Goal: Contribute content: Contribute content

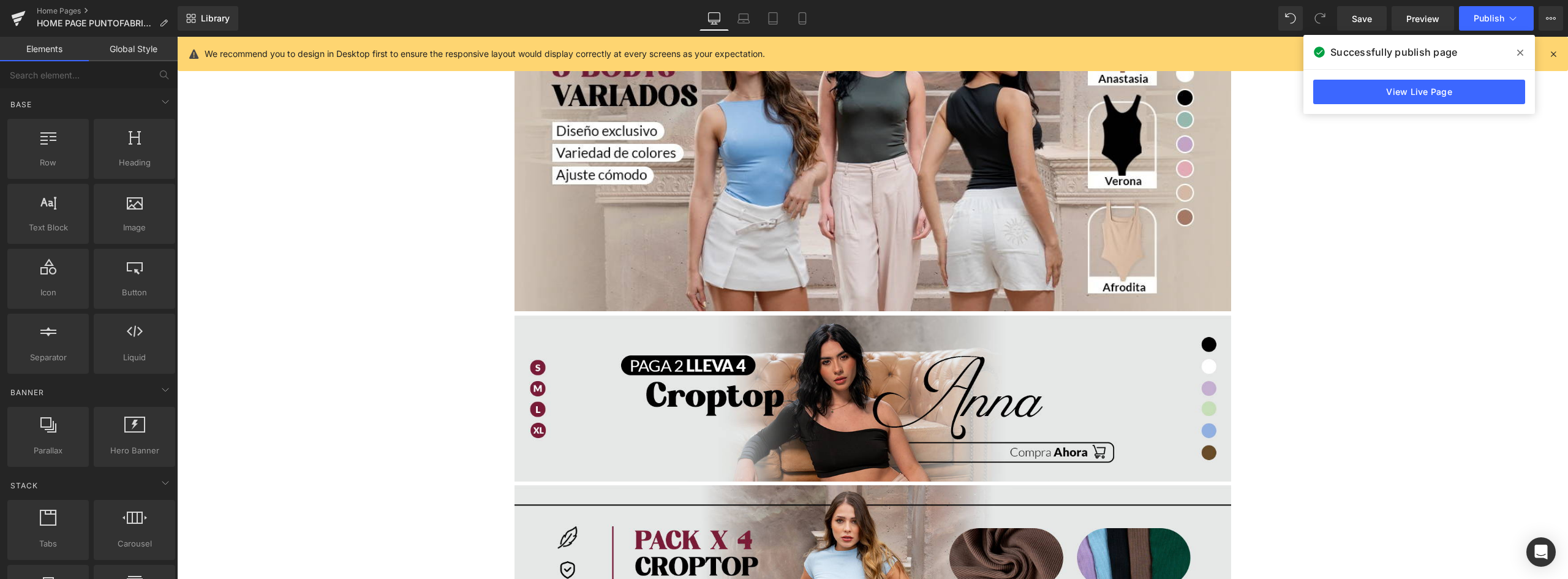
scroll to position [1956, 0]
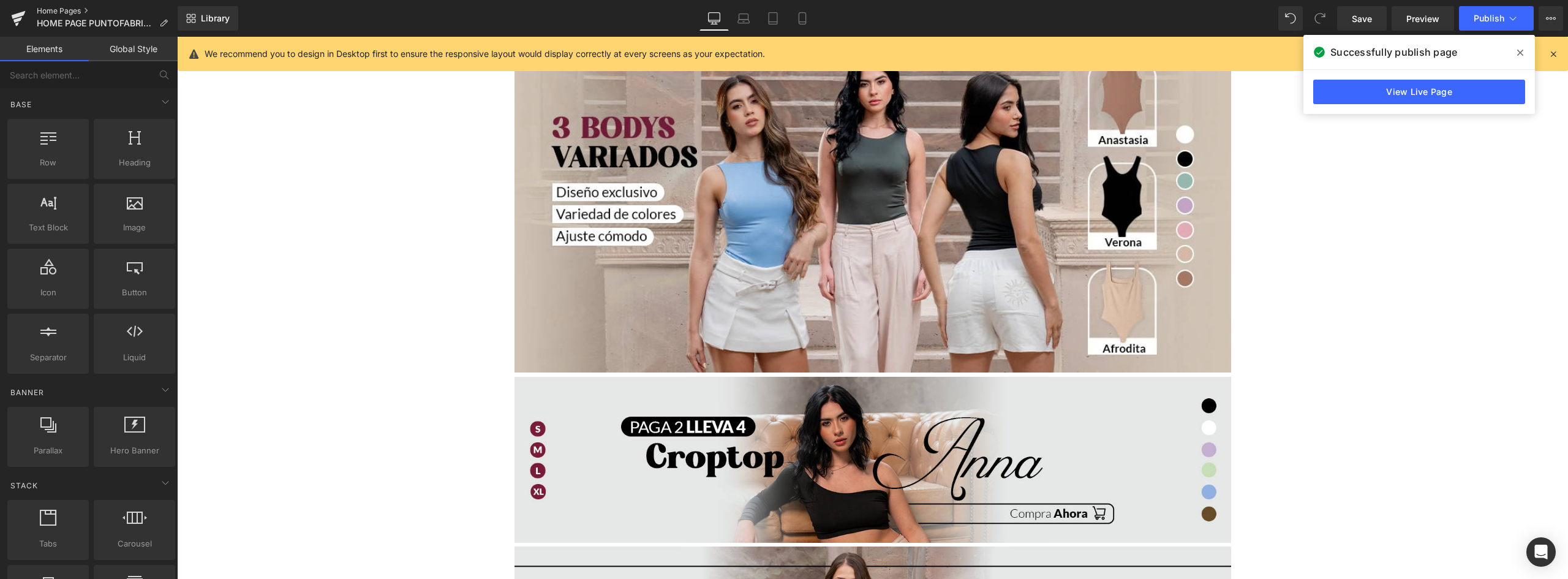
click at [61, 9] on link "Home Pages" at bounding box center [107, 11] width 141 height 10
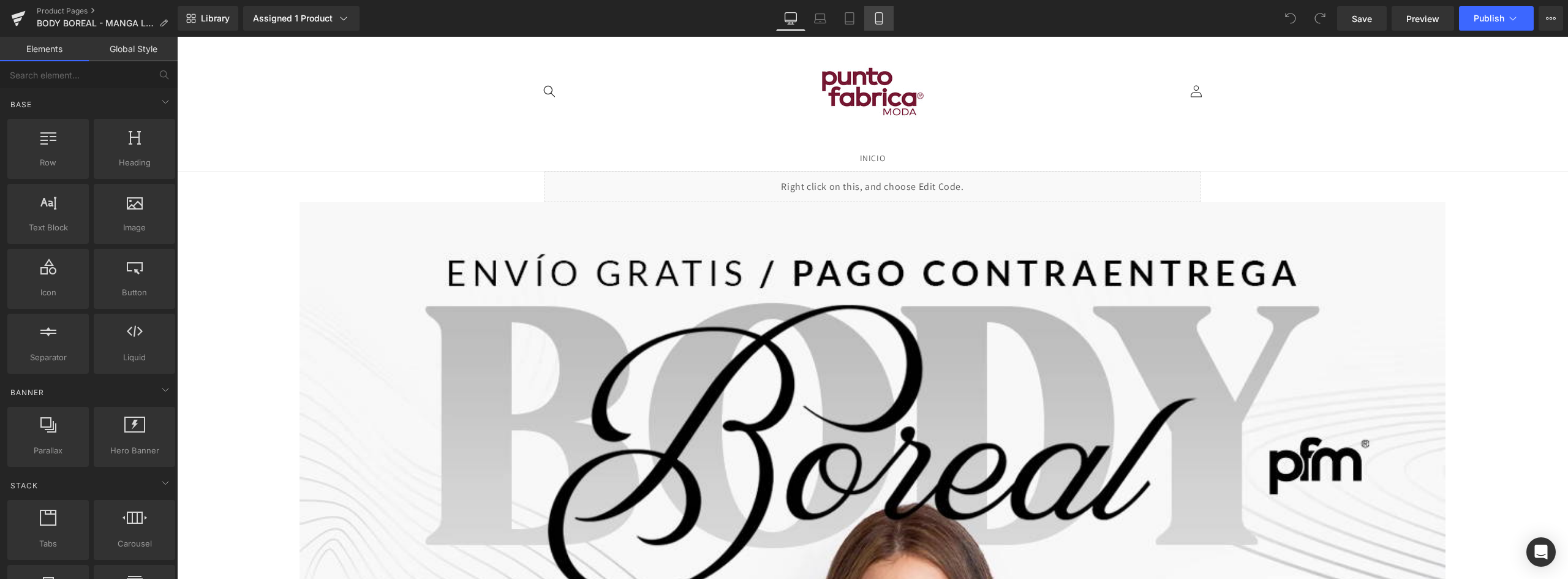
click at [881, 18] on icon at bounding box center [878, 18] width 12 height 12
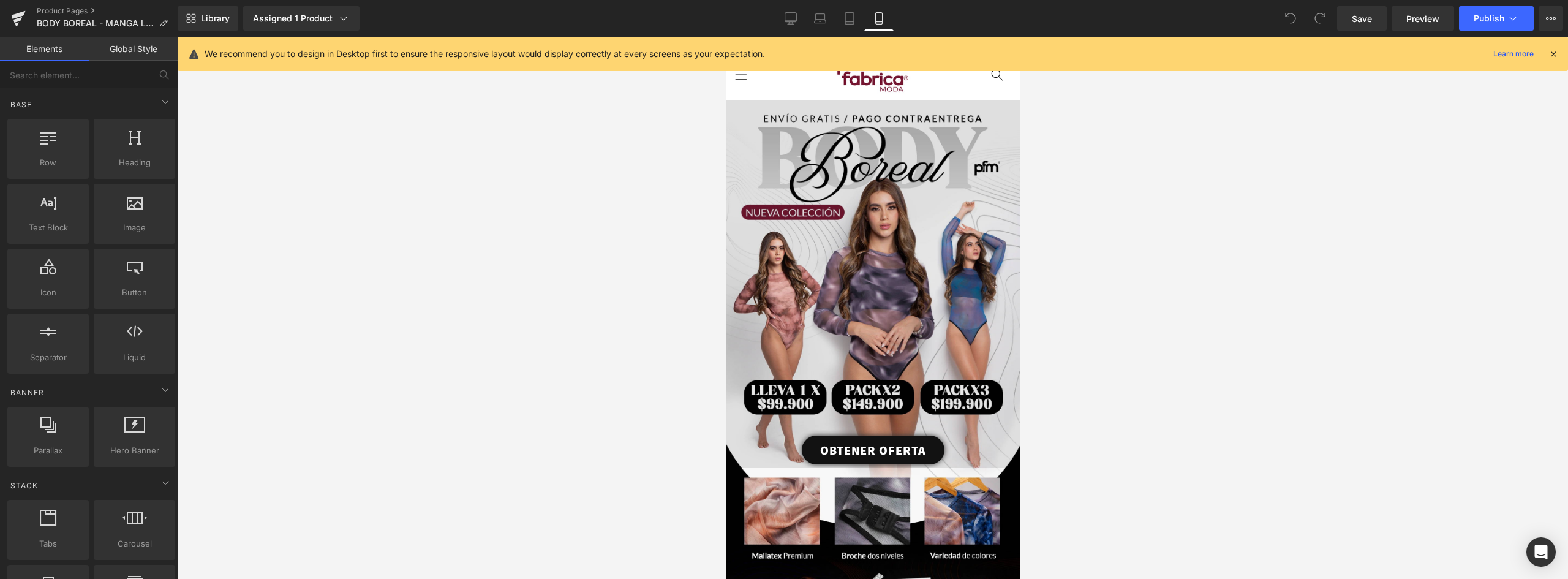
click at [901, 178] on img at bounding box center [872, 285] width 294 height 368
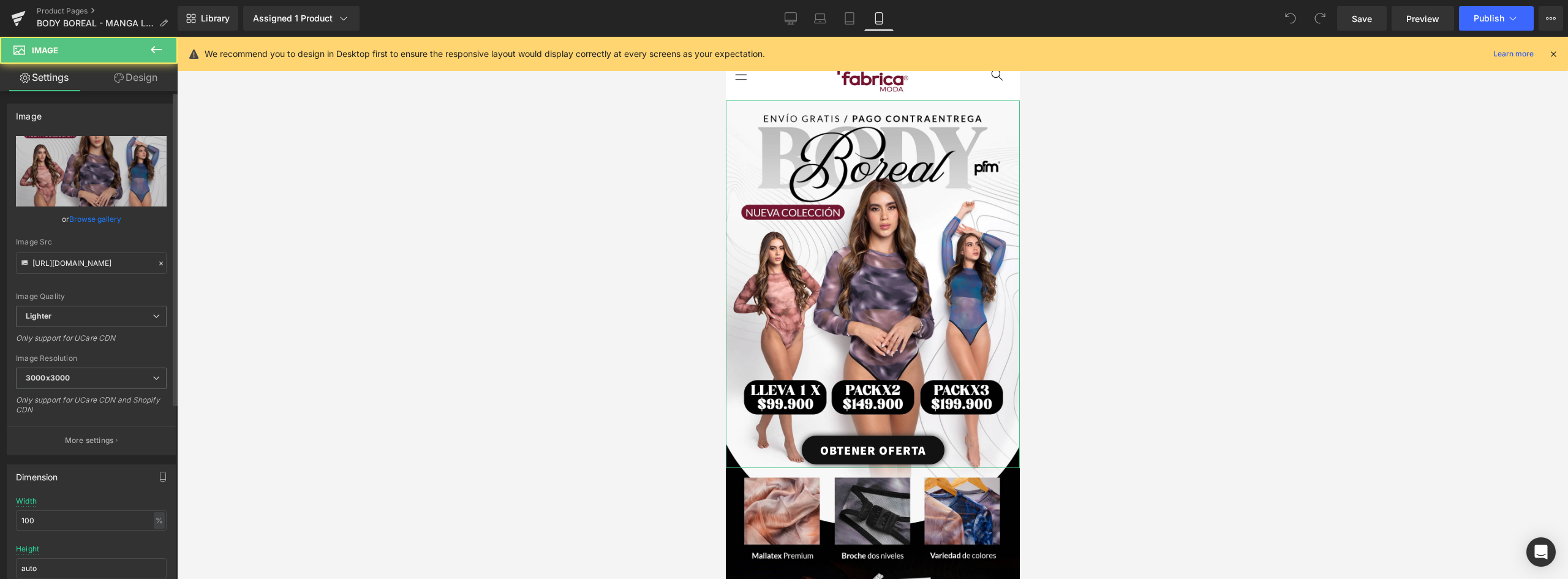
click at [99, 219] on link "Browse gallery" at bounding box center [95, 219] width 52 height 21
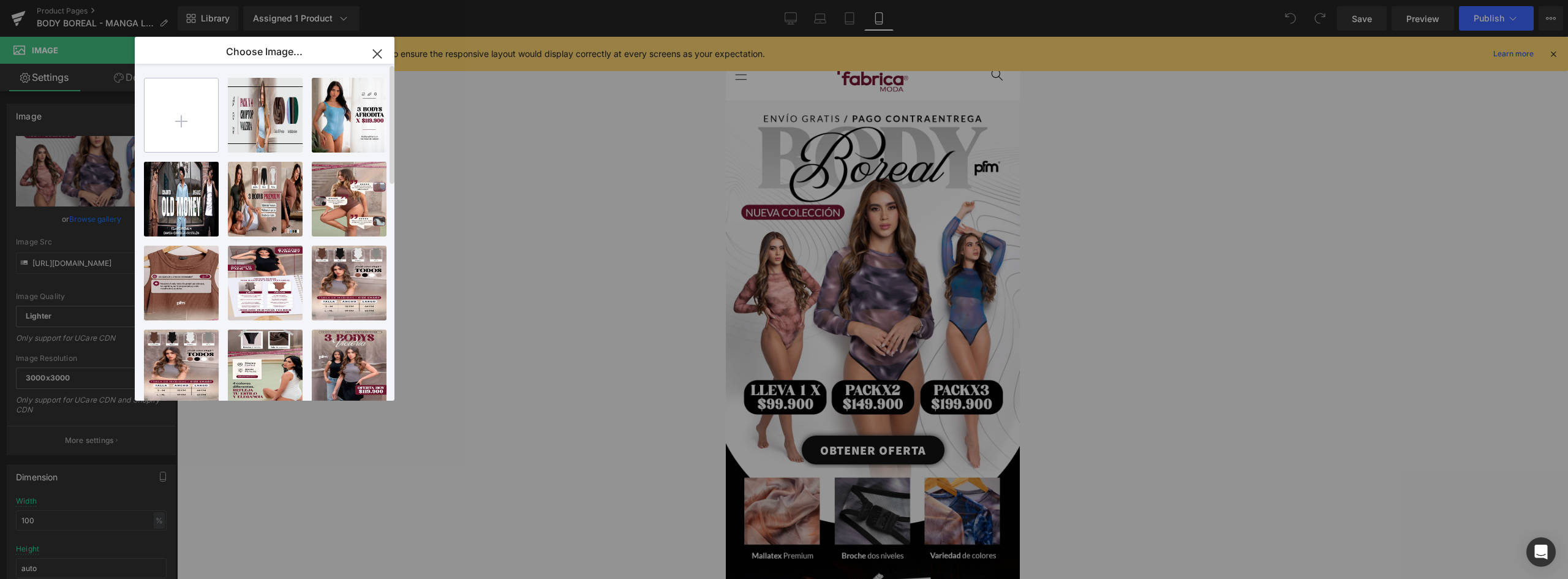
click at [180, 130] on input "file" at bounding box center [181, 115] width 74 height 74
type input "C:\fakepath\landing-BOREAL-(1)_01 (1).webp"
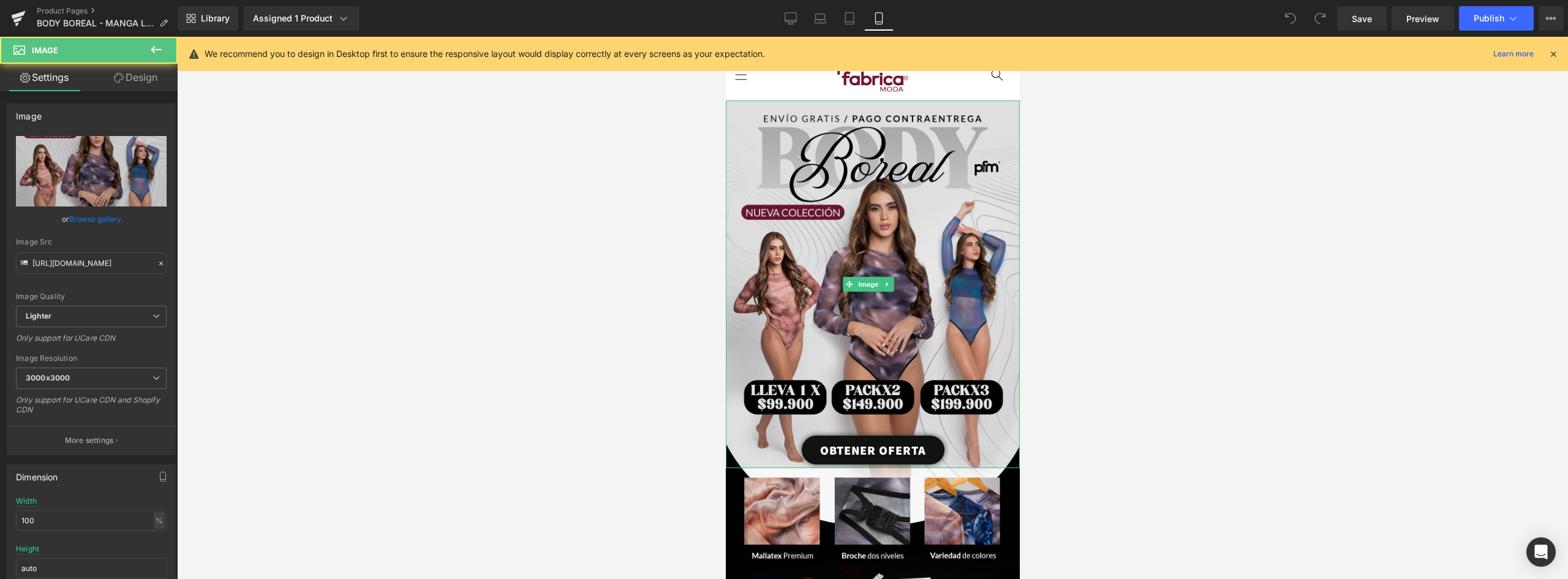
click at [914, 254] on img at bounding box center [872, 285] width 294 height 368
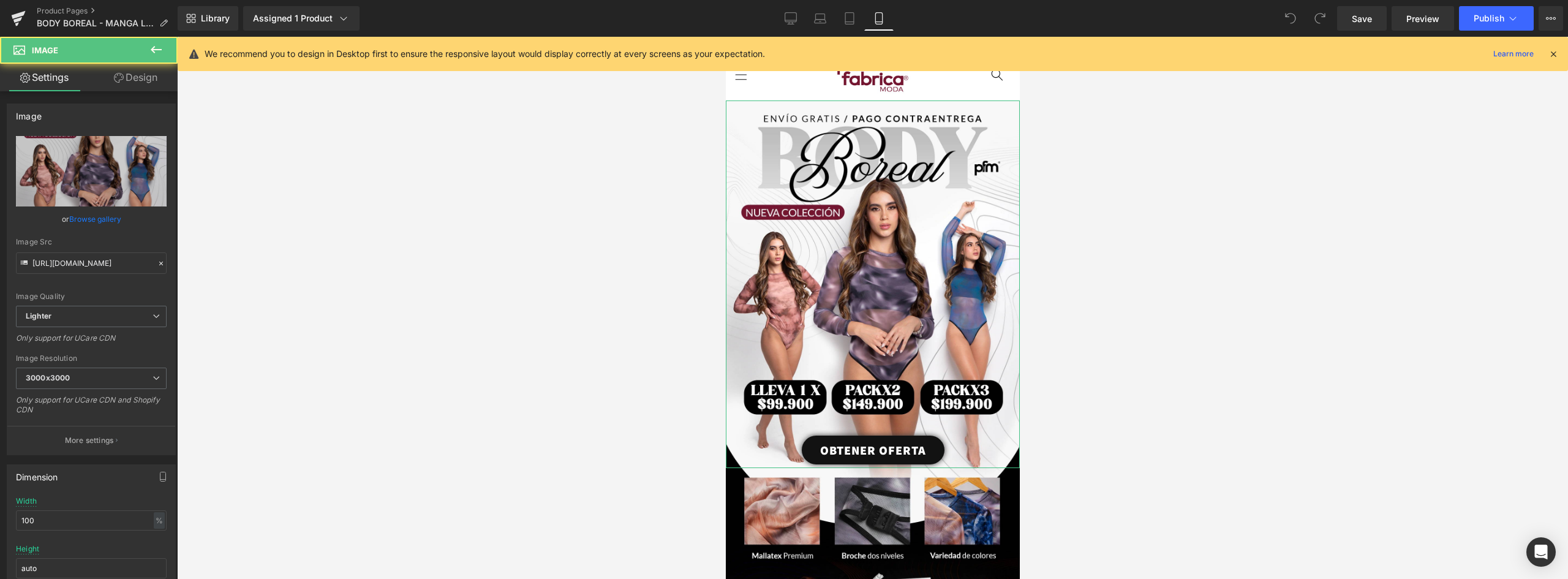
drag, startPoint x: 105, startPoint y: 217, endPoint x: 132, endPoint y: 207, distance: 28.8
click at [105, 217] on link "Browse gallery" at bounding box center [95, 219] width 52 height 21
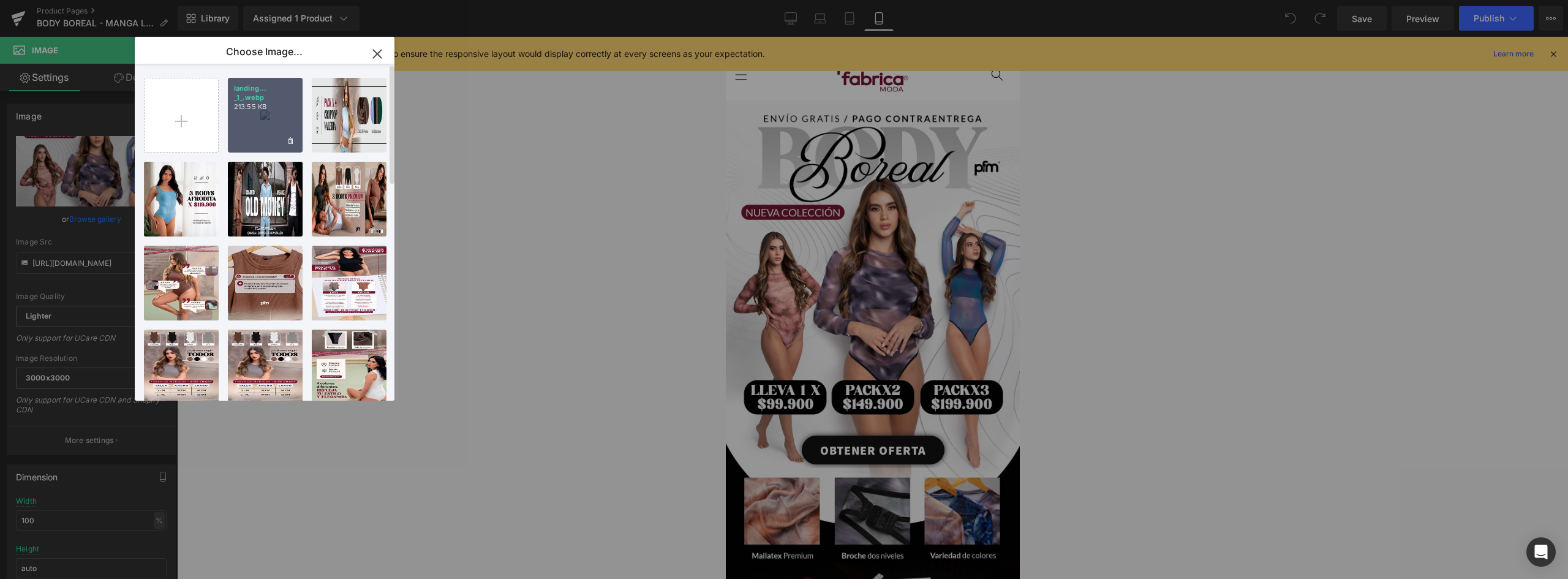
click at [254, 112] on div "landing... _1_.webp 213.55 KB" at bounding box center [265, 115] width 75 height 75
type input "https://ucarecdn.com/d3d64eb4-4560-4089-a44c-f9beb6f4d9f5/-/format/auto/-/previ…"
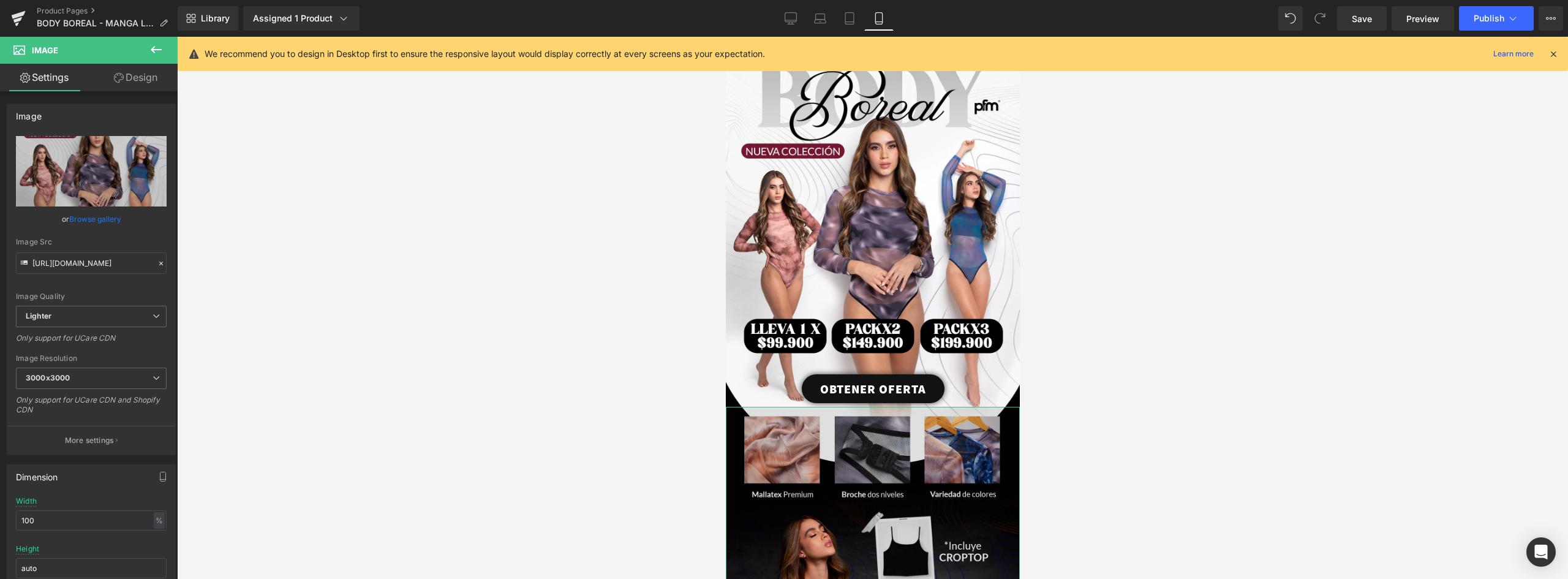
scroll to position [184, 0]
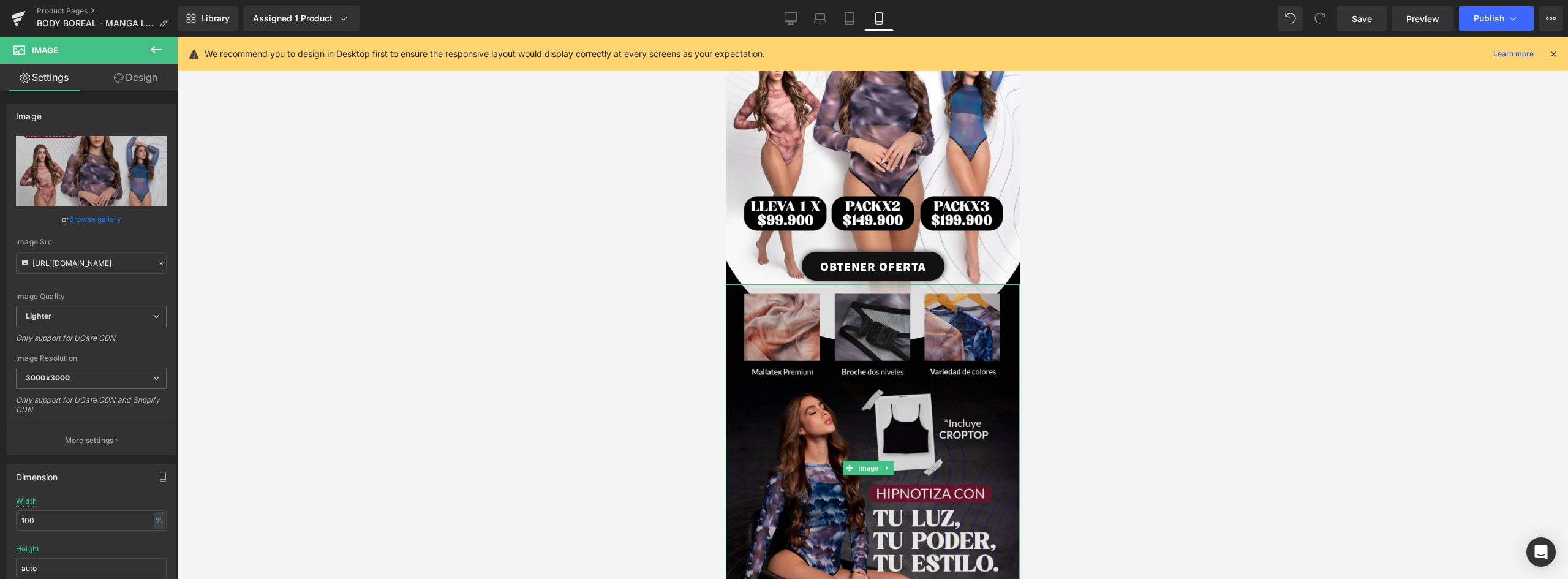
click at [910, 369] on img at bounding box center [872, 468] width 294 height 367
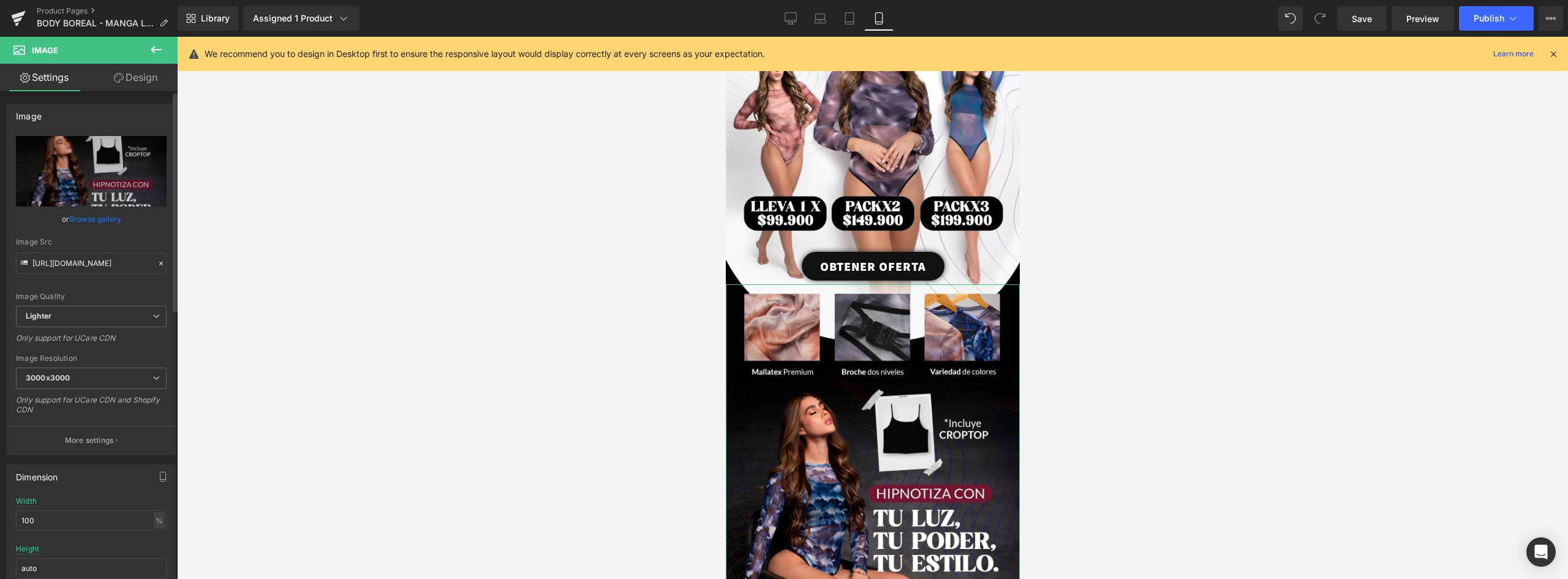
click at [98, 218] on link "Browse gallery" at bounding box center [95, 219] width 52 height 21
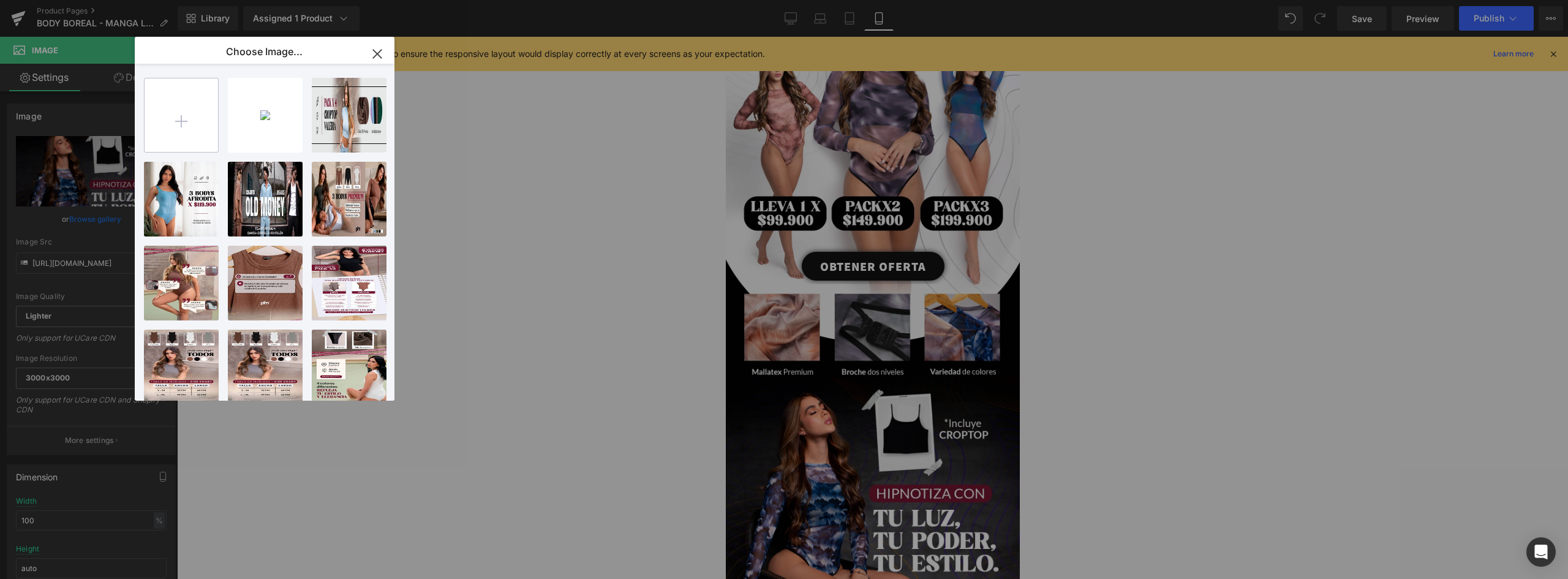
click at [209, 107] on input "file" at bounding box center [181, 115] width 74 height 74
type input "C:\fakepath\landing-BOREAL-(1)_02.webp"
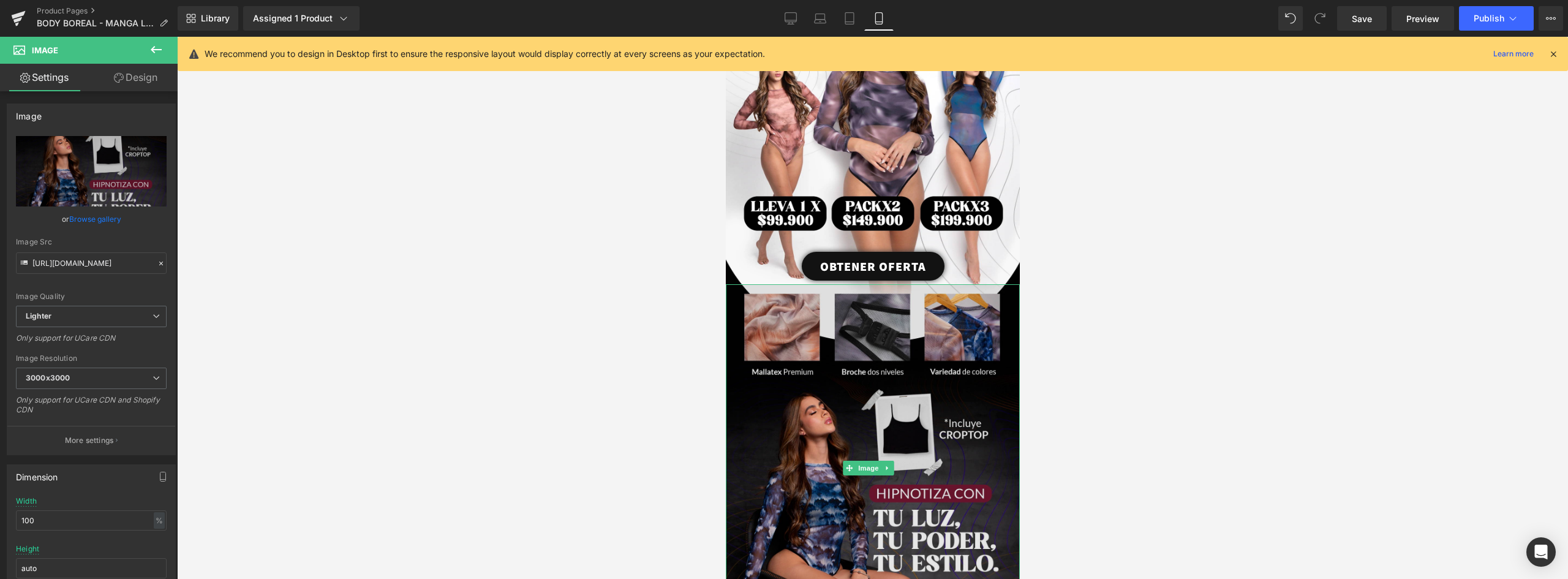
scroll to position [306, 0]
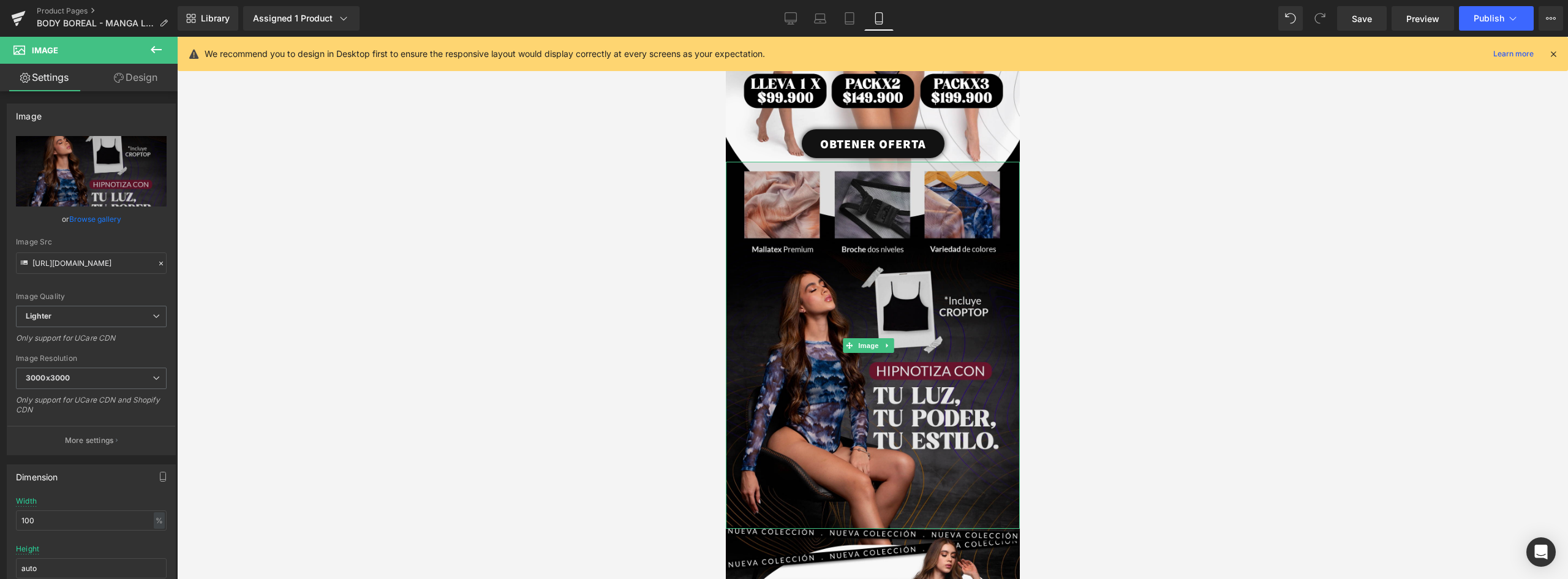
click at [863, 294] on img at bounding box center [872, 345] width 294 height 367
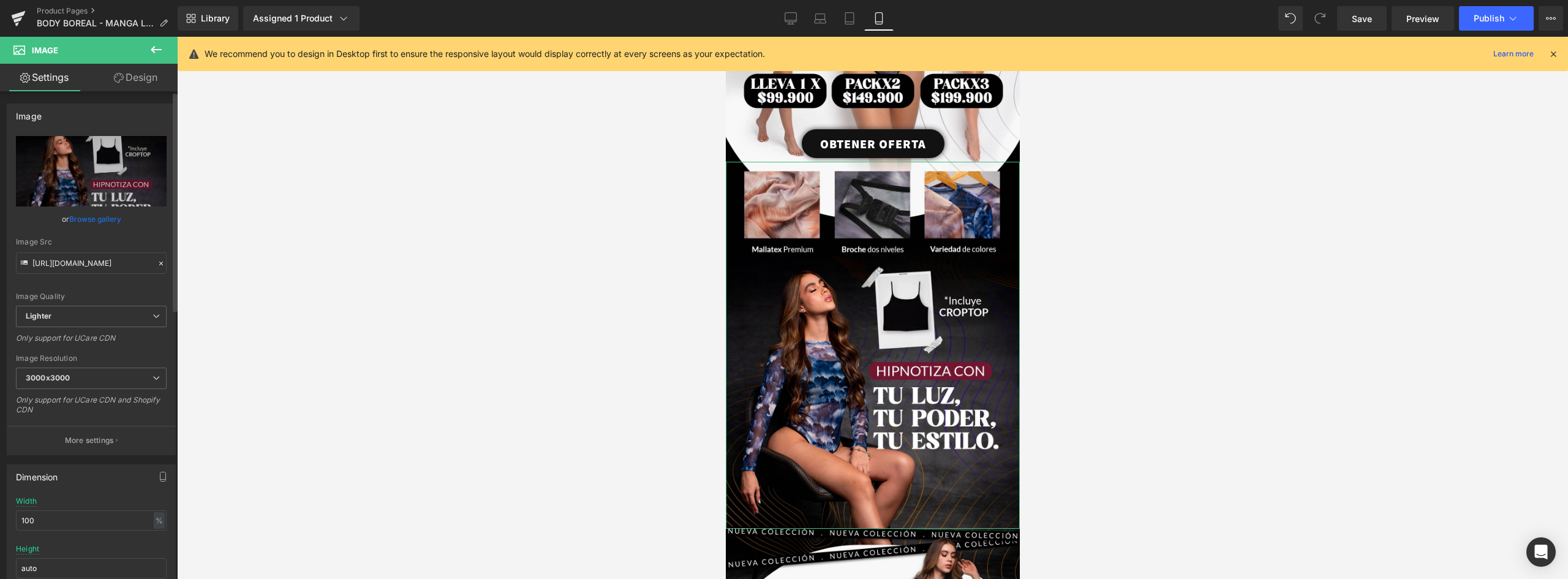
click at [104, 218] on link "Browse gallery" at bounding box center [95, 219] width 52 height 21
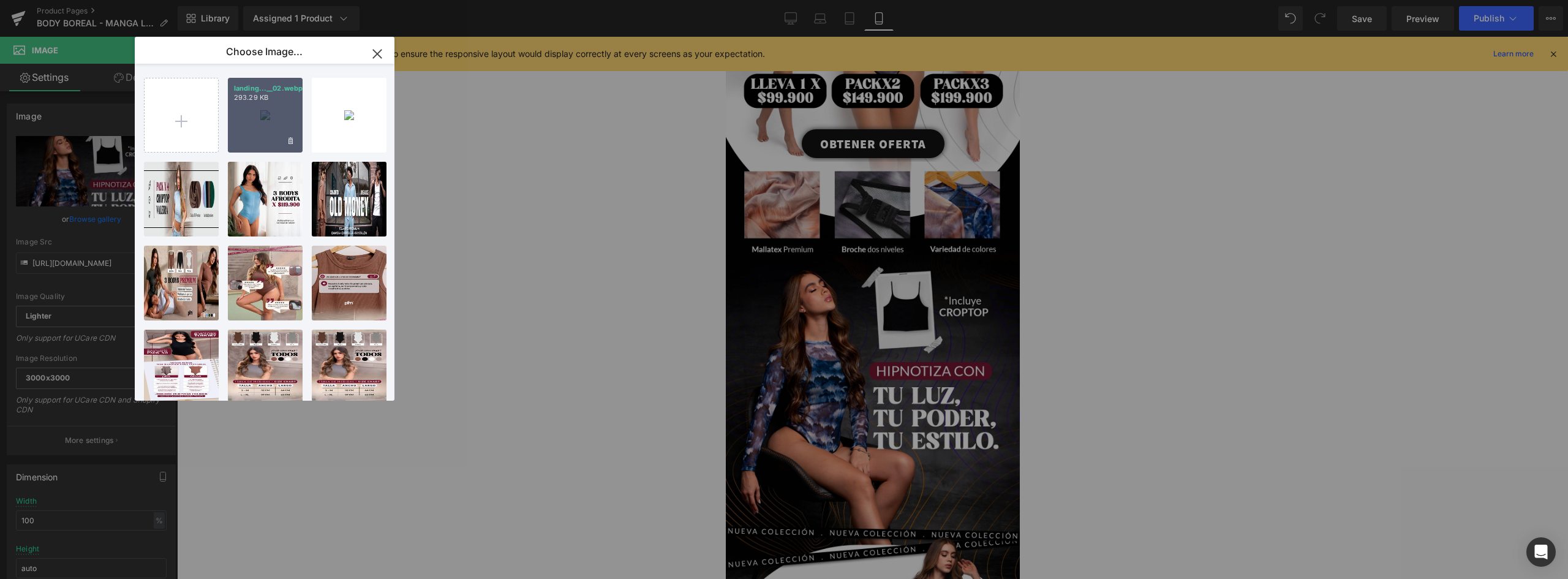
click at [269, 123] on div "landing...__02.webp 293.29 KB" at bounding box center [265, 115] width 75 height 75
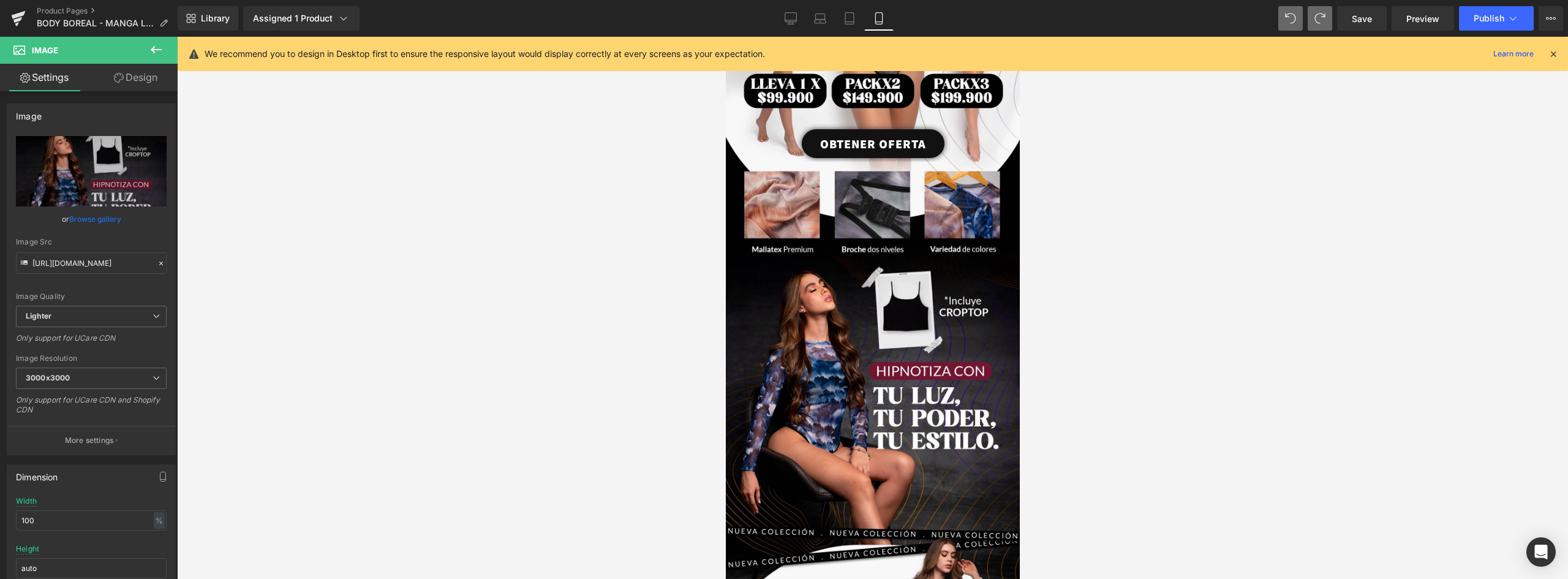
type input "https://ucarecdn.com/933e6cf2-941b-428c-a20a-70634e39a1f4/-/format/auto/-/previ…"
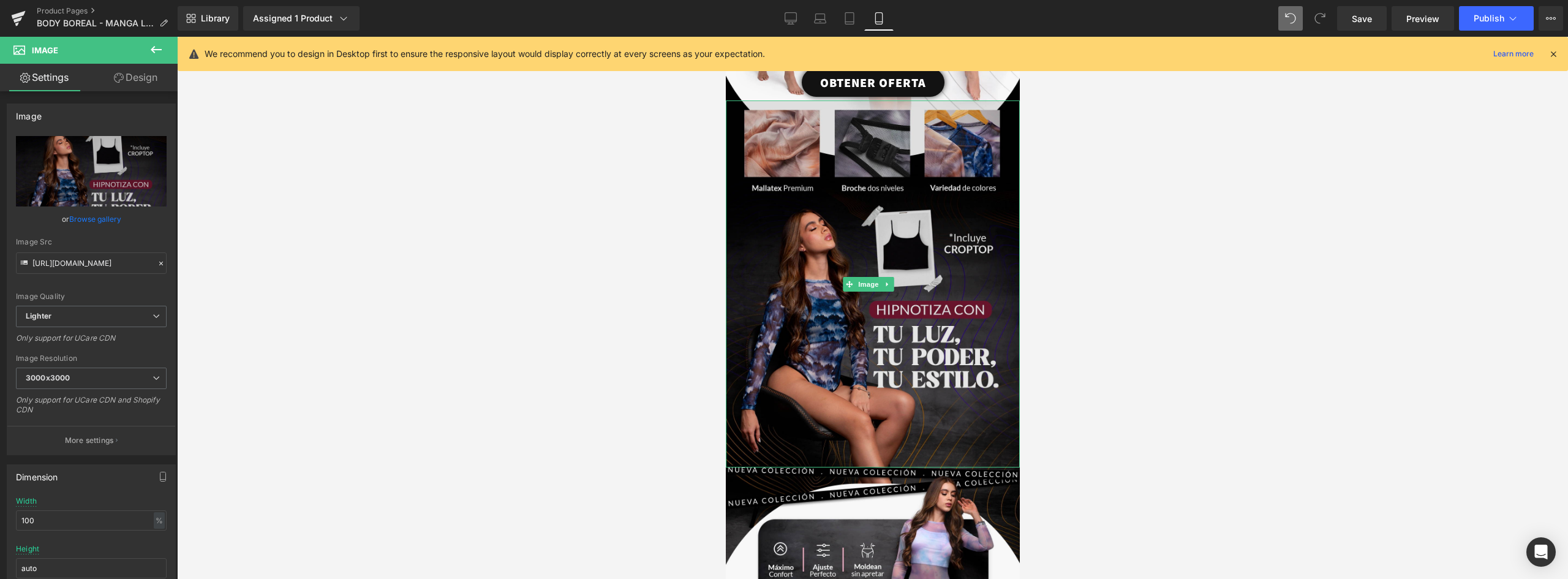
scroll to position [429, 0]
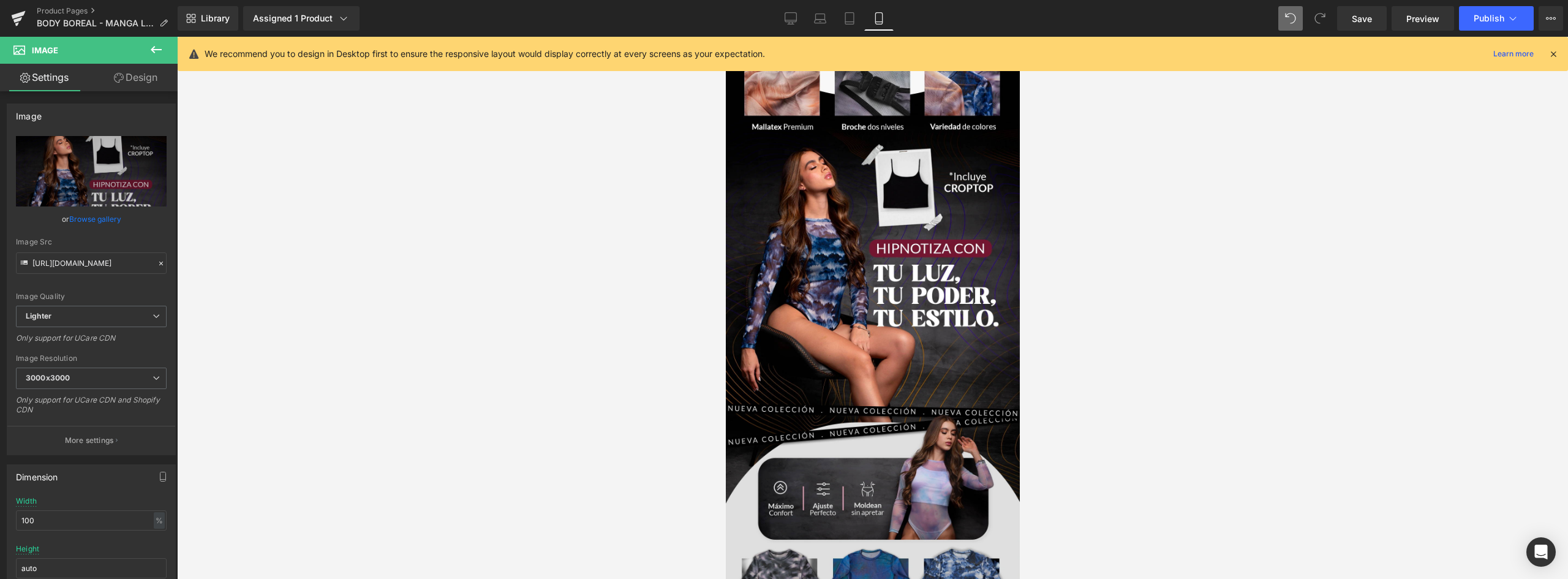
click at [942, 411] on img at bounding box center [872, 590] width 294 height 368
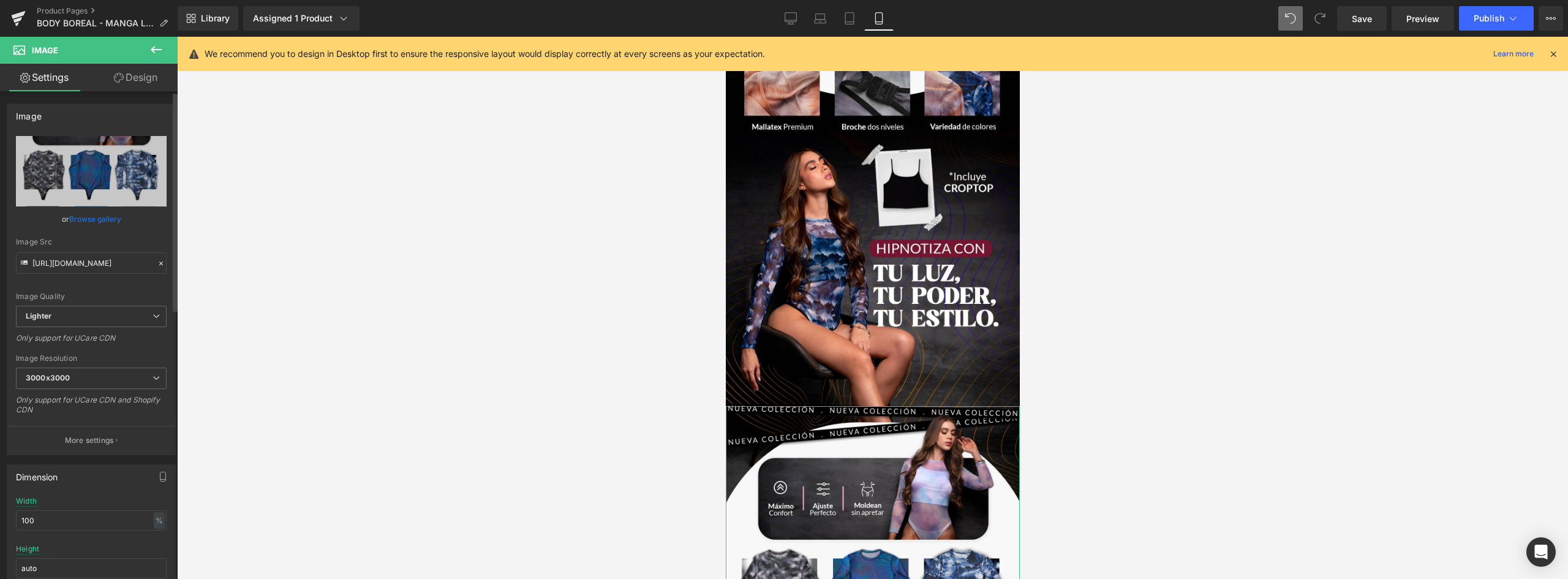
click at [93, 219] on link "Browse gallery" at bounding box center [95, 219] width 52 height 21
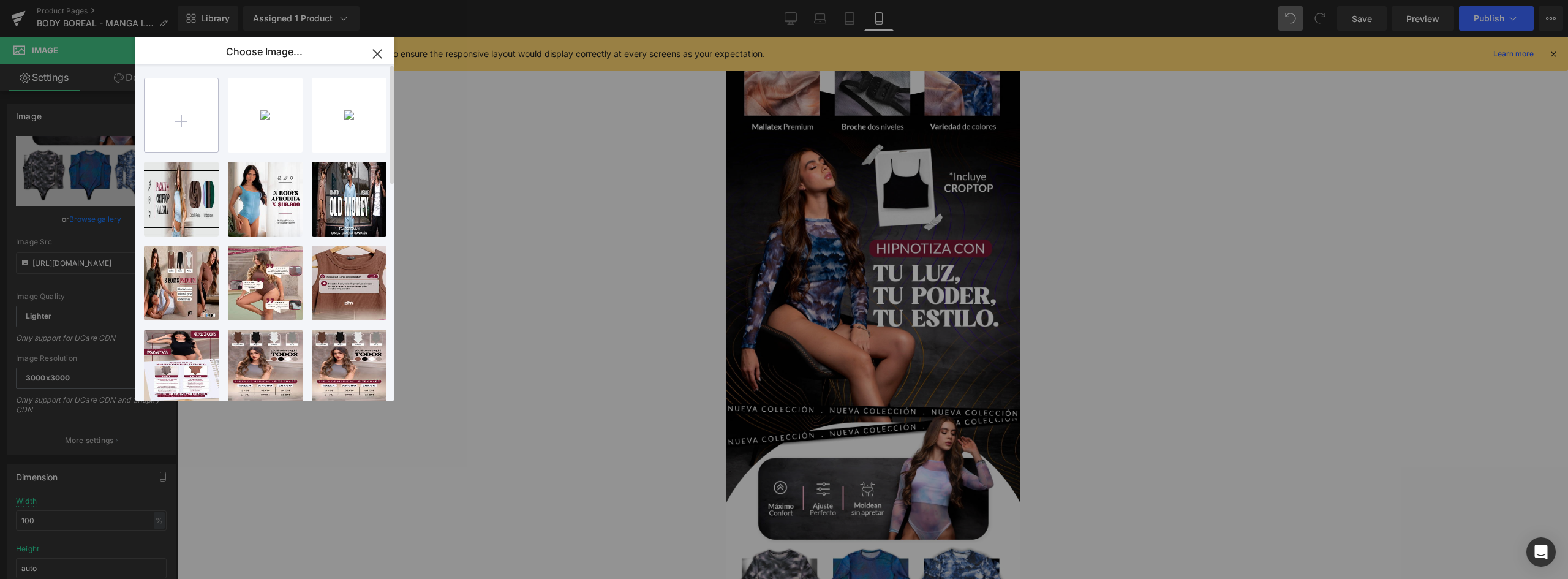
click at [172, 132] on input "file" at bounding box center [181, 115] width 74 height 74
type input "C:\fakepath\landing-BOREAL-(1)_03.webp"
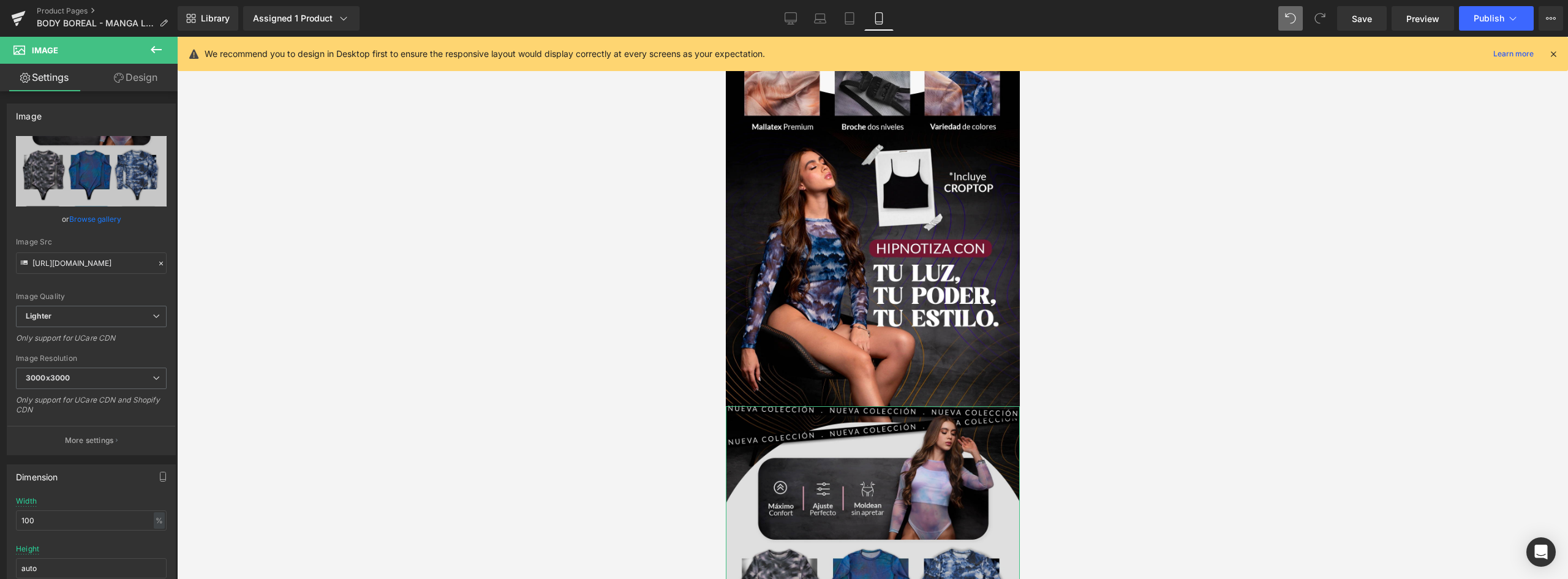
click at [866, 471] on img at bounding box center [872, 590] width 294 height 368
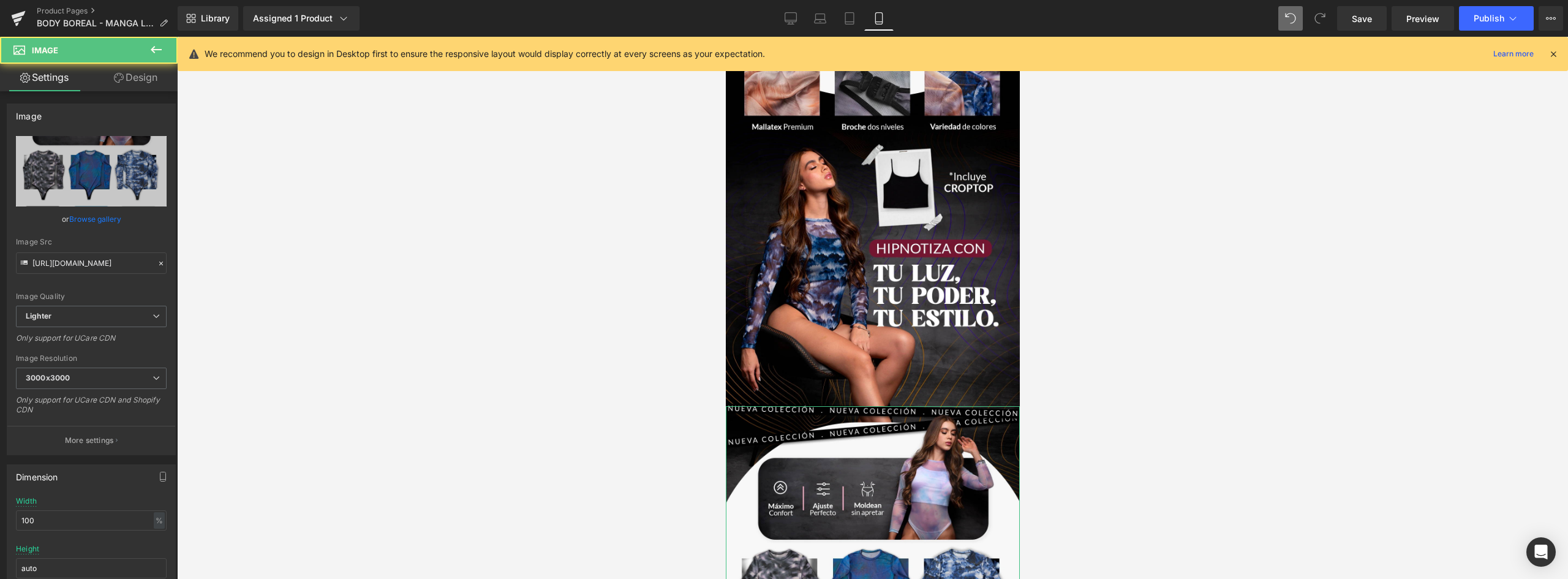
drag, startPoint x: 100, startPoint y: 218, endPoint x: 162, endPoint y: 209, distance: 62.6
click at [101, 220] on link "Browse gallery" at bounding box center [95, 219] width 52 height 21
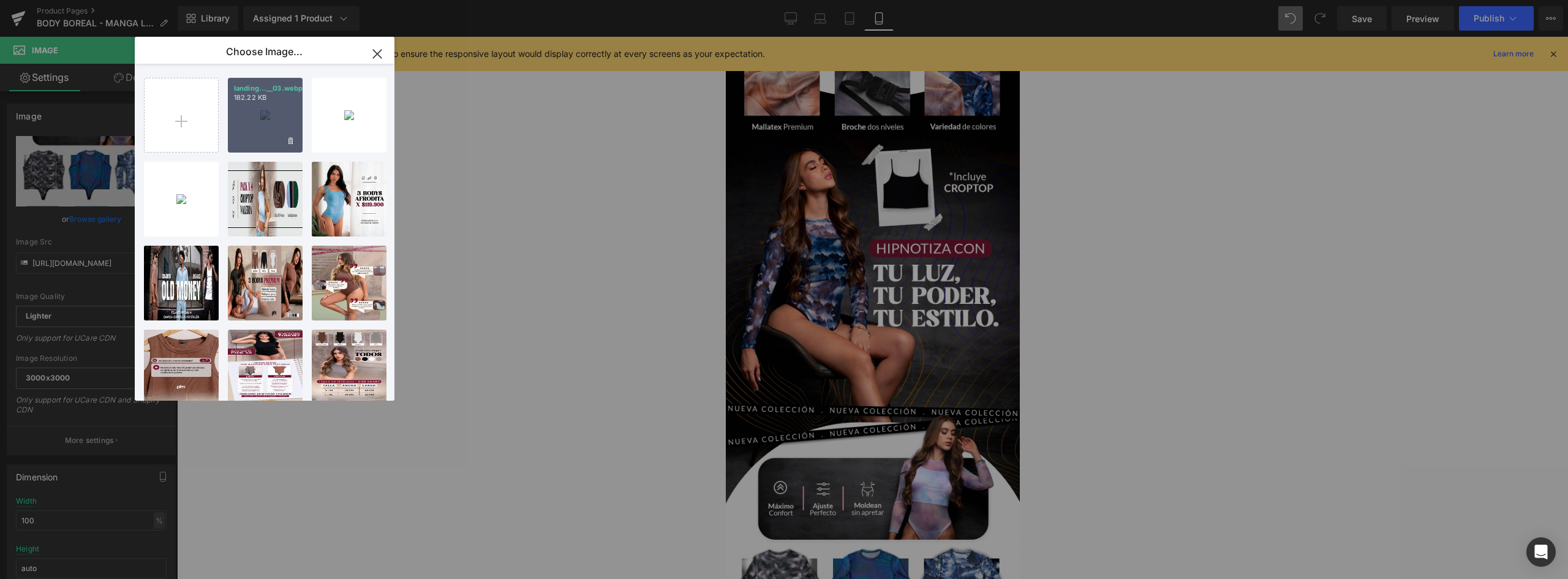
click at [284, 115] on div "landing...__03.webp 182.22 KB" at bounding box center [265, 115] width 75 height 75
type input "https://ucarecdn.com/7a68688c-aaaa-4938-8e3b-610d9f84f35e/-/format/auto/-/previ…"
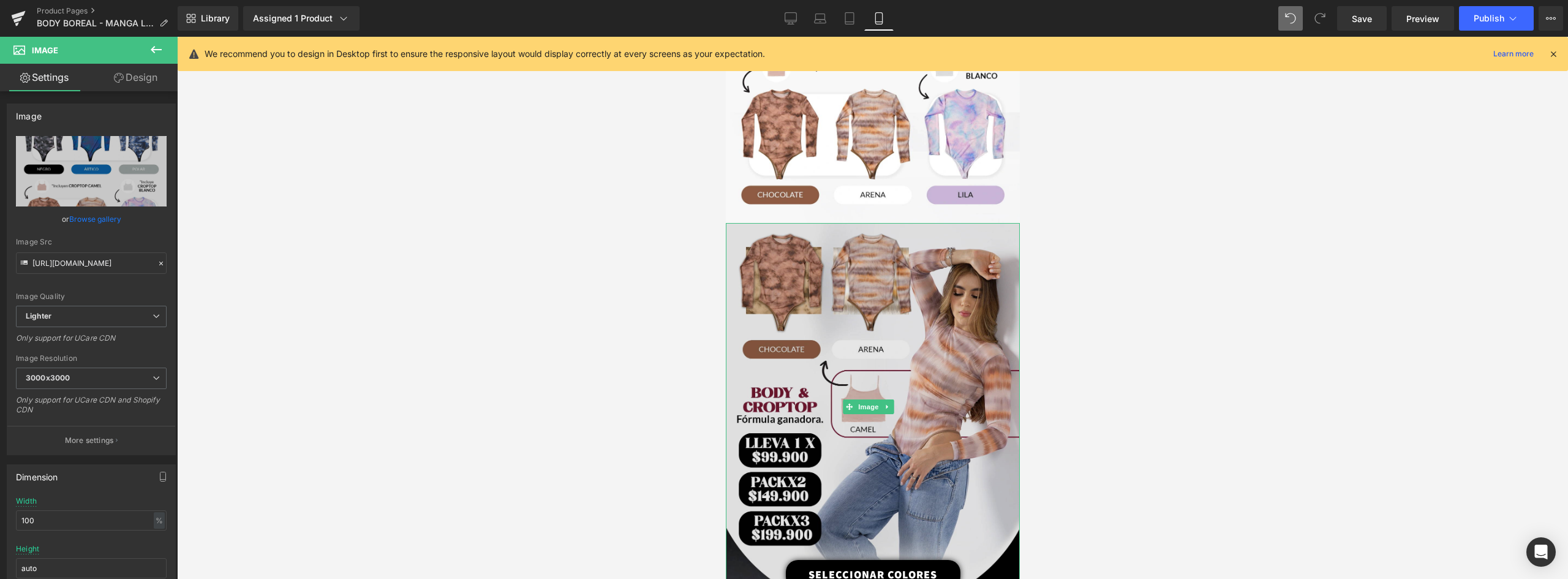
scroll to position [919, 0]
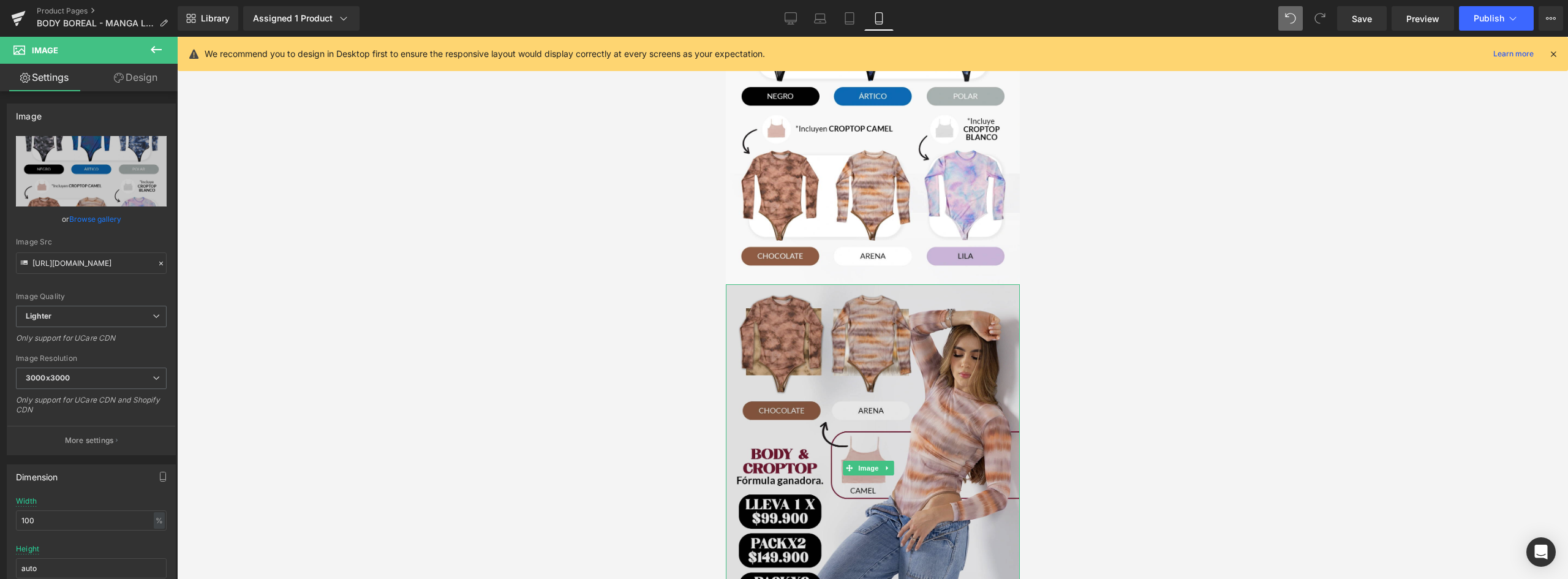
click at [879, 359] on img at bounding box center [872, 469] width 294 height 368
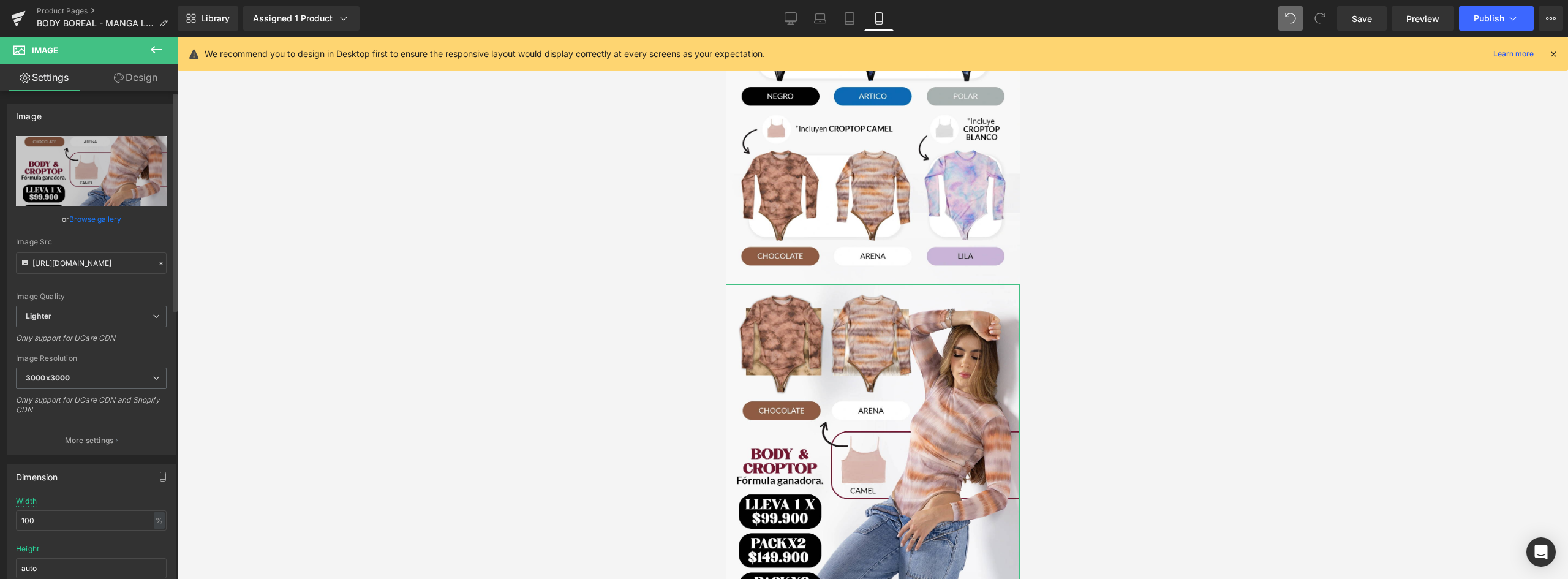
click at [101, 214] on link "Browse gallery" at bounding box center [95, 219] width 52 height 21
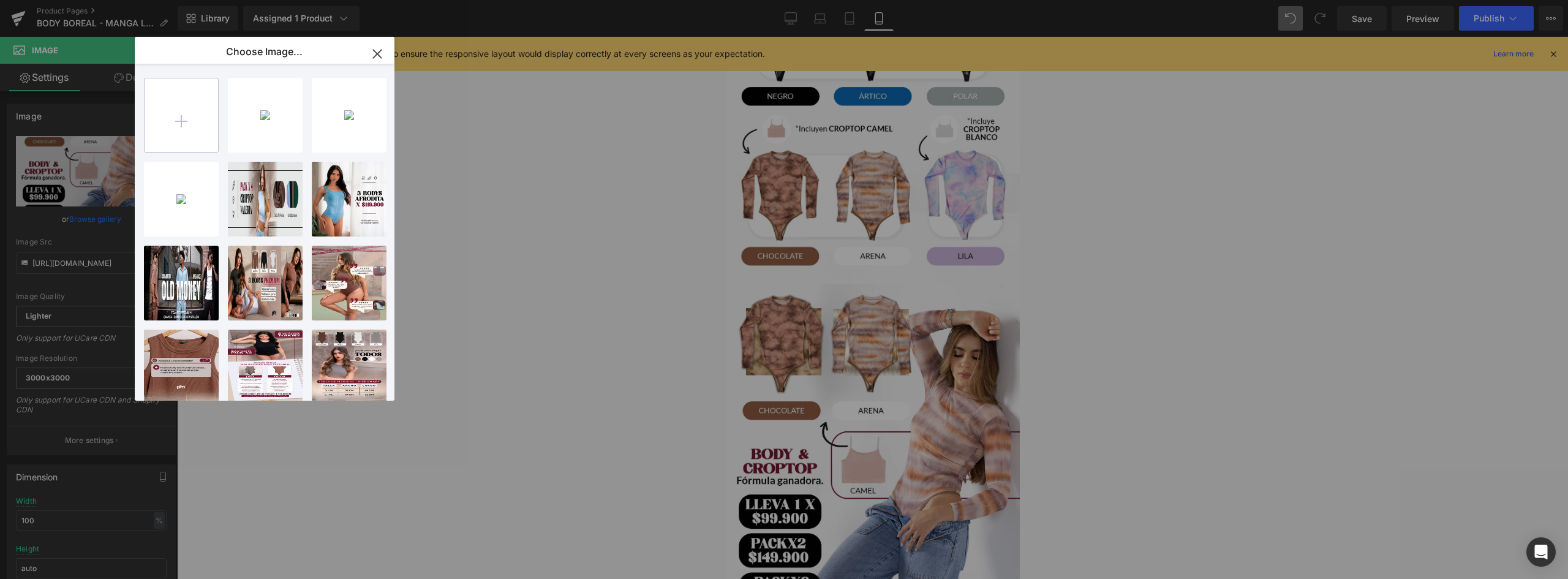
click at [193, 122] on input "file" at bounding box center [181, 115] width 74 height 74
type input "C:\fakepath\landing-BOREAL-(1)_04 (1).webp"
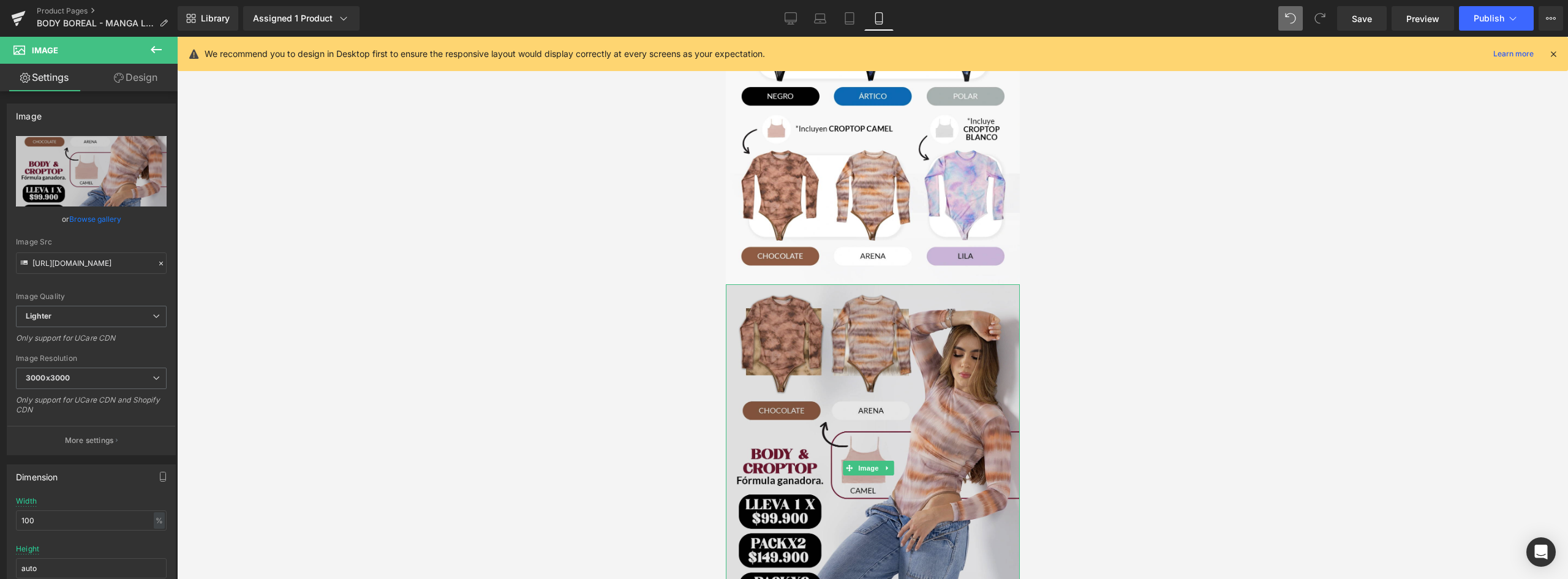
click at [881, 318] on img at bounding box center [872, 469] width 294 height 368
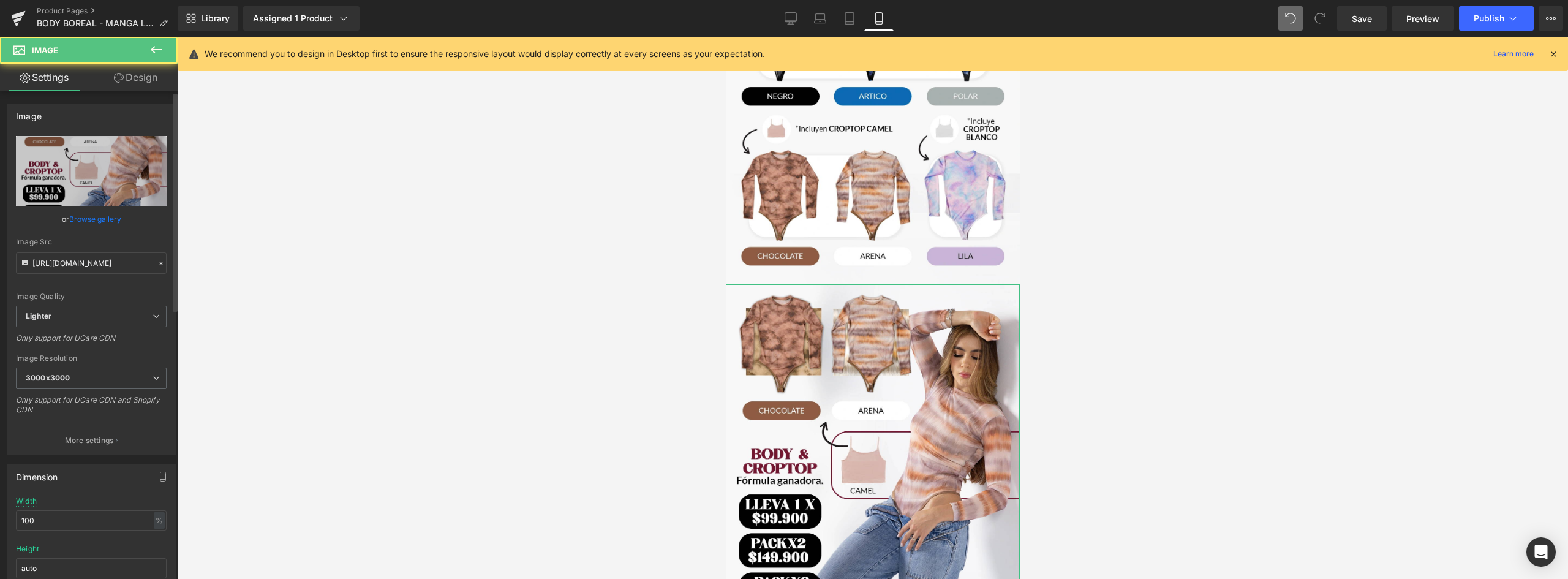
click at [94, 212] on link "Browse gallery" at bounding box center [95, 219] width 52 height 21
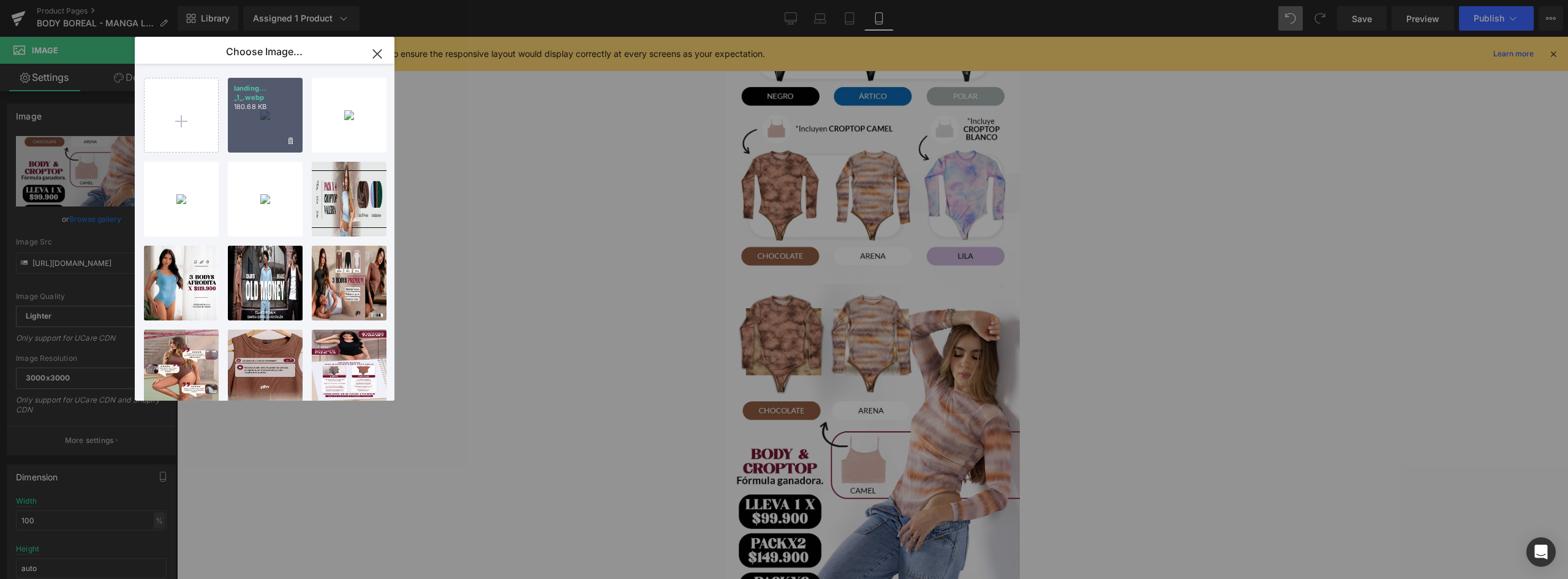
click at [245, 126] on div "landing... _1_.webp 180.68 KB" at bounding box center [265, 115] width 75 height 75
type input "https://ucarecdn.com/b577c0ea-9d59-44e5-a7de-4342b7dfa4f5/-/format/auto/-/previ…"
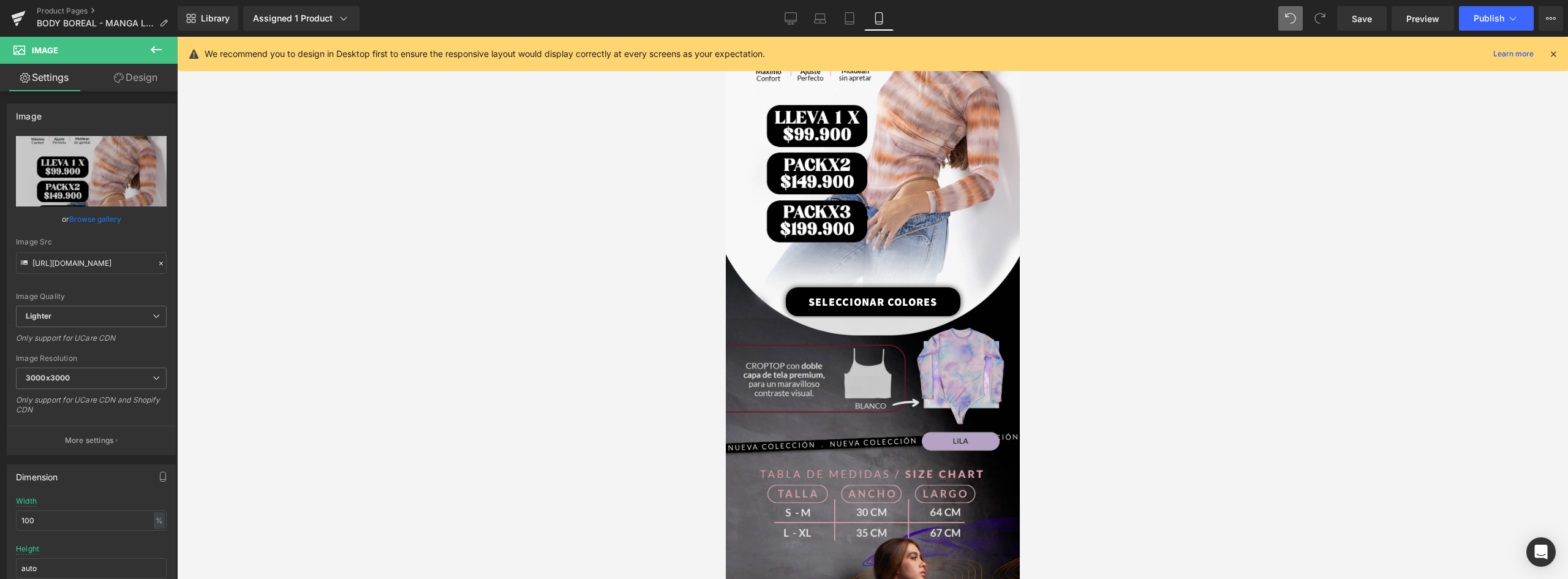
scroll to position [1315, 0]
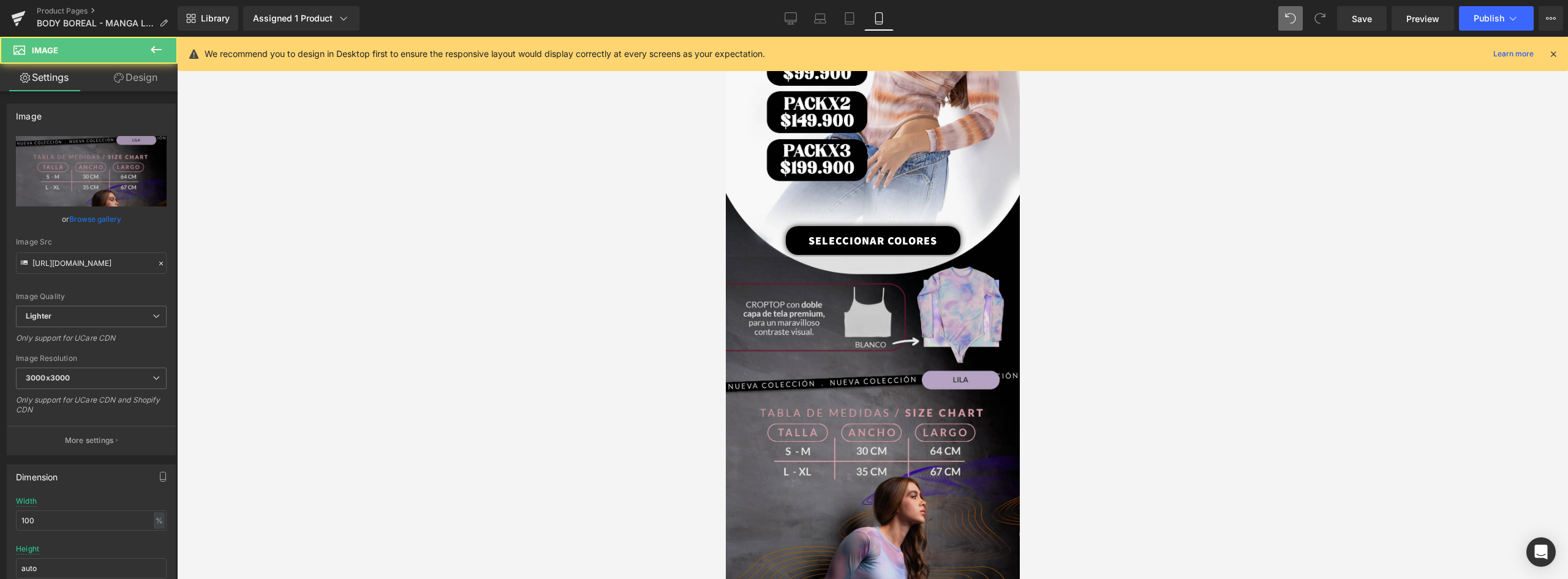
click at [869, 282] on img at bounding box center [872, 441] width 294 height 368
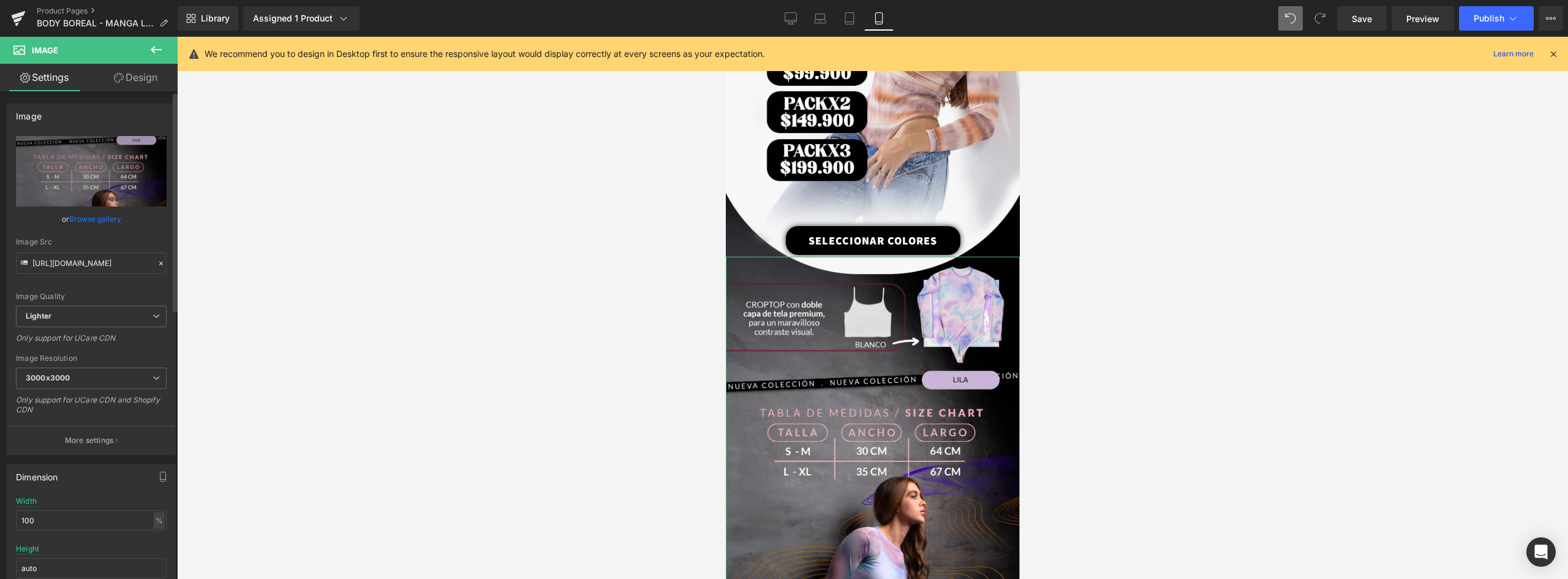
click at [89, 218] on link "Browse gallery" at bounding box center [95, 219] width 52 height 21
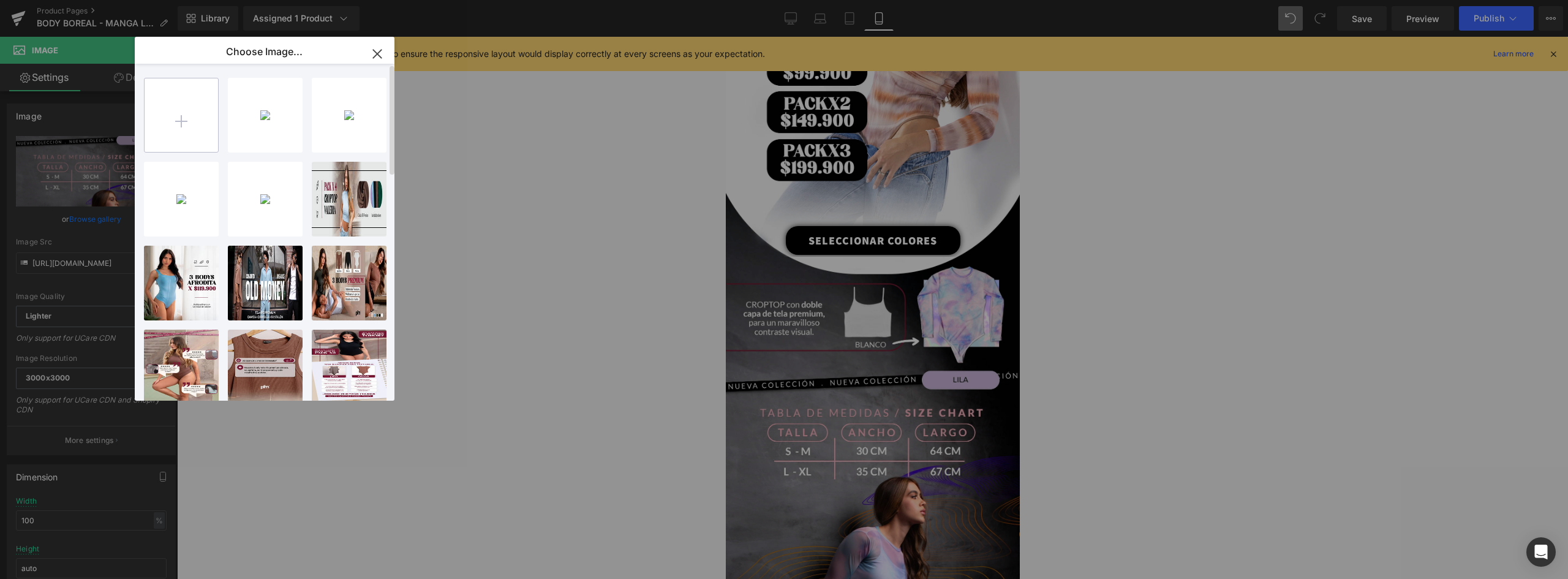
click at [198, 127] on input "file" at bounding box center [181, 115] width 74 height 74
type input "C:\fakepath\landing-BOREAL-(1)_05.webp"
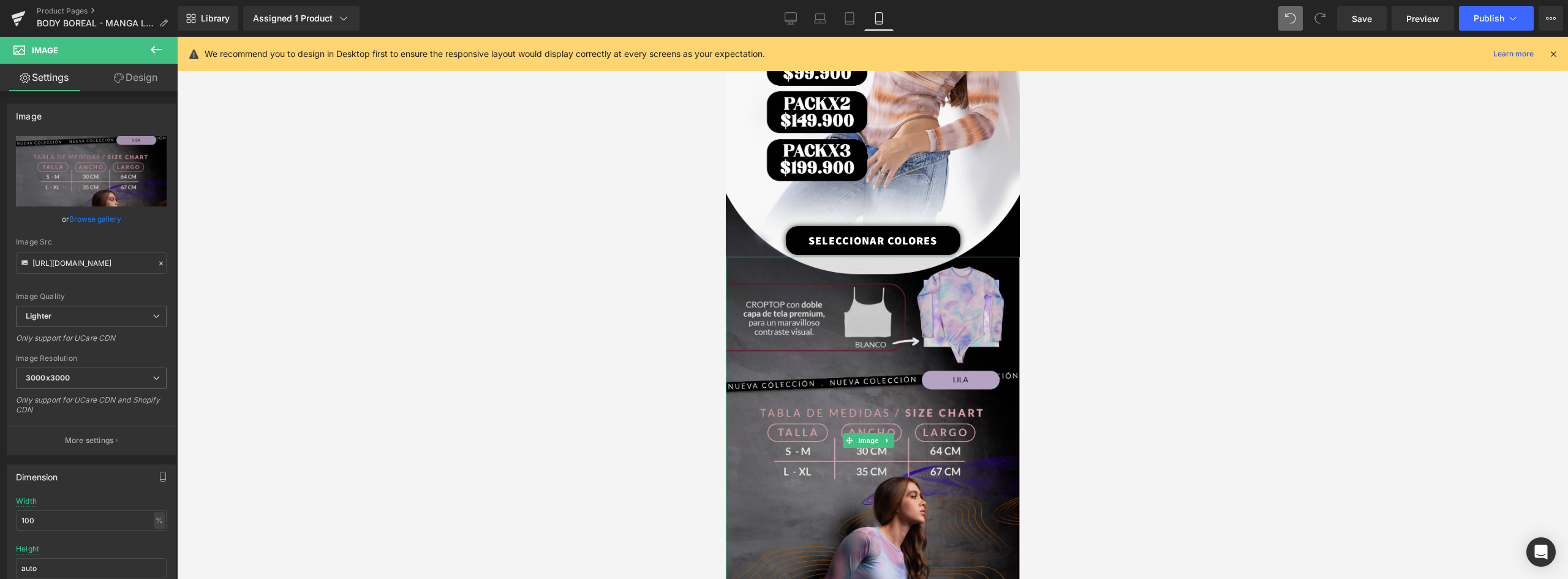
click at [864, 416] on img at bounding box center [872, 441] width 294 height 368
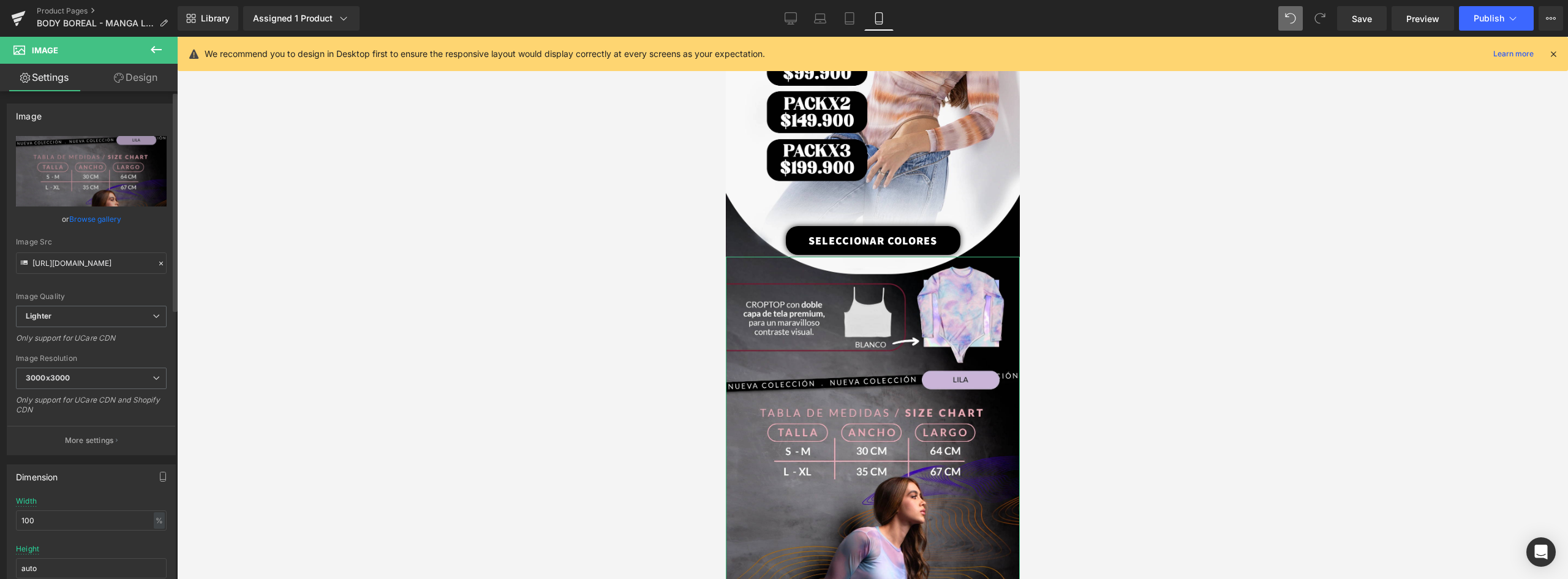
click at [98, 217] on link "Browse gallery" at bounding box center [95, 219] width 52 height 21
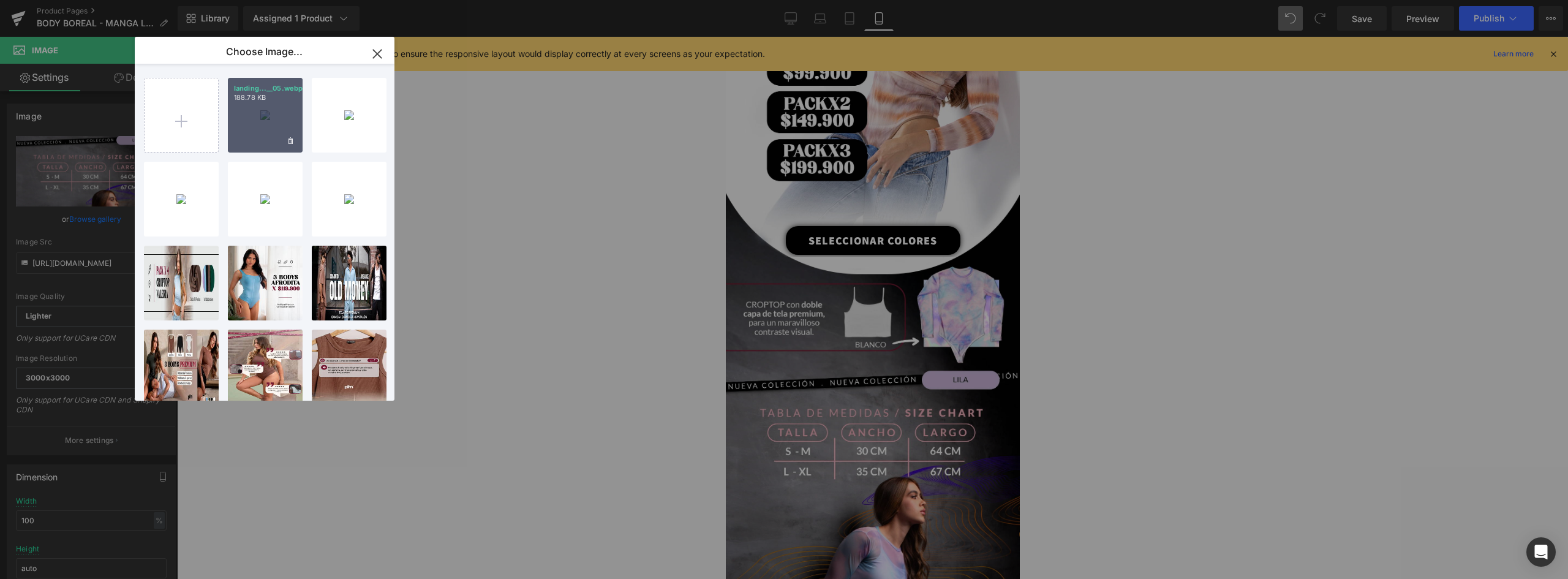
click at [272, 112] on div "landing...__05.webp 188.78 KB" at bounding box center [265, 115] width 75 height 75
type input "https://ucarecdn.com/d5b6f893-8504-4301-8423-c6a115f03480/-/format/auto/-/previ…"
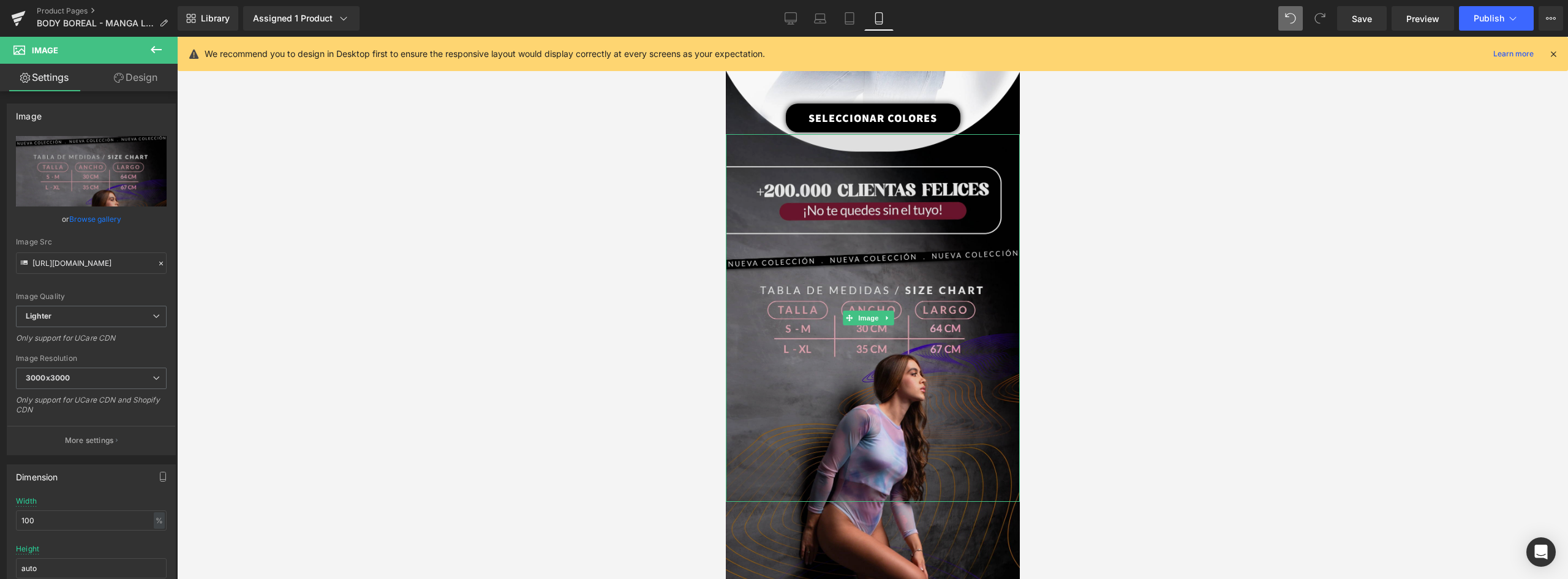
scroll to position [1498, 0]
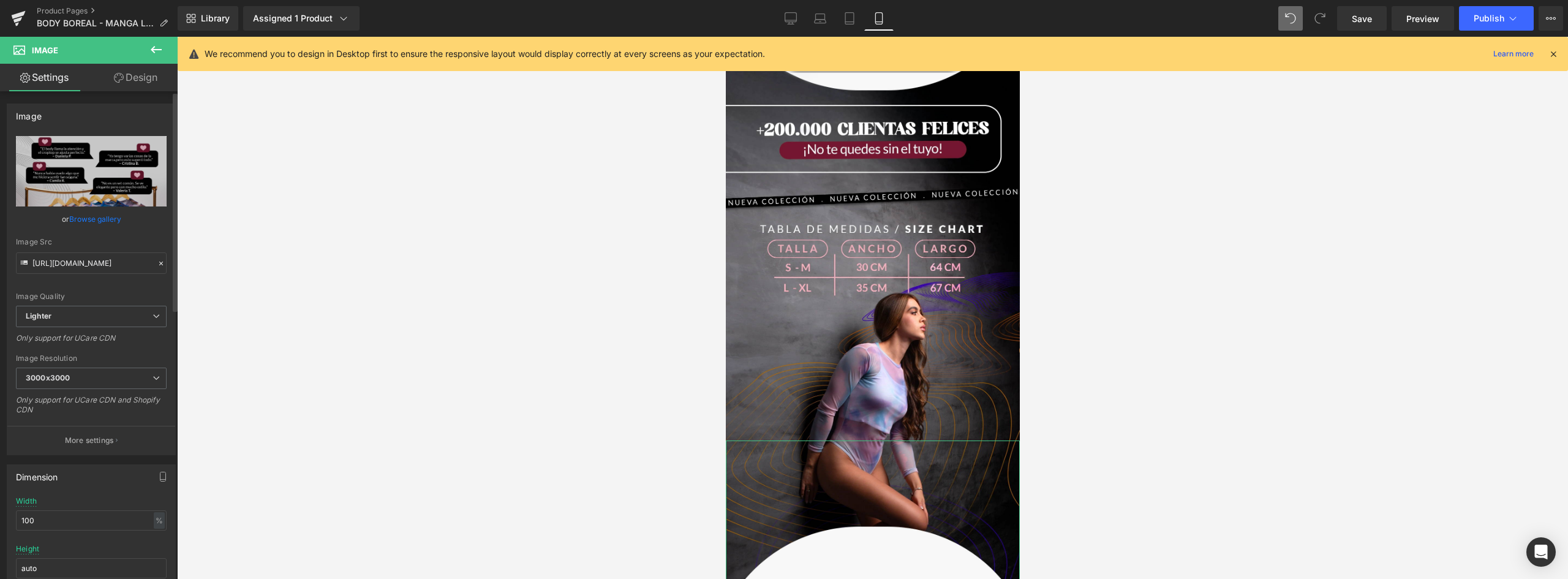
click at [94, 221] on link "Browse gallery" at bounding box center [95, 219] width 52 height 21
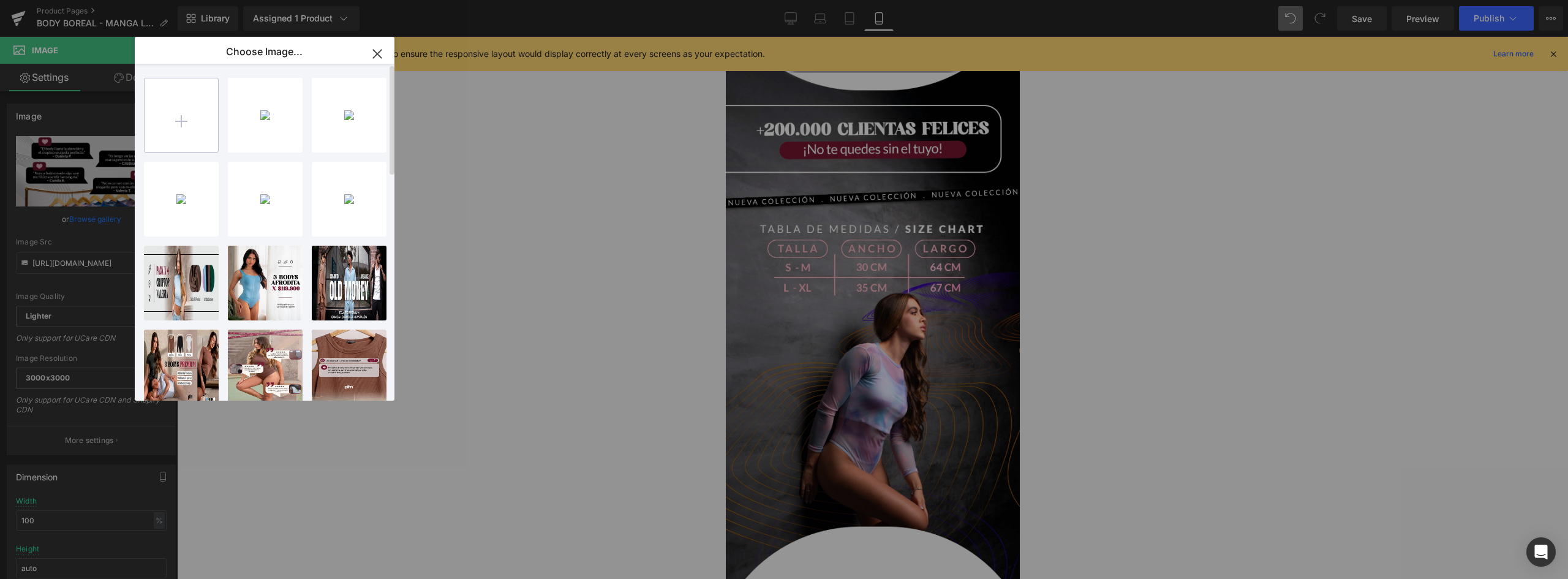
click at [184, 117] on input "file" at bounding box center [181, 115] width 74 height 74
type input "C:\fakepath\landing-BOREAL-(1)_06.webp"
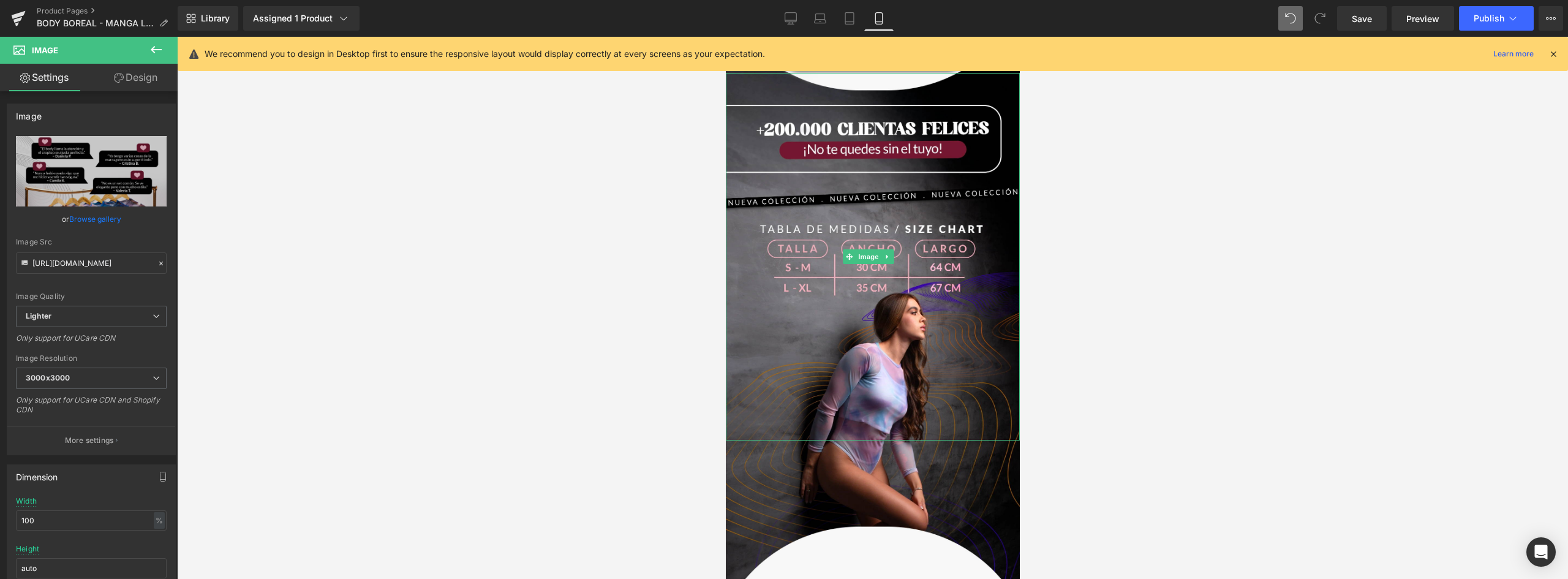
scroll to position [1682, 0]
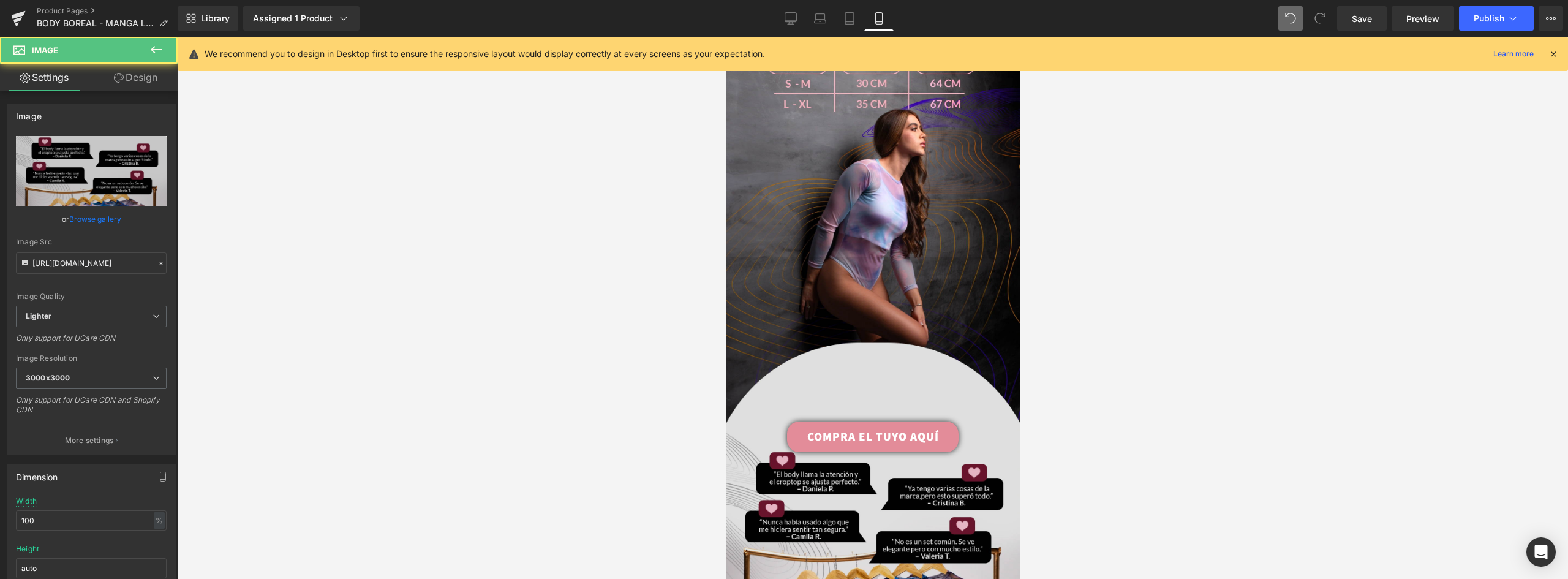
click at [927, 259] on img at bounding box center [872, 518] width 294 height 523
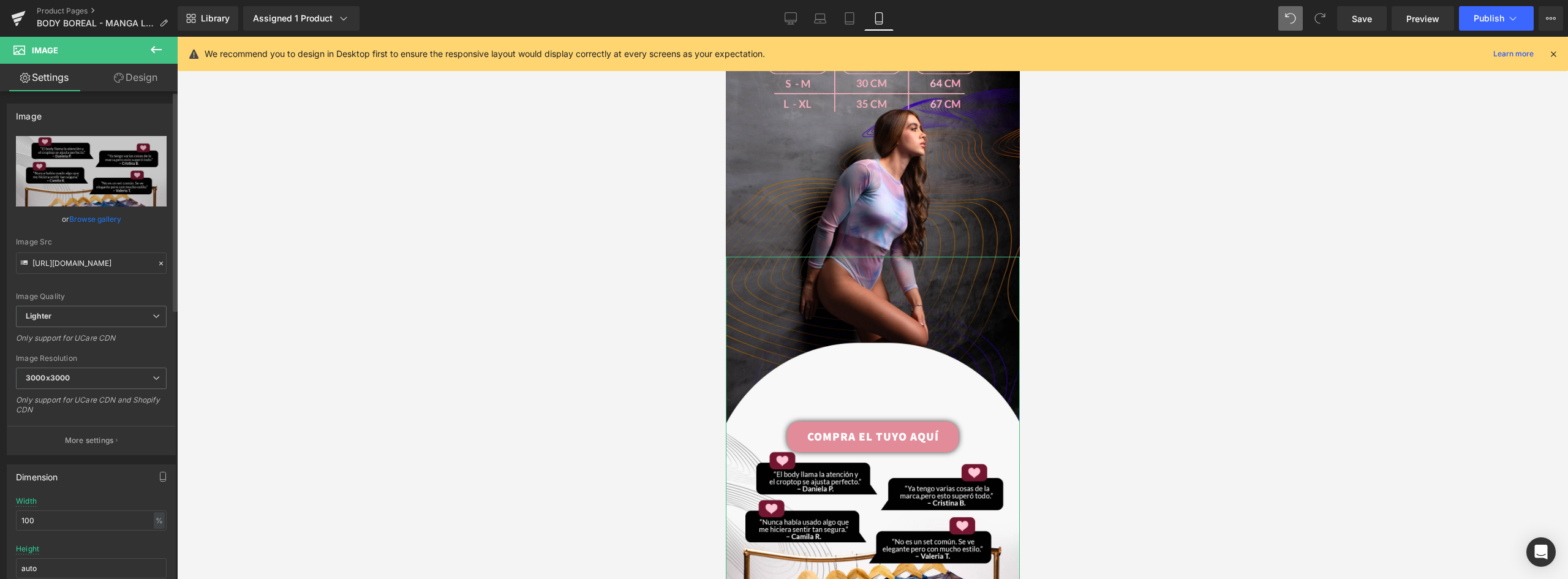
click at [98, 217] on link "Browse gallery" at bounding box center [95, 219] width 52 height 21
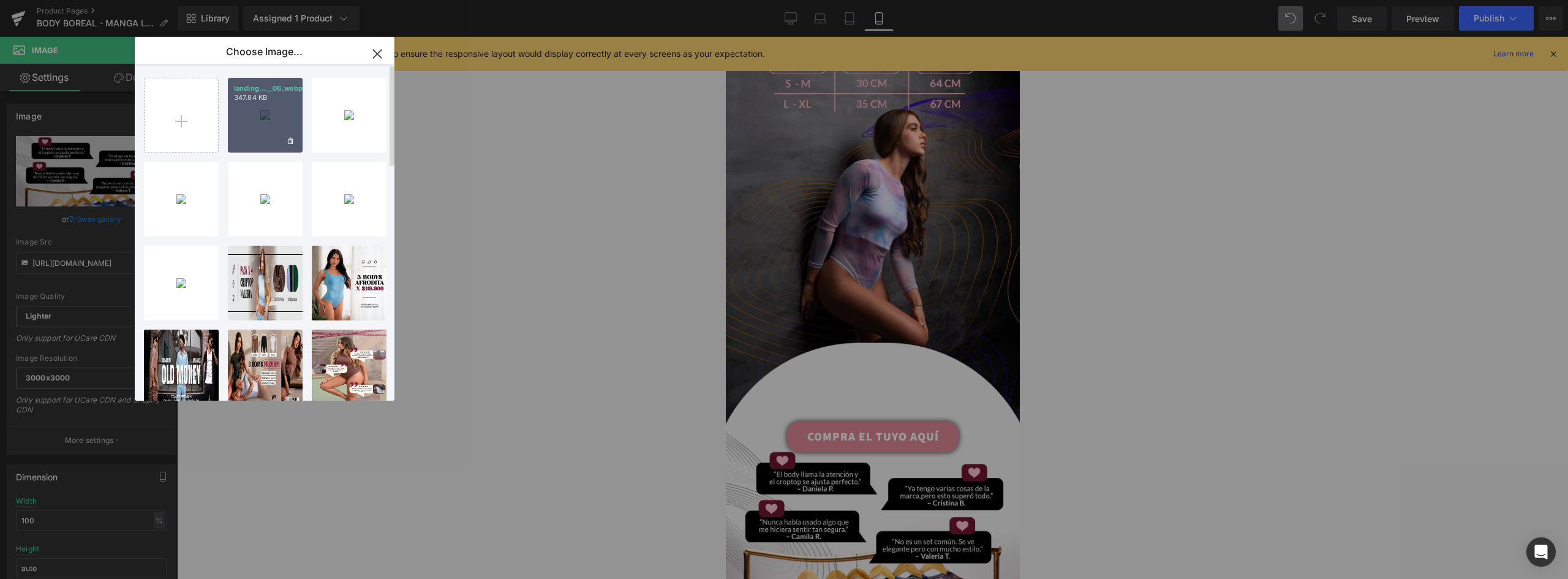
click at [269, 110] on div "landing...__06.webp 347.84 KB" at bounding box center [265, 115] width 75 height 75
type input "https://ucarecdn.com/dfc8661f-427a-40d4-9ffe-eb1ae22e53f0/-/format/auto/-/previ…"
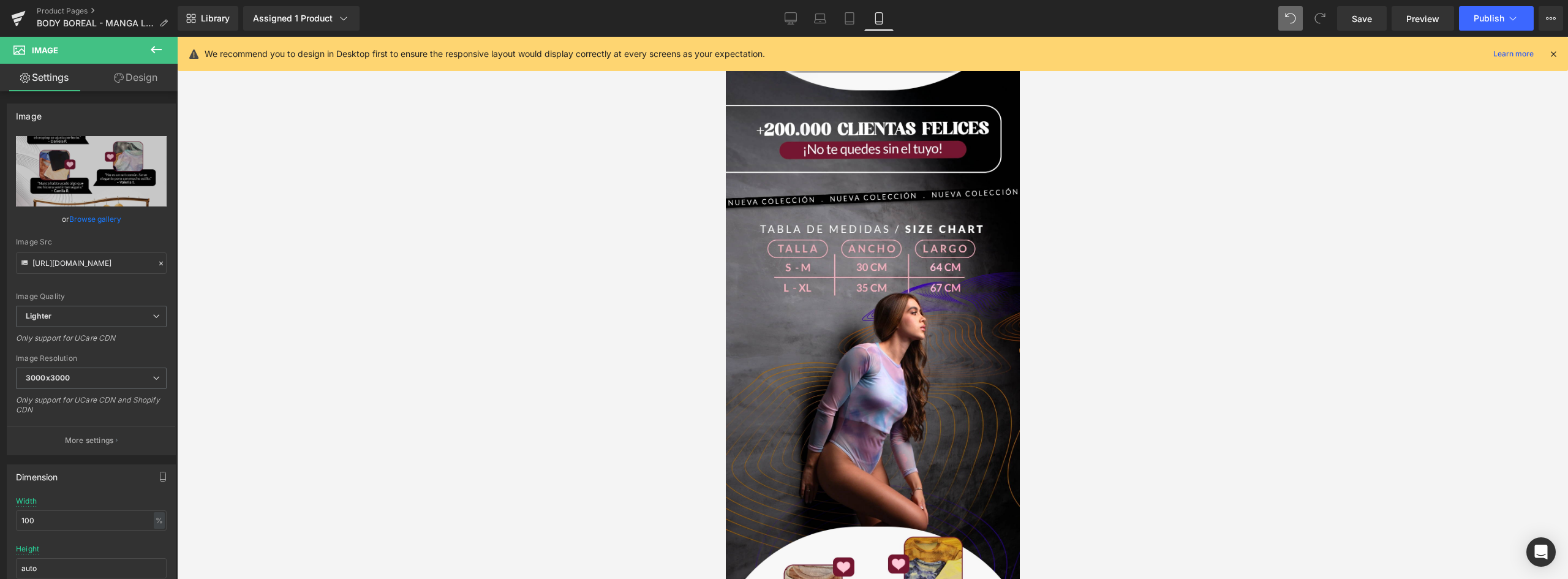
scroll to position [1376, 0]
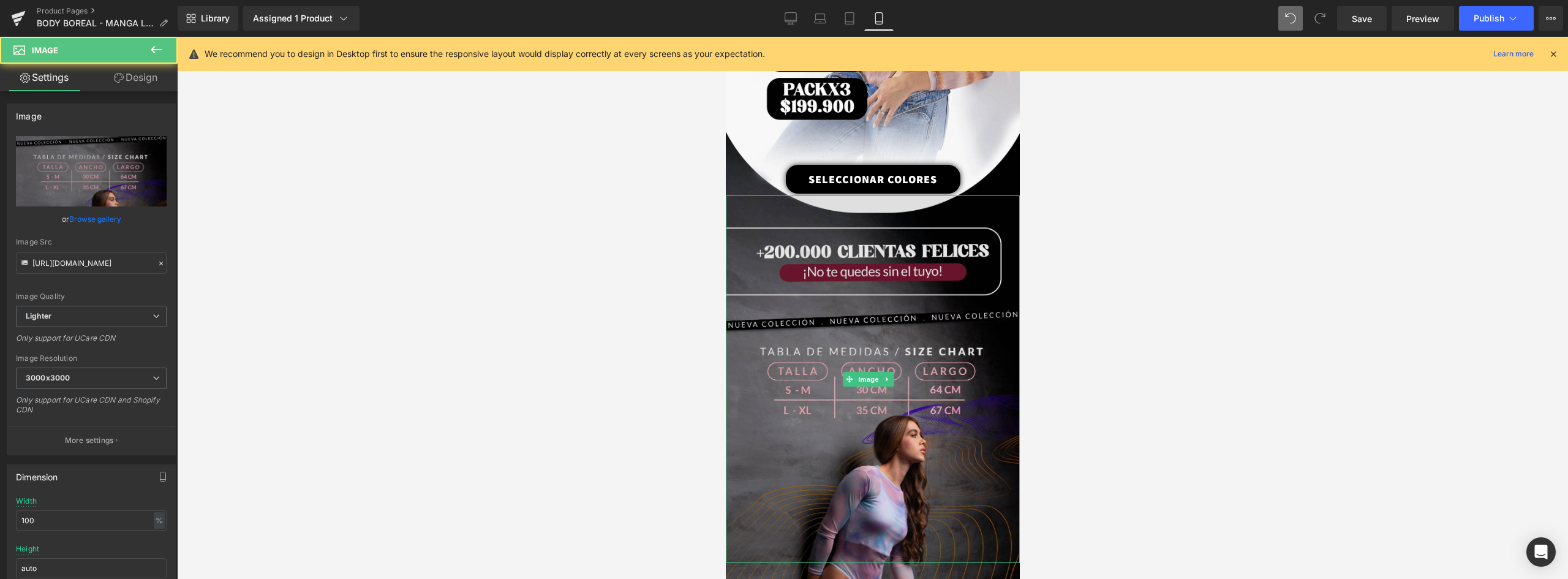
click at [887, 286] on img at bounding box center [872, 379] width 294 height 368
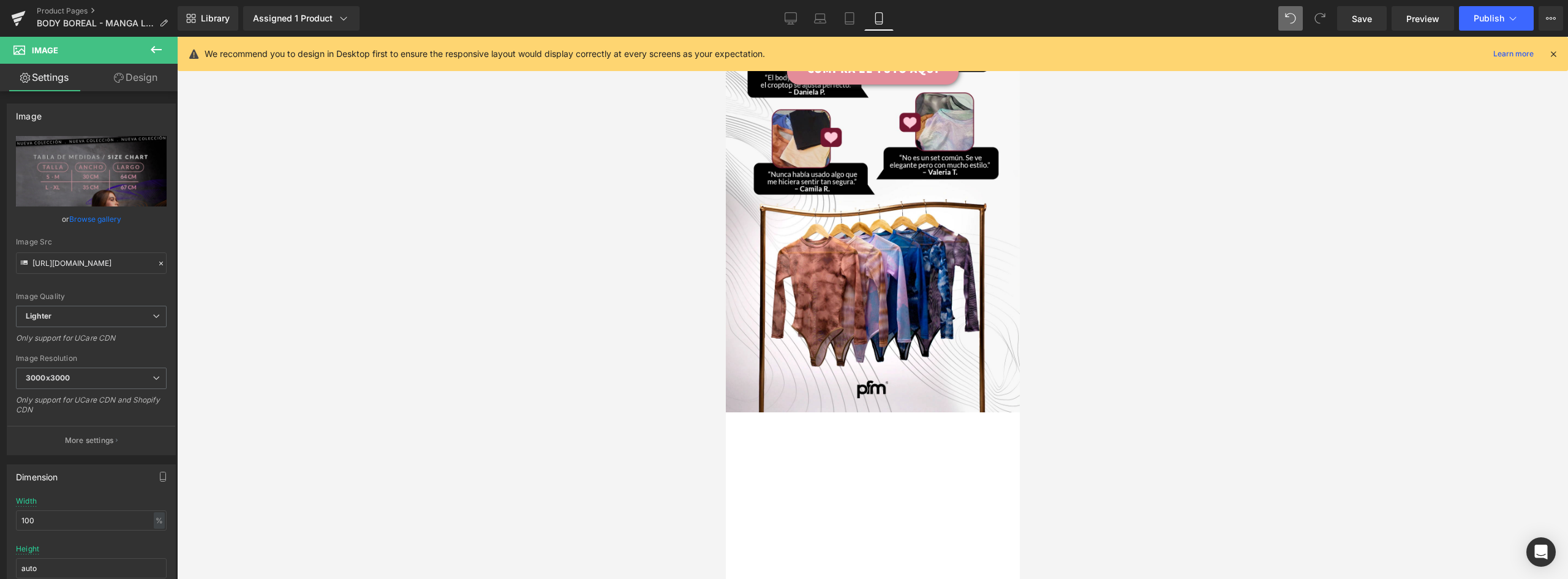
scroll to position [2235, 0]
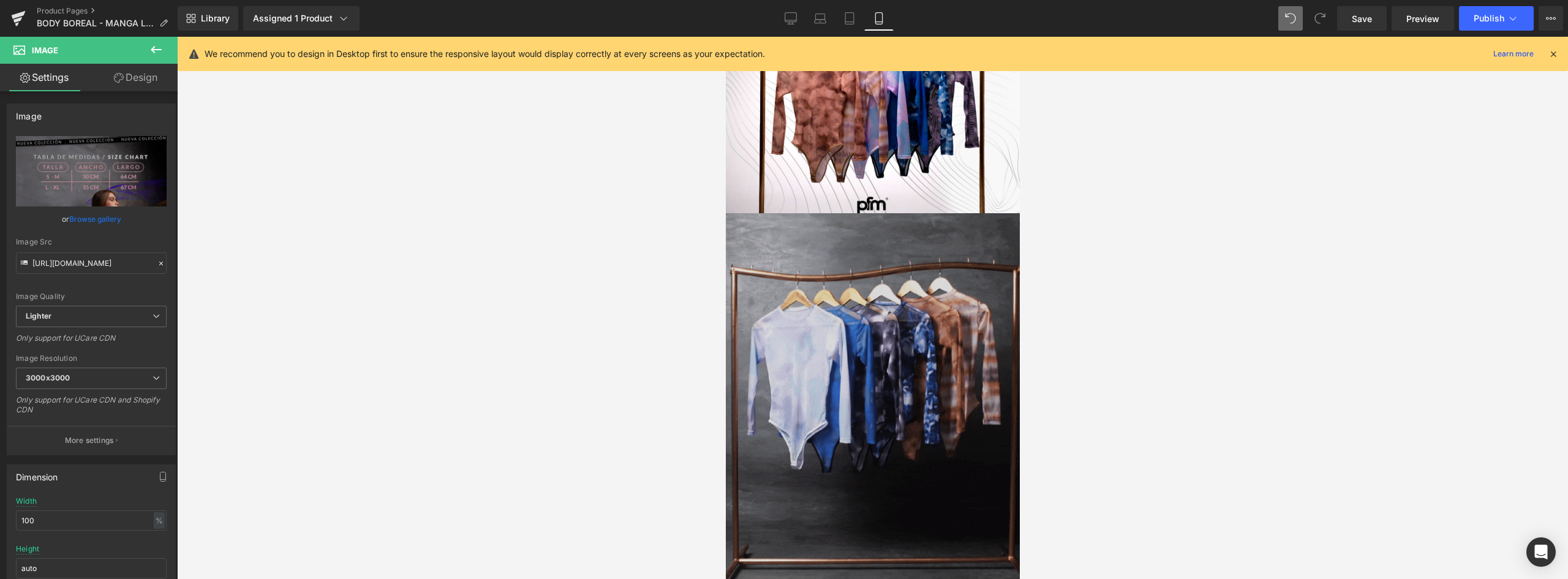
click at [817, 213] on img at bounding box center [872, 409] width 294 height 392
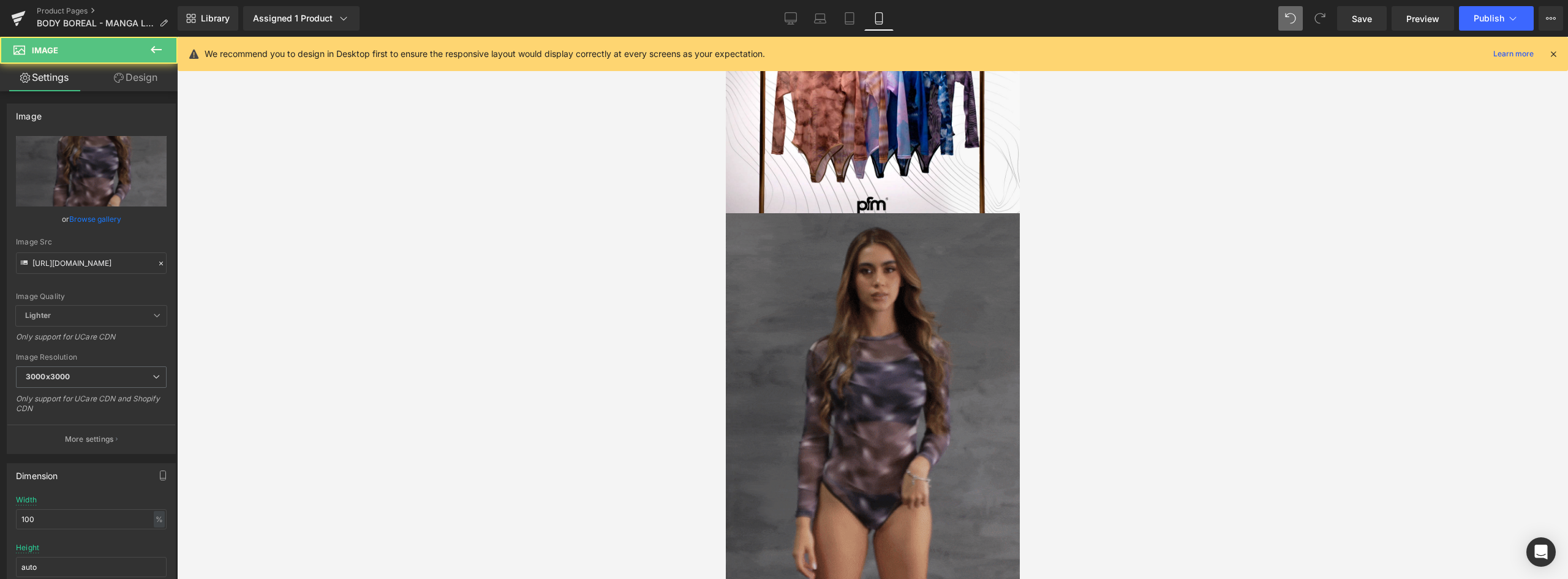
scroll to position [2111, 0]
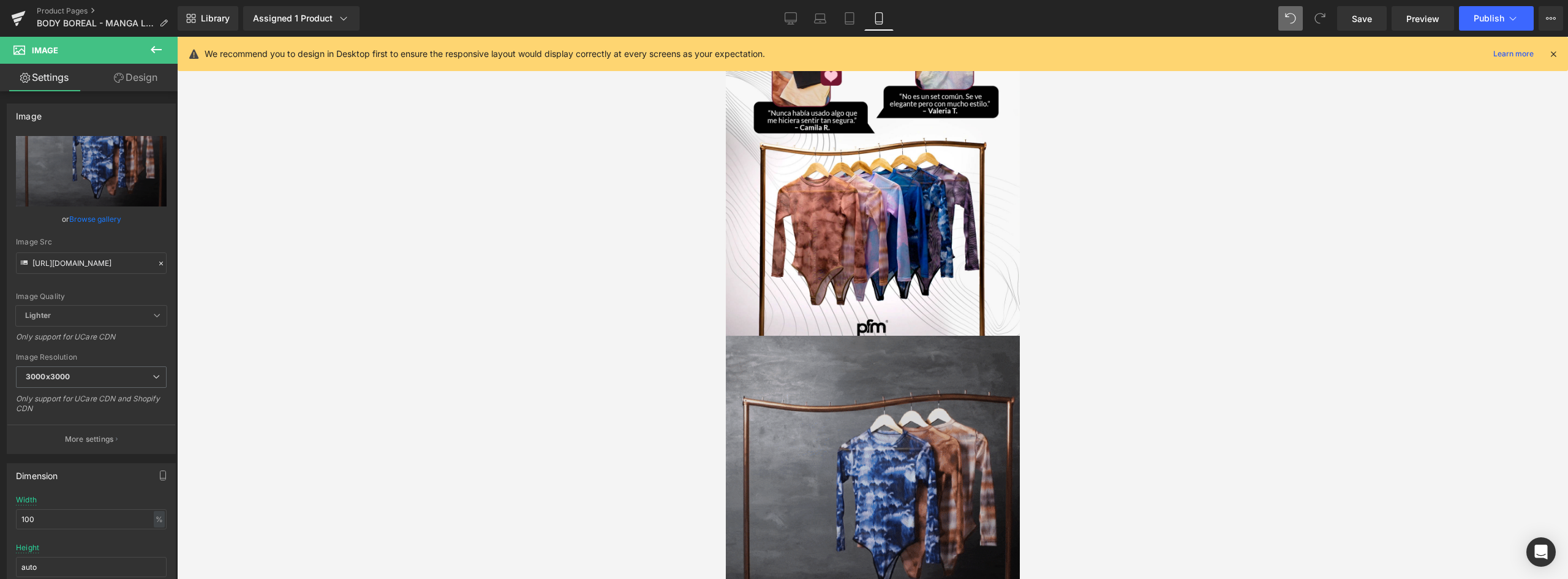
click at [859, 475] on img at bounding box center [872, 532] width 294 height 392
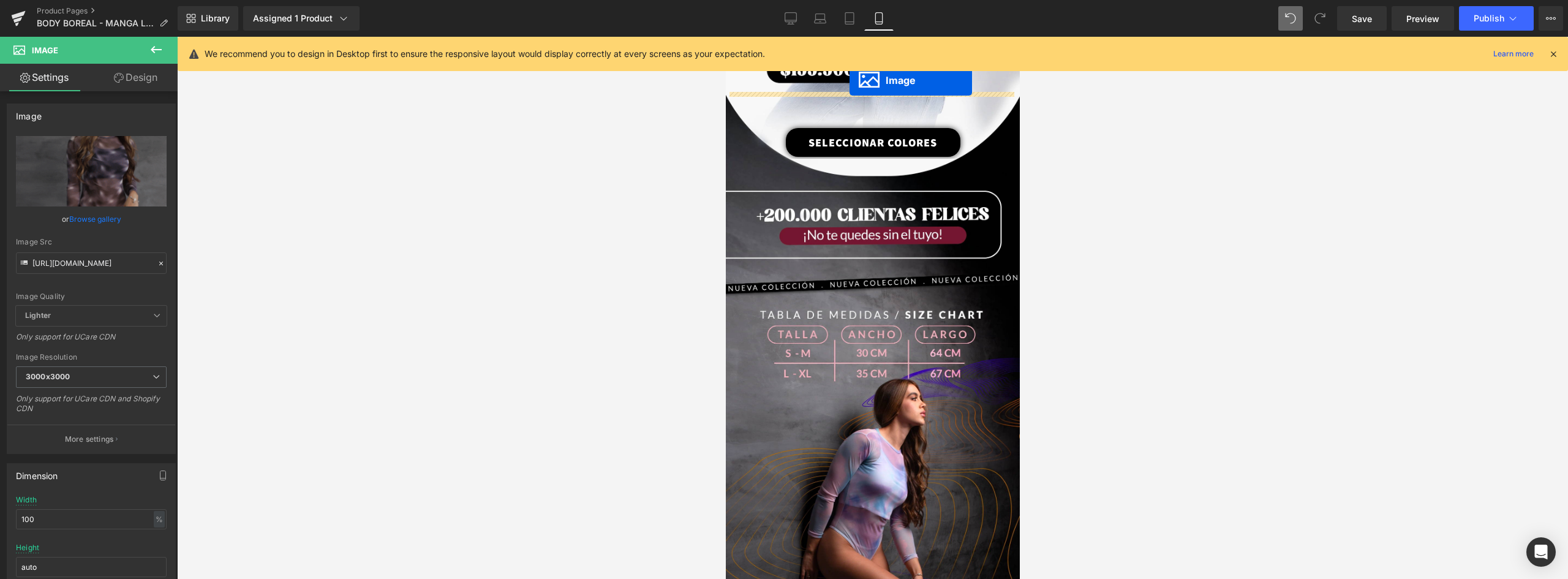
scroll to position [1389, 0]
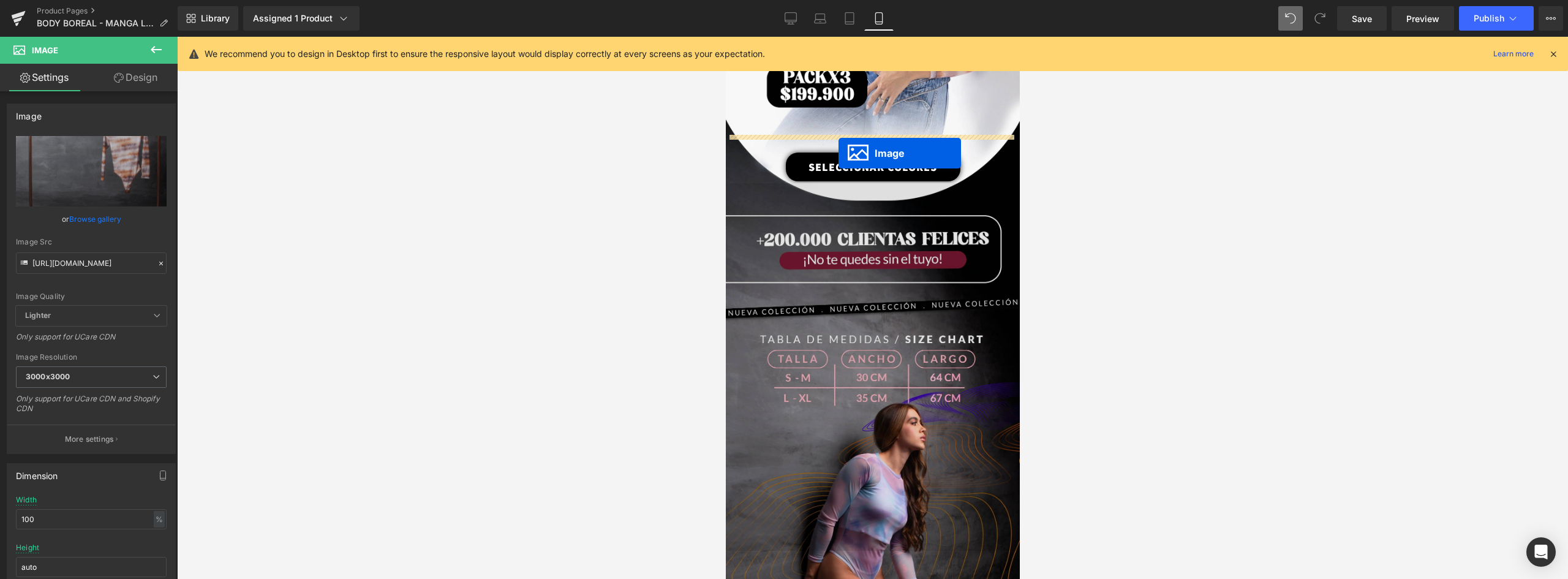
drag, startPoint x: 850, startPoint y: 451, endPoint x: 838, endPoint y: 154, distance: 297.2
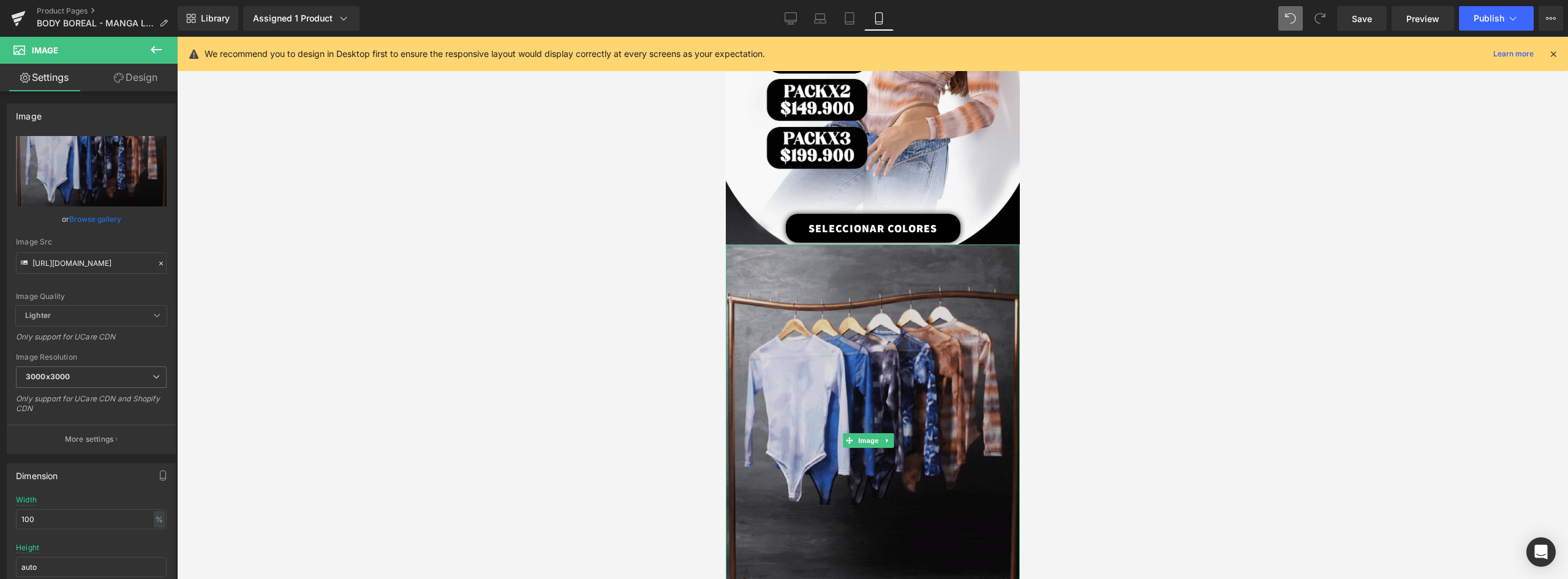
scroll to position [1511, 0]
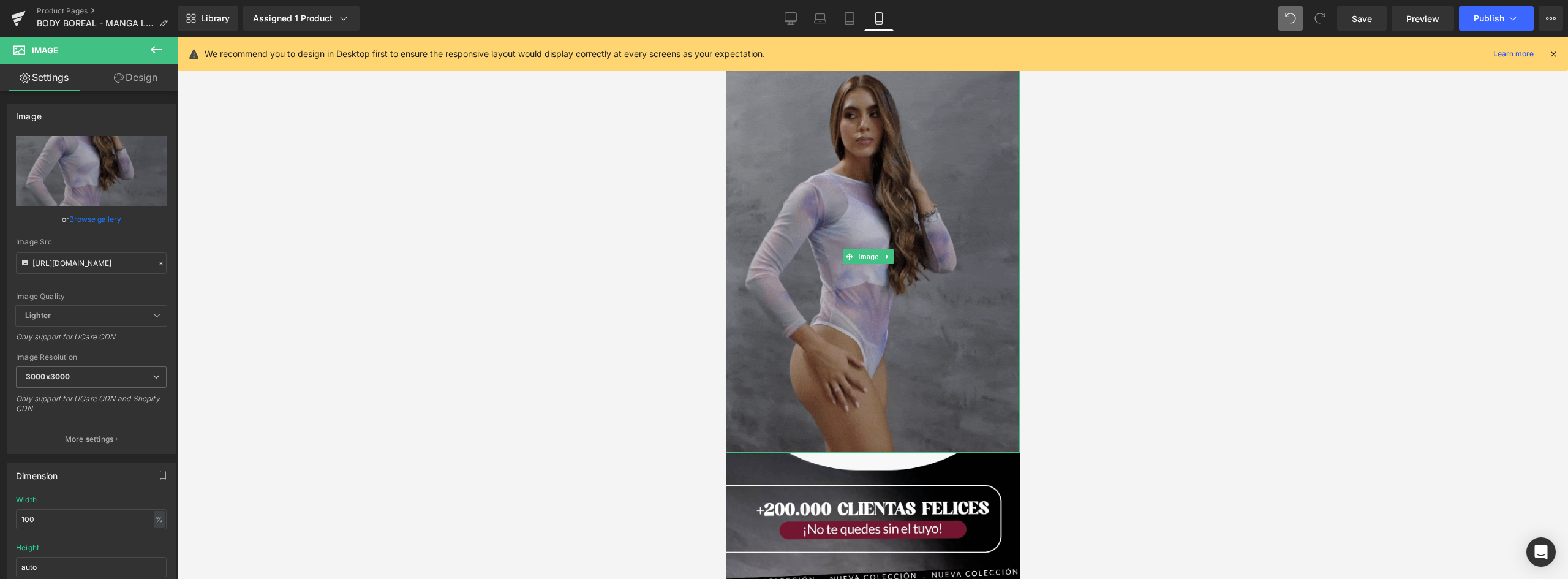
click at [903, 328] on img at bounding box center [872, 257] width 294 height 392
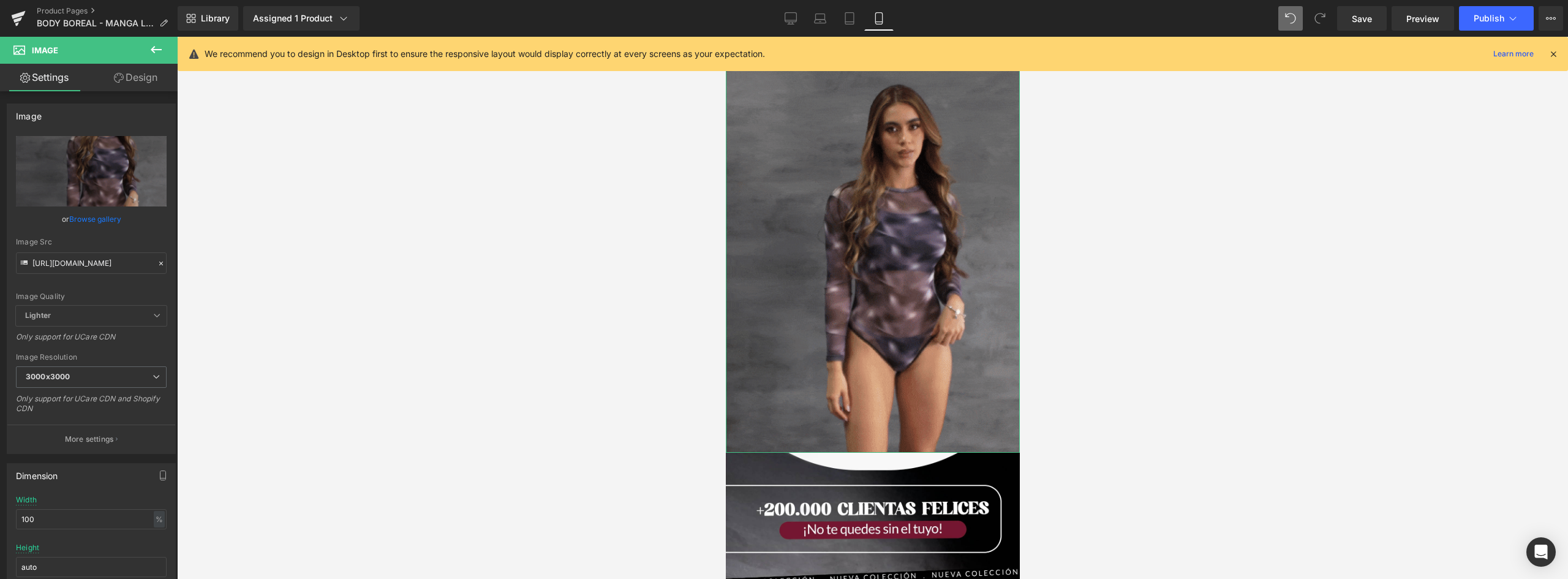
click at [135, 79] on link "Design" at bounding box center [136, 77] width 89 height 28
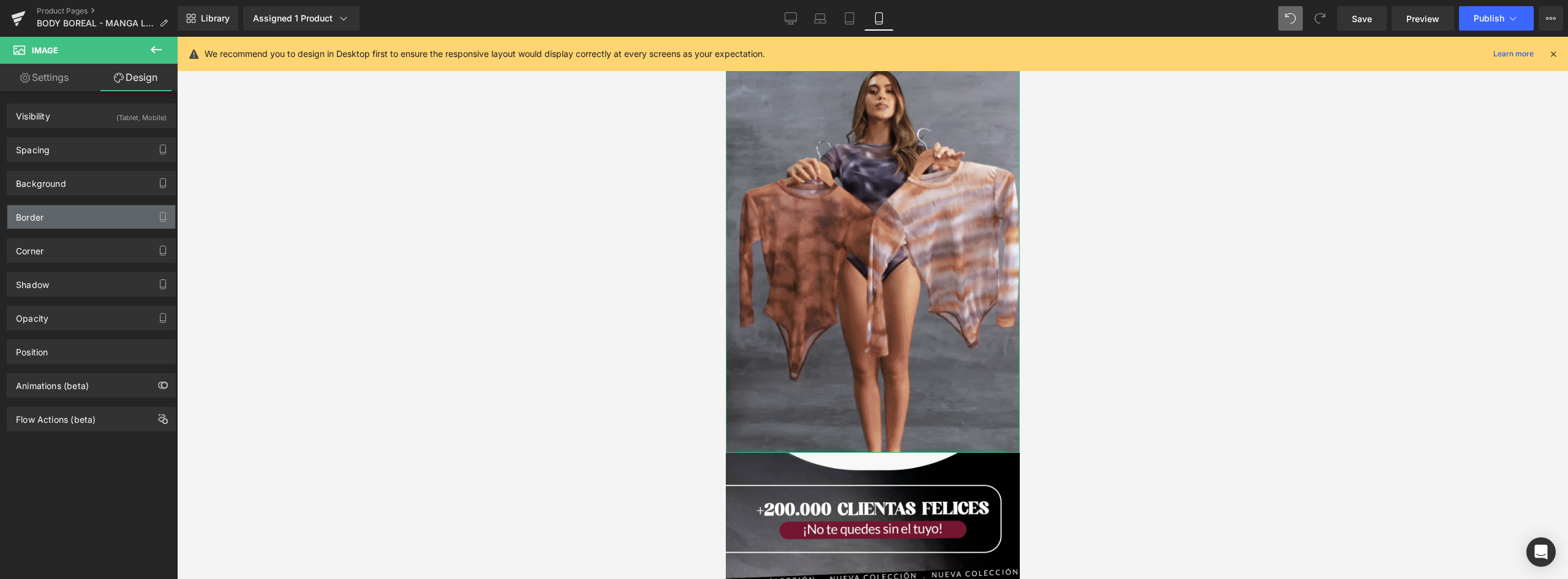
click at [52, 217] on div "Border" at bounding box center [91, 217] width 168 height 23
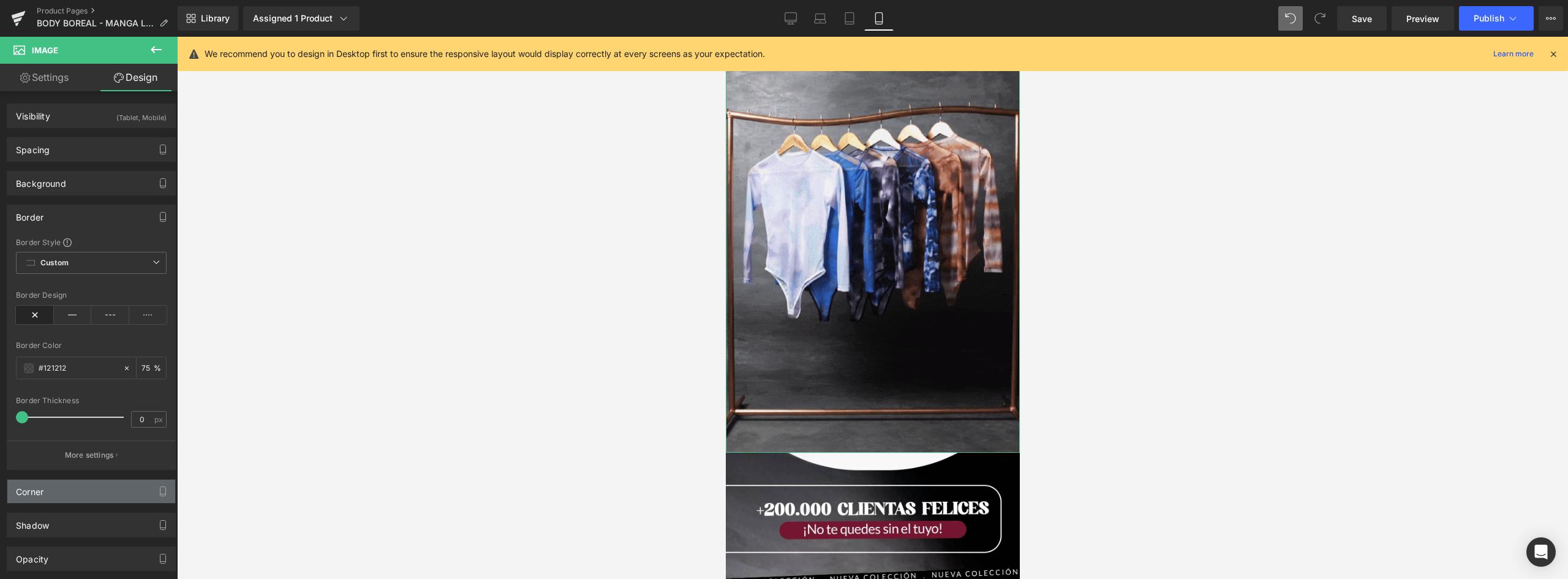
click at [66, 489] on div "Corner" at bounding box center [91, 491] width 168 height 23
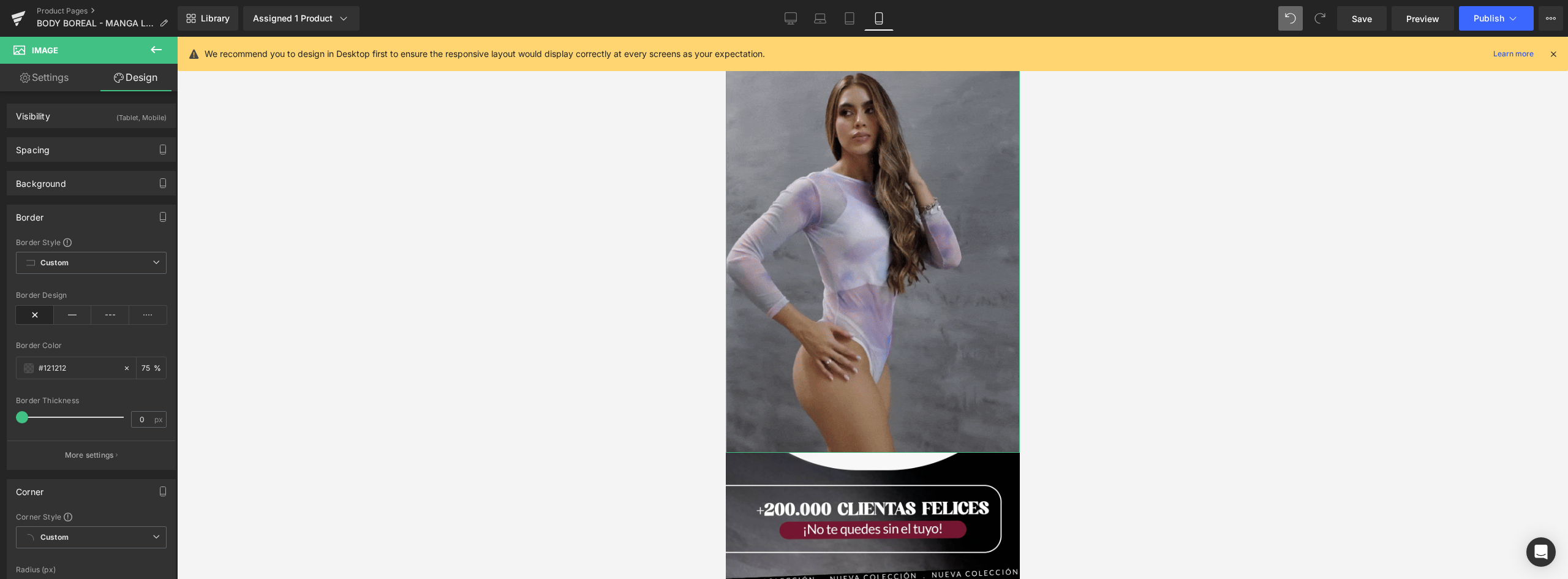
scroll to position [122, 0]
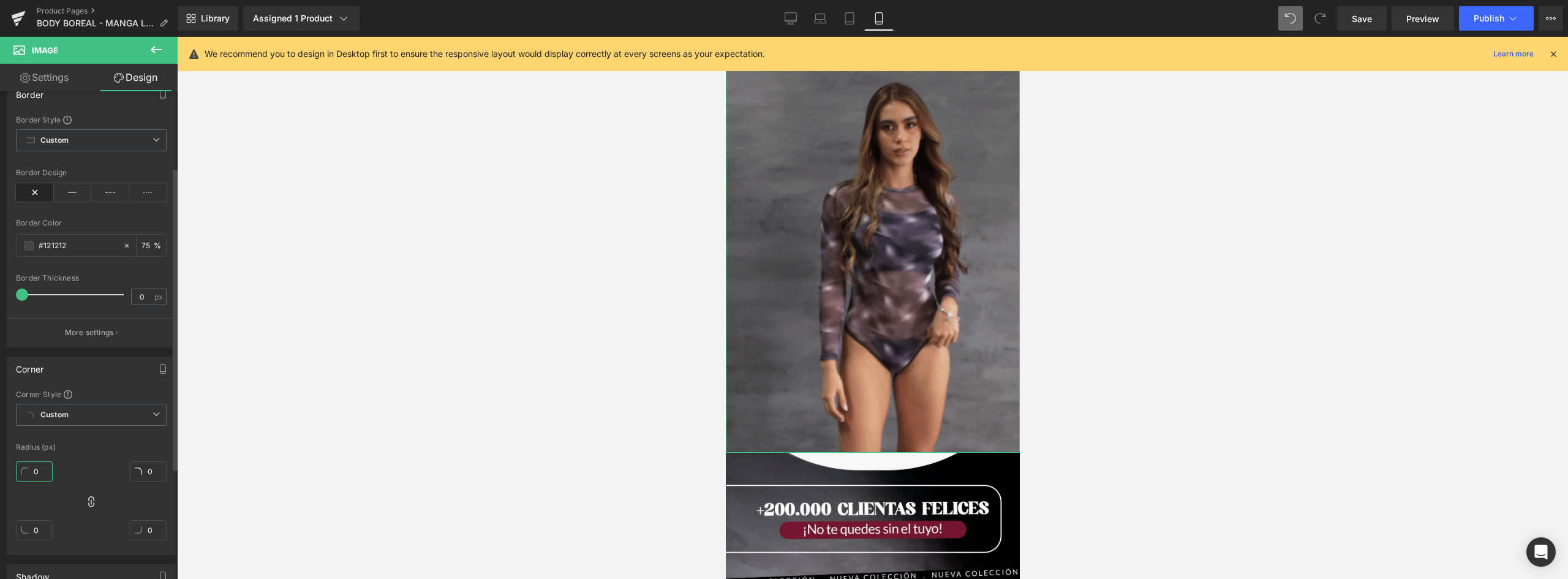
click at [37, 472] on input "0" at bounding box center [35, 471] width 37 height 21
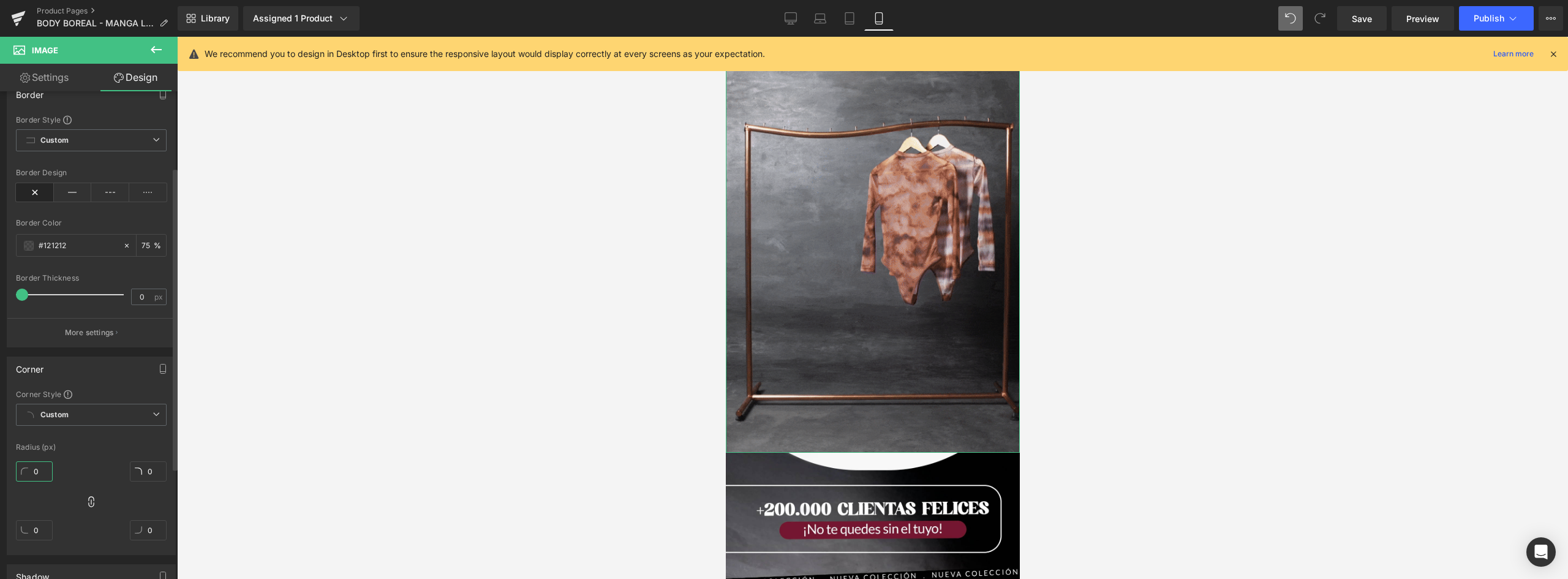
type input "3"
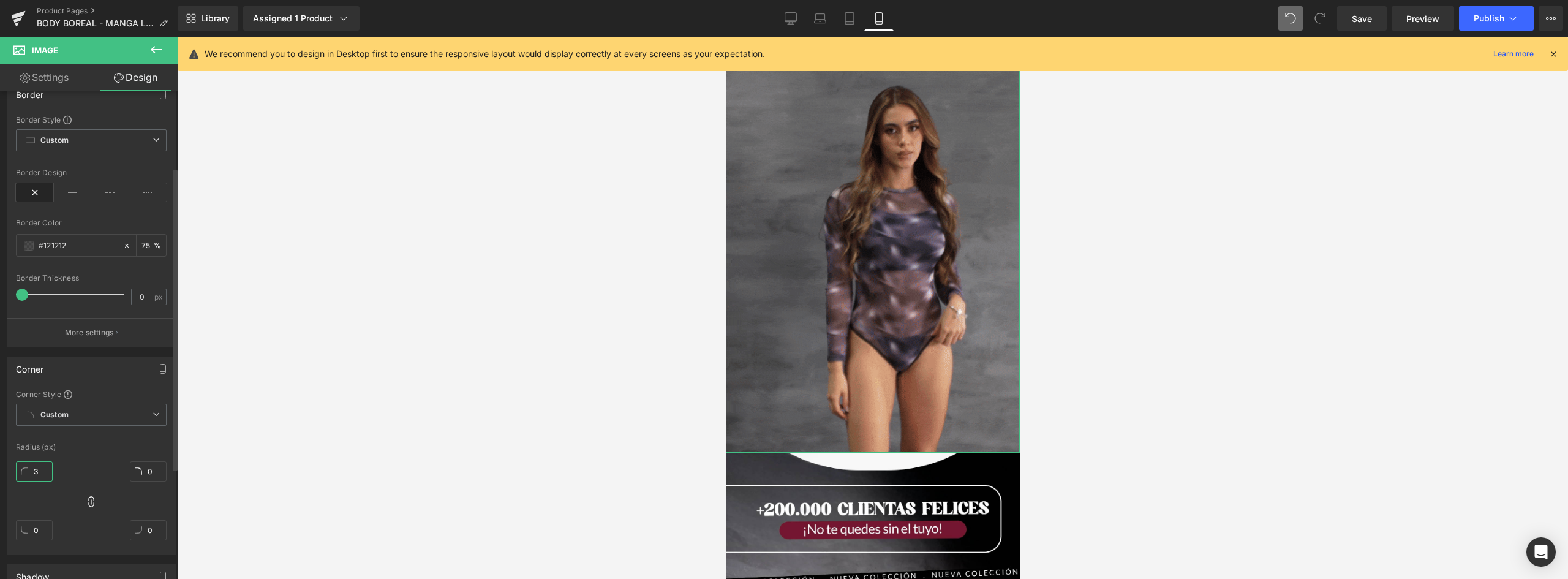
type input "3"
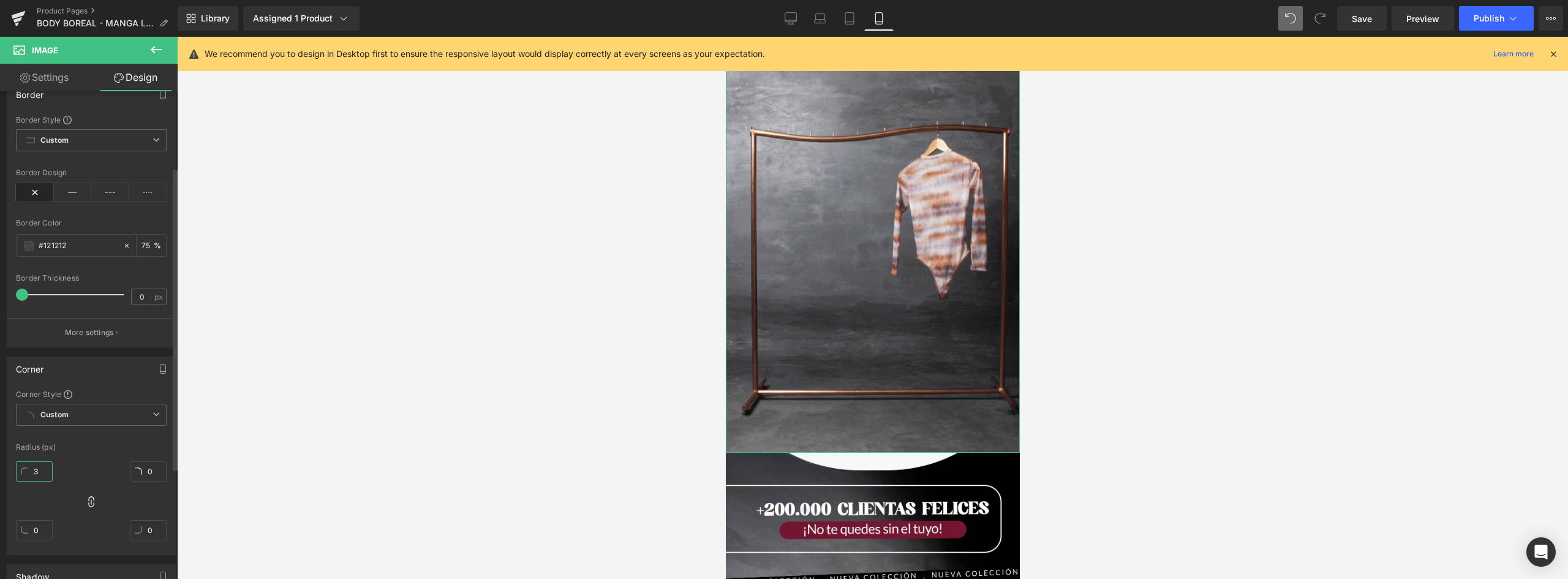
type input "3"
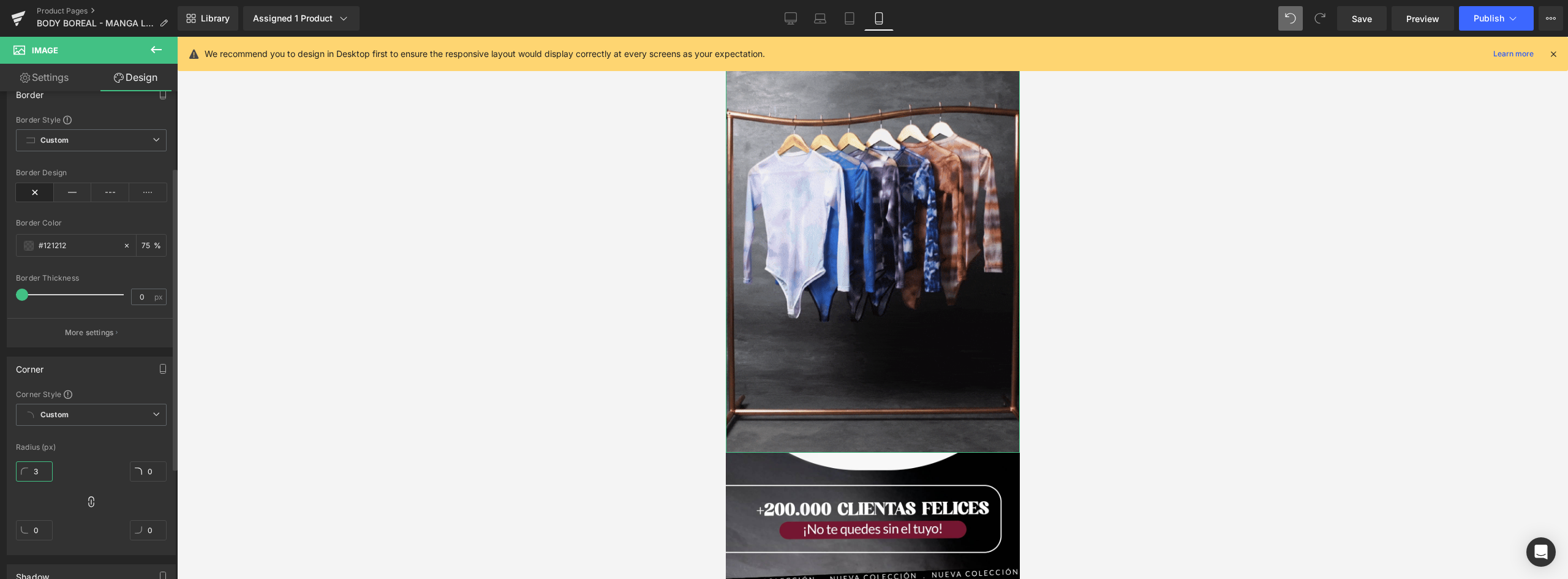
type input "3"
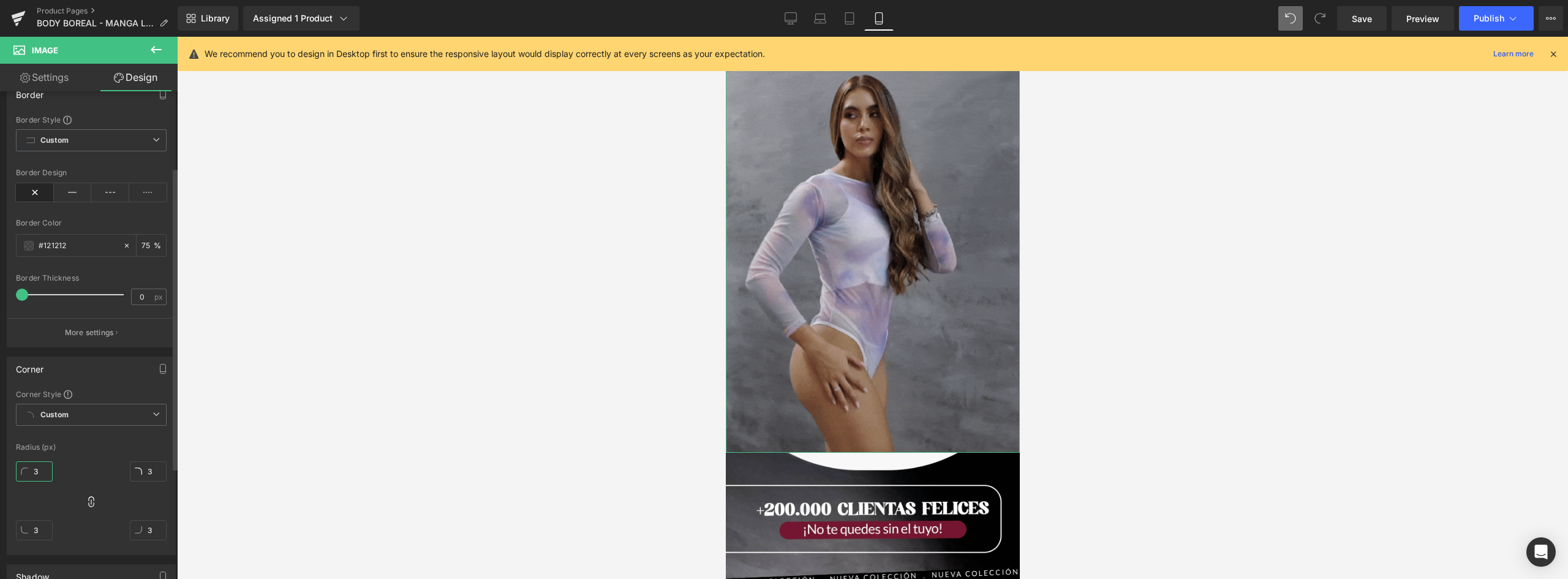
type input "30"
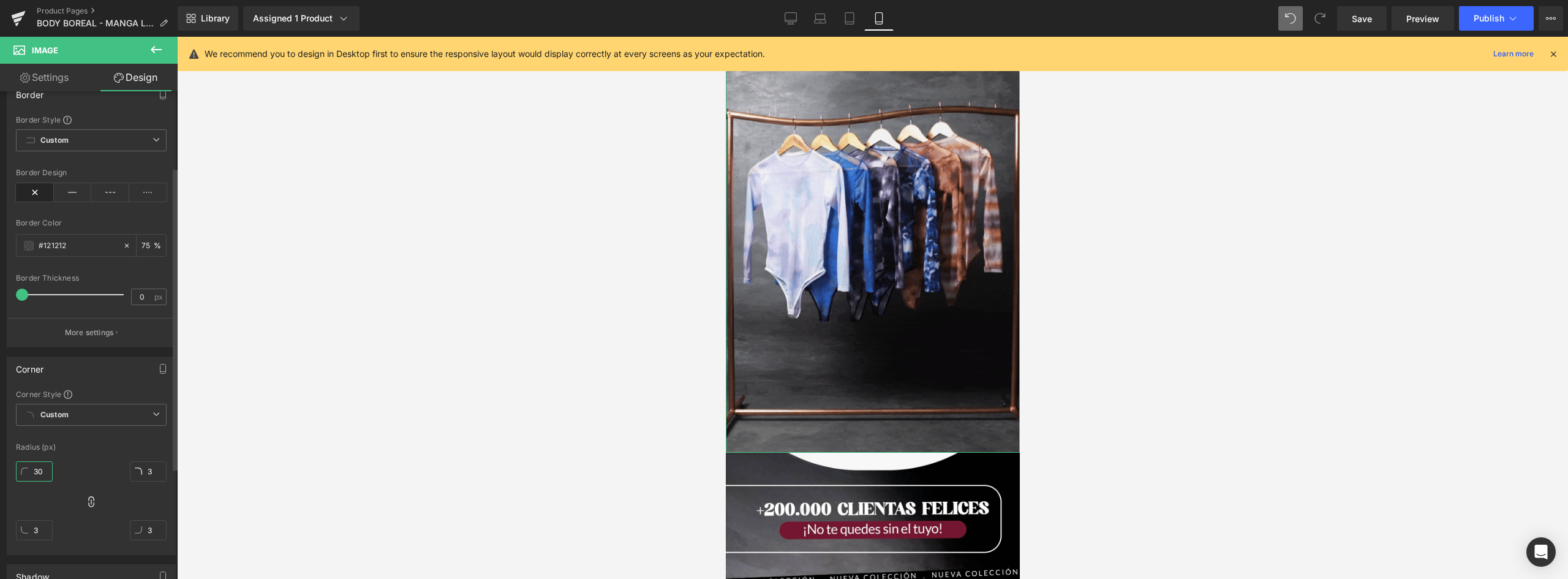
type input "30"
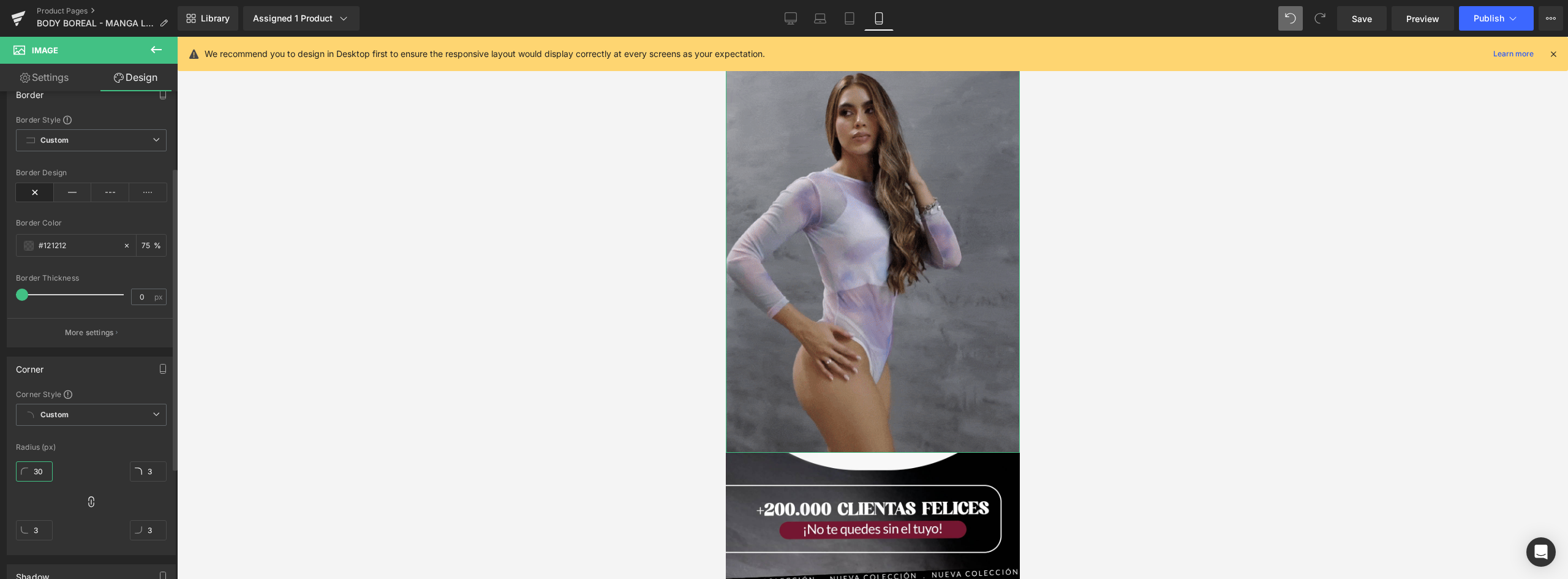
type input "30"
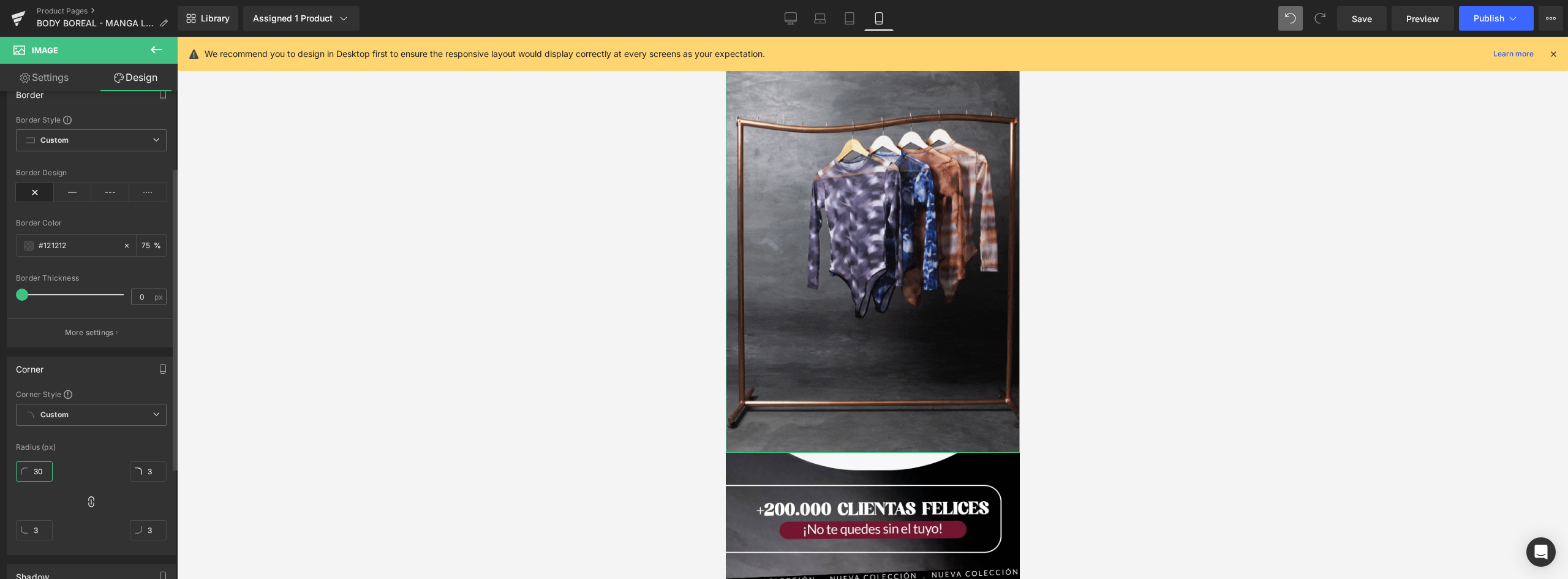
type input "30"
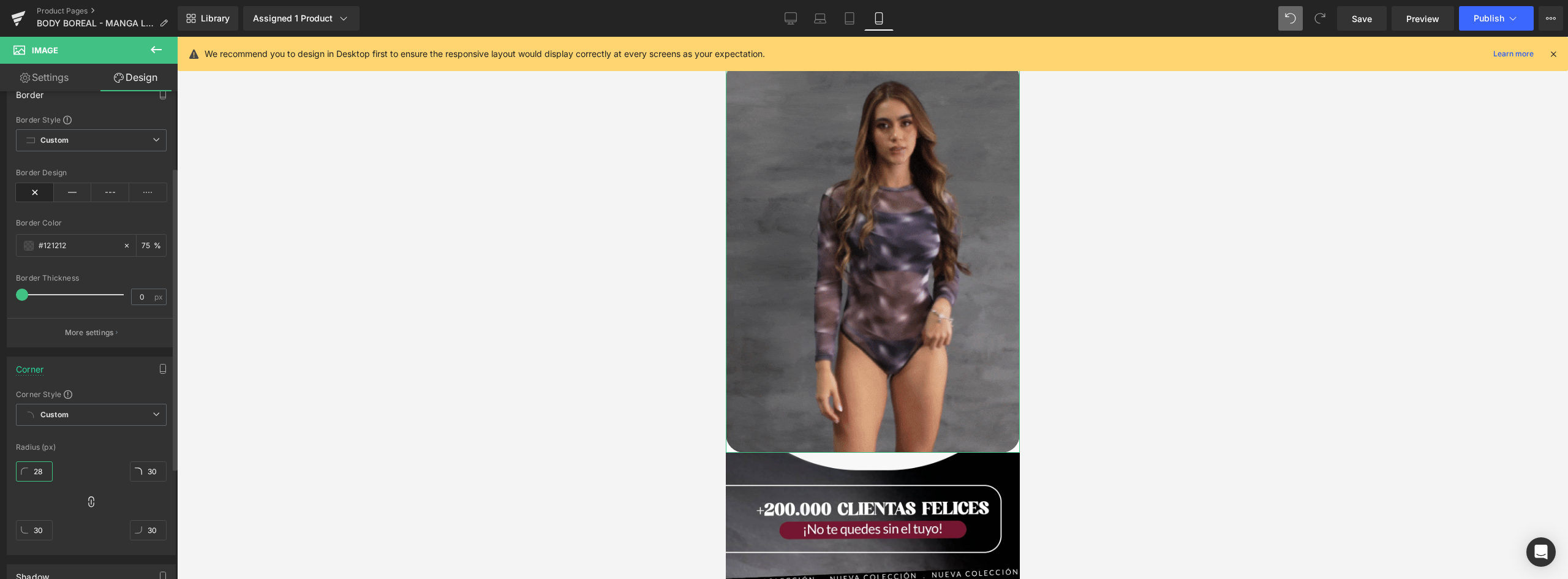
drag, startPoint x: 40, startPoint y: 472, endPoint x: 22, endPoint y: 474, distance: 18.1
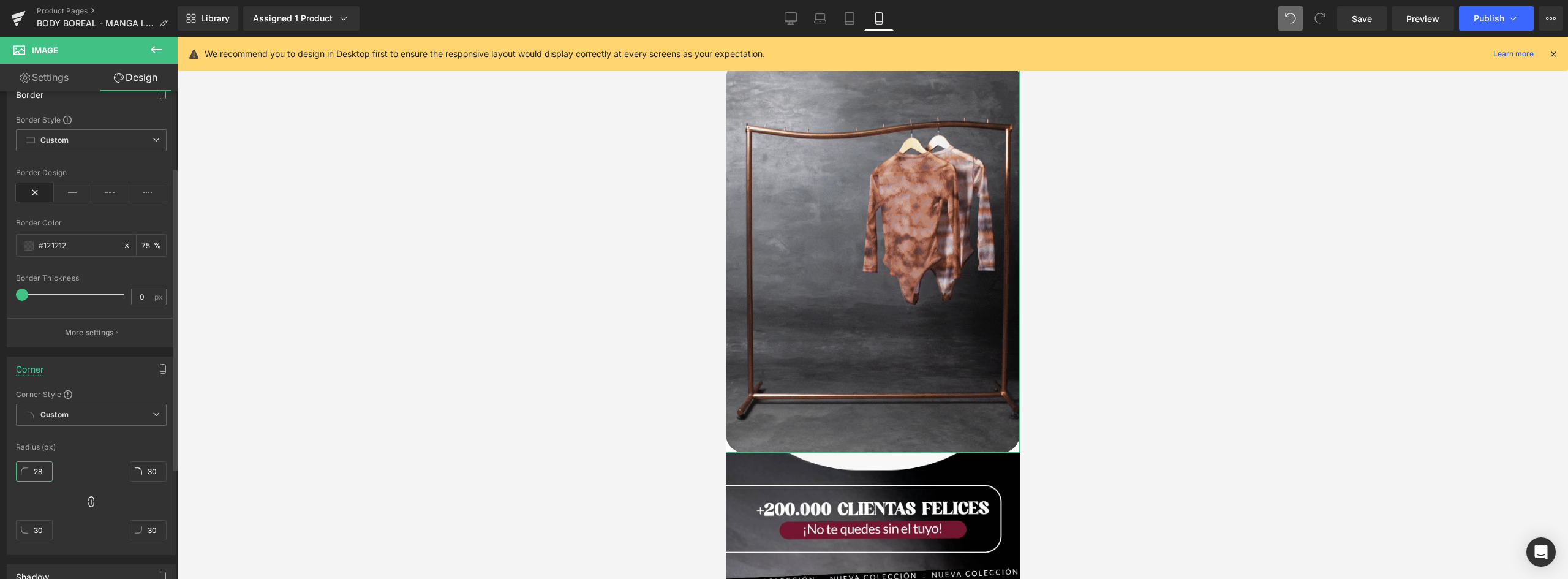
click at [22, 474] on input "28" at bounding box center [35, 471] width 37 height 21
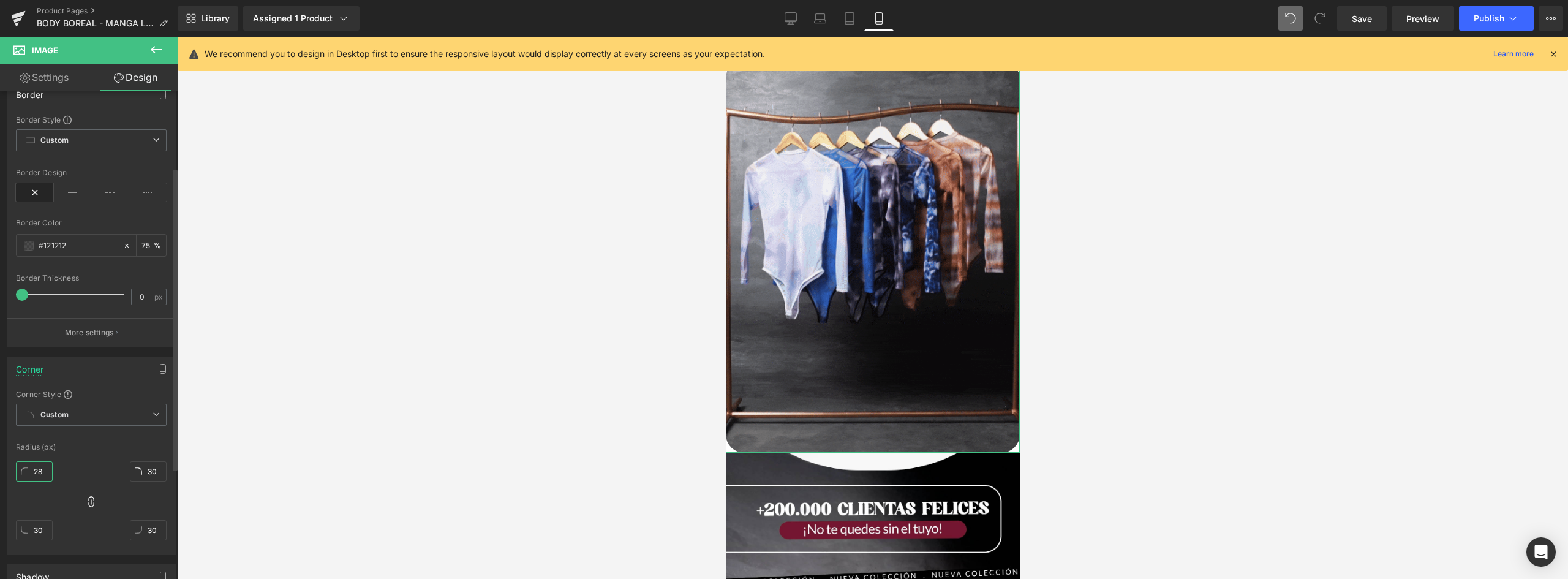
type input "1"
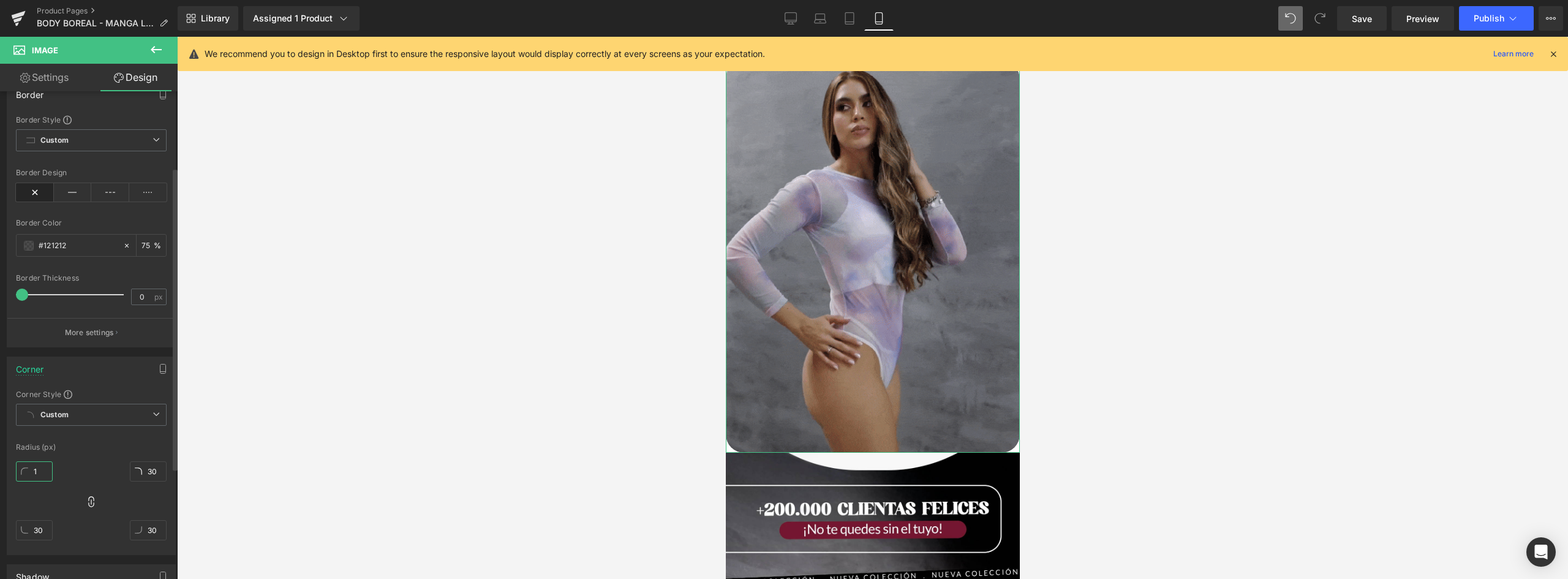
type input "1"
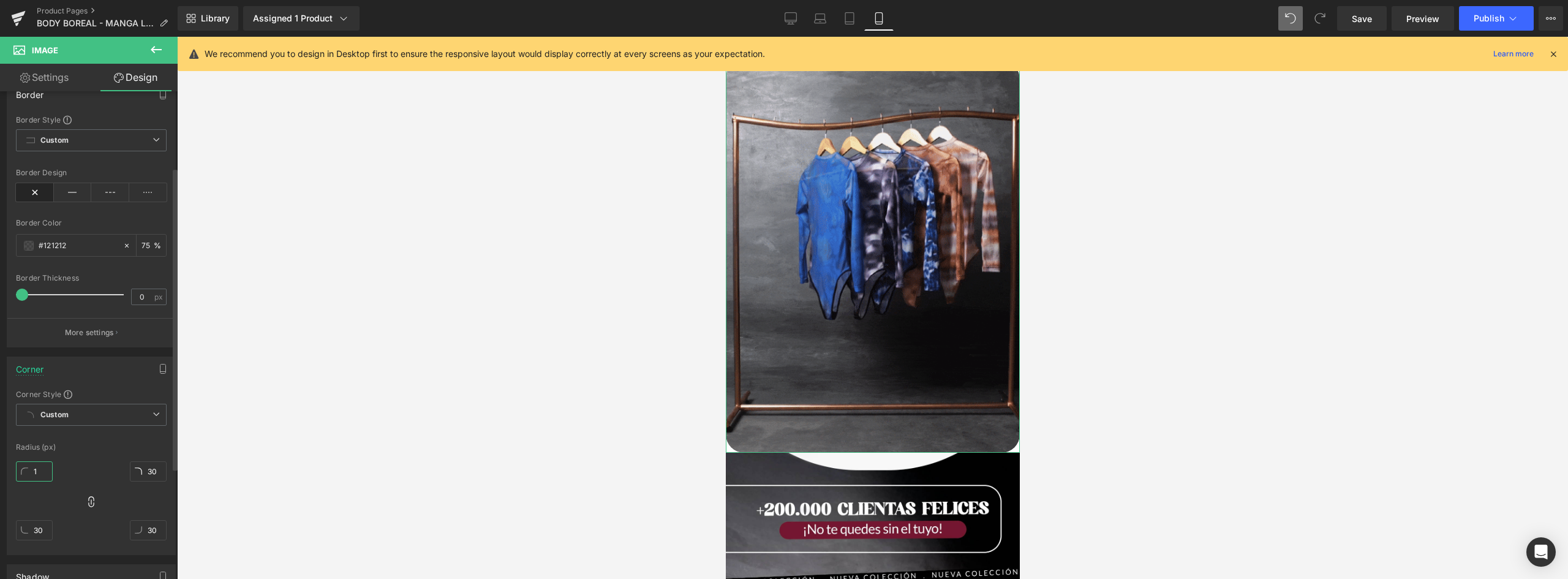
type input "1"
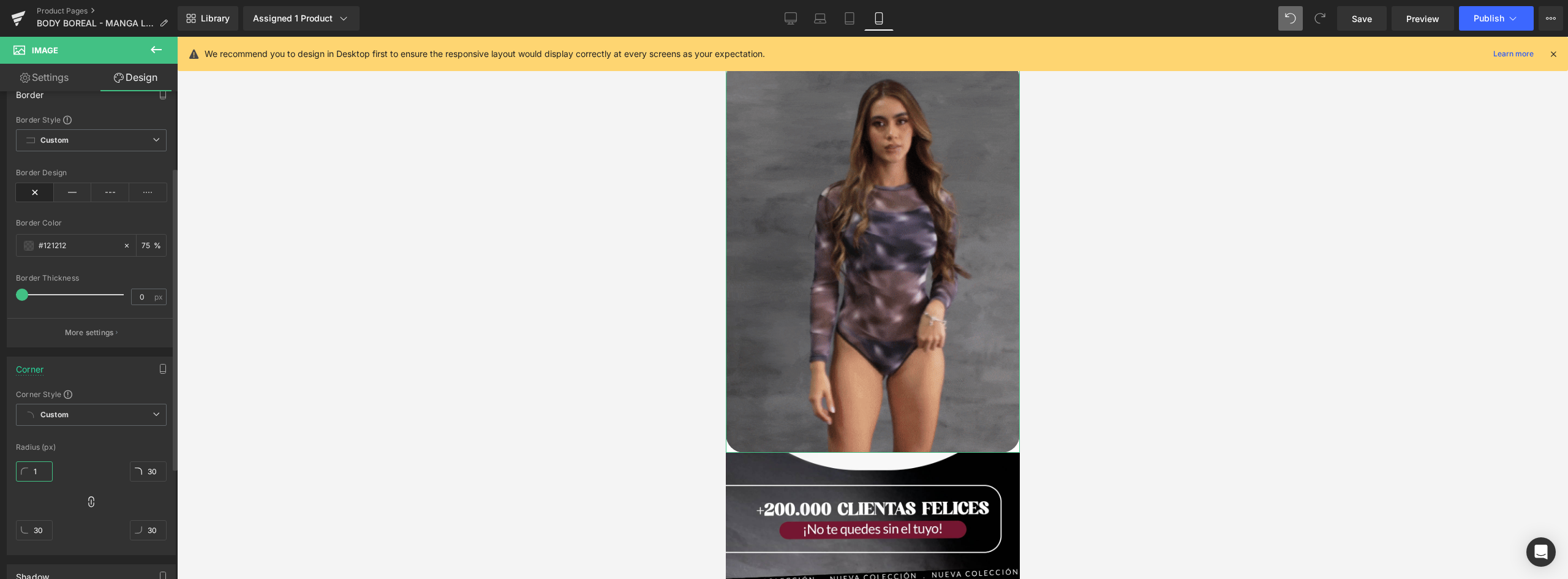
type input "1"
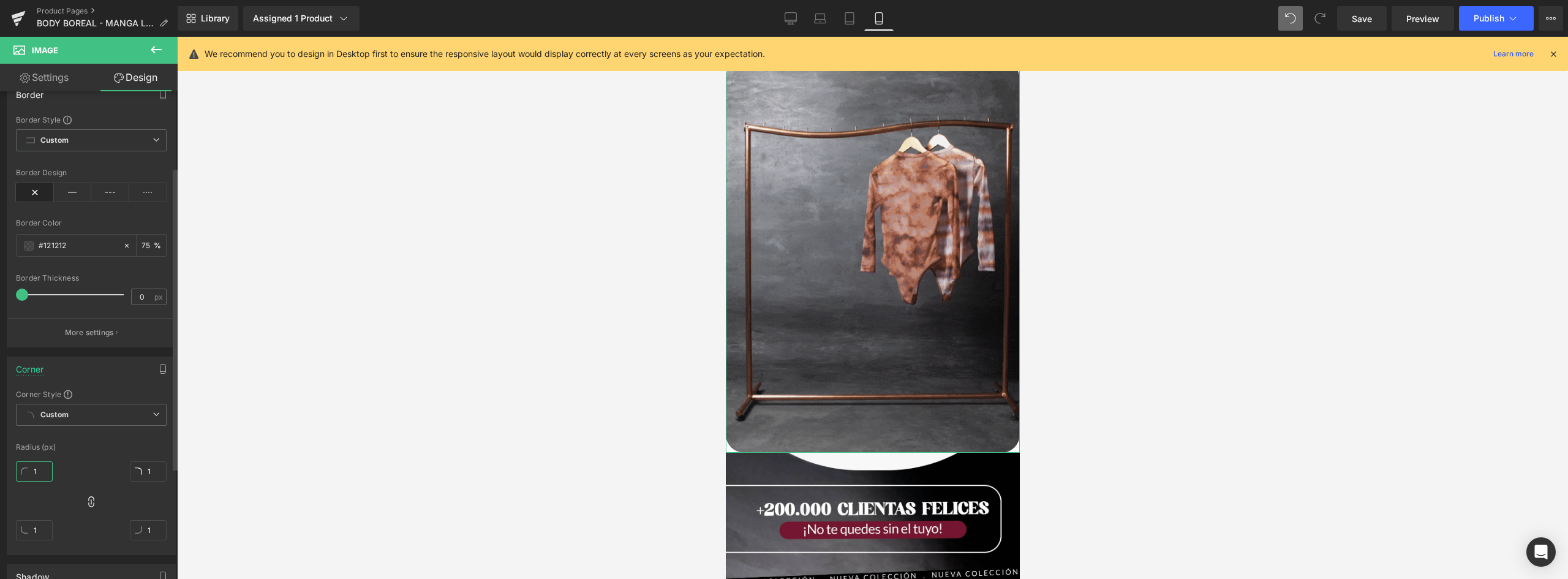
type input "10"
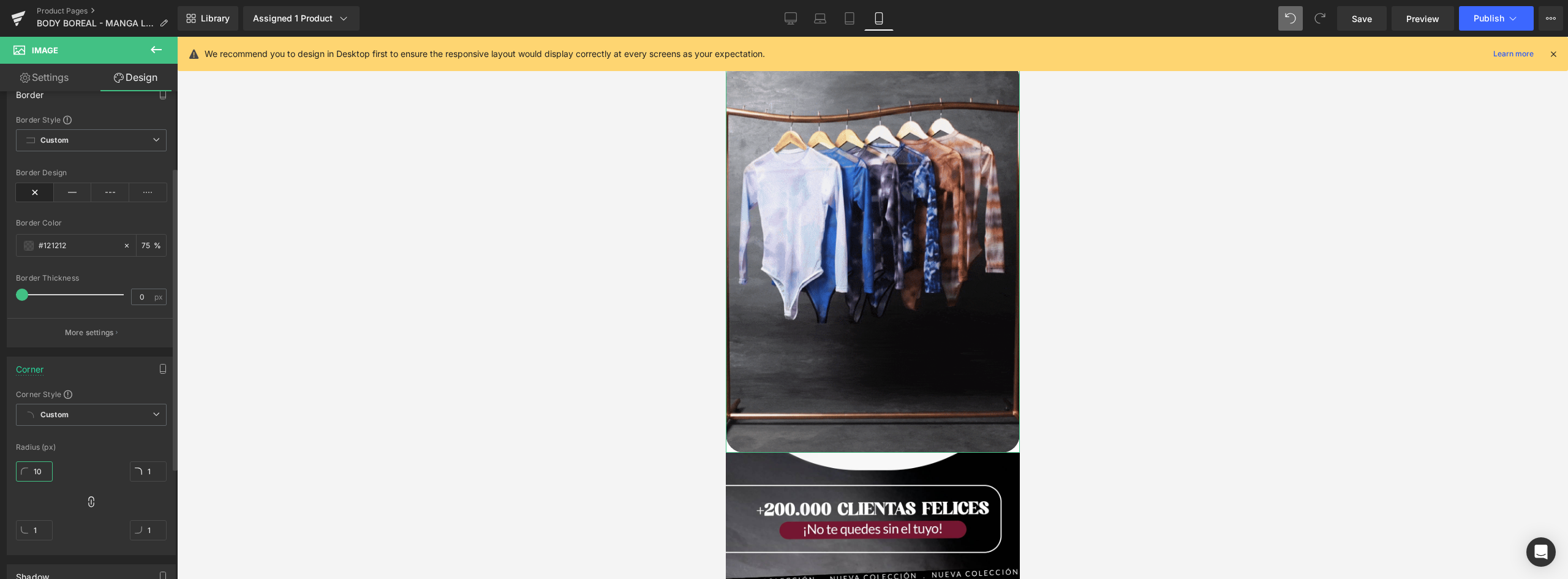
type input "10"
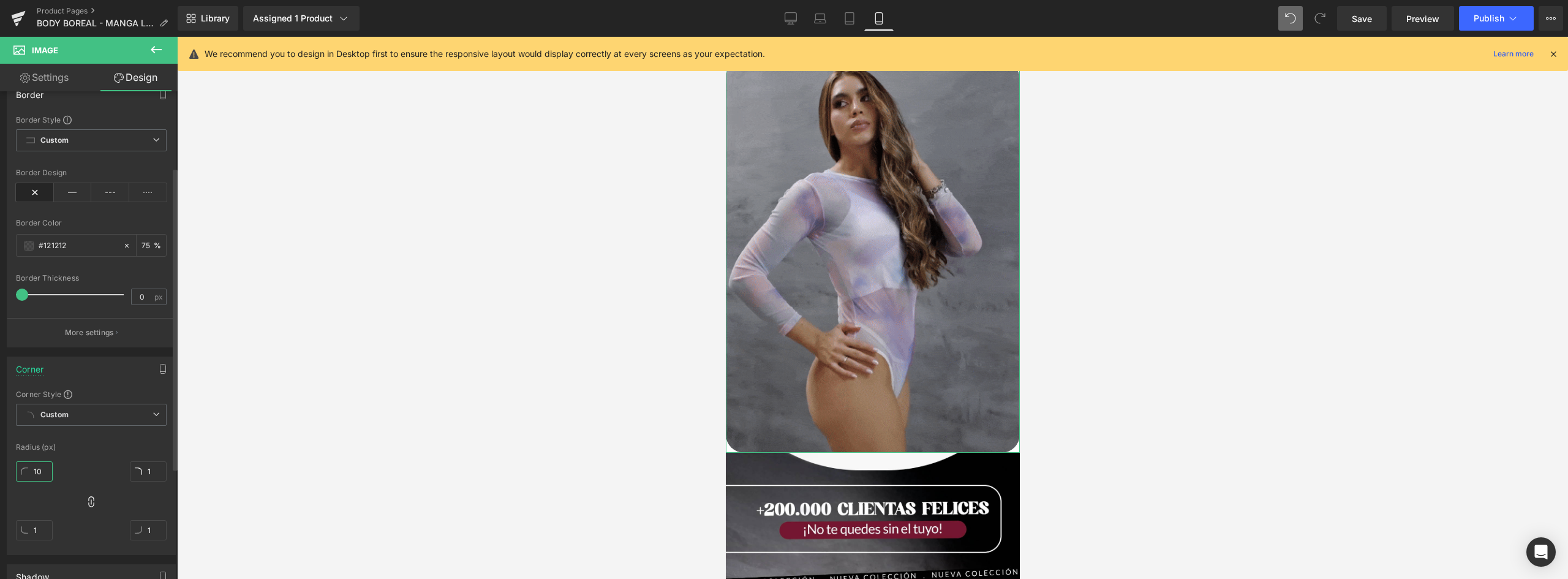
type input "10"
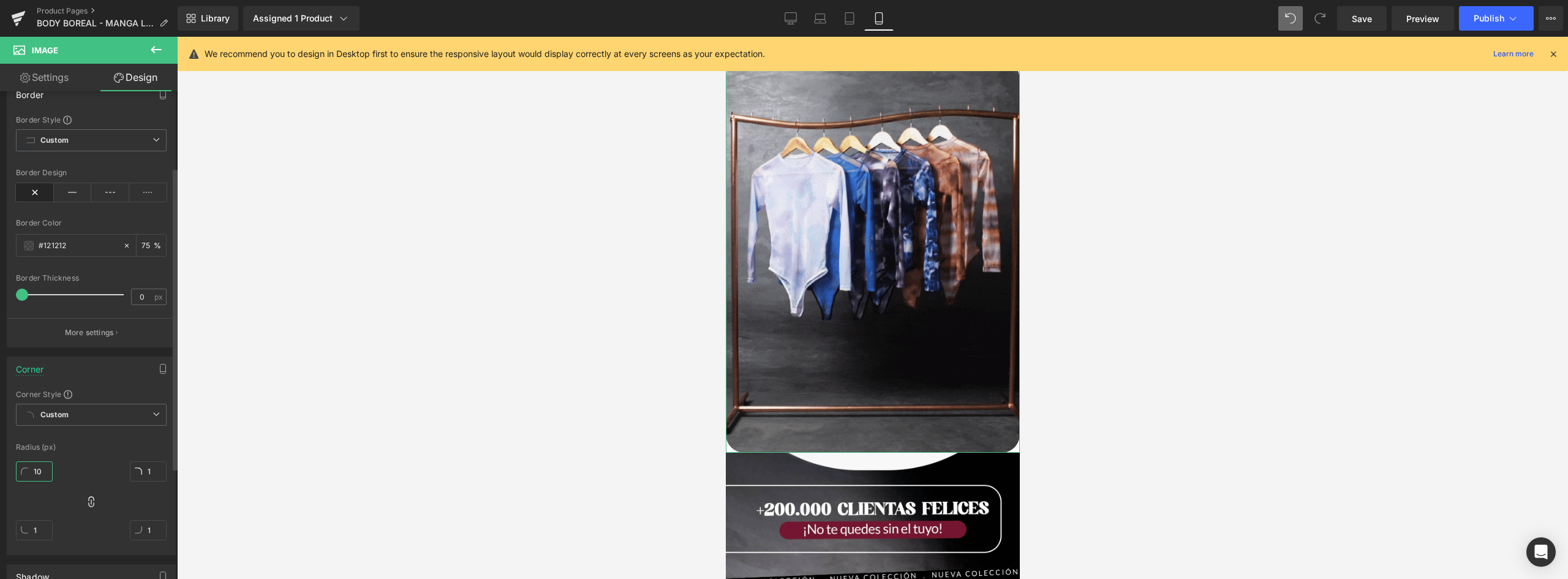
type input "10"
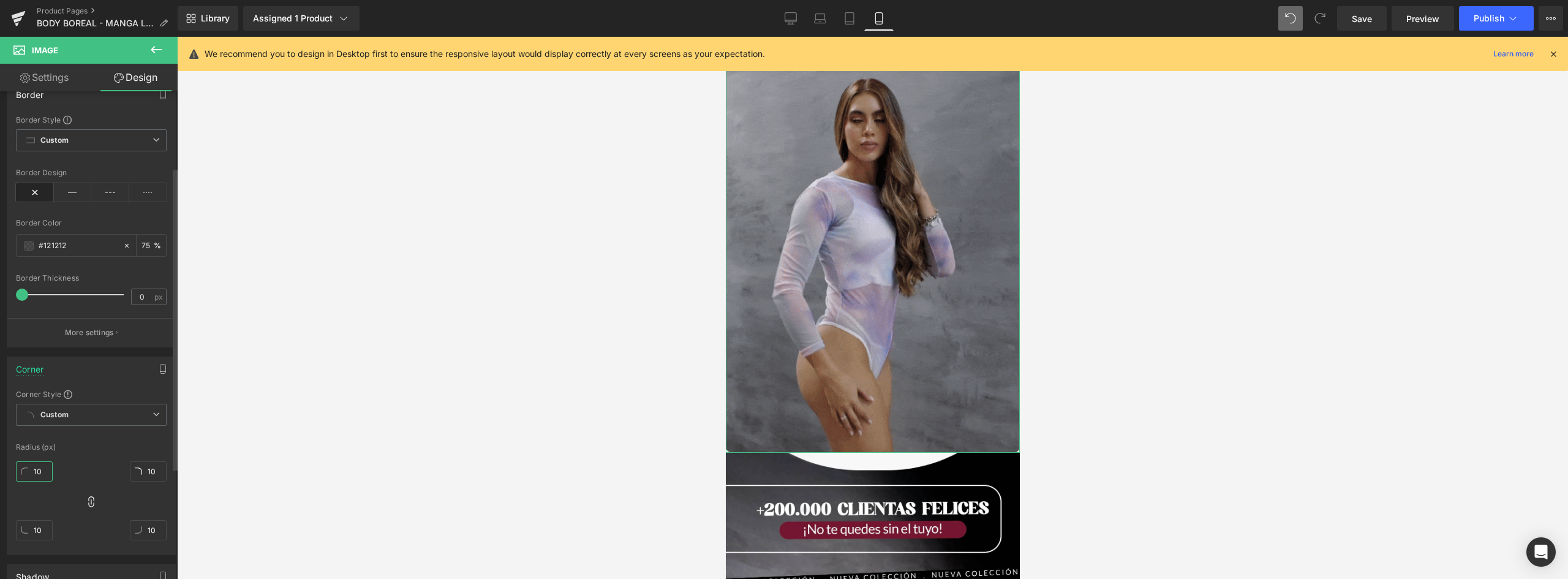
type input "100"
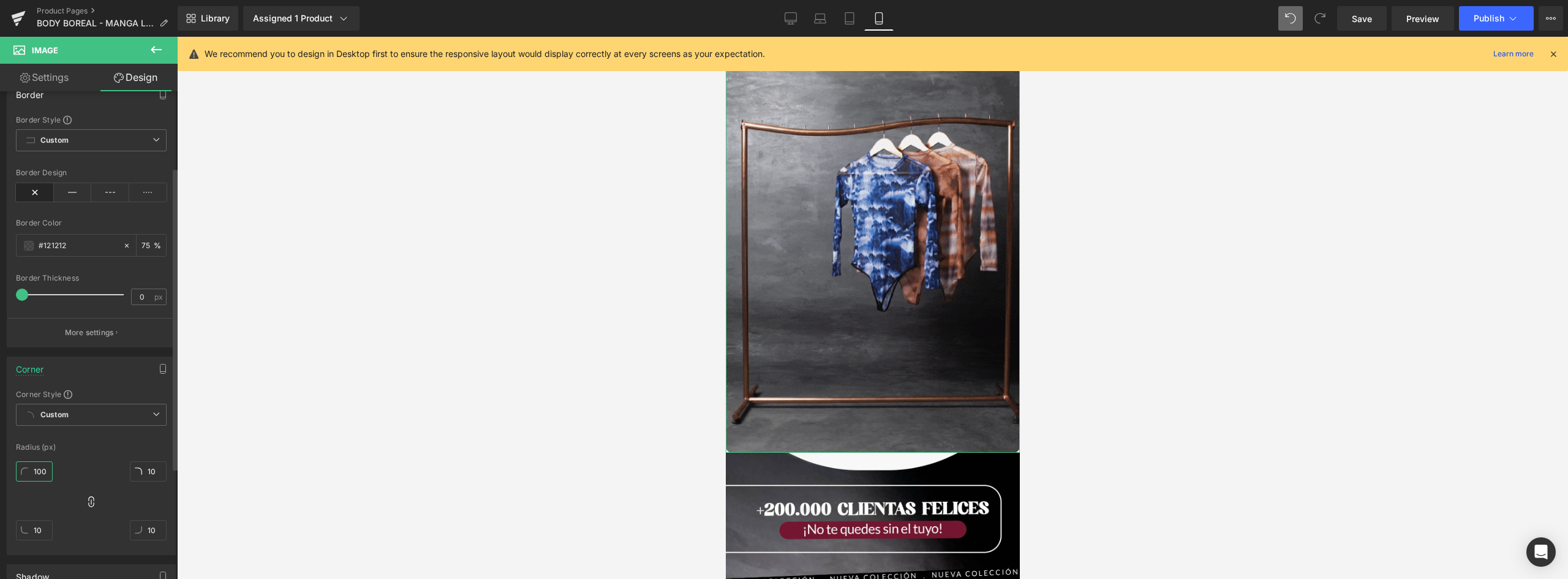
type input "100"
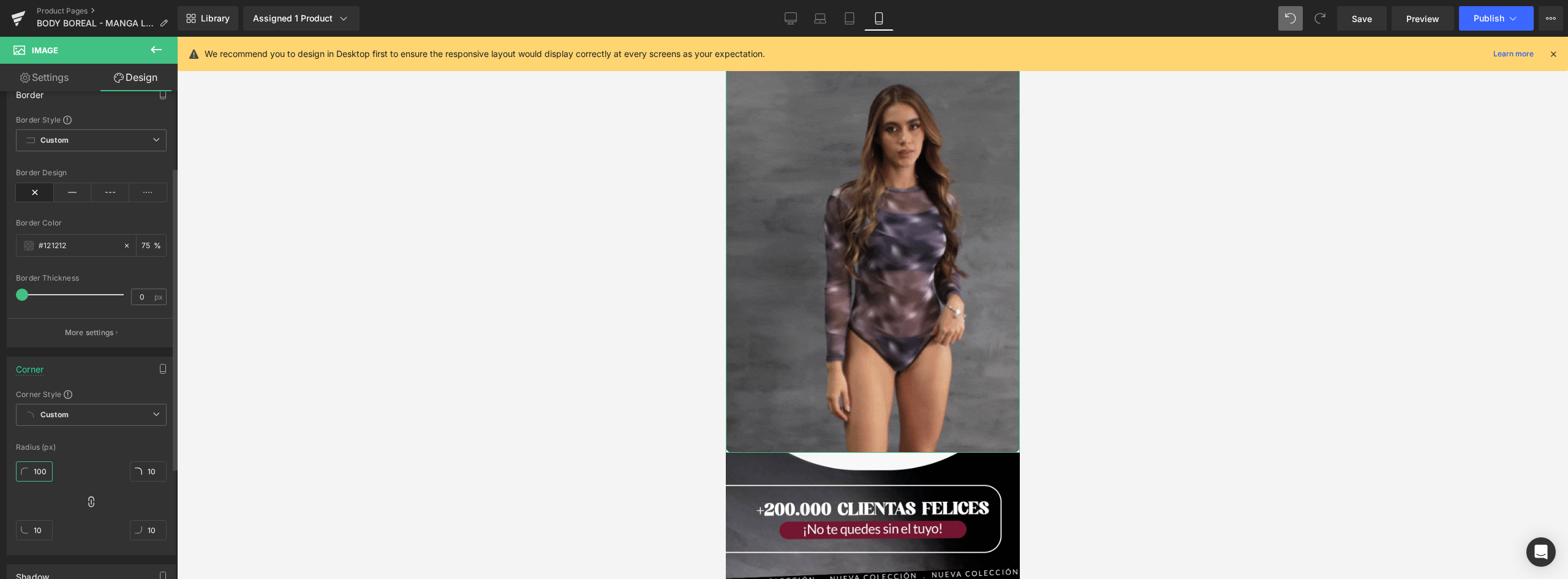
type input "100"
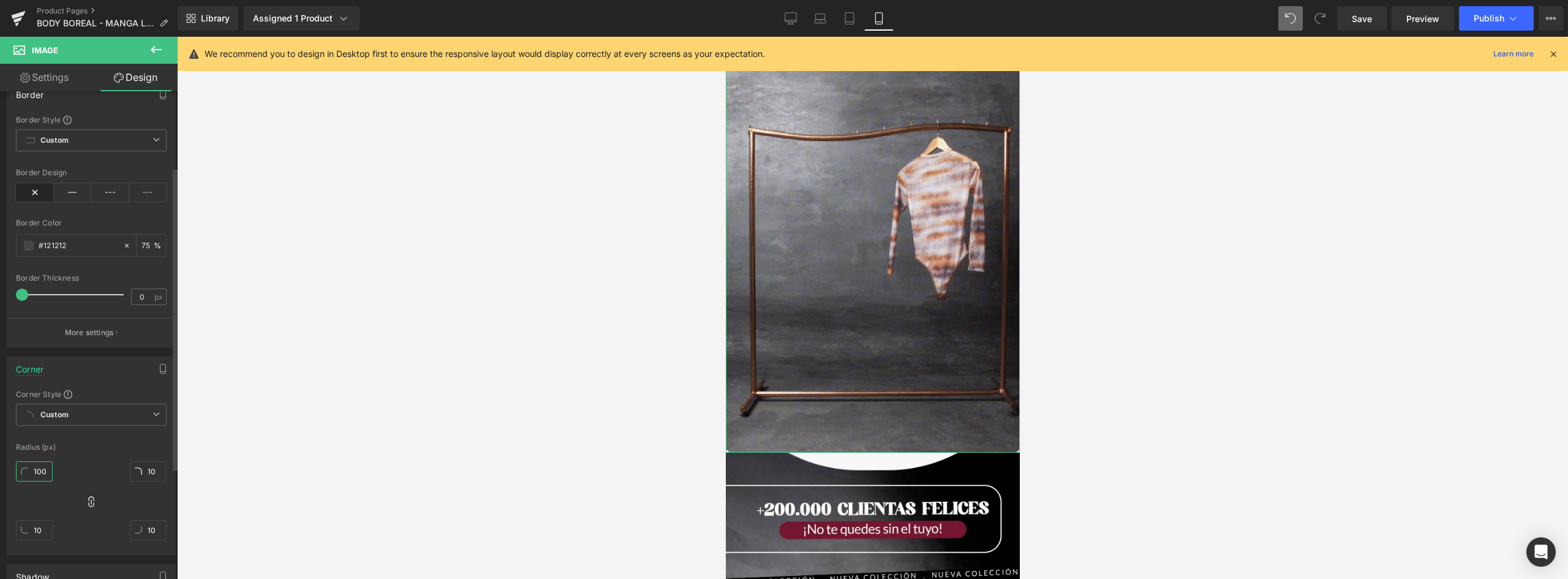
type input "100"
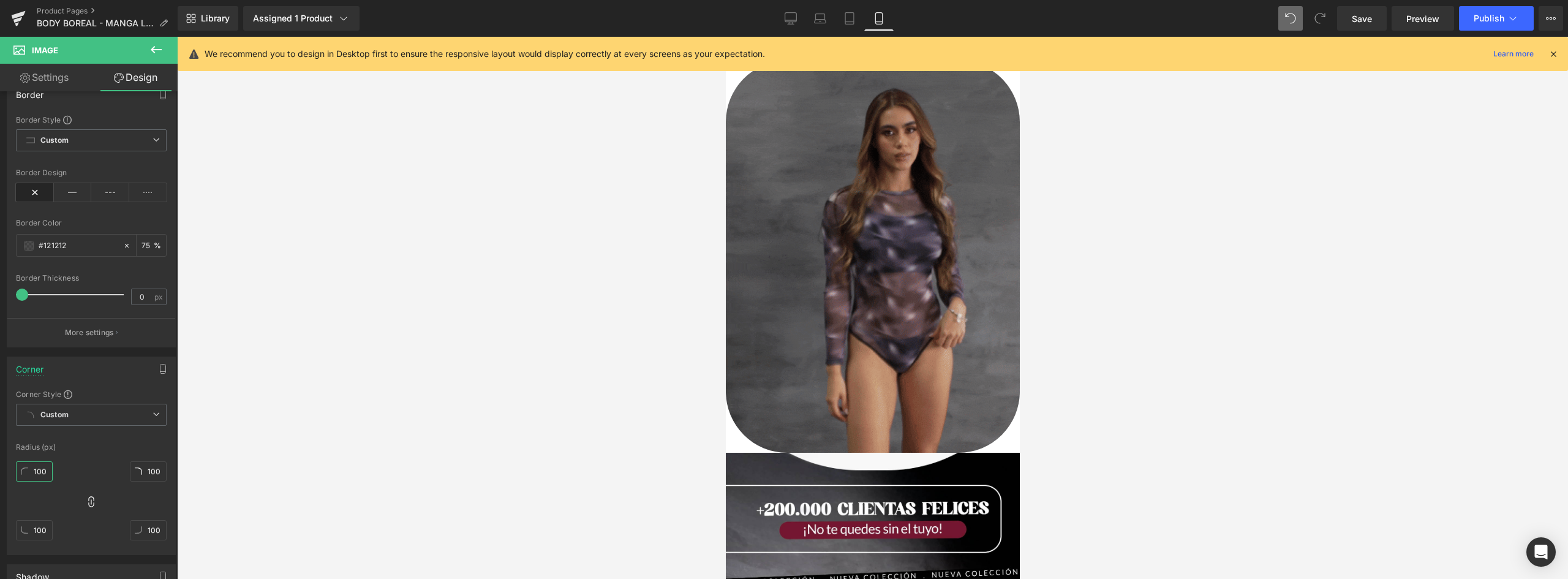
scroll to position [1450, 0]
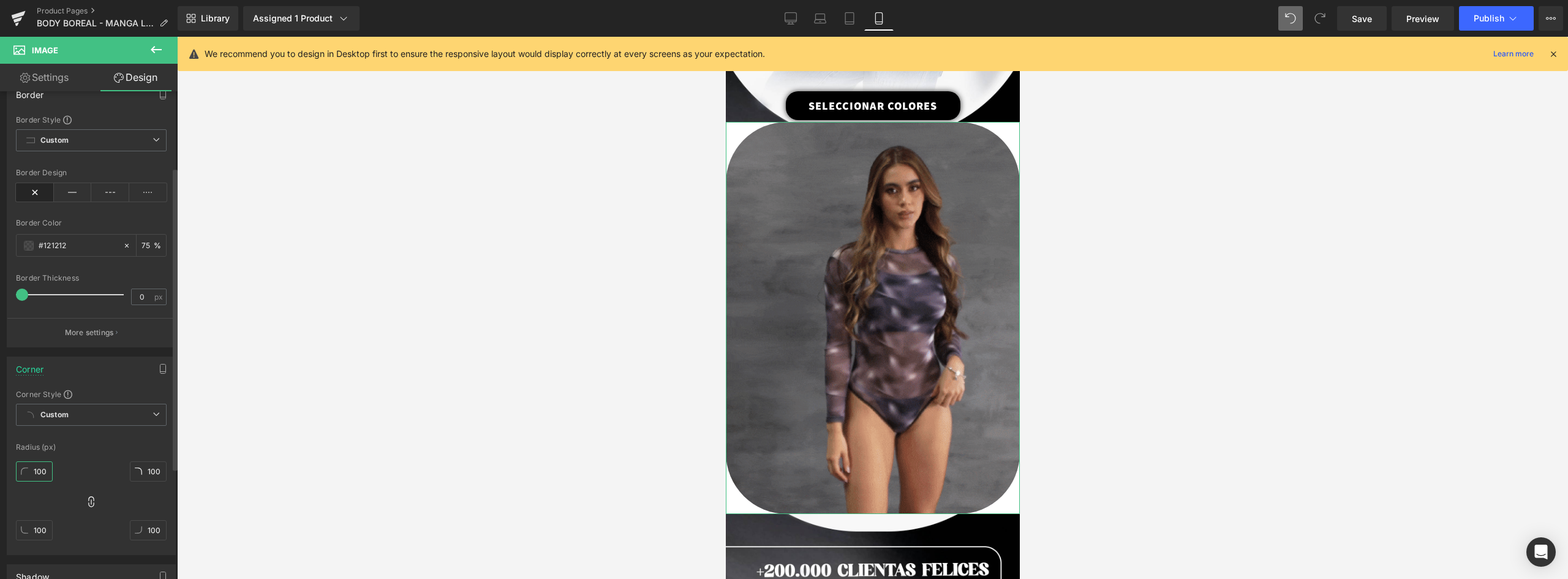
drag, startPoint x: 34, startPoint y: 473, endPoint x: 58, endPoint y: 473, distance: 24.0
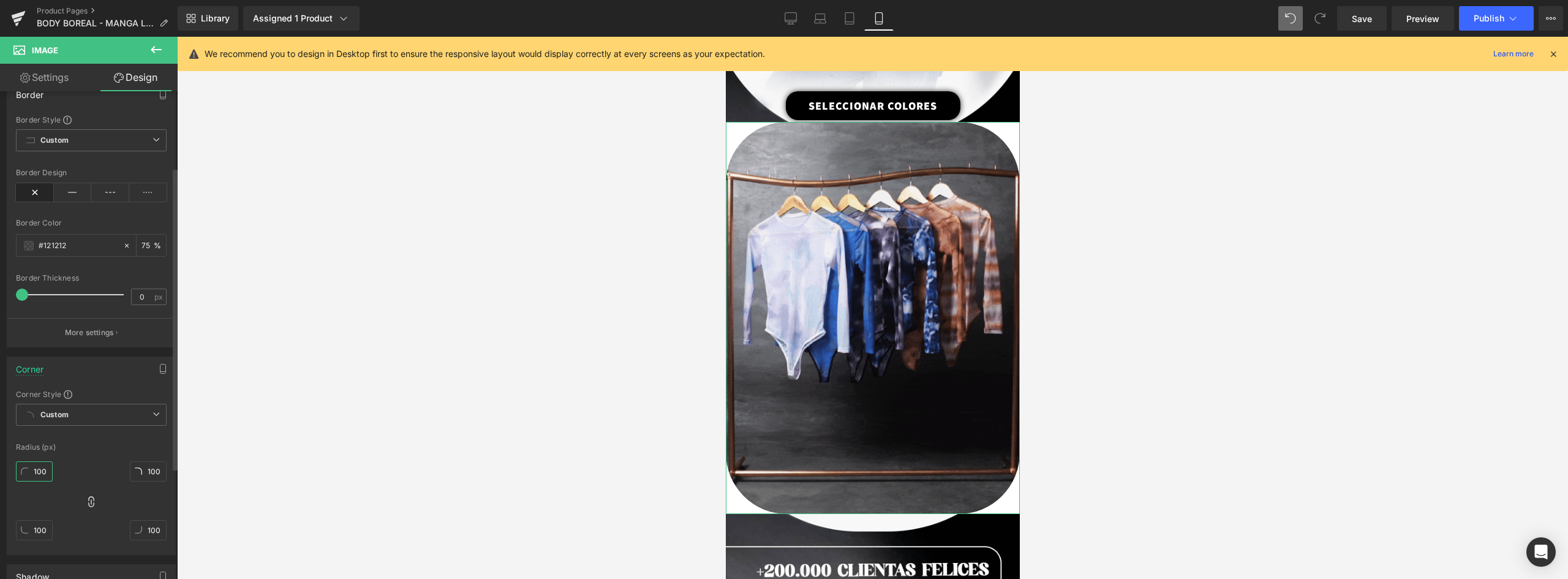
click at [58, 473] on div "100px 100 100px 100 100px 100 100px 100" at bounding box center [91, 505] width 151 height 98
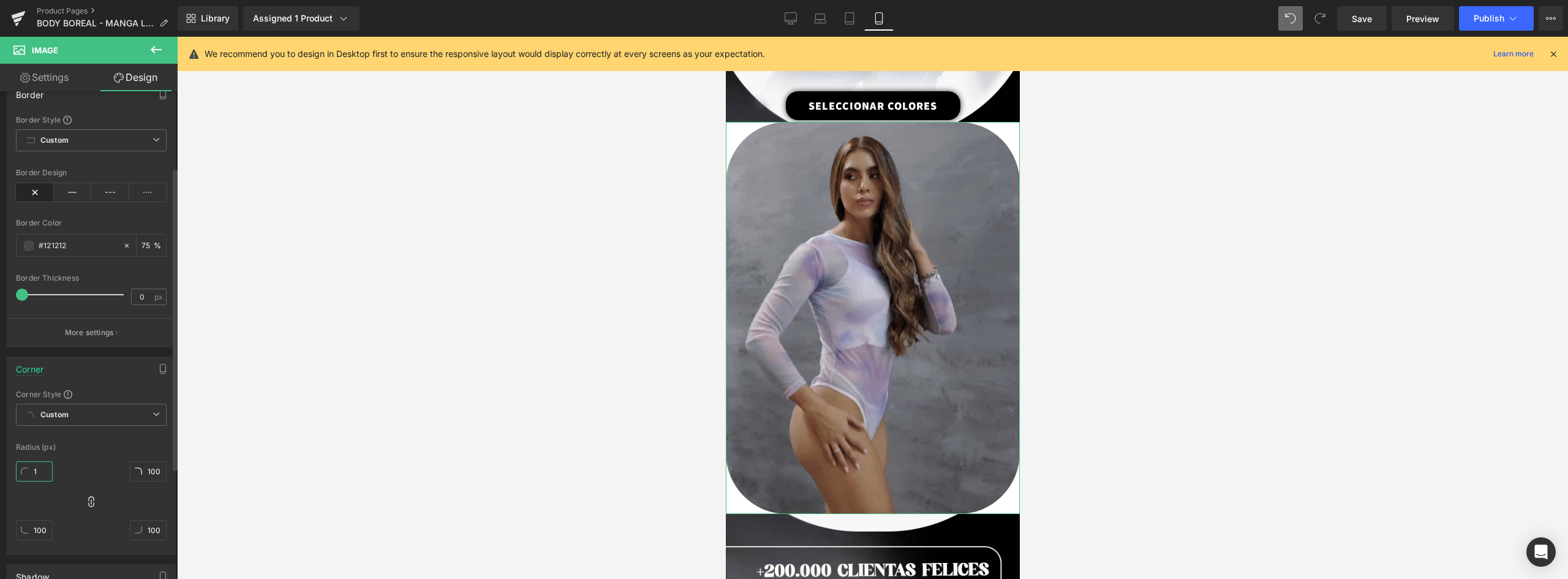
type input "12"
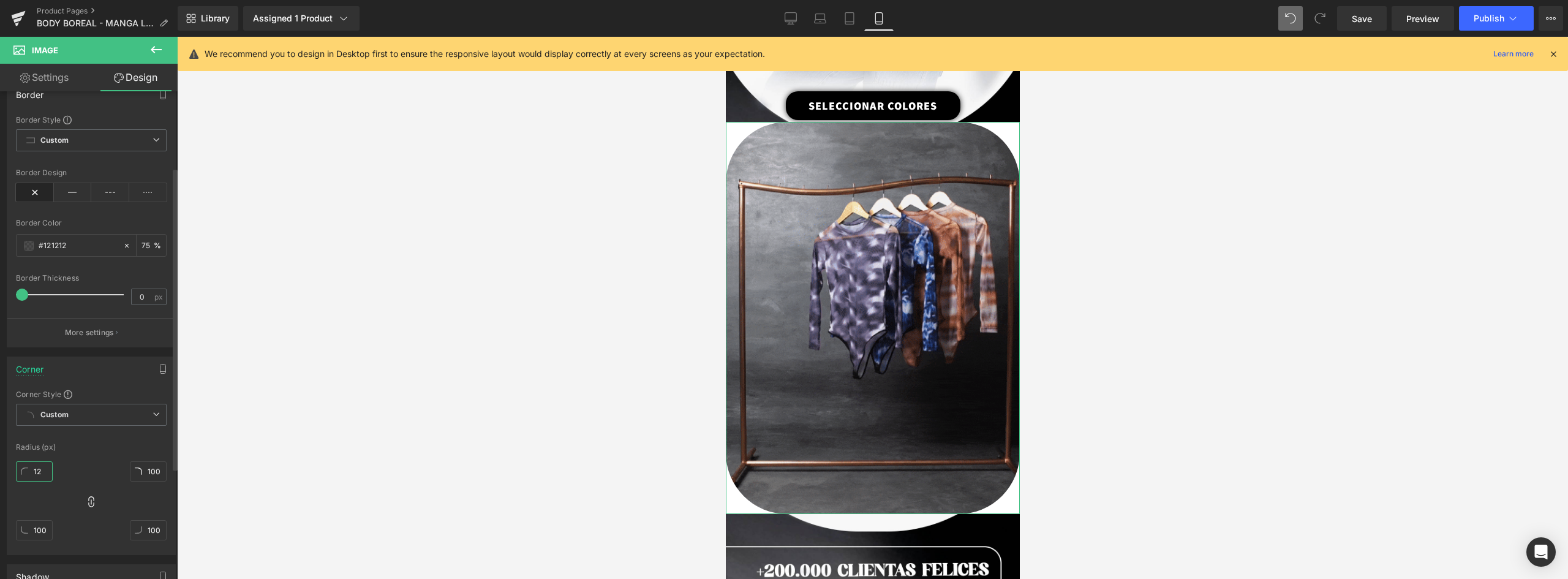
type input "12"
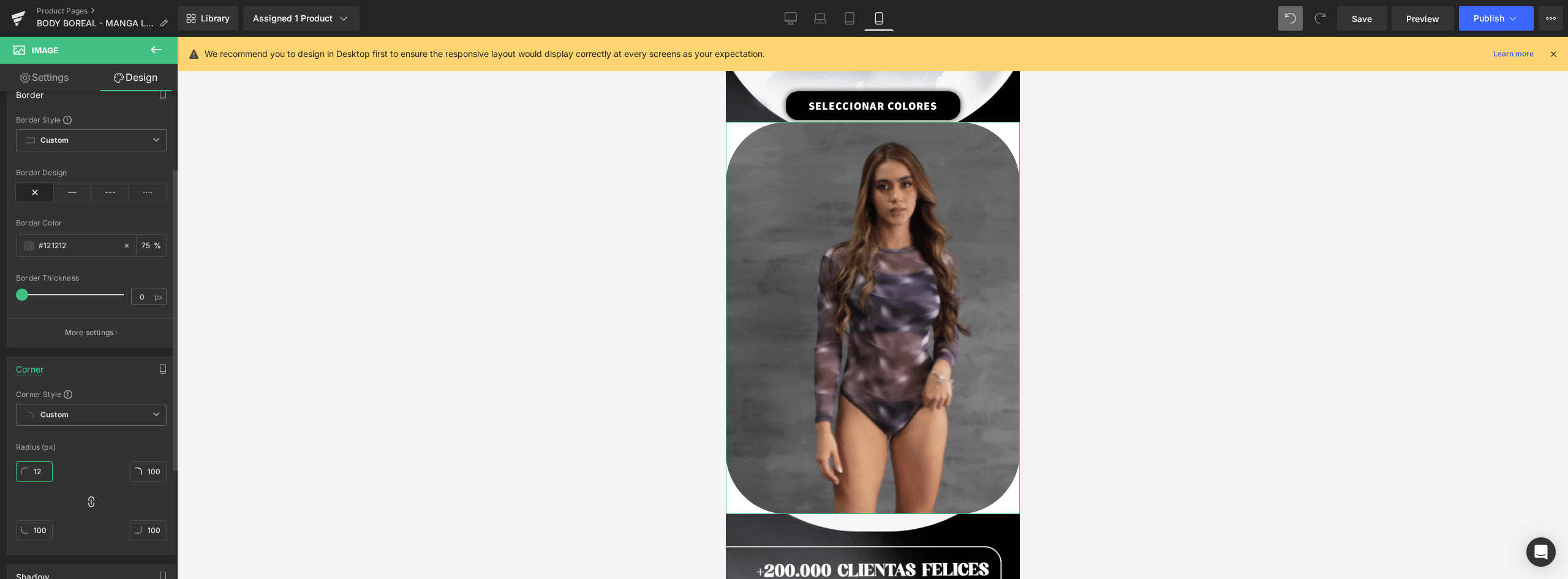
type input "12"
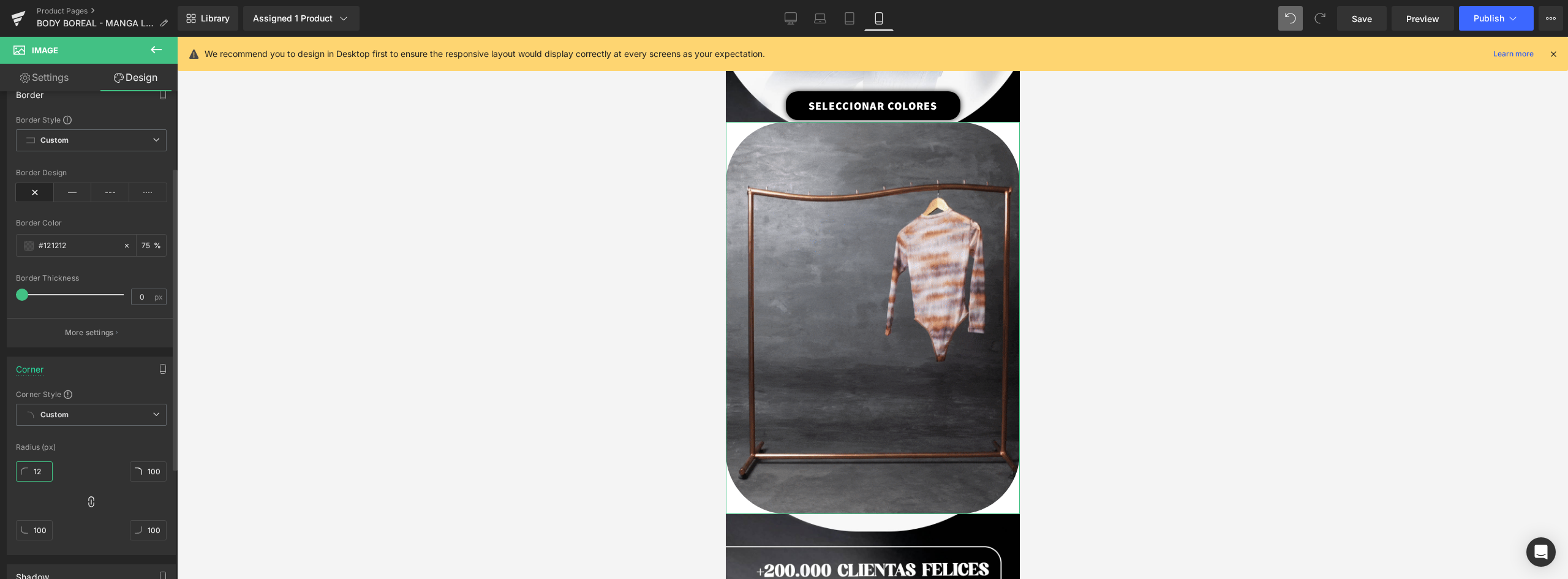
type input "12"
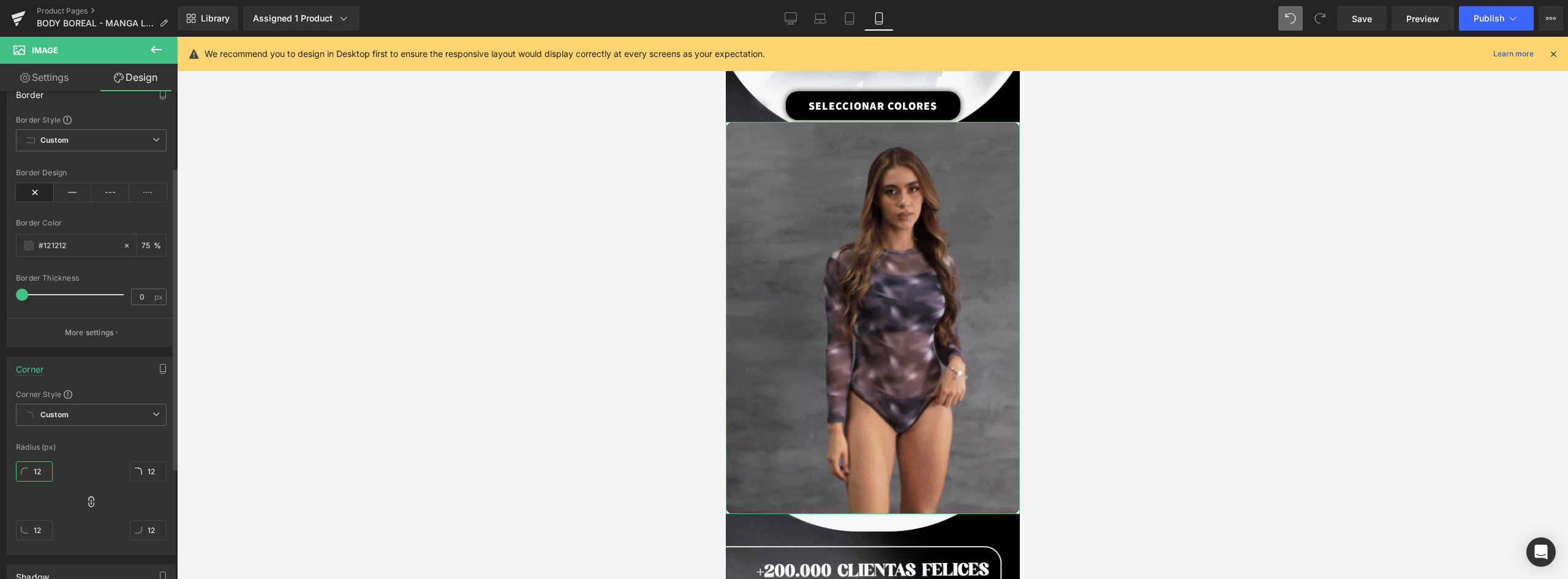
type input "120"
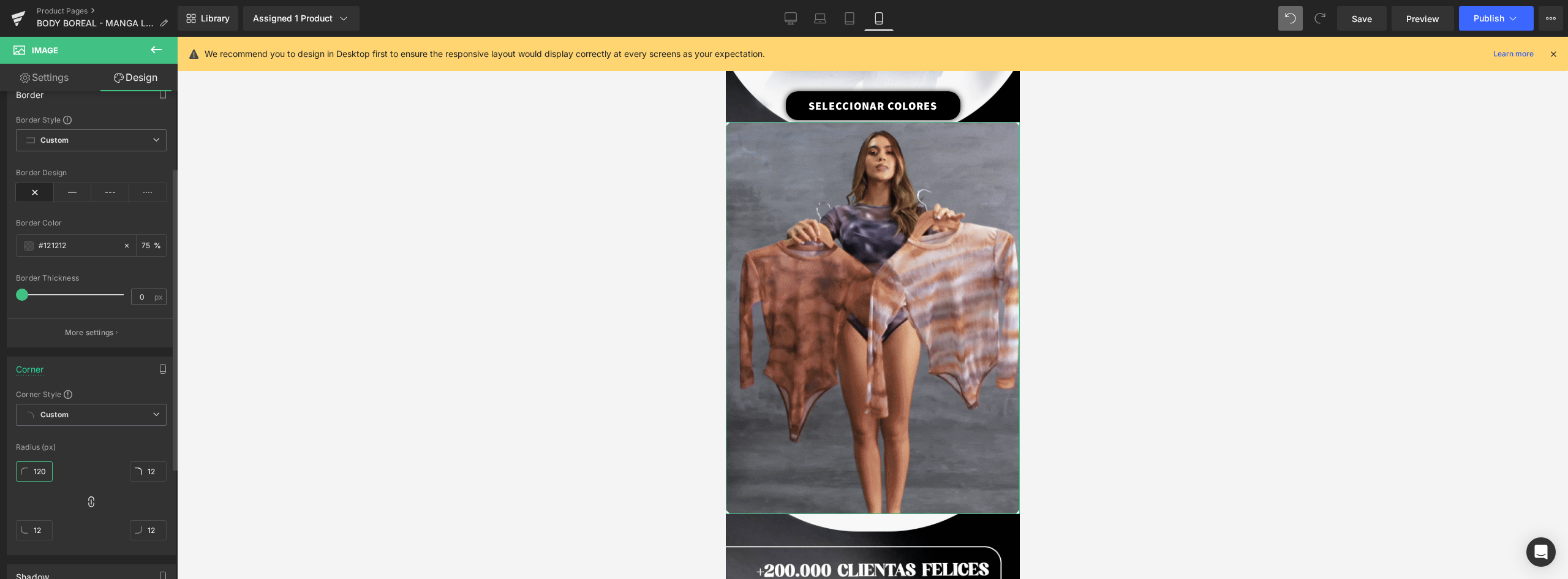
type input "120"
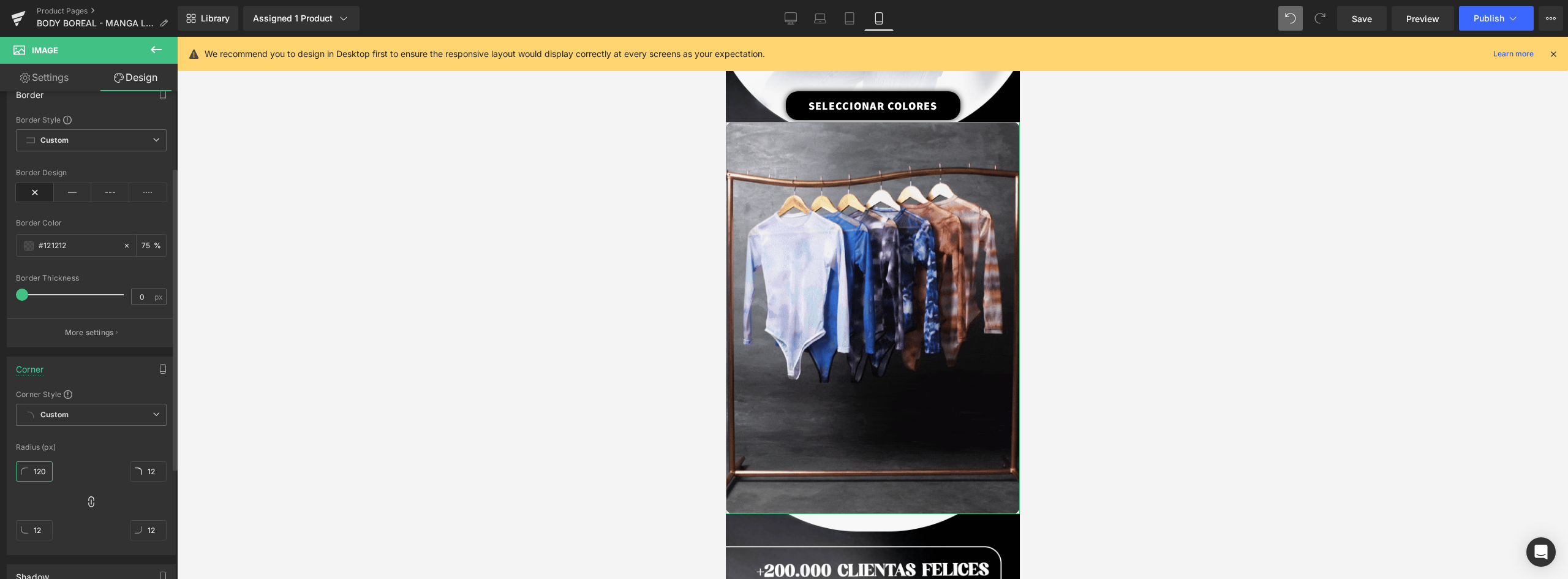
type input "120"
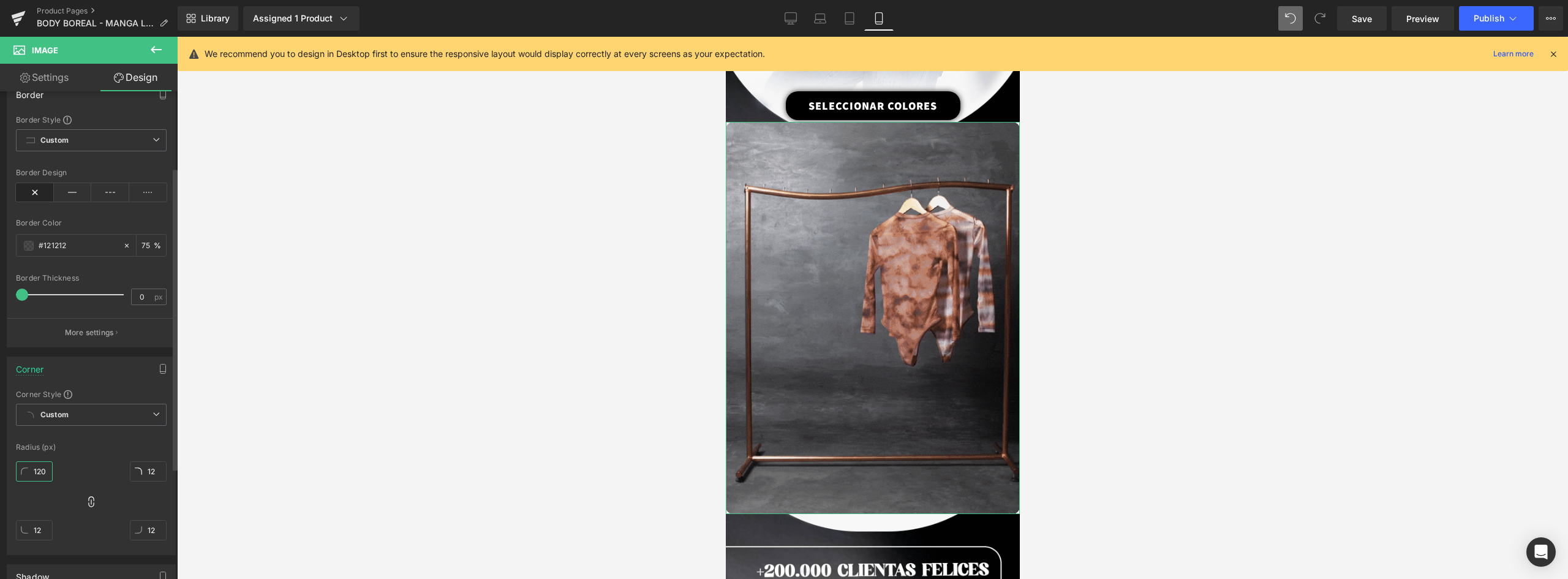
type input "120"
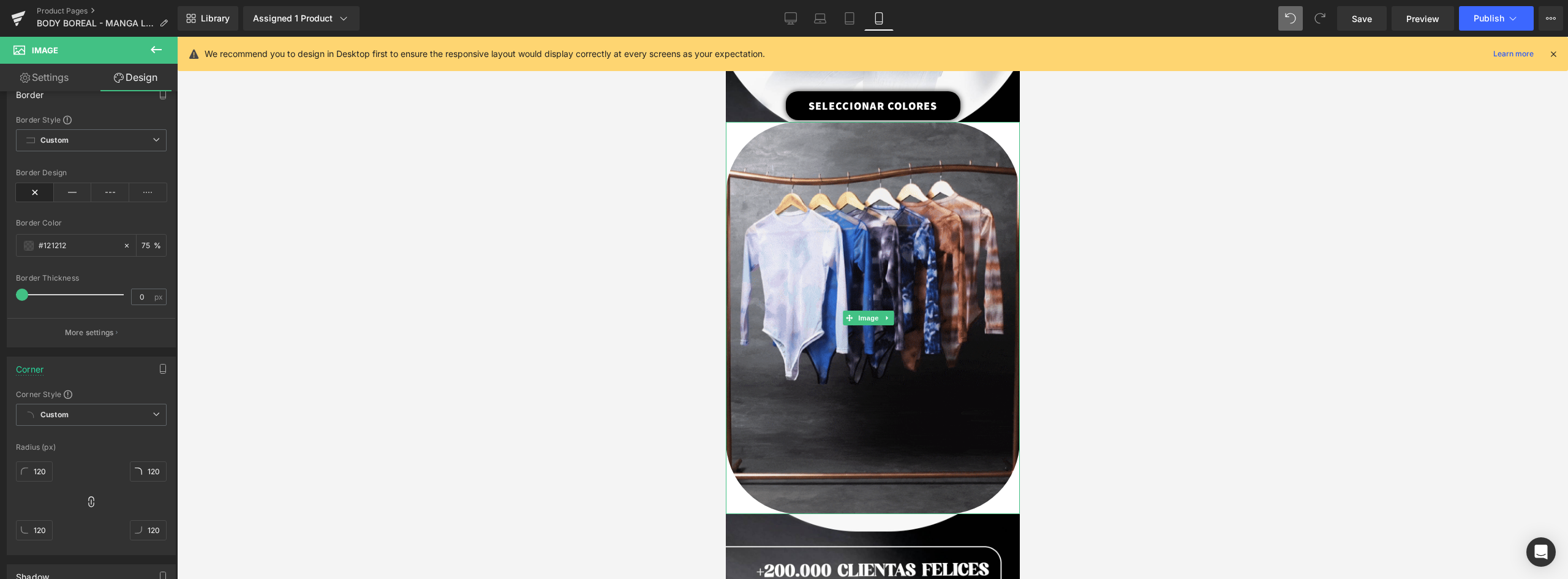
click at [736, 445] on div at bounding box center [872, 318] width 294 height 392
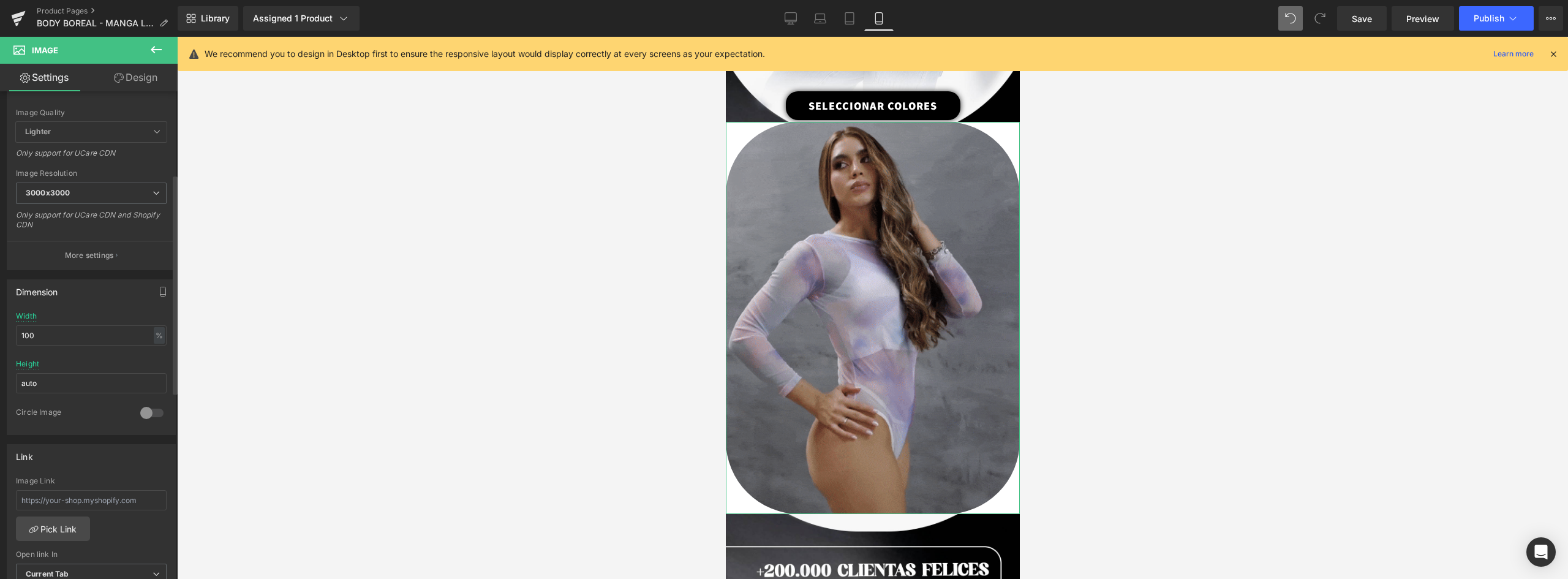
scroll to position [0, 0]
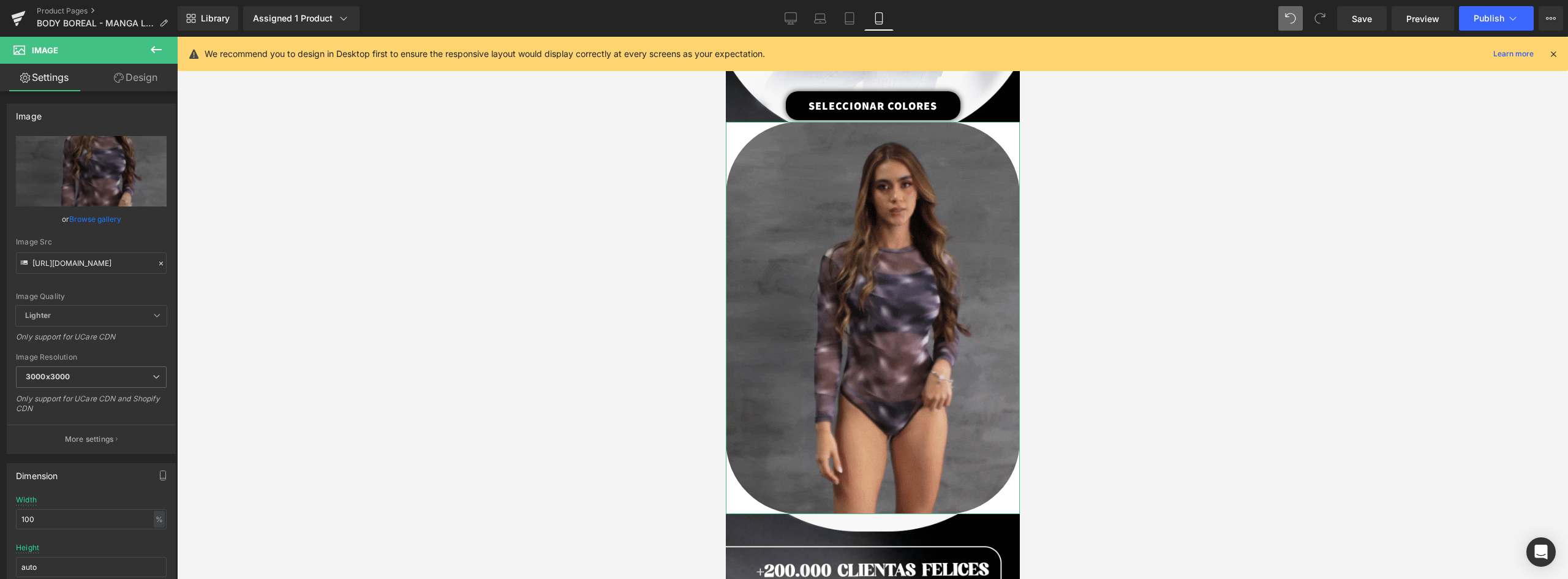
click at [61, 79] on link "Settings" at bounding box center [45, 77] width 89 height 28
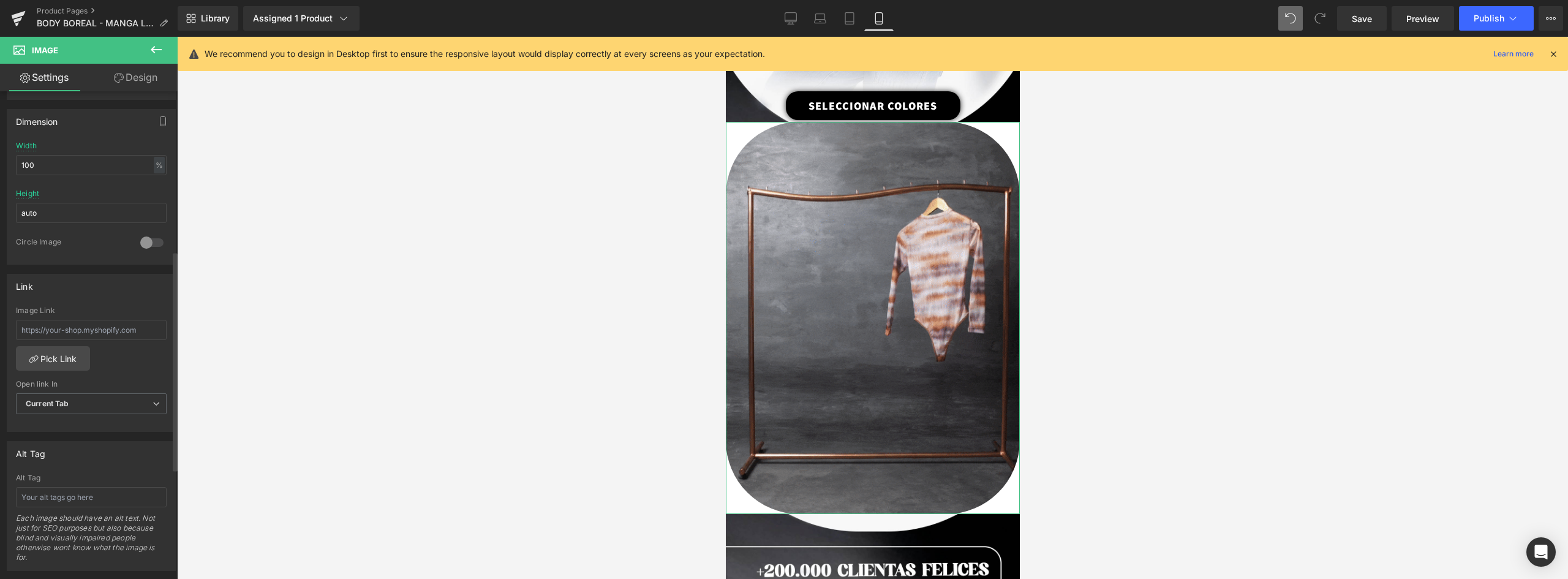
scroll to position [109, 0]
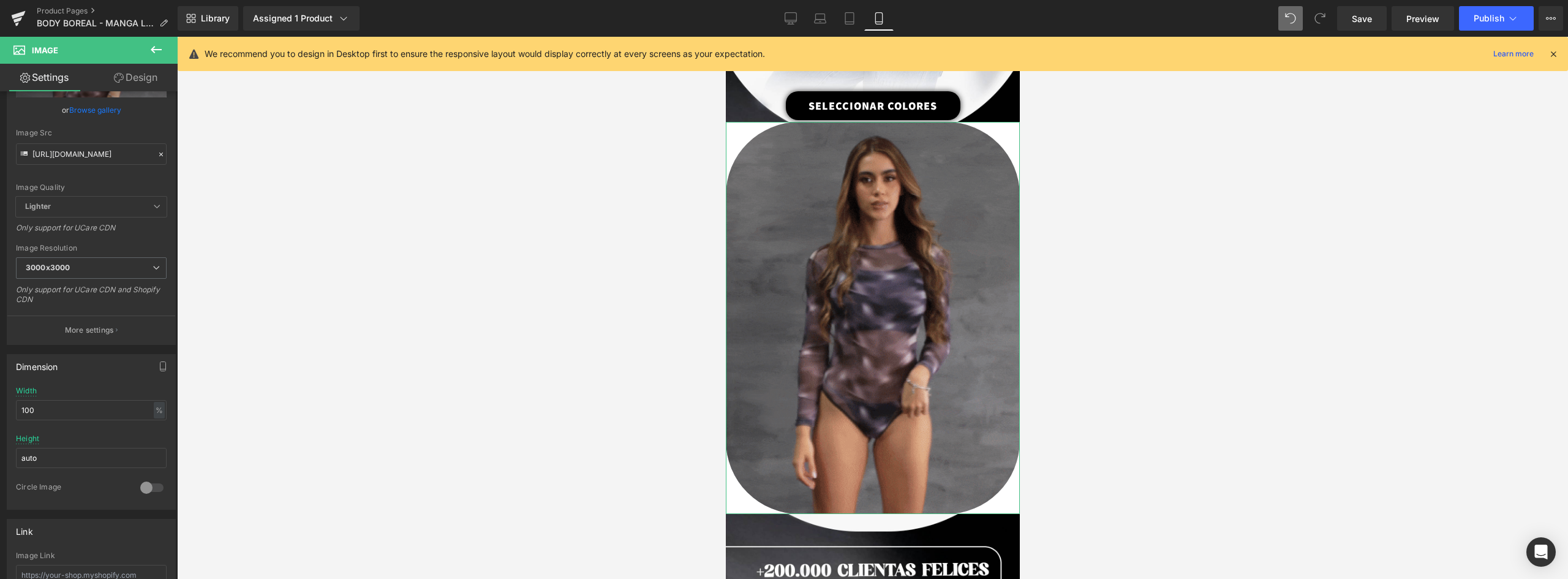
click at [132, 74] on link "Design" at bounding box center [136, 77] width 89 height 28
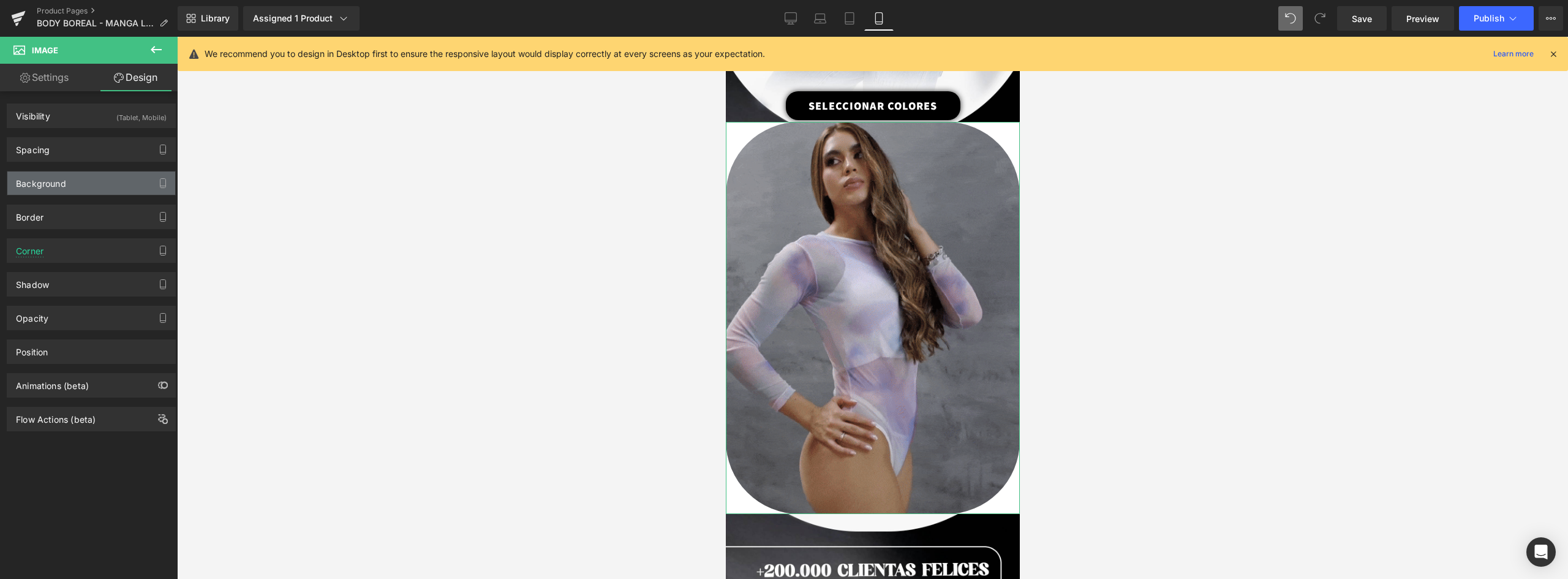
click at [58, 190] on div "Background" at bounding box center [91, 183] width 168 height 23
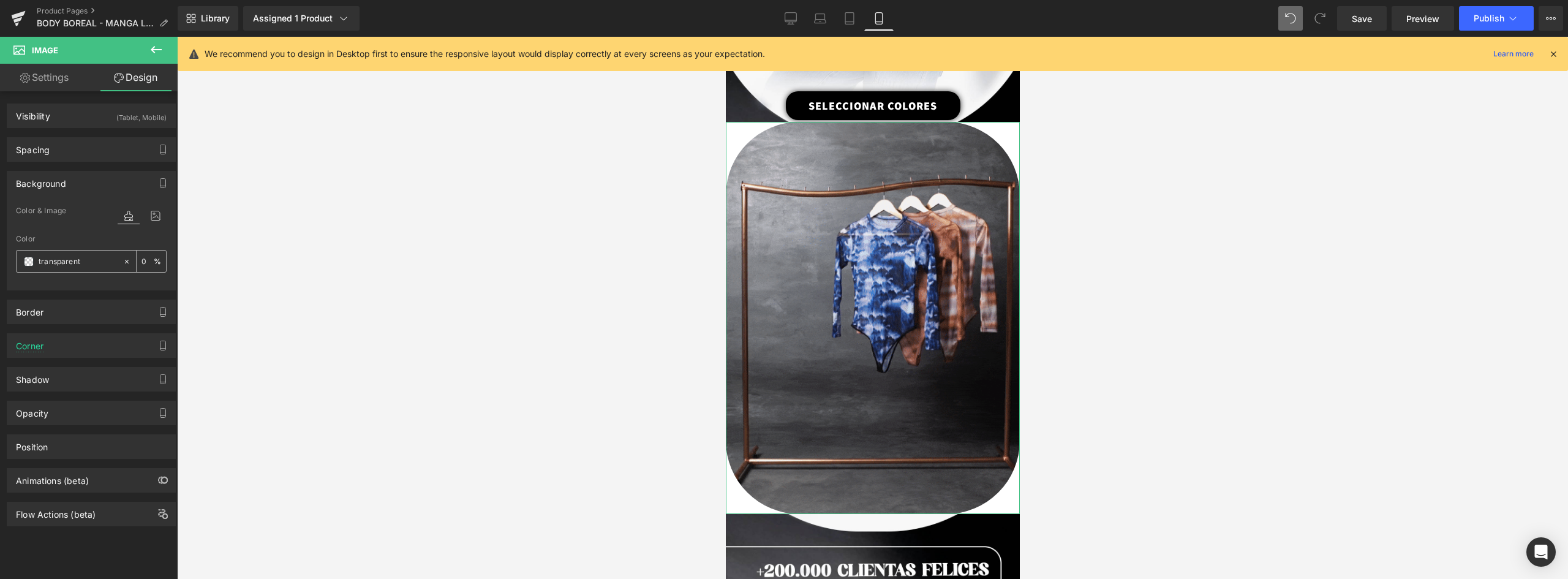
click at [26, 261] on span at bounding box center [29, 262] width 10 height 10
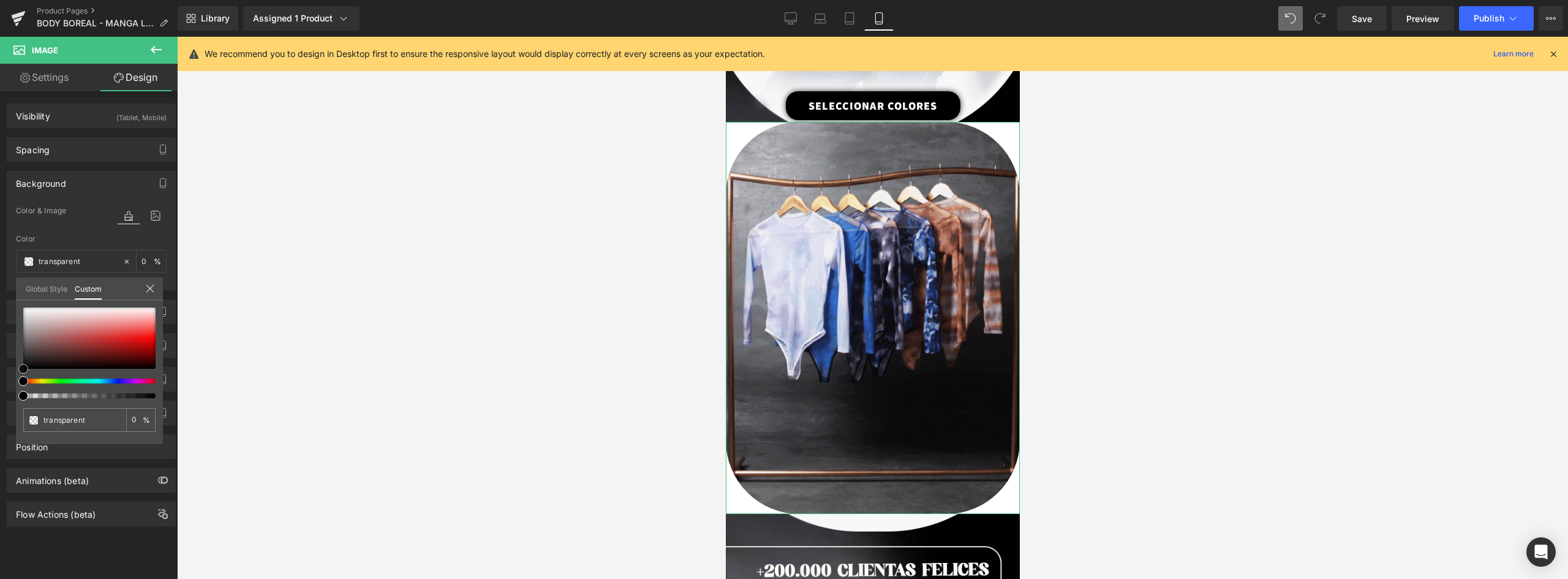
type input "#362f2f"
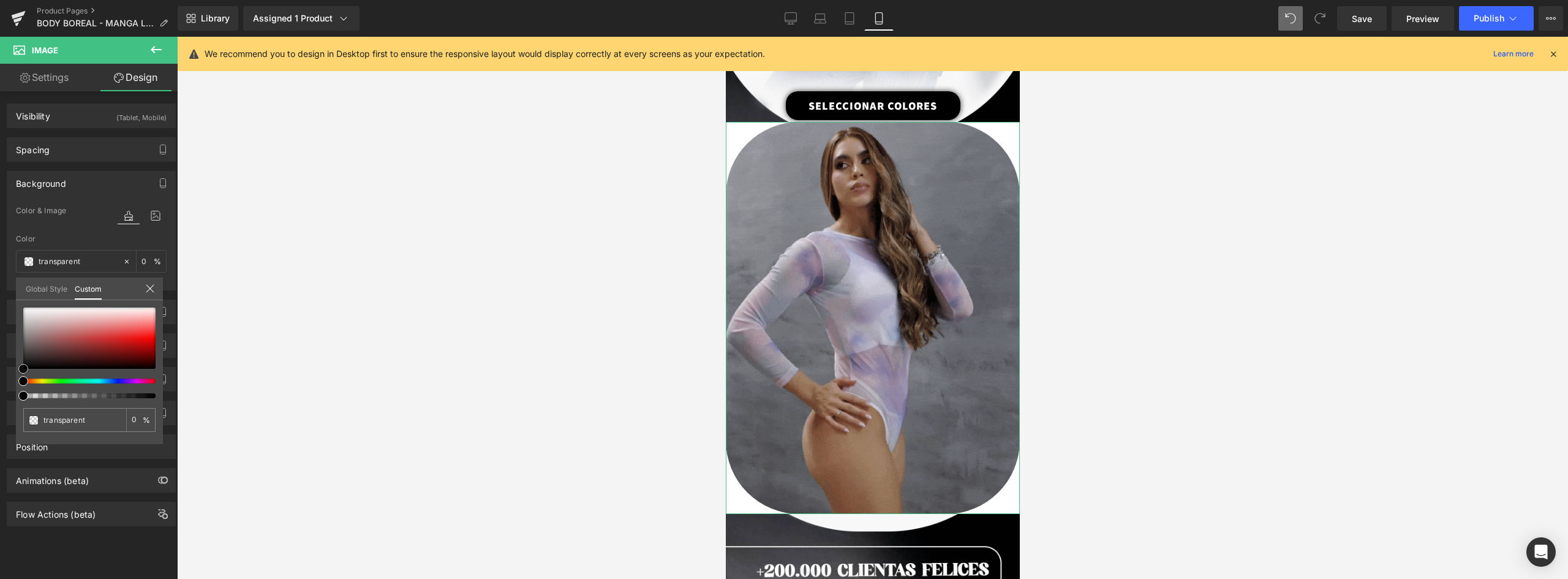
type input "100"
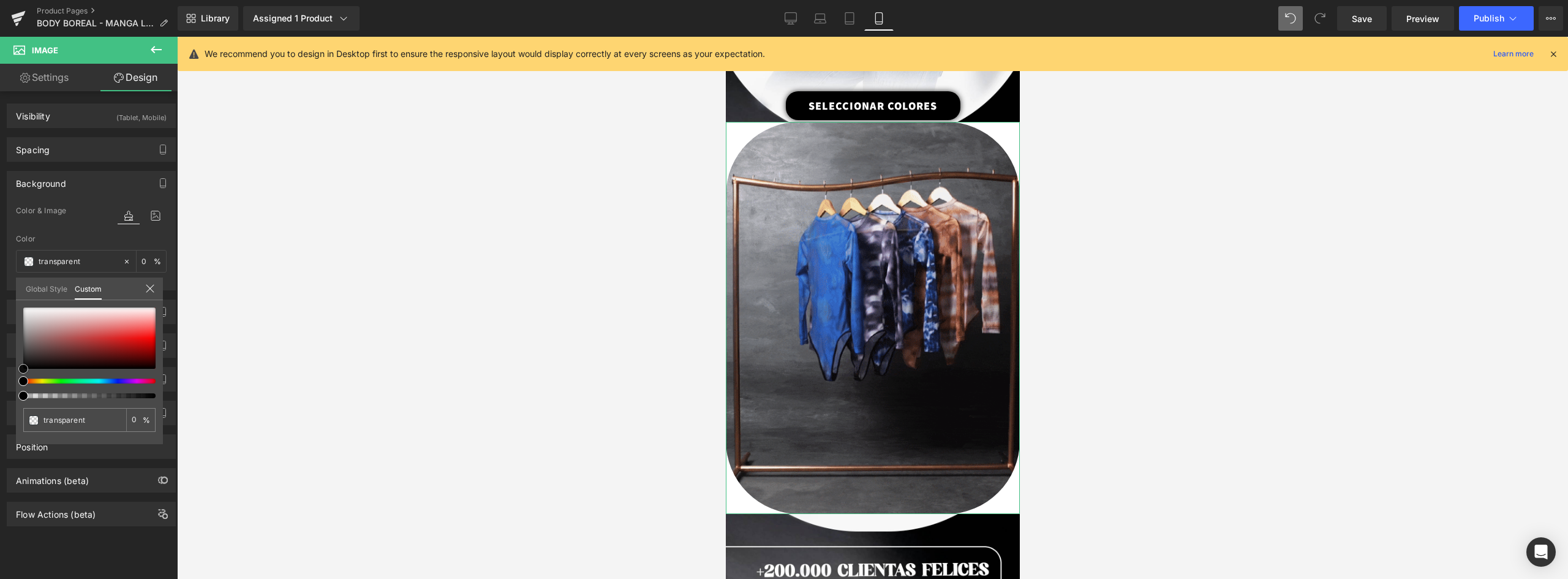
type input "#362f2f"
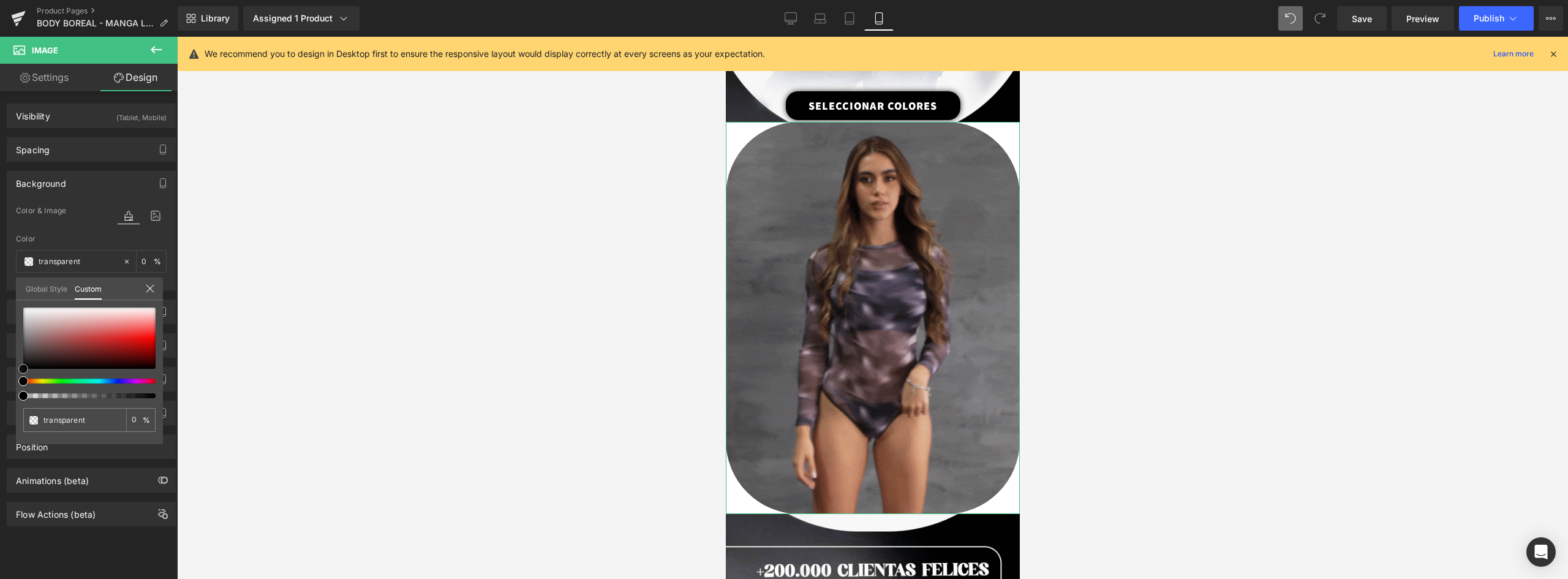
type input "100"
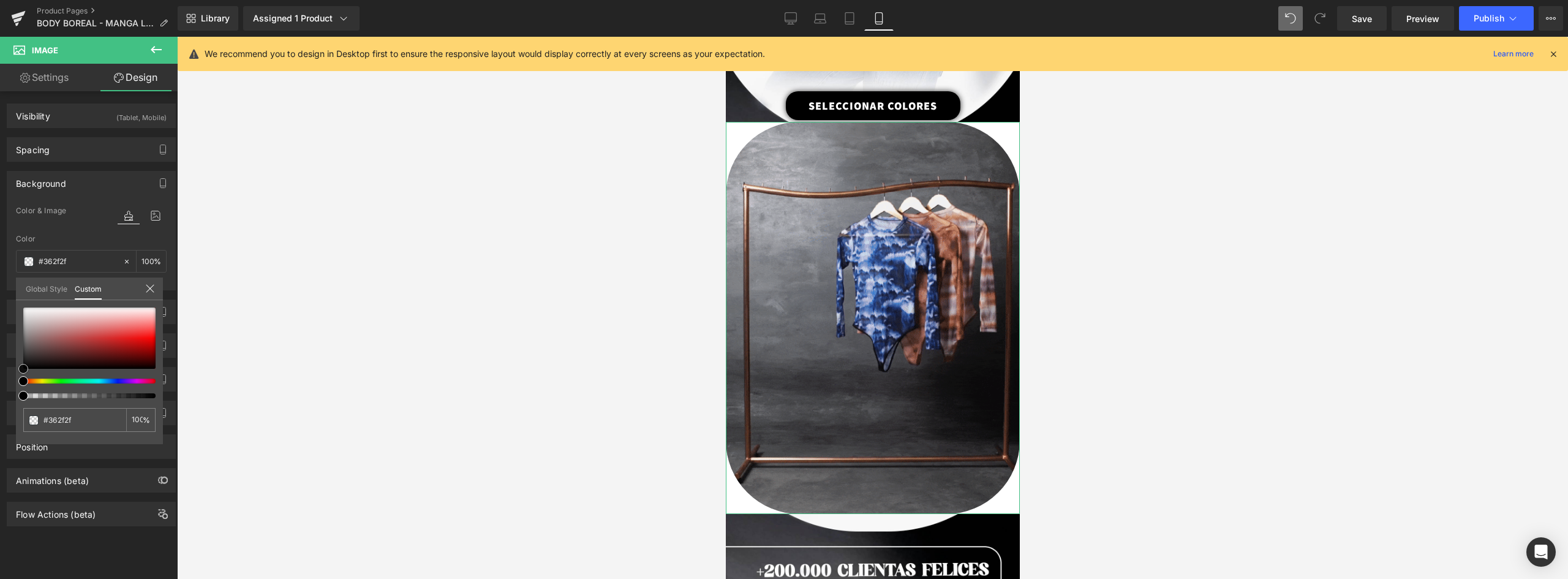
type input "#2d2828"
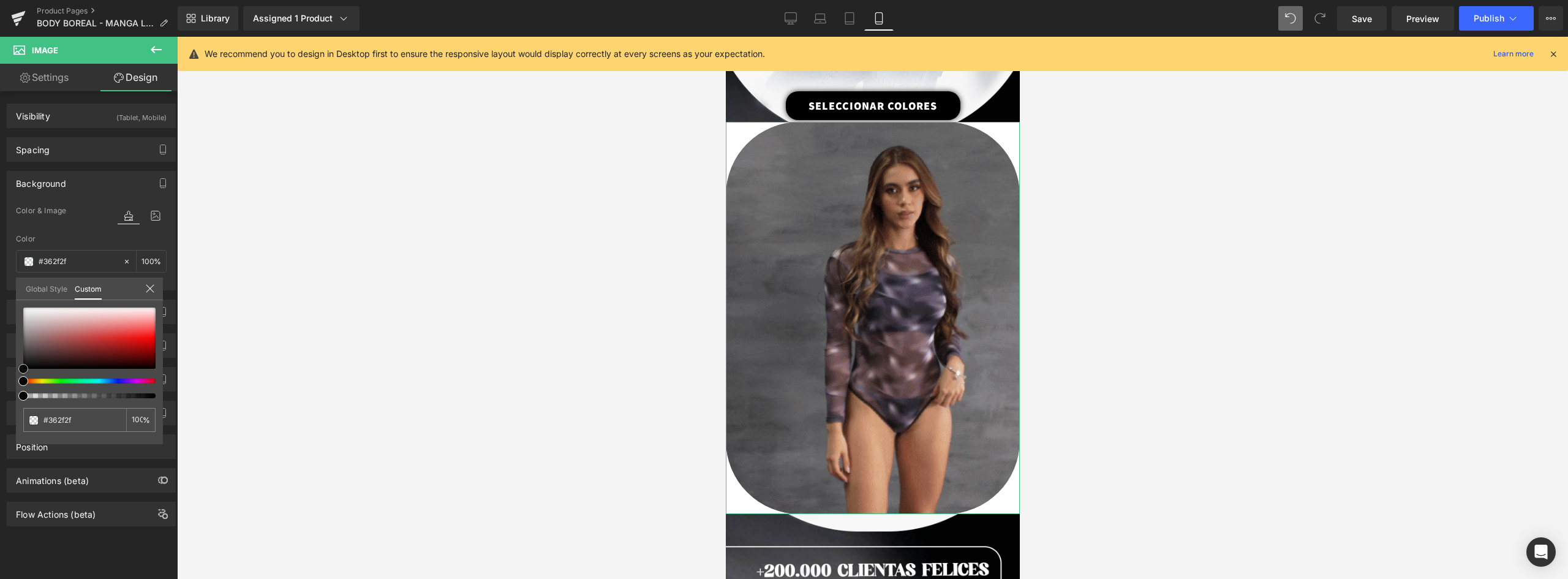
type input "#2d2828"
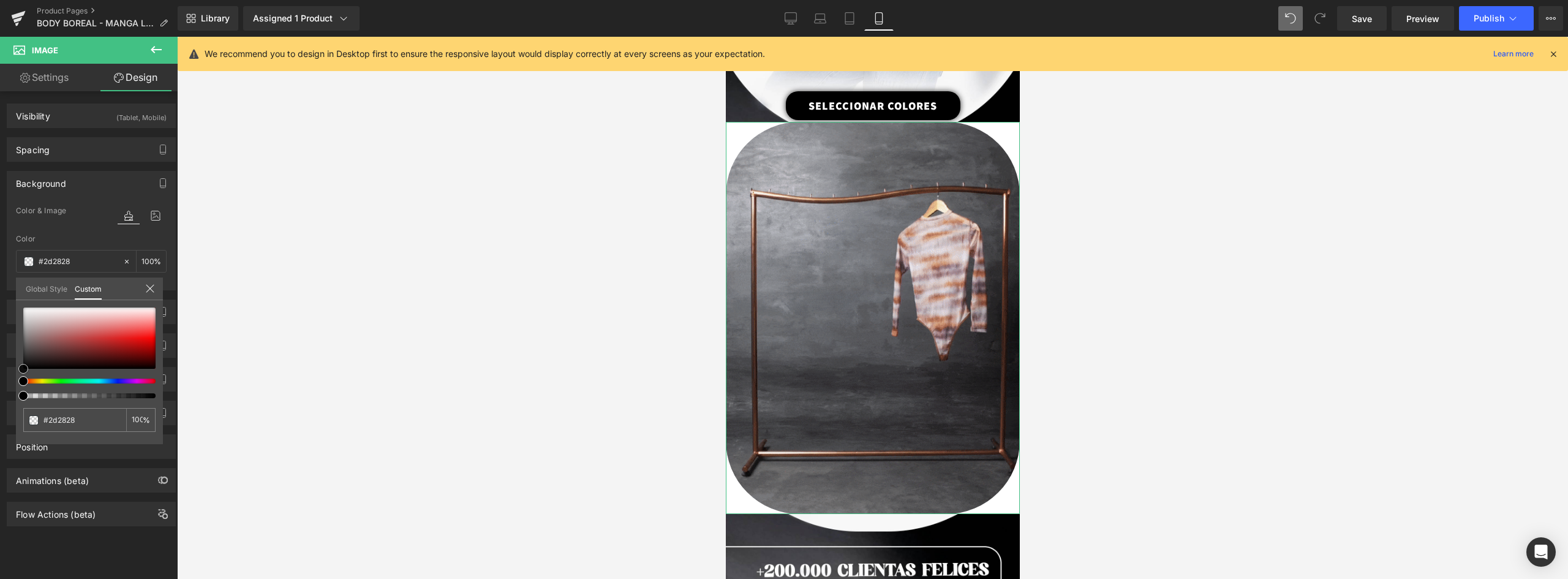
type input "#1c1b1b"
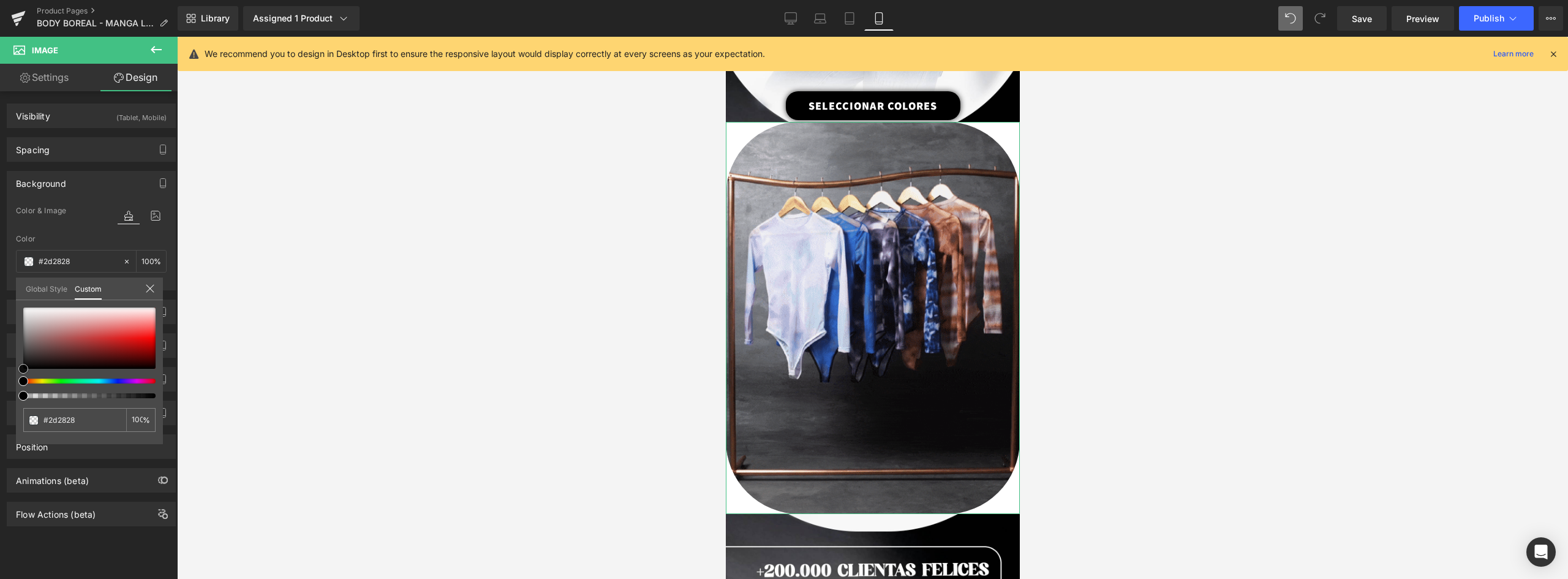
type input "#1c1b1b"
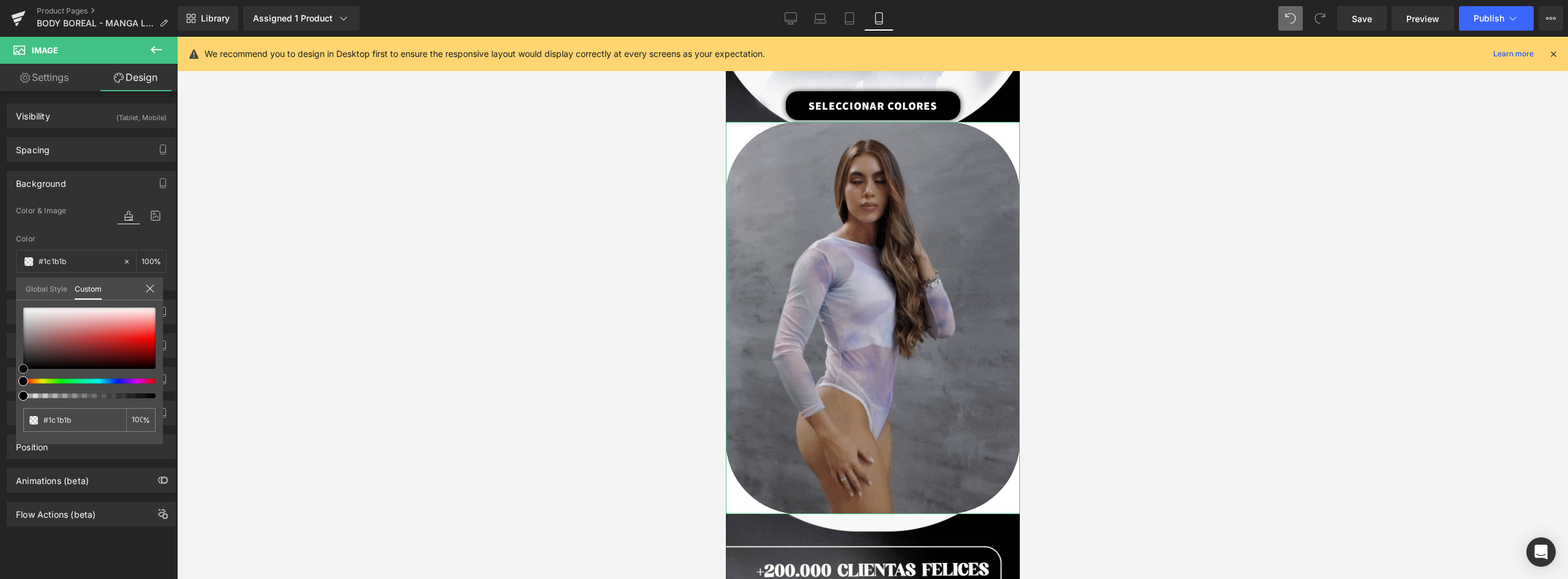
type input "#0a0a0a"
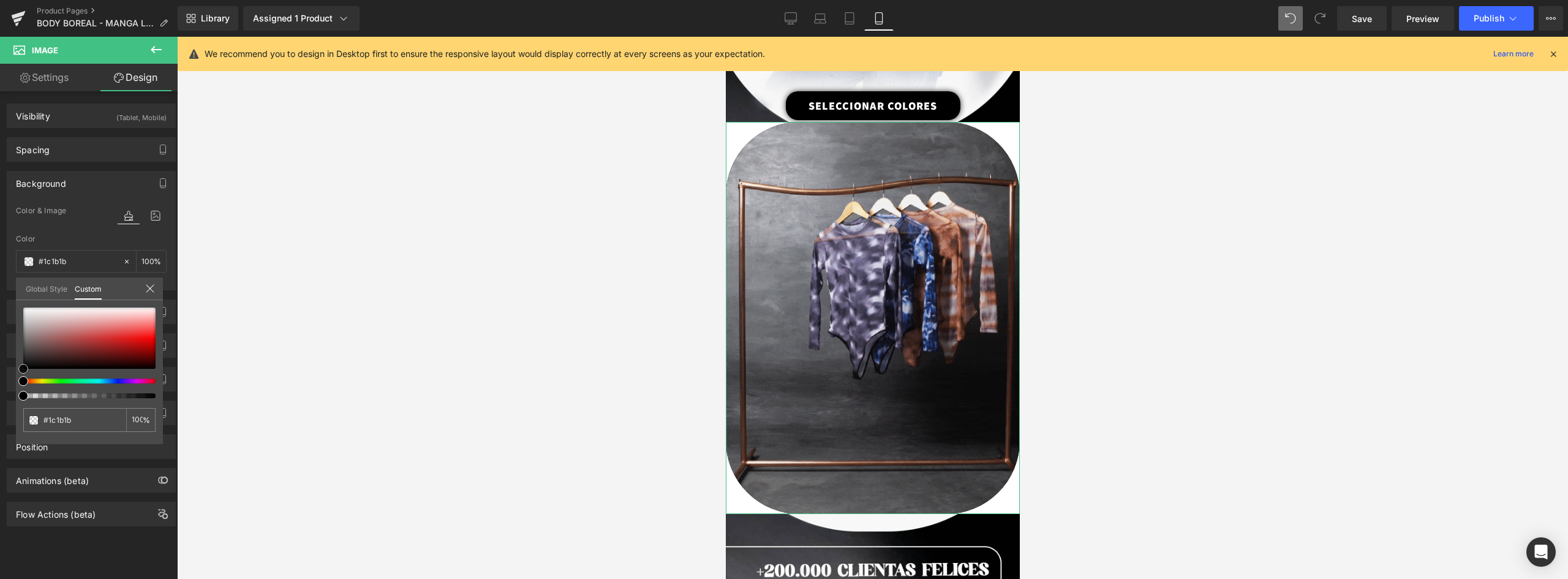
type input "#0a0a0a"
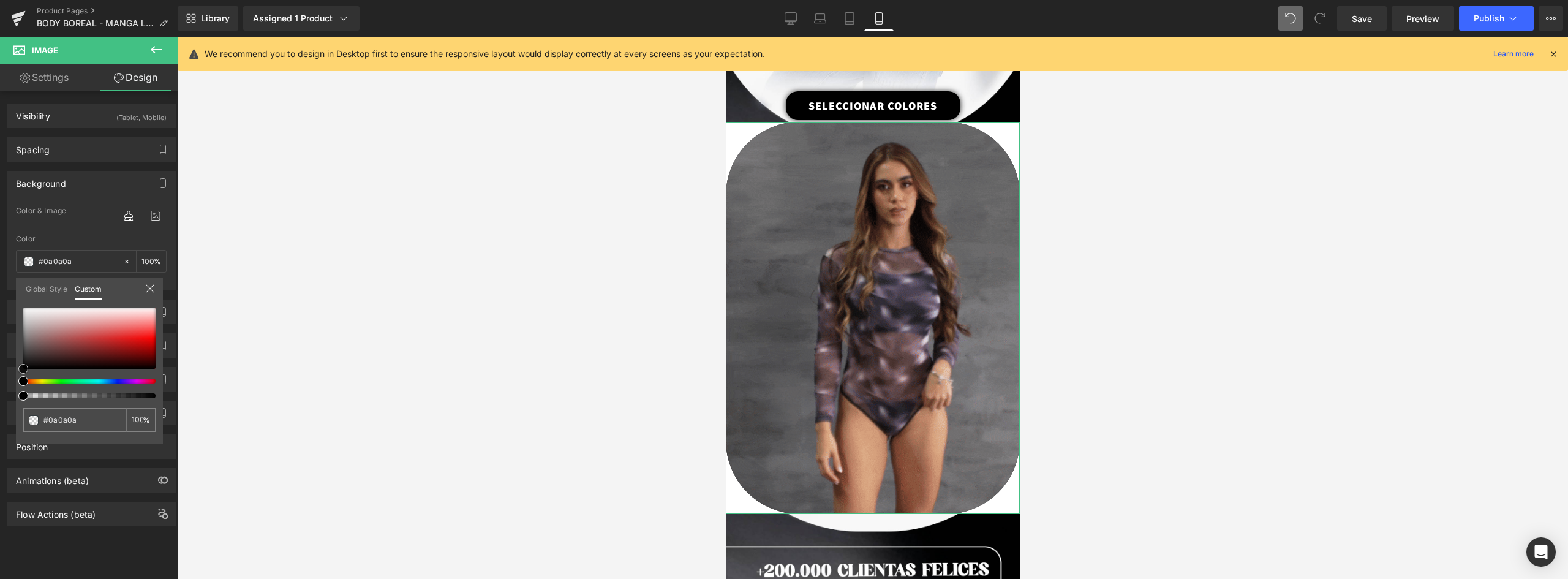
type input "#000000"
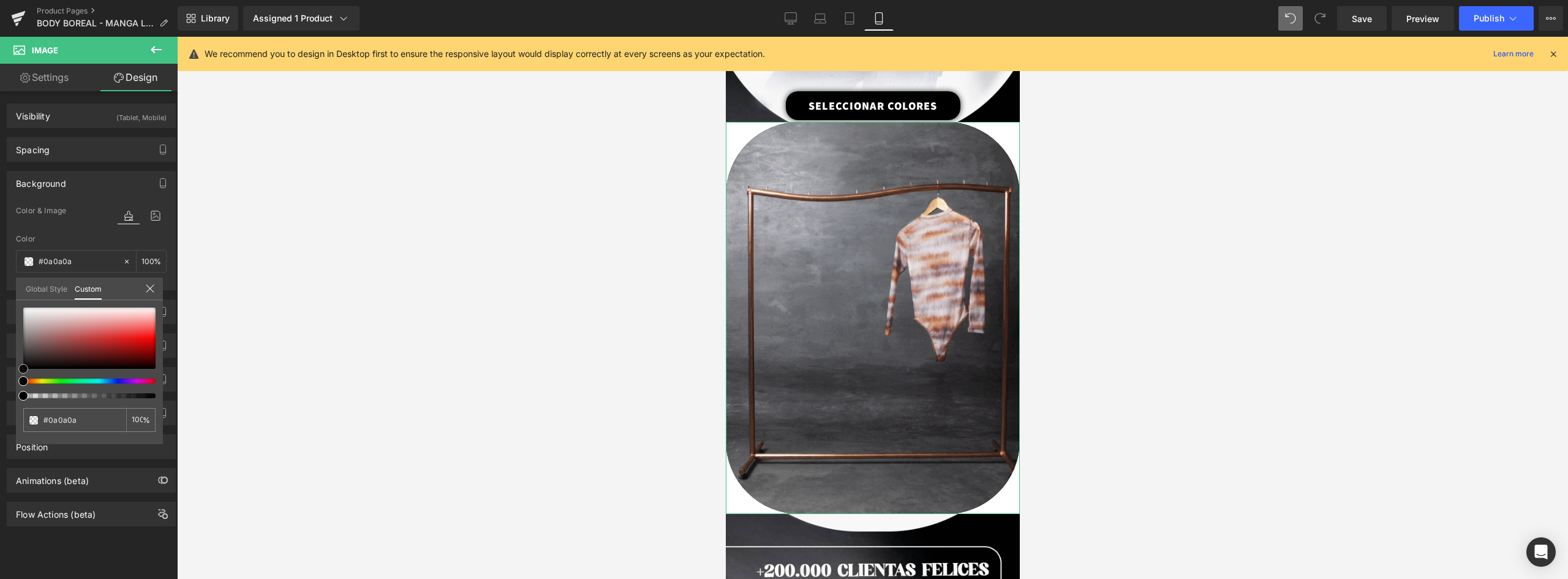
type input "#000000"
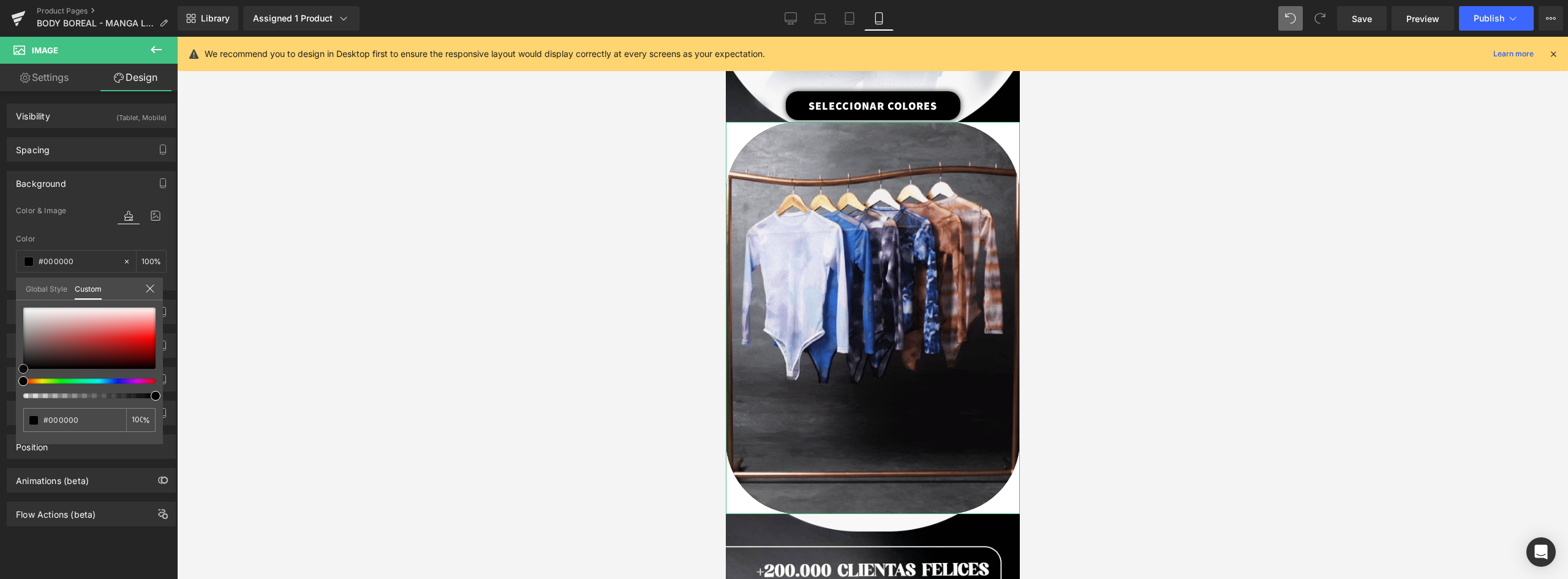
drag, startPoint x: 33, startPoint y: 357, endPoint x: 16, endPoint y: 373, distance: 23.3
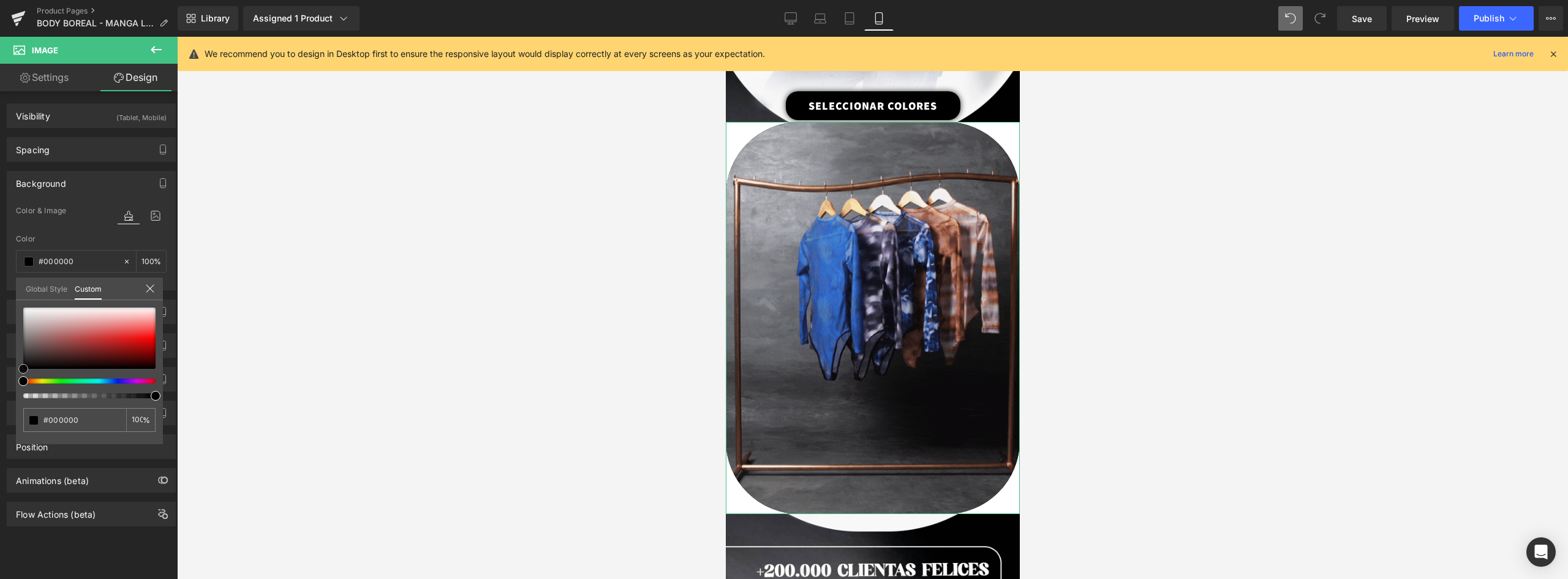
click at [16, 290] on div "Background Color & Image color rgba(0, 0, 0, 1) Color #000000 100 % Image Repla…" at bounding box center [91, 227] width 183 height 129
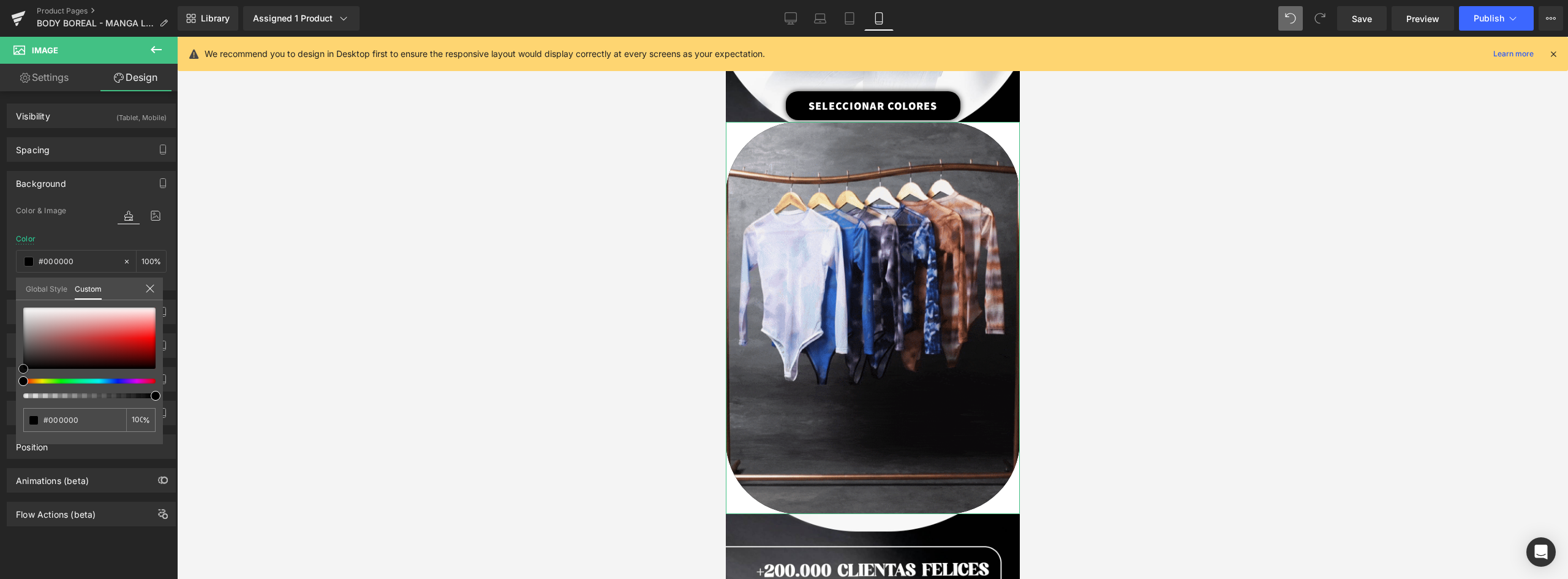
type input "#4f3e3e"
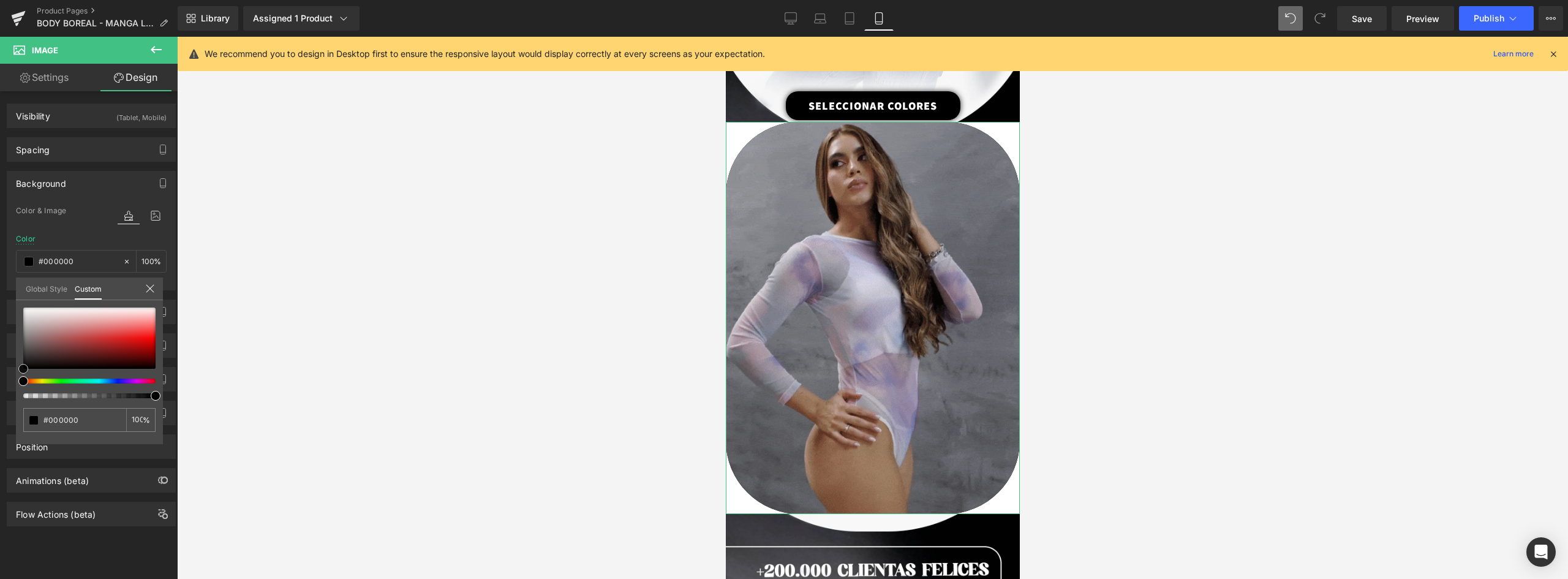
type input "#4f3e3e"
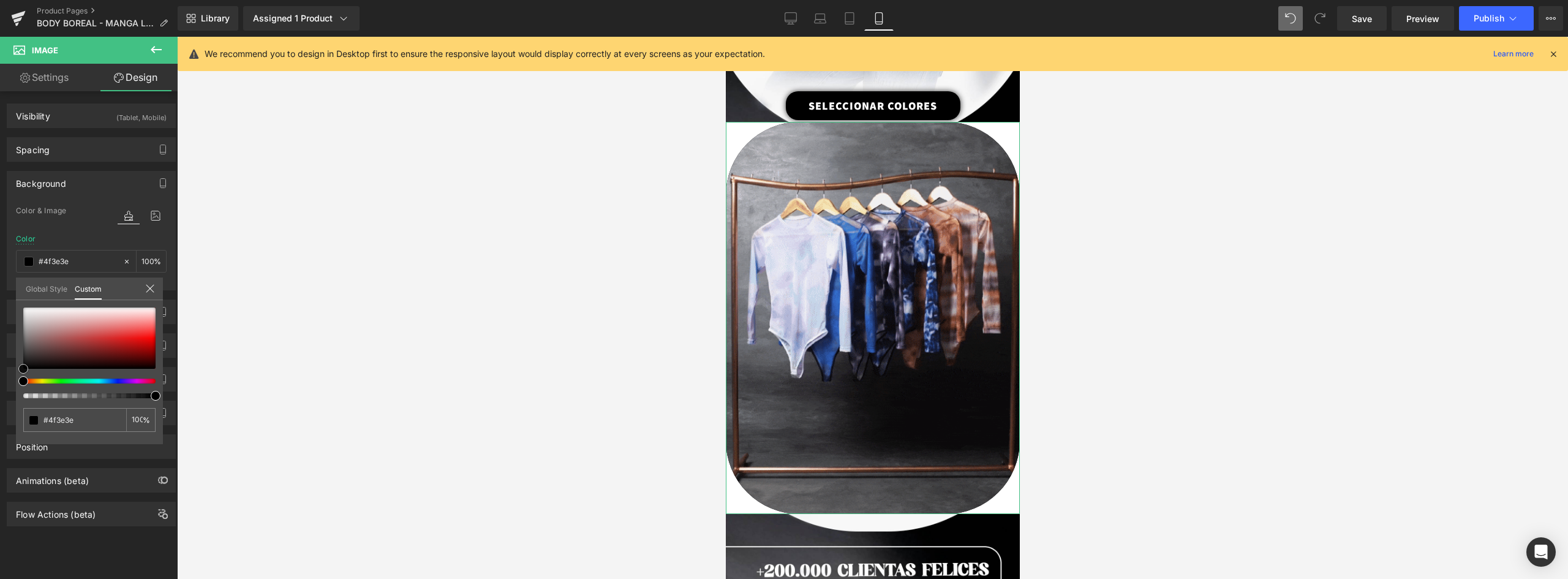
type input "#382d2d"
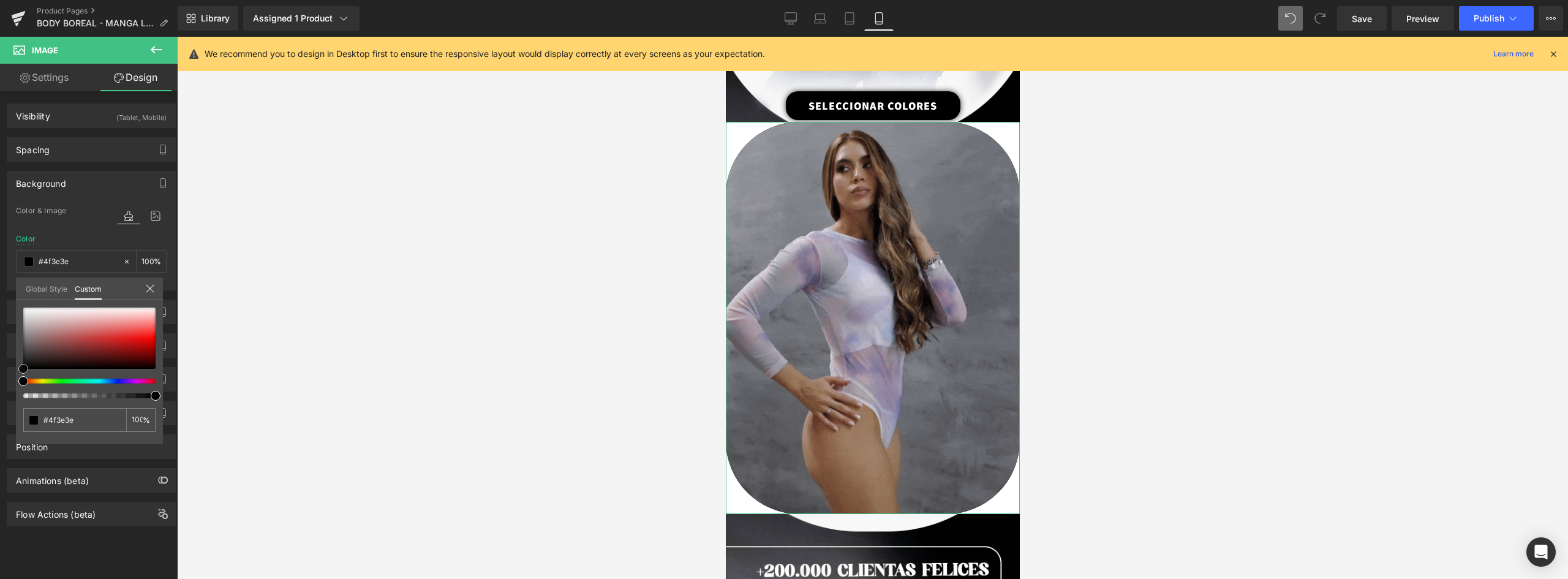
type input "#382d2d"
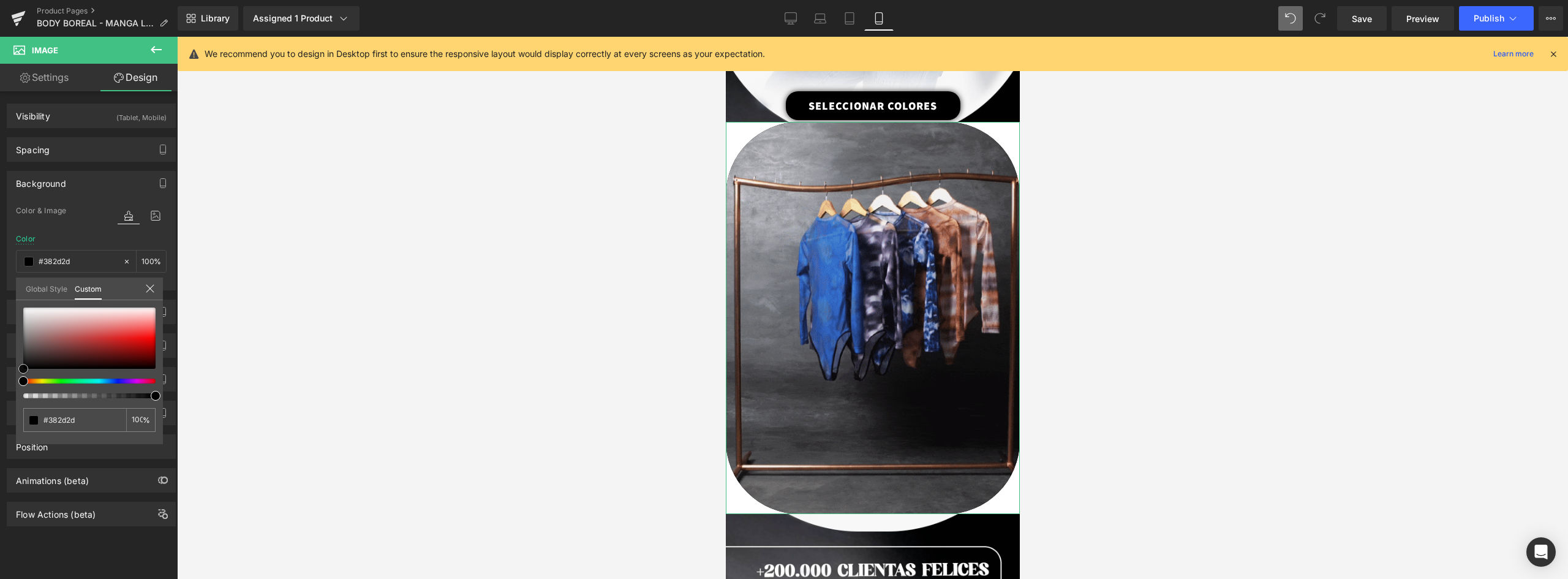
type input "#020202"
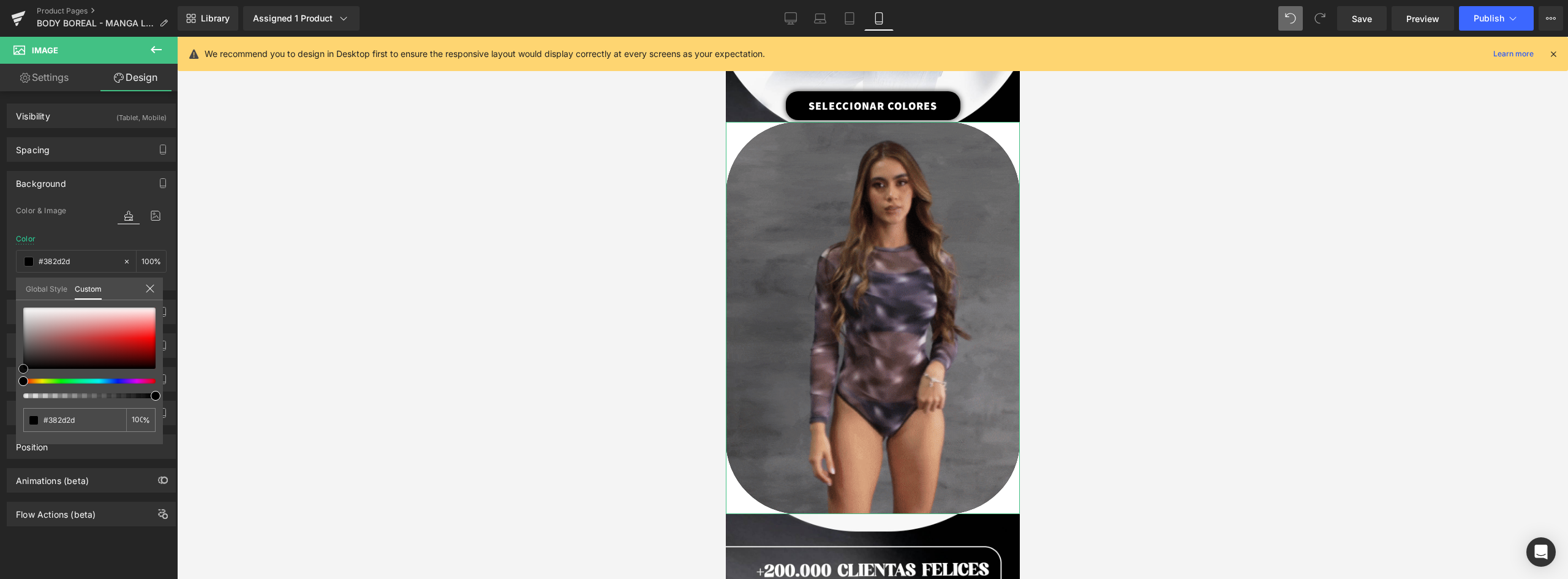
type input "#020202"
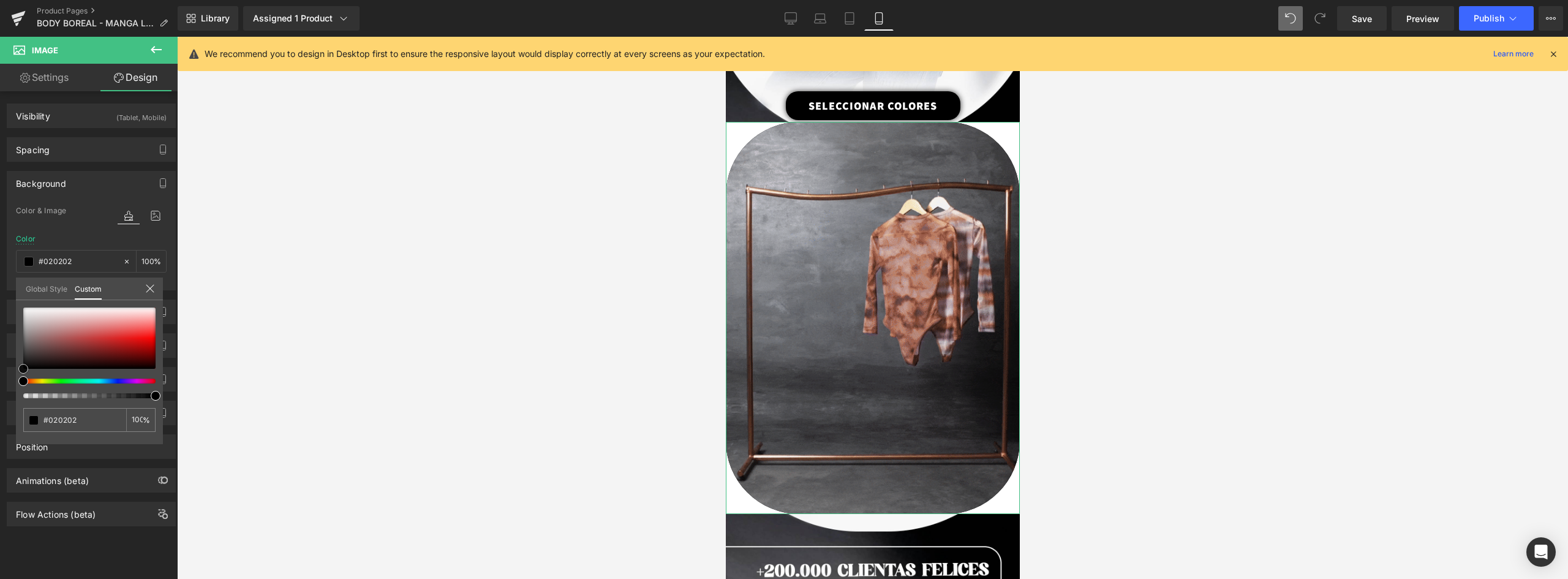
type input "#000000"
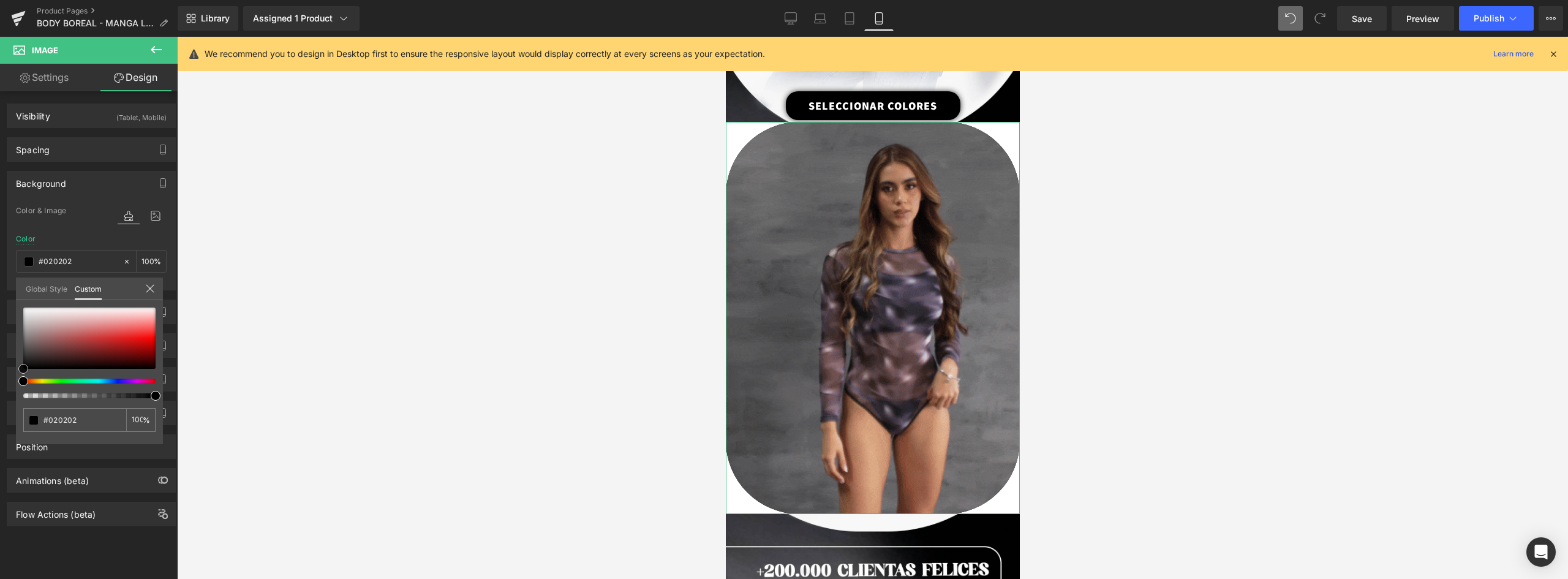
type input "#000000"
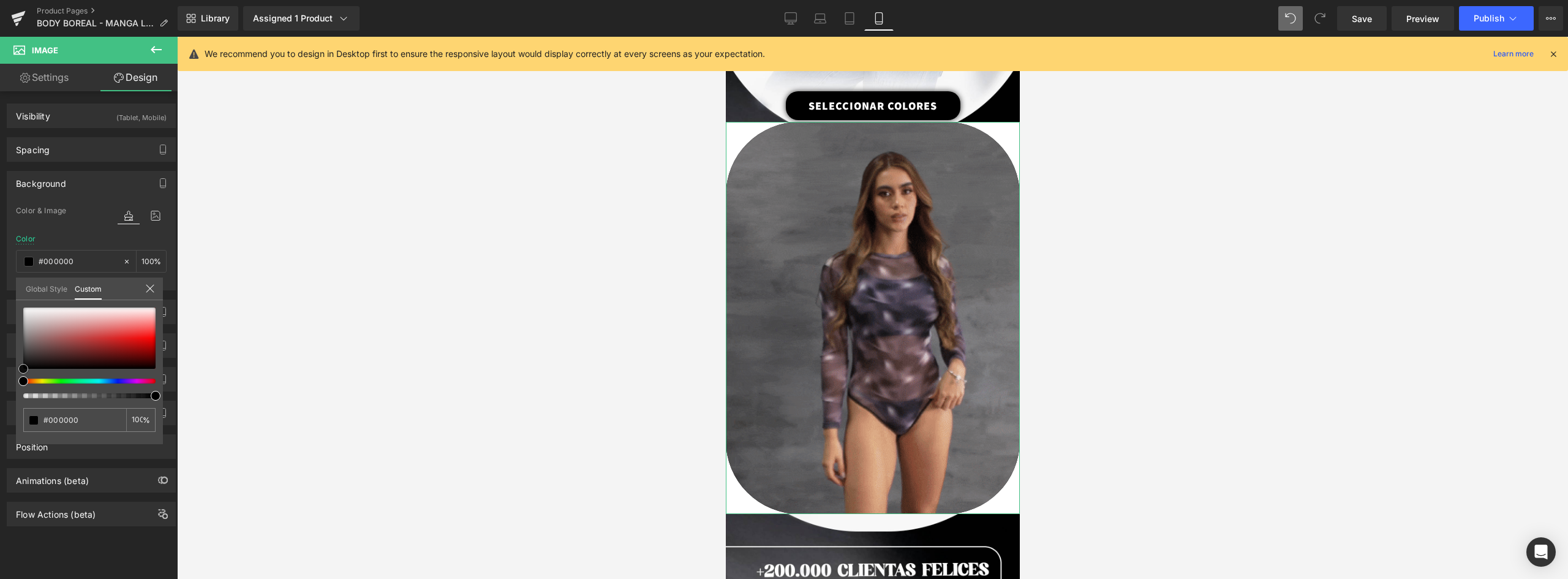
click at [23, 369] on div at bounding box center [89, 338] width 132 height 62
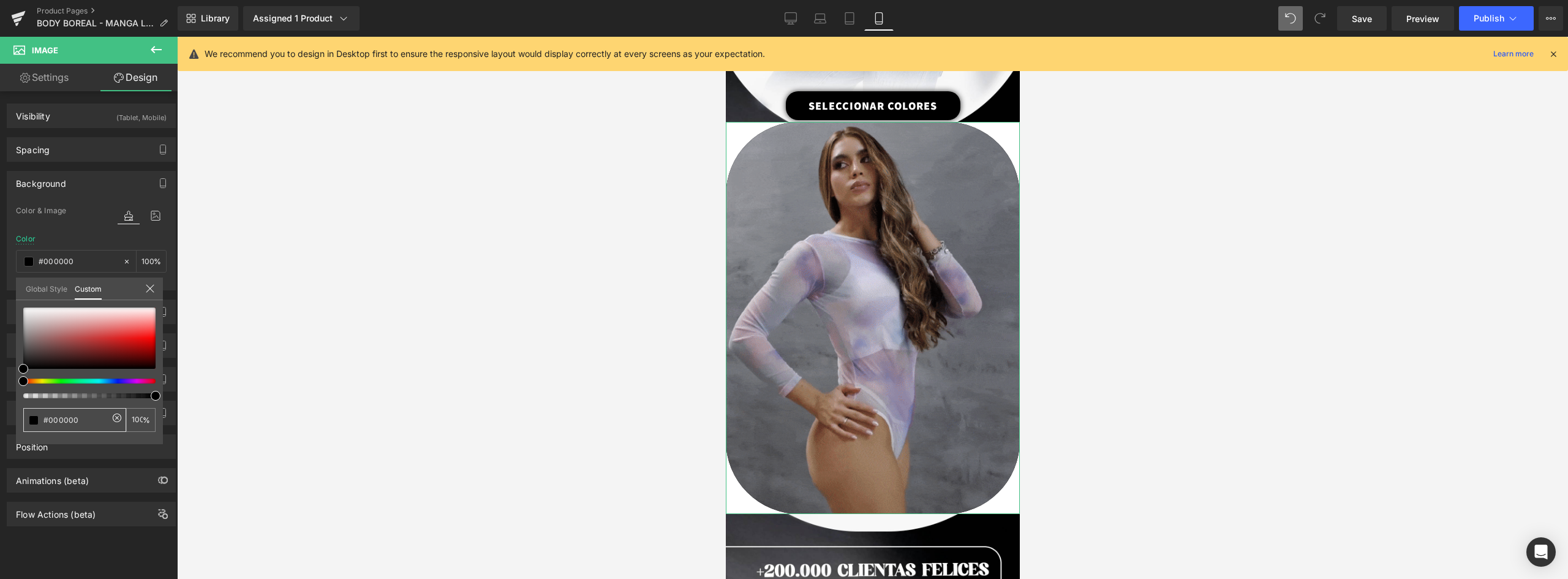
click at [79, 420] on input "#000000" at bounding box center [76, 420] width 65 height 13
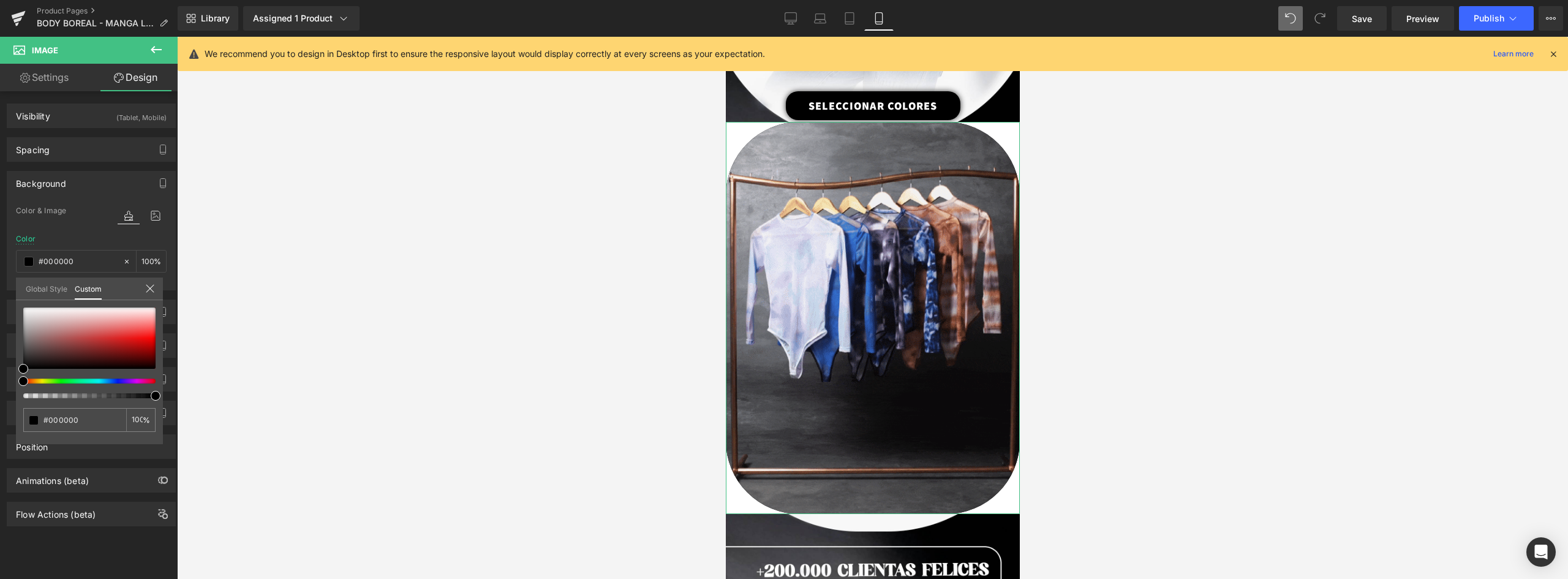
click at [152, 290] on icon at bounding box center [149, 288] width 8 height 8
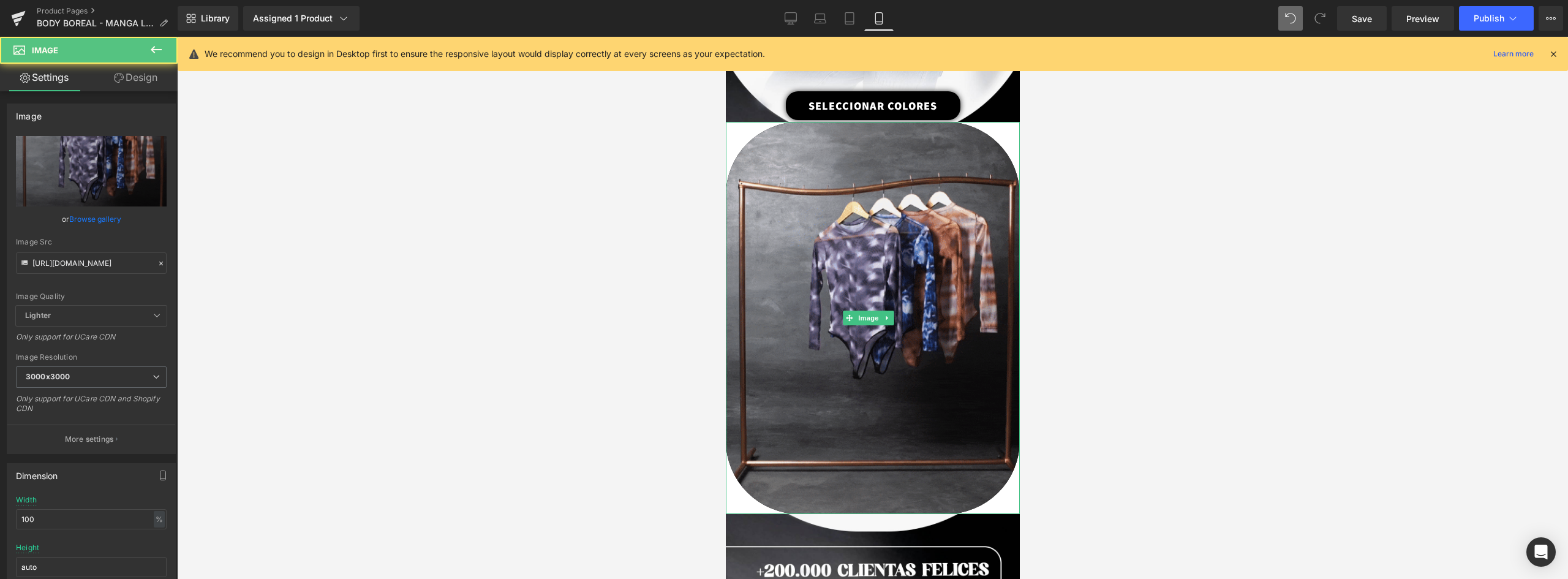
click at [990, 435] on div at bounding box center [872, 318] width 294 height 392
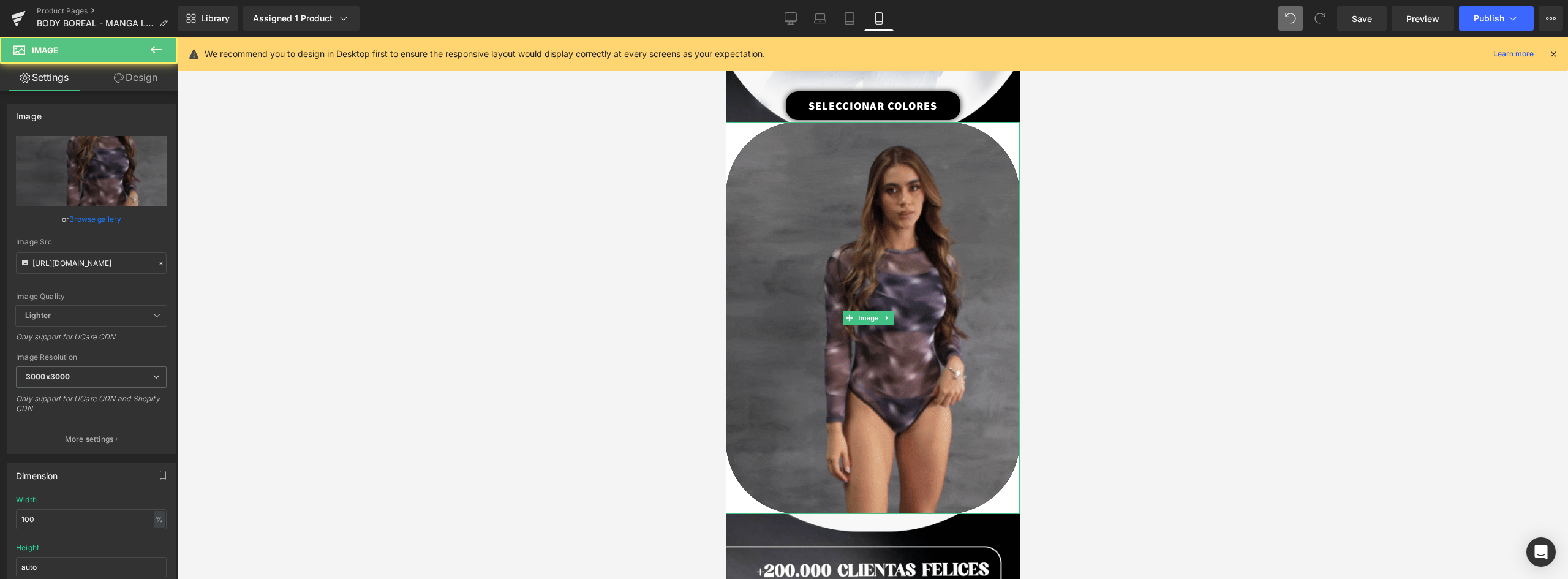
click at [995, 440] on div at bounding box center [872, 318] width 294 height 392
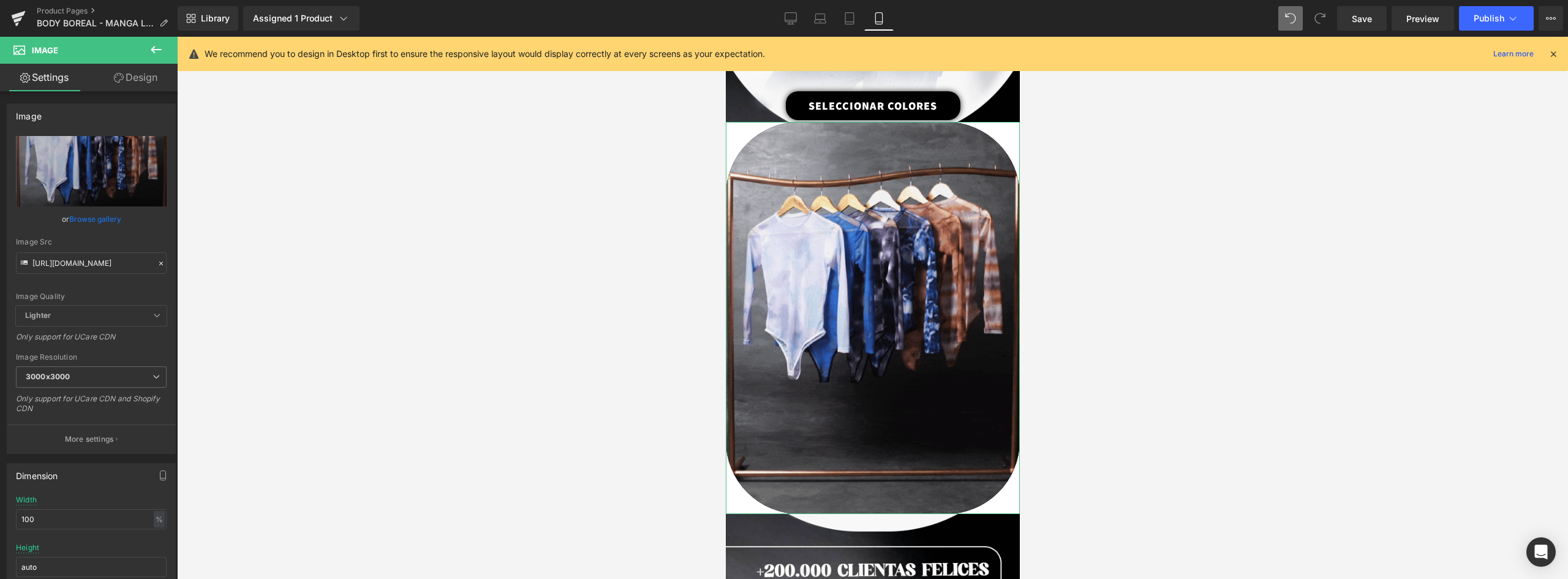
click at [129, 73] on link "Design" at bounding box center [136, 77] width 89 height 28
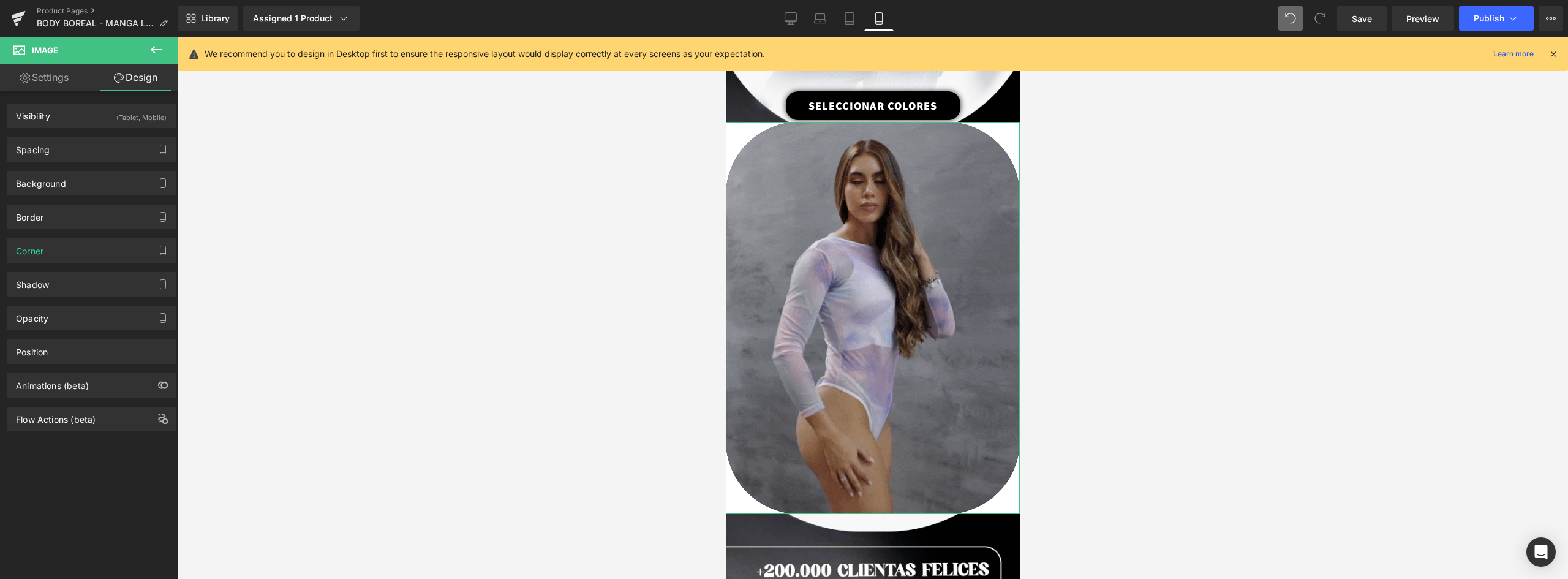
type input "#000000"
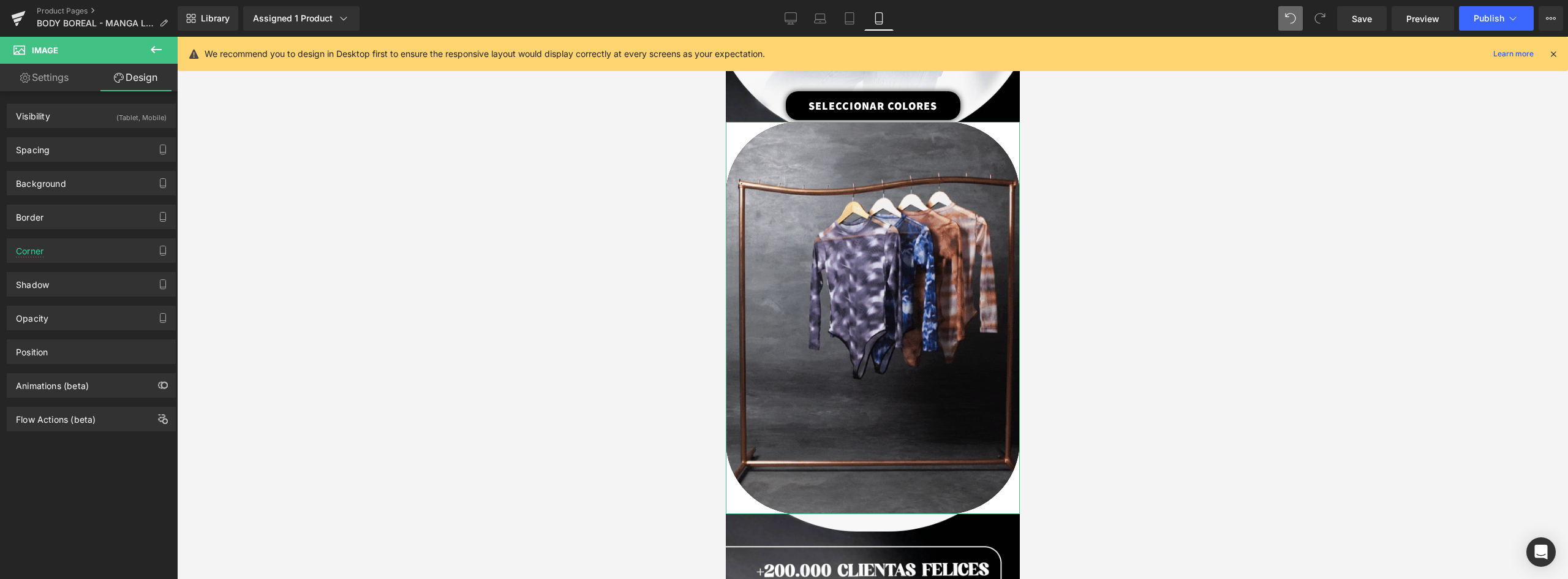
type input "100"
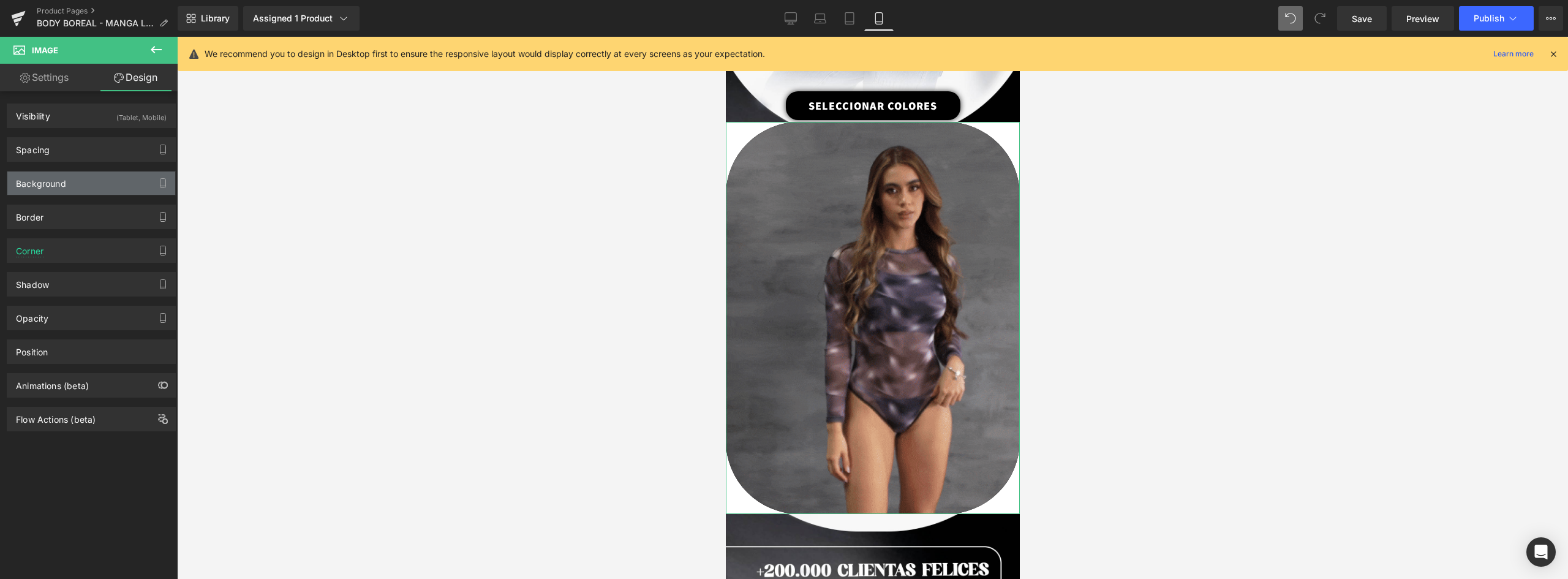
click at [45, 181] on div "Background" at bounding box center [41, 180] width 50 height 17
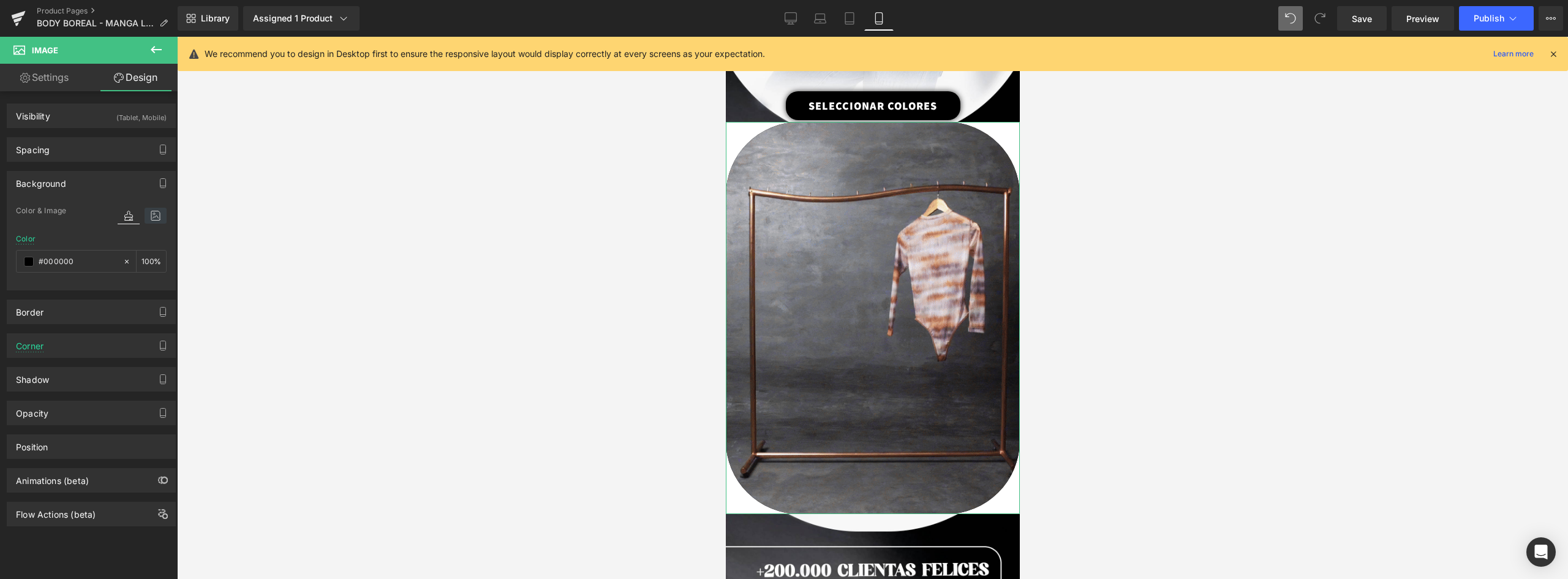
click at [151, 217] on icon at bounding box center [155, 216] width 22 height 16
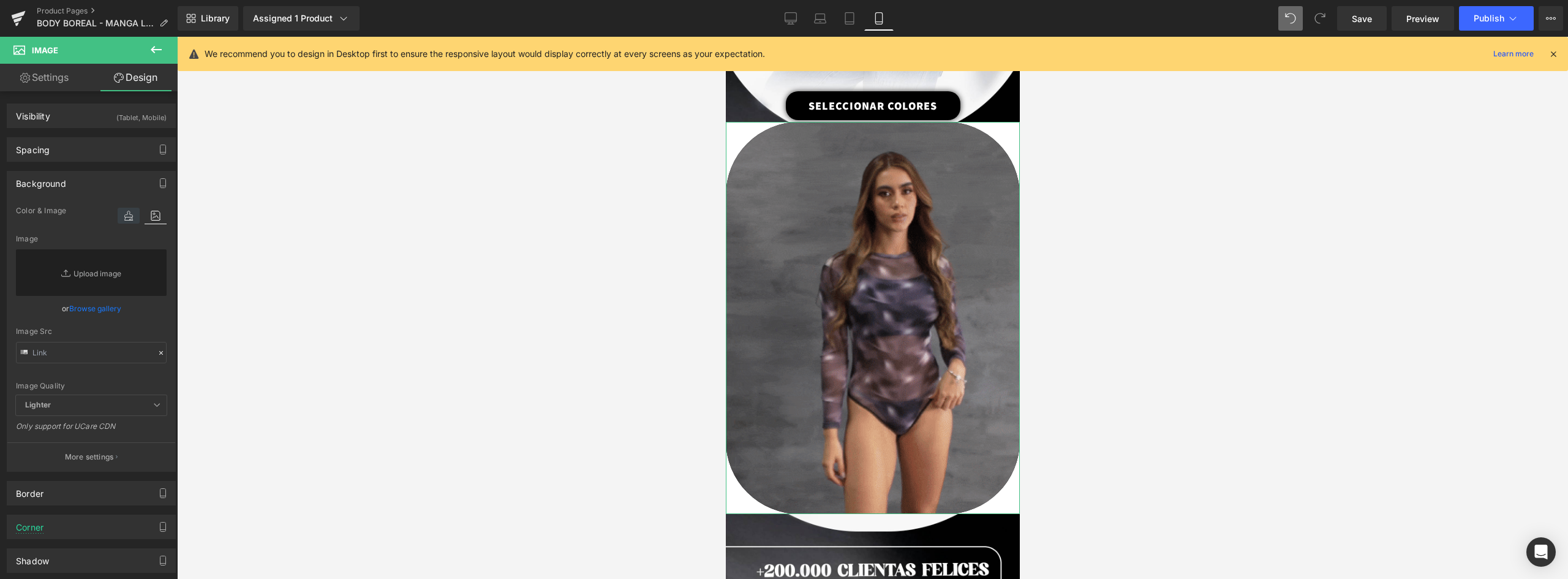
click at [128, 219] on icon at bounding box center [128, 216] width 22 height 16
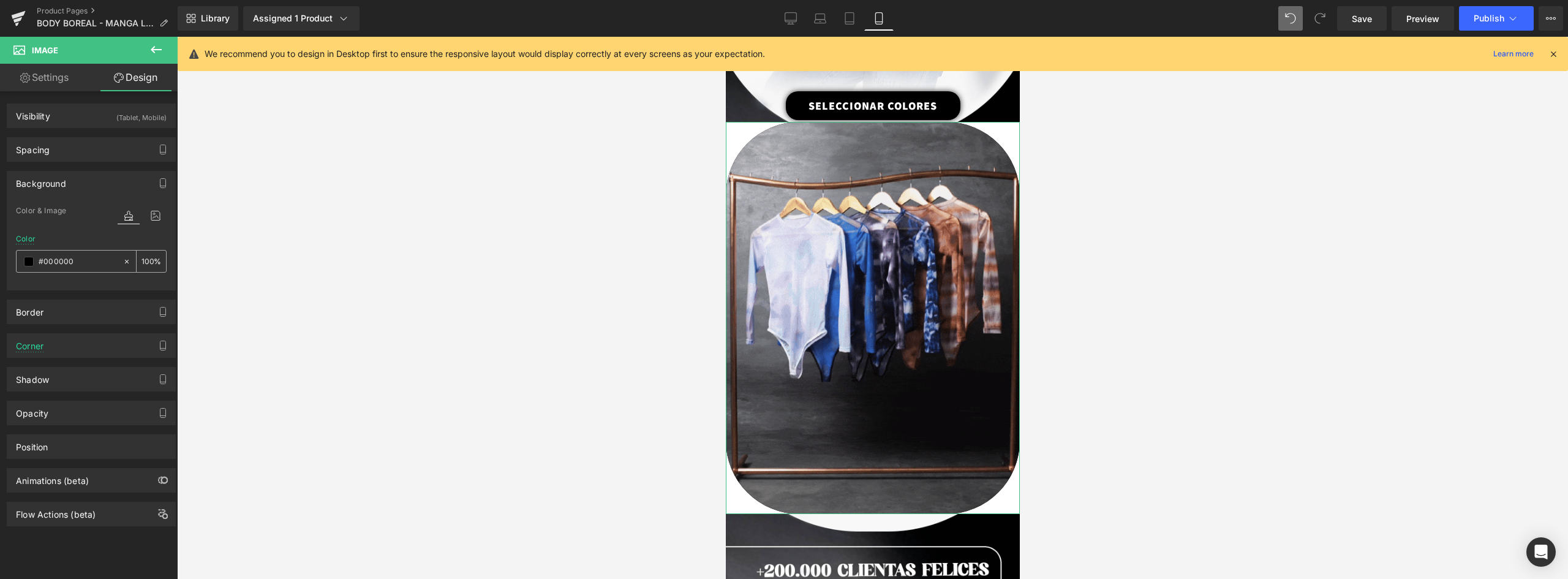
click at [149, 263] on input "100" at bounding box center [147, 260] width 12 height 13
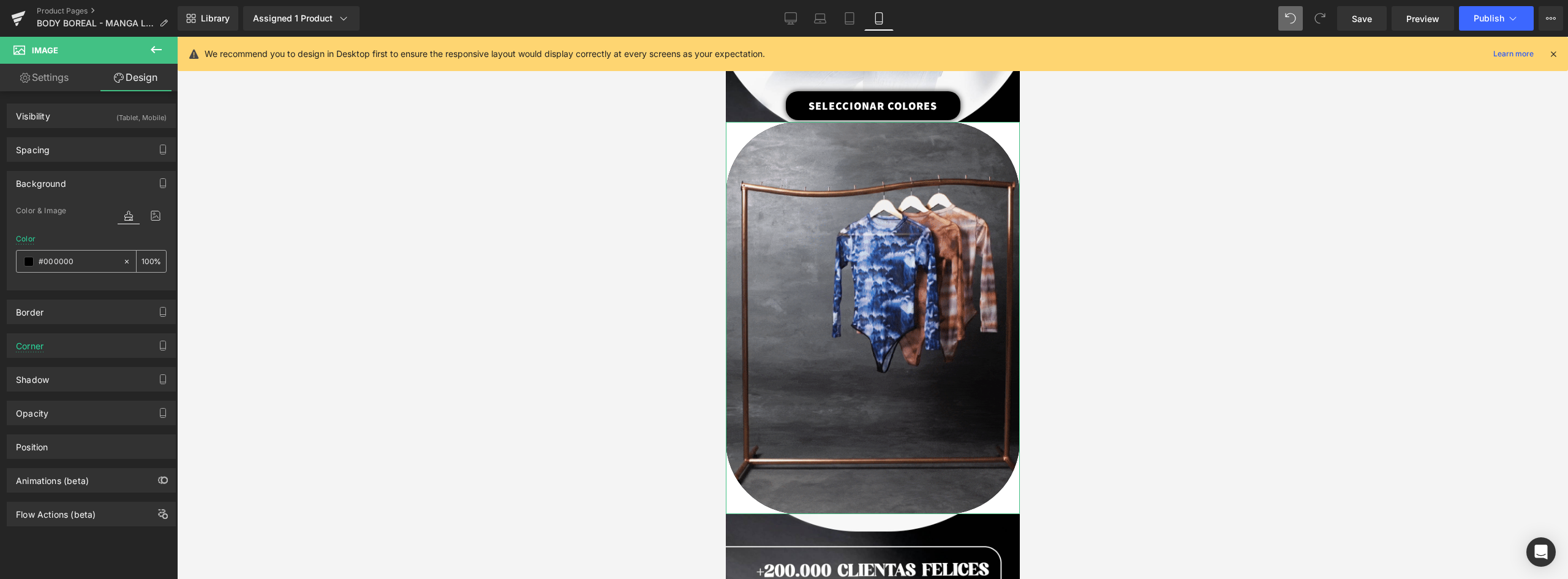
click at [50, 258] on input "#000000" at bounding box center [78, 261] width 79 height 13
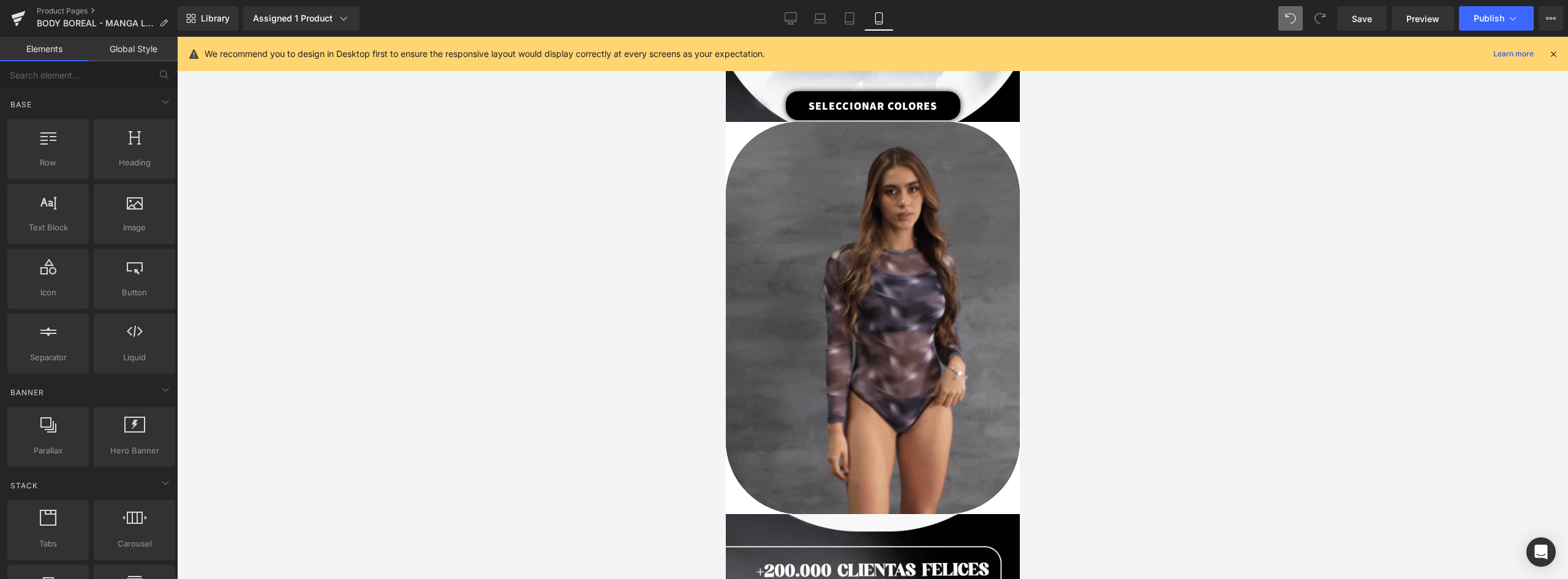
click at [1328, 355] on div at bounding box center [872, 308] width 1391 height 542
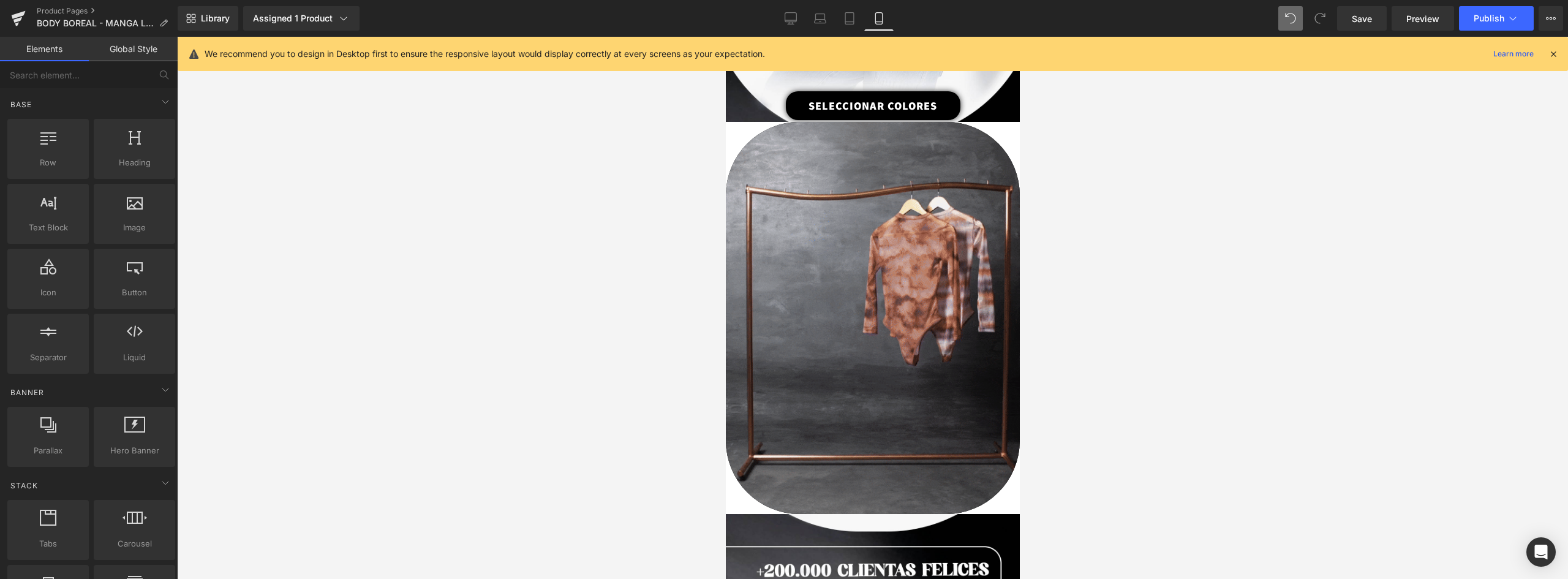
click at [1096, 319] on div at bounding box center [872, 308] width 1391 height 542
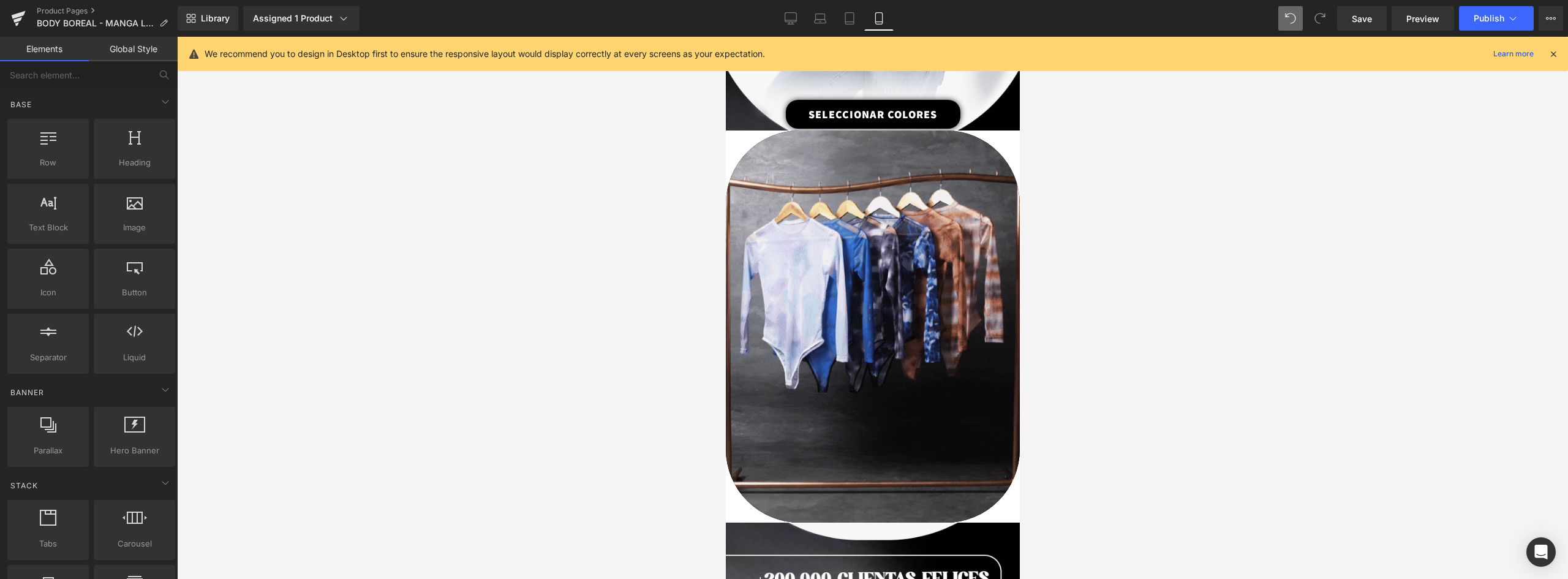
scroll to position [1437, 0]
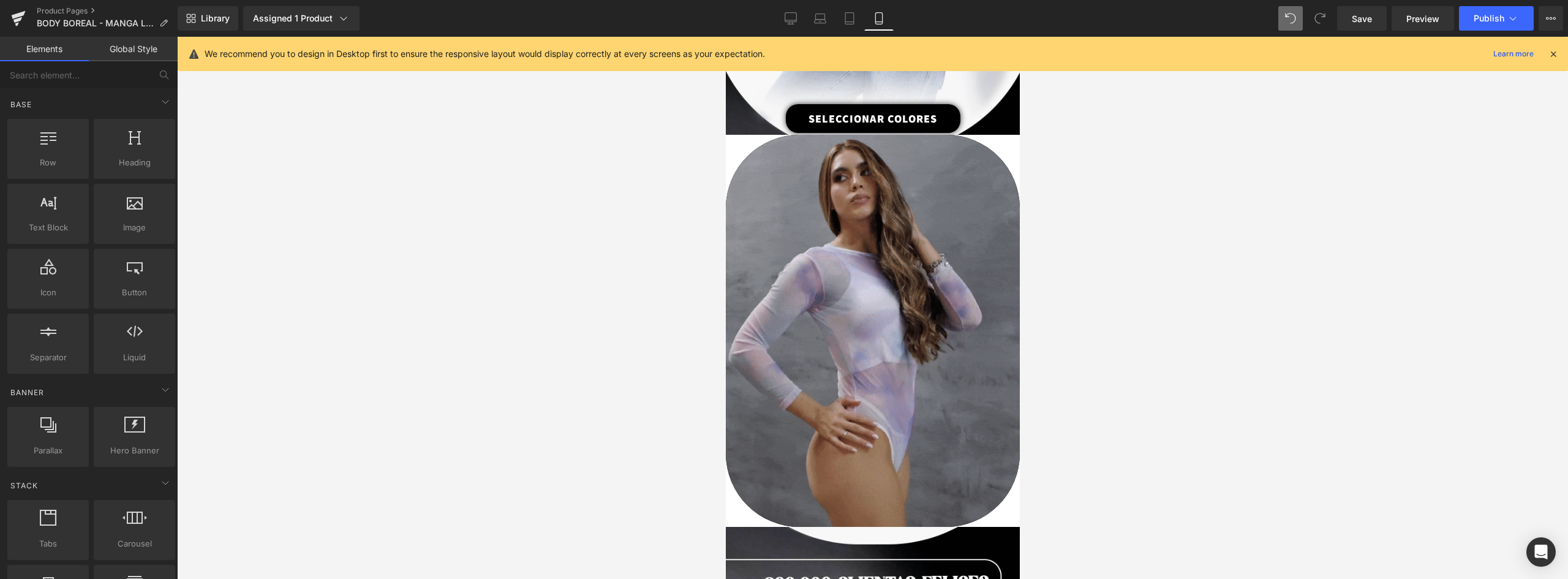
click at [129, 51] on link "Global Style" at bounding box center [134, 49] width 89 height 25
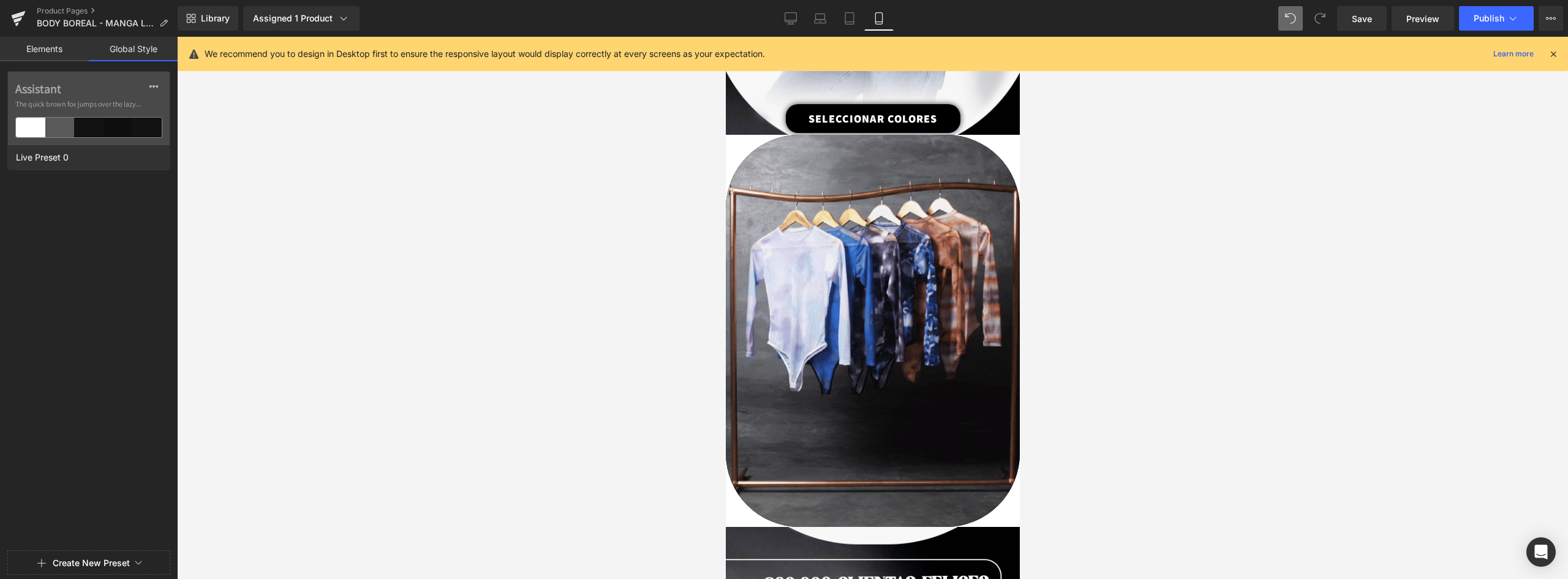
click at [47, 52] on link "Elements" at bounding box center [45, 49] width 89 height 25
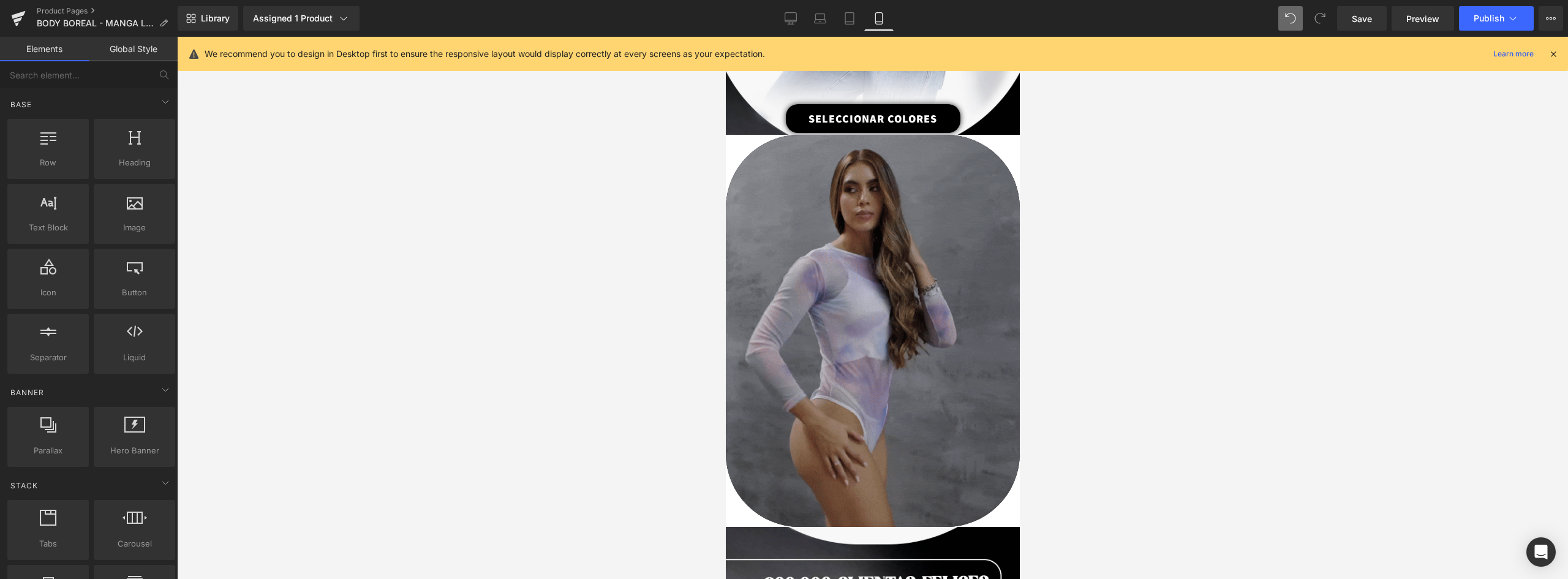
scroll to position [1314, 0]
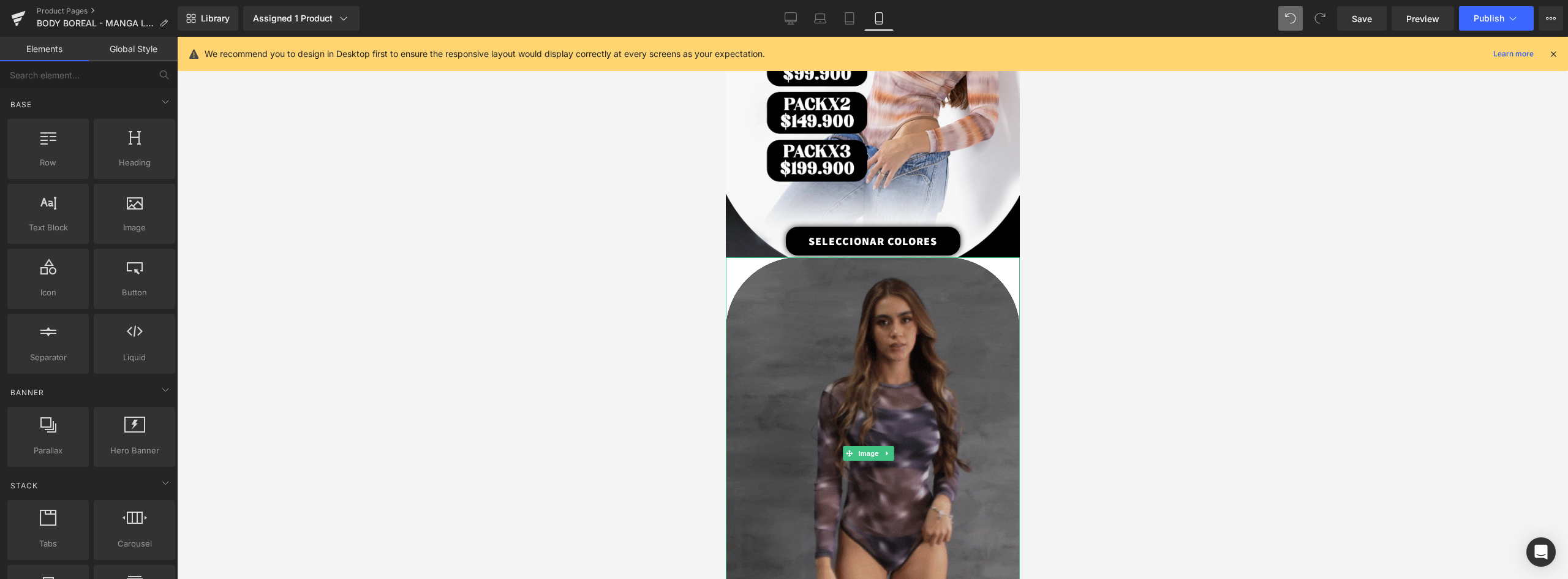
click at [990, 370] on img at bounding box center [872, 454] width 294 height 392
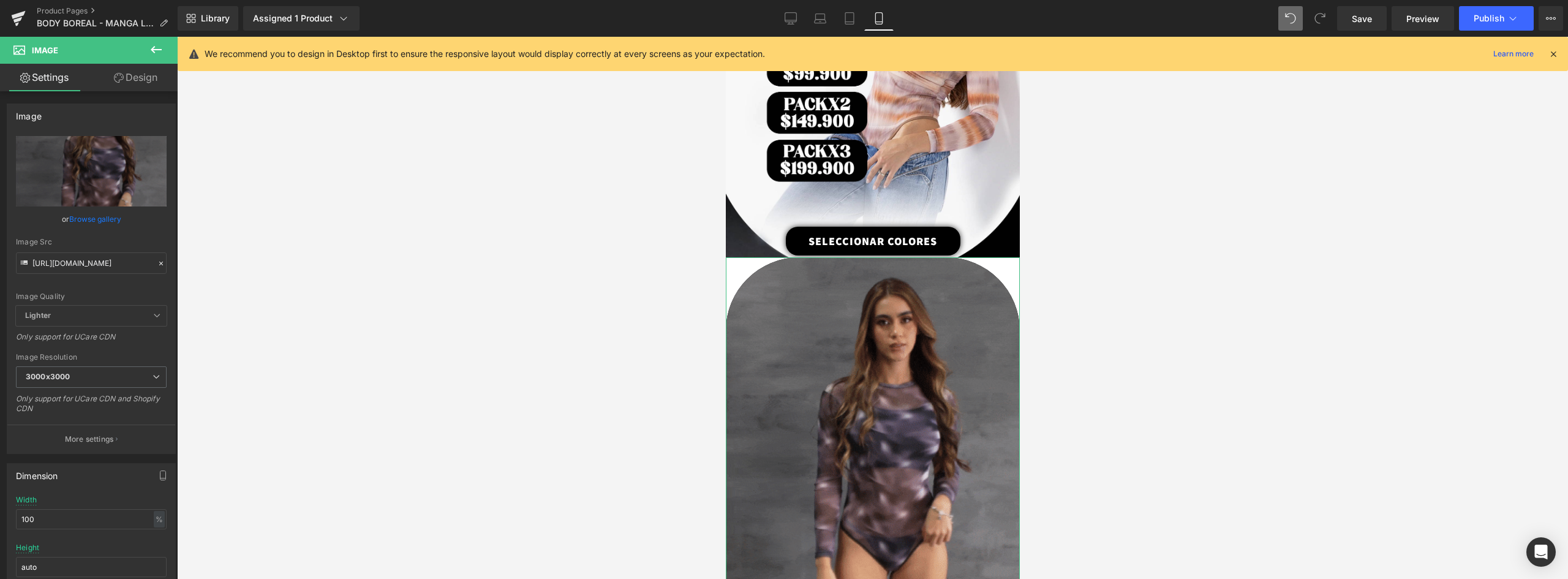
click at [141, 77] on link "Design" at bounding box center [136, 77] width 89 height 28
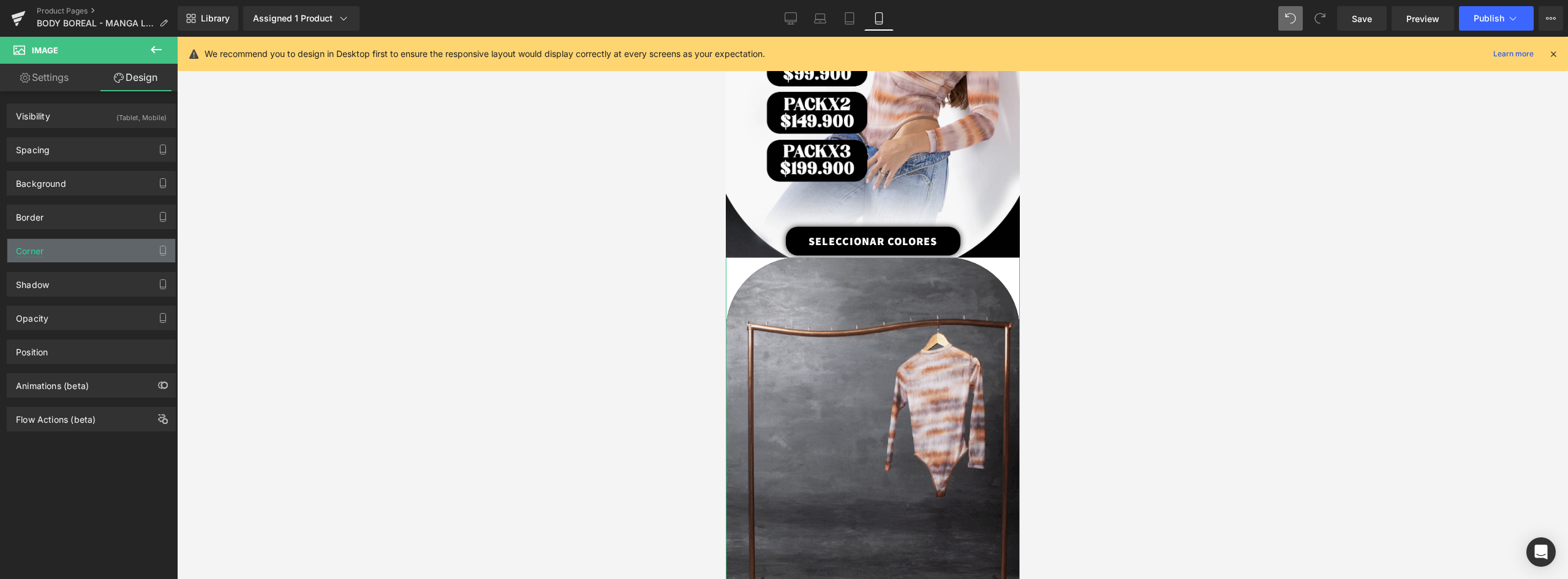
click at [52, 248] on div "Corner" at bounding box center [91, 251] width 168 height 23
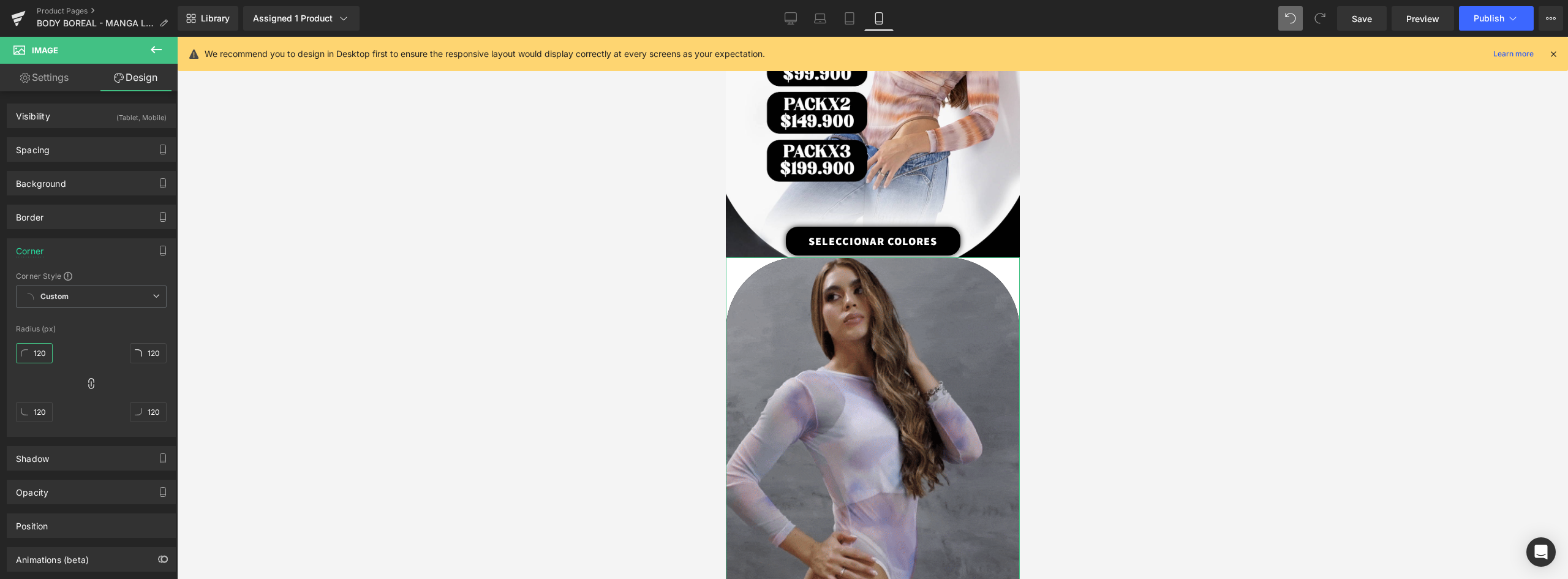
click at [39, 355] on input "120" at bounding box center [35, 353] width 37 height 21
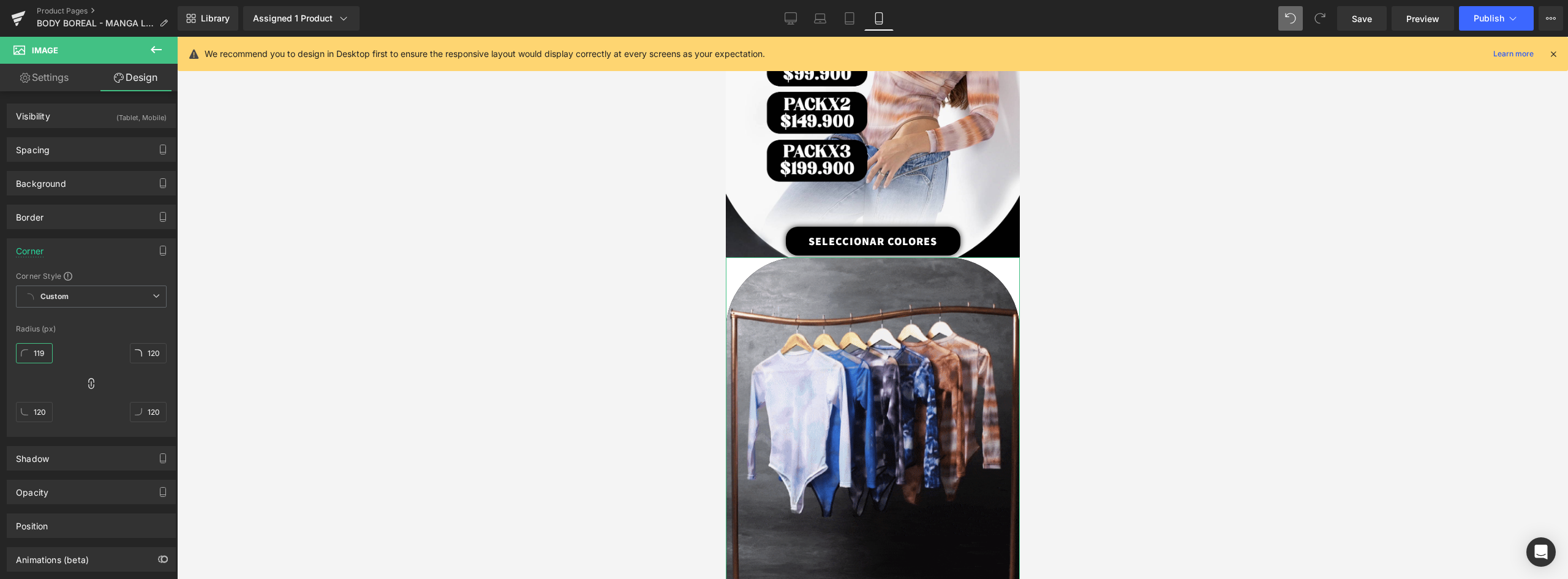
type input "1109"
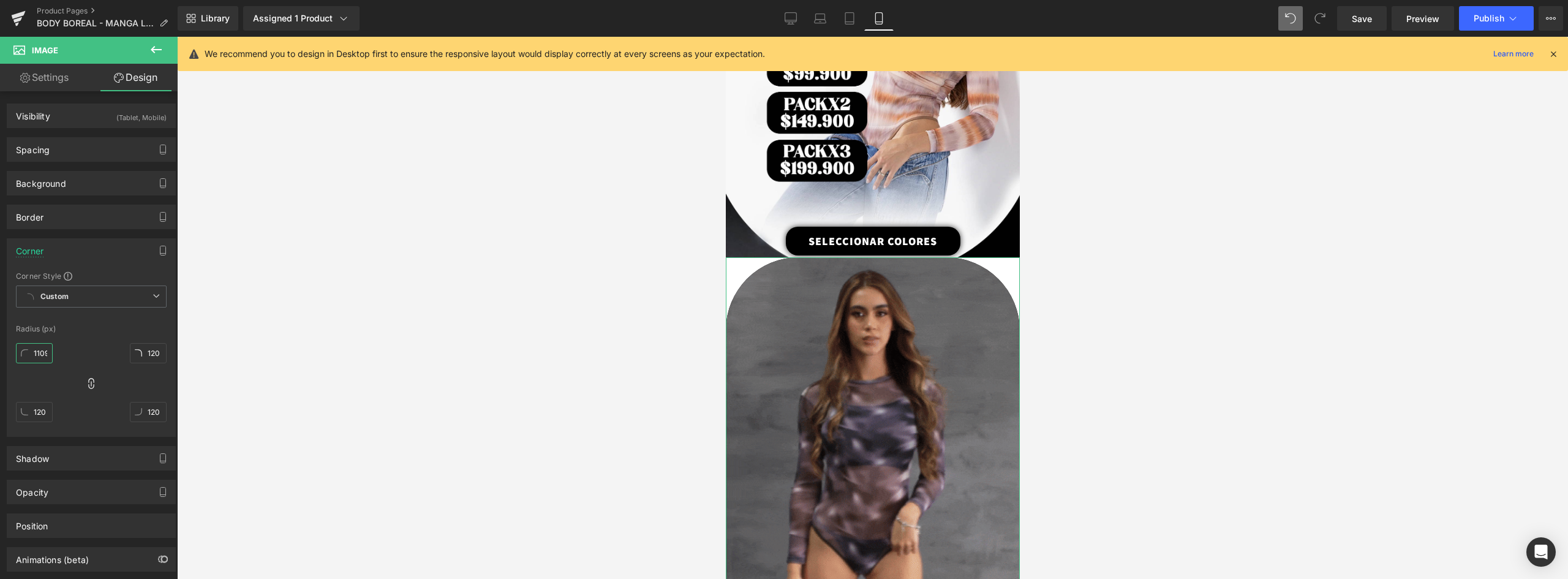
type input "1109"
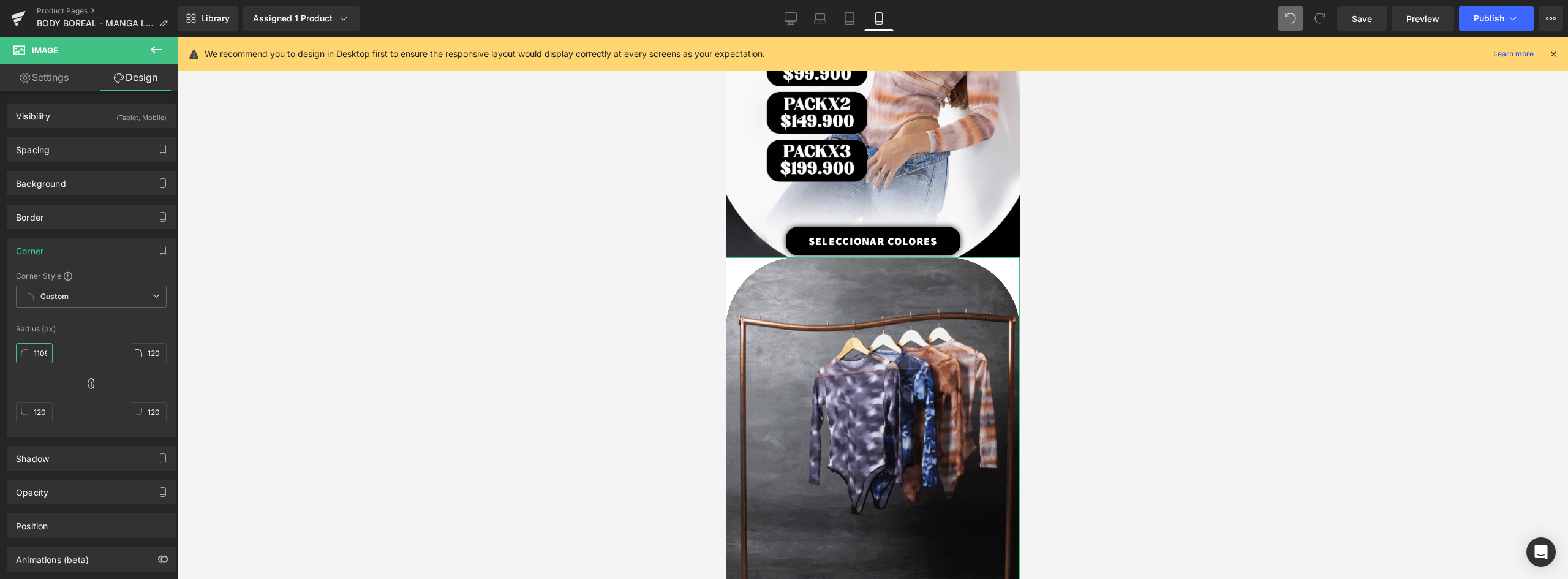
type input "1109"
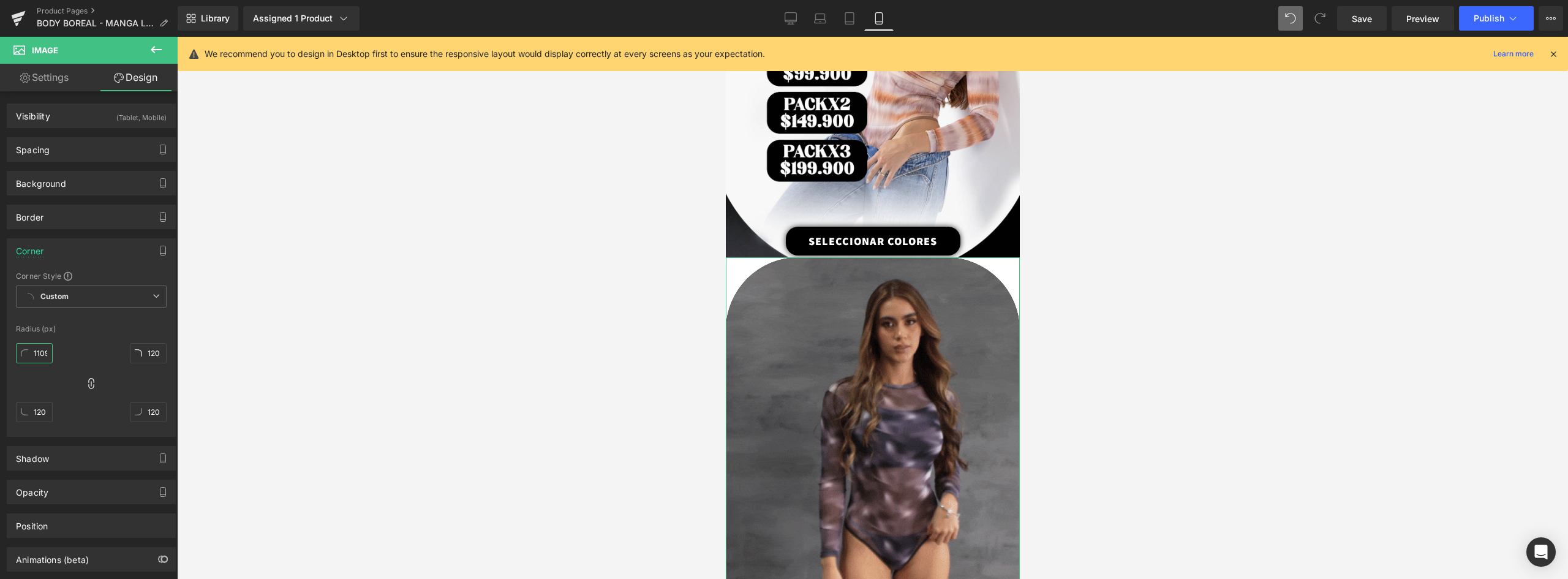
type input "1109"
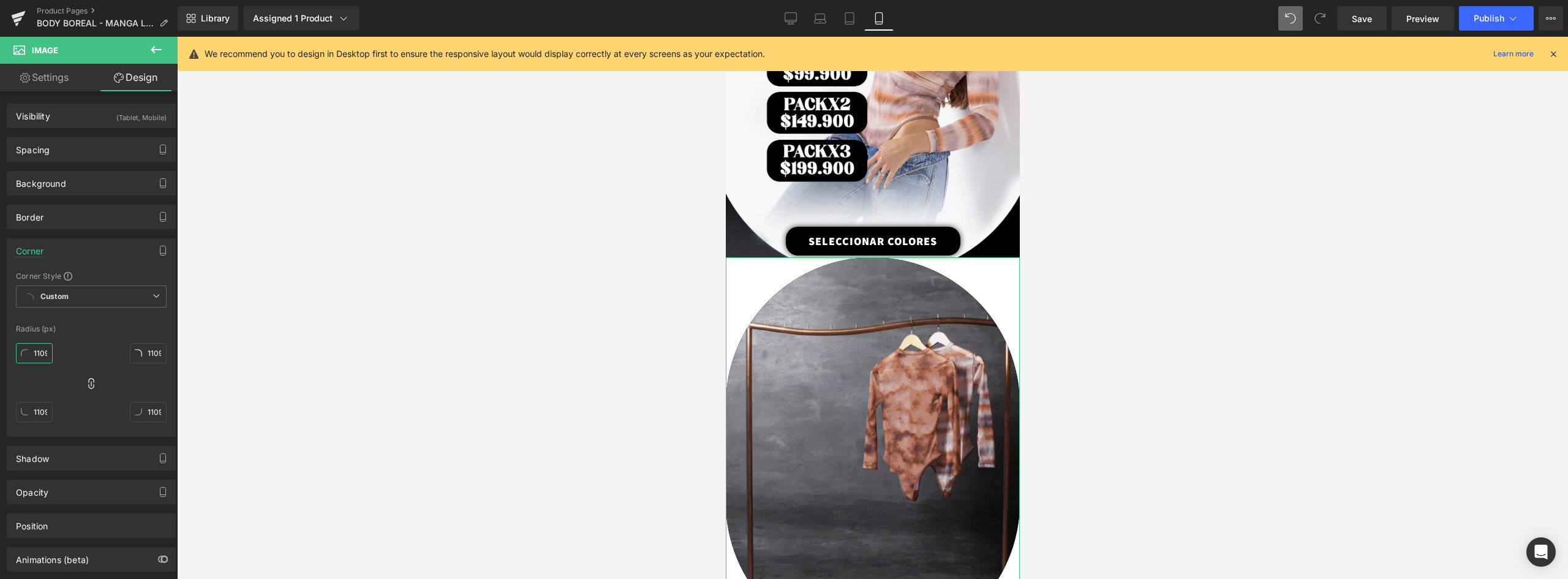
scroll to position [0, 2]
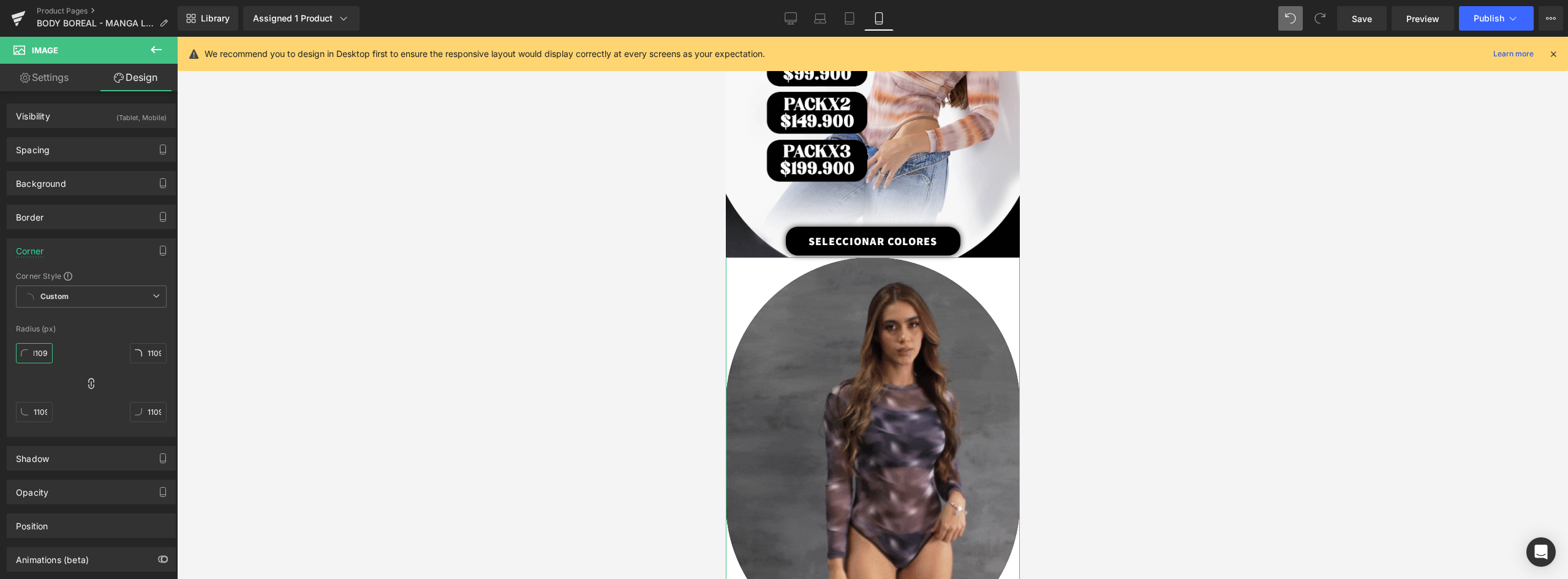
click at [71, 355] on div "1109px 1109 1109px 1109 1109px 1109 1109px 1109" at bounding box center [91, 387] width 151 height 98
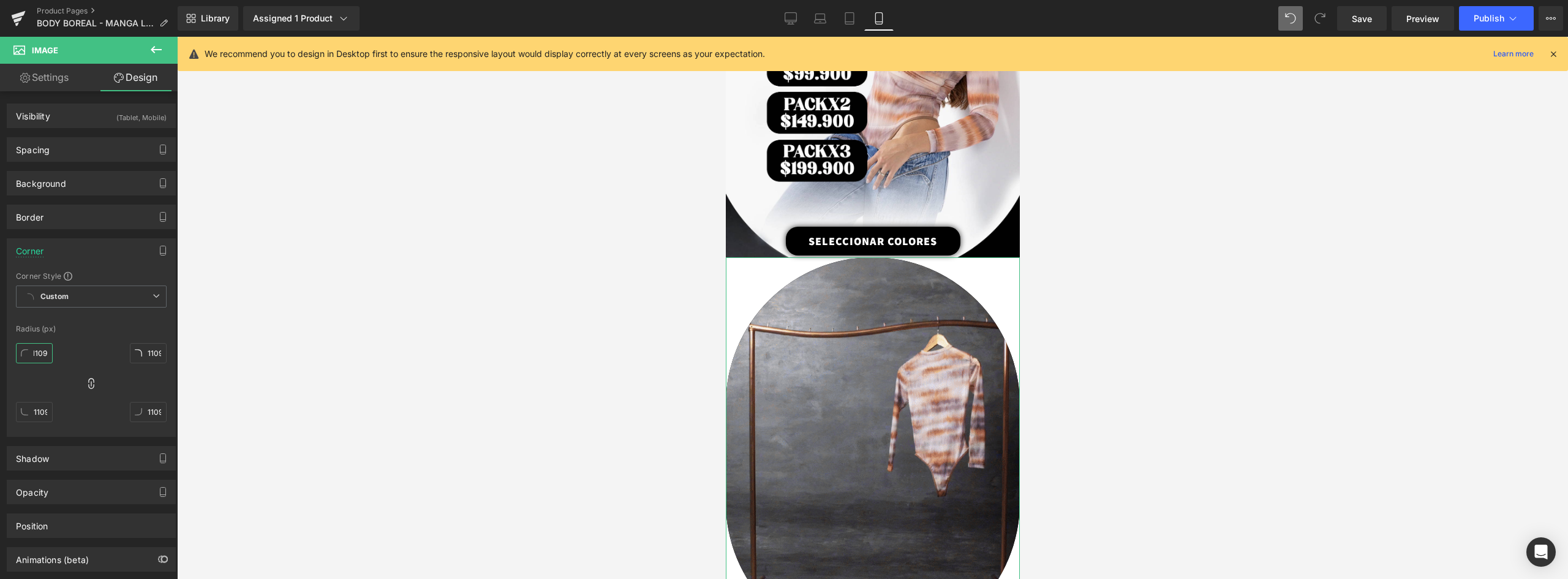
type input "0"
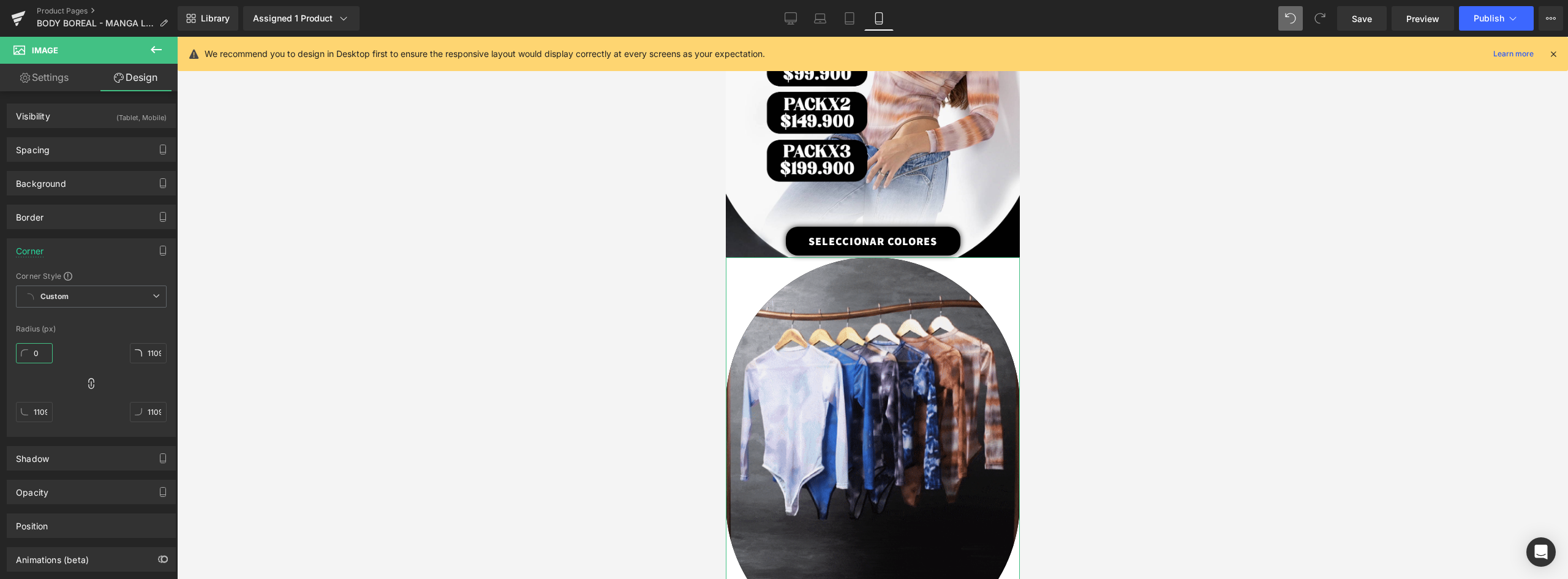
type input "0"
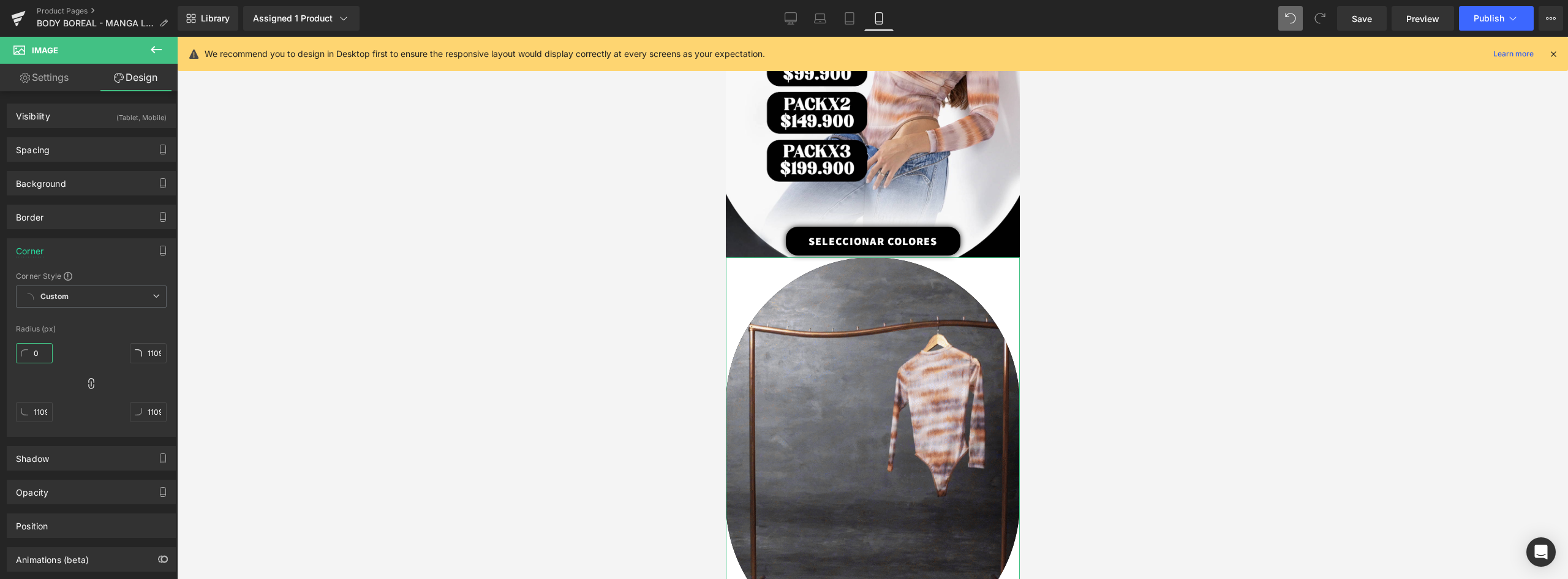
type input "0"
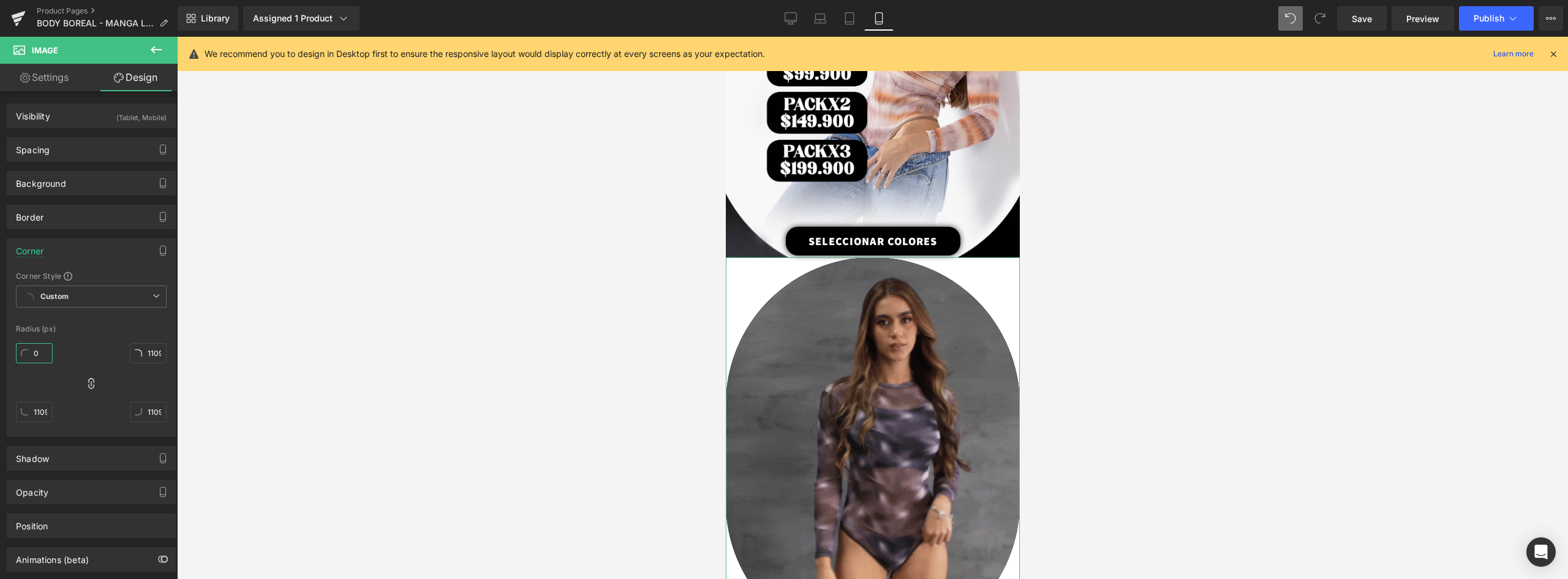
type input "0"
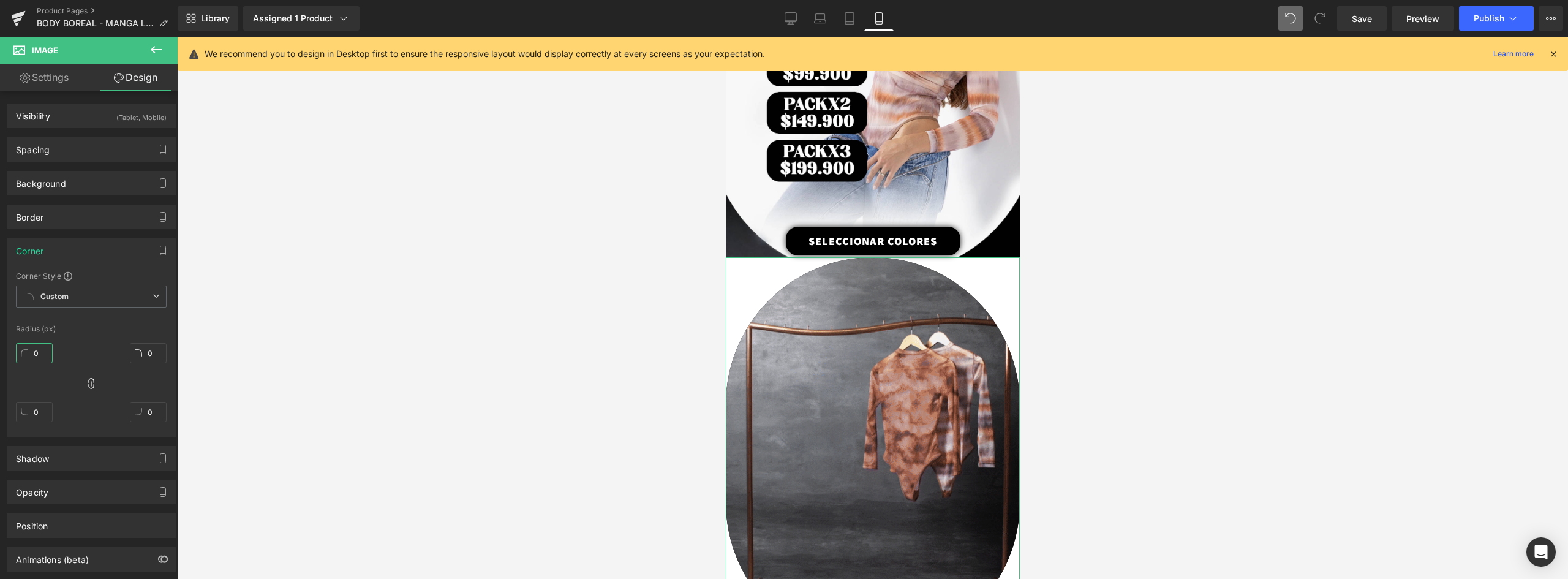
scroll to position [0, 0]
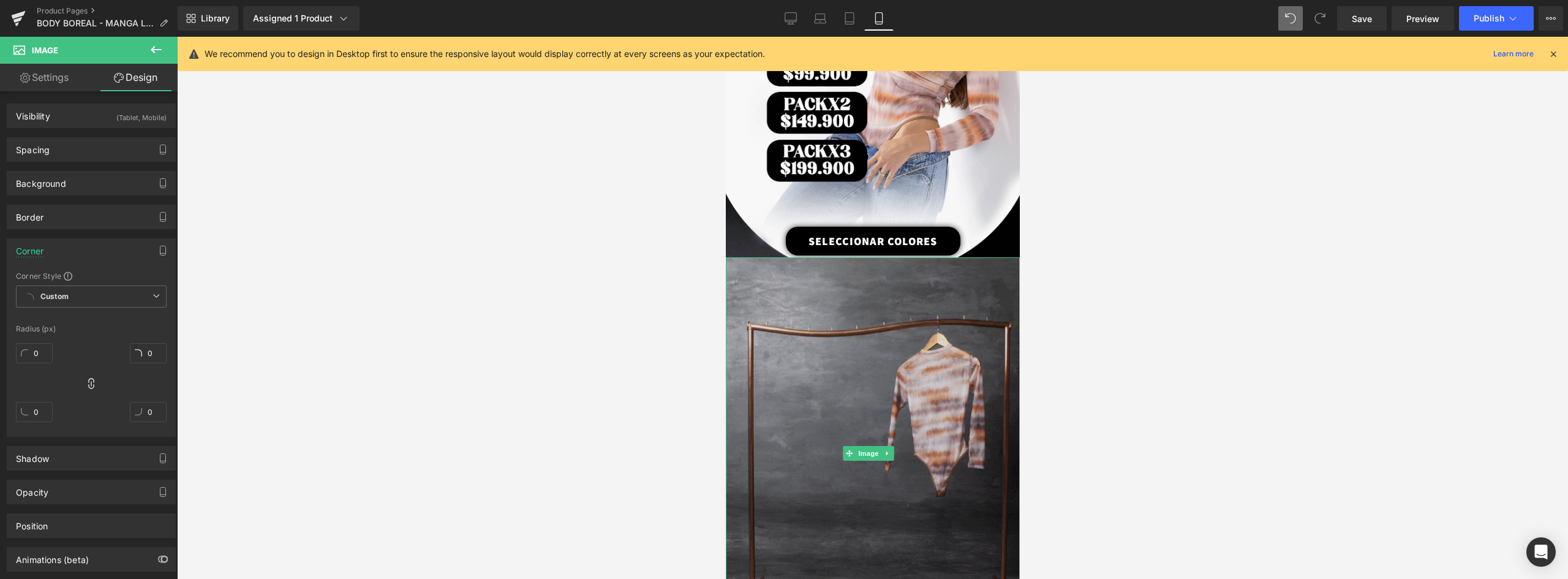
click at [934, 285] on img at bounding box center [872, 454] width 294 height 392
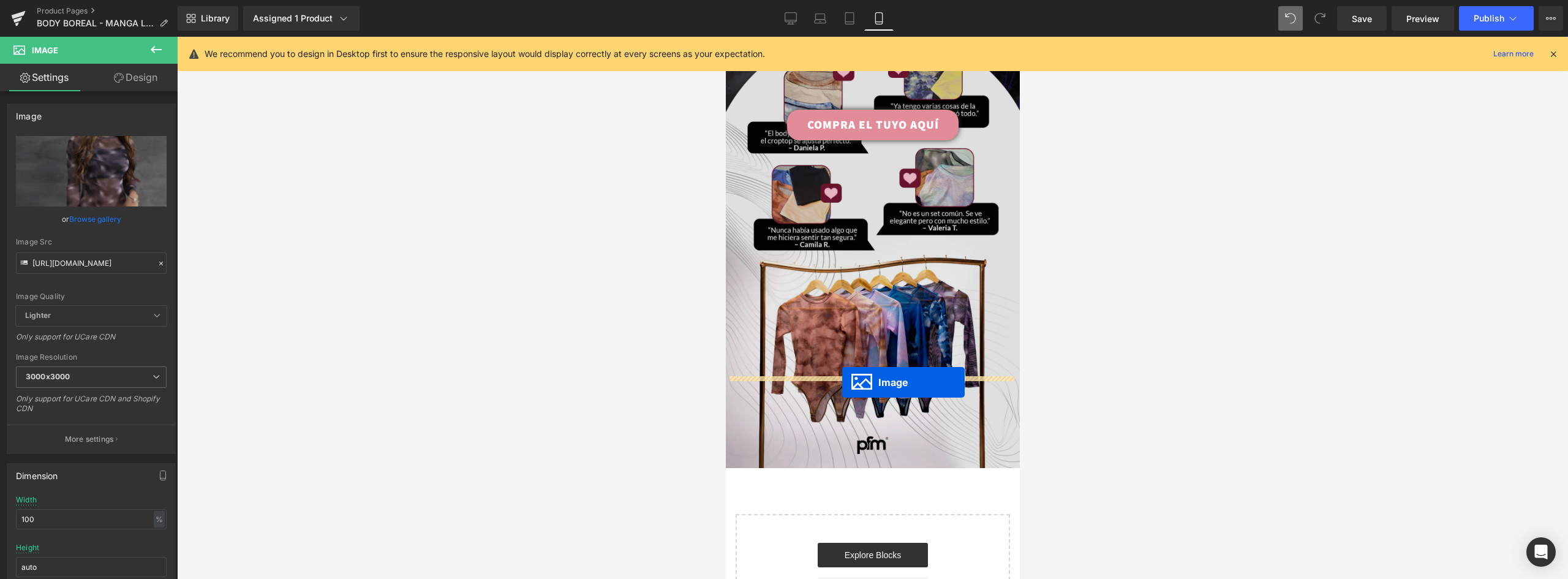
drag, startPoint x: 848, startPoint y: 399, endPoint x: 842, endPoint y: 382, distance: 18.0
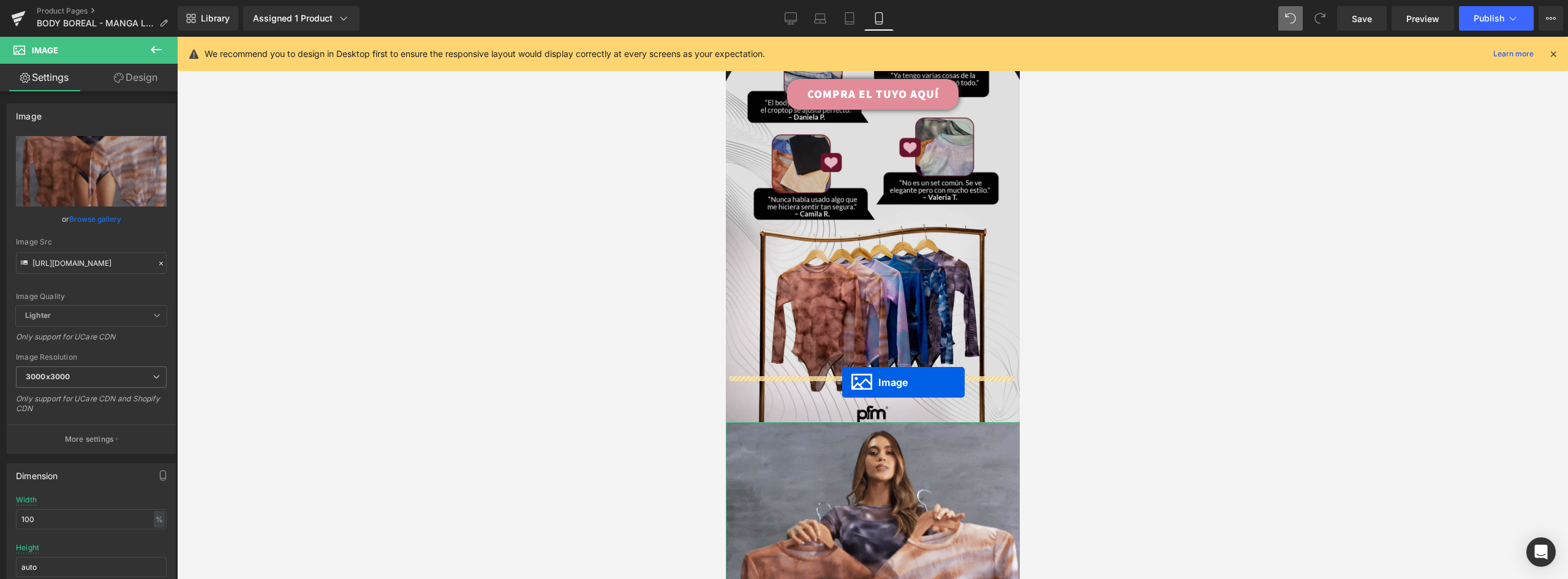
scroll to position [1995, 0]
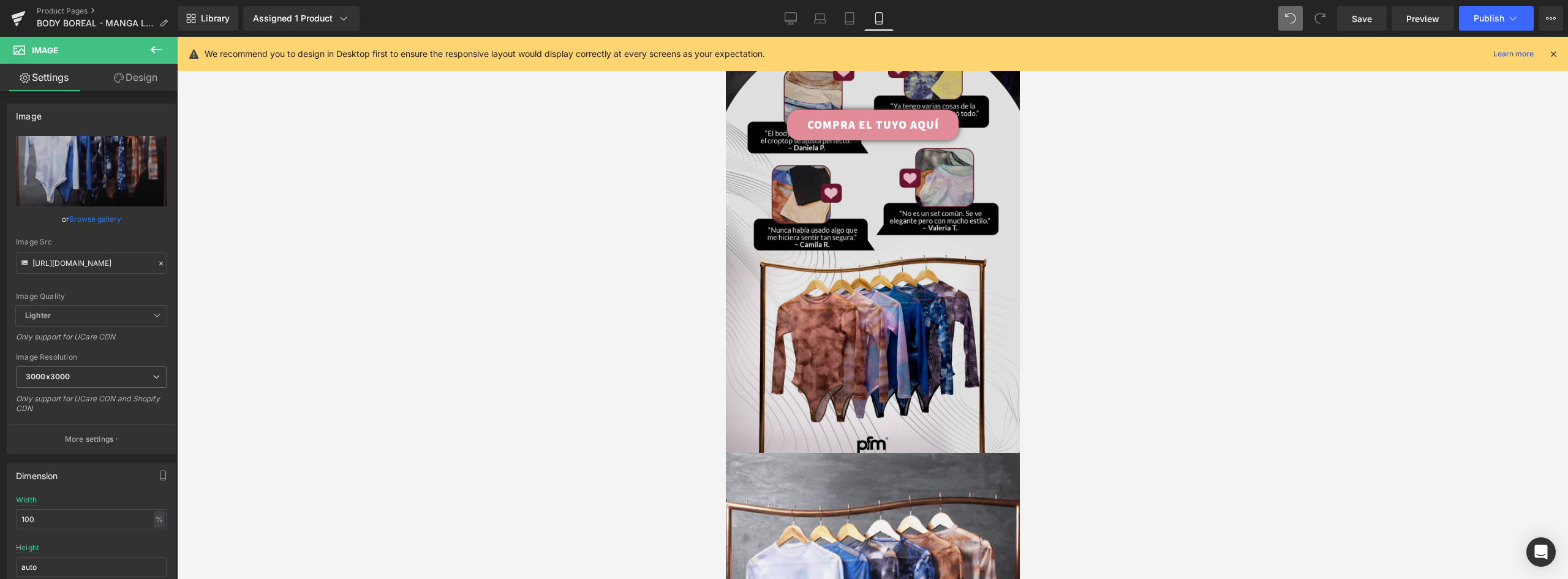
click at [974, 357] on img at bounding box center [872, 206] width 294 height 523
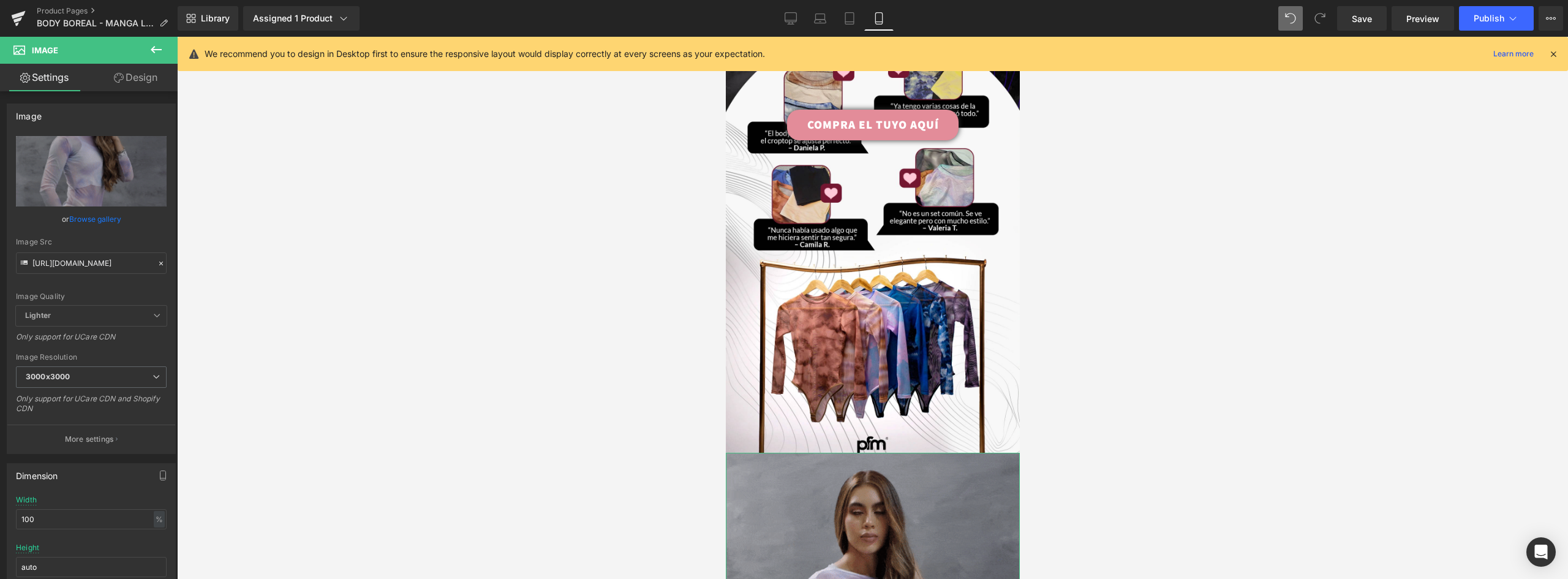
click at [138, 69] on link "Design" at bounding box center [136, 77] width 89 height 28
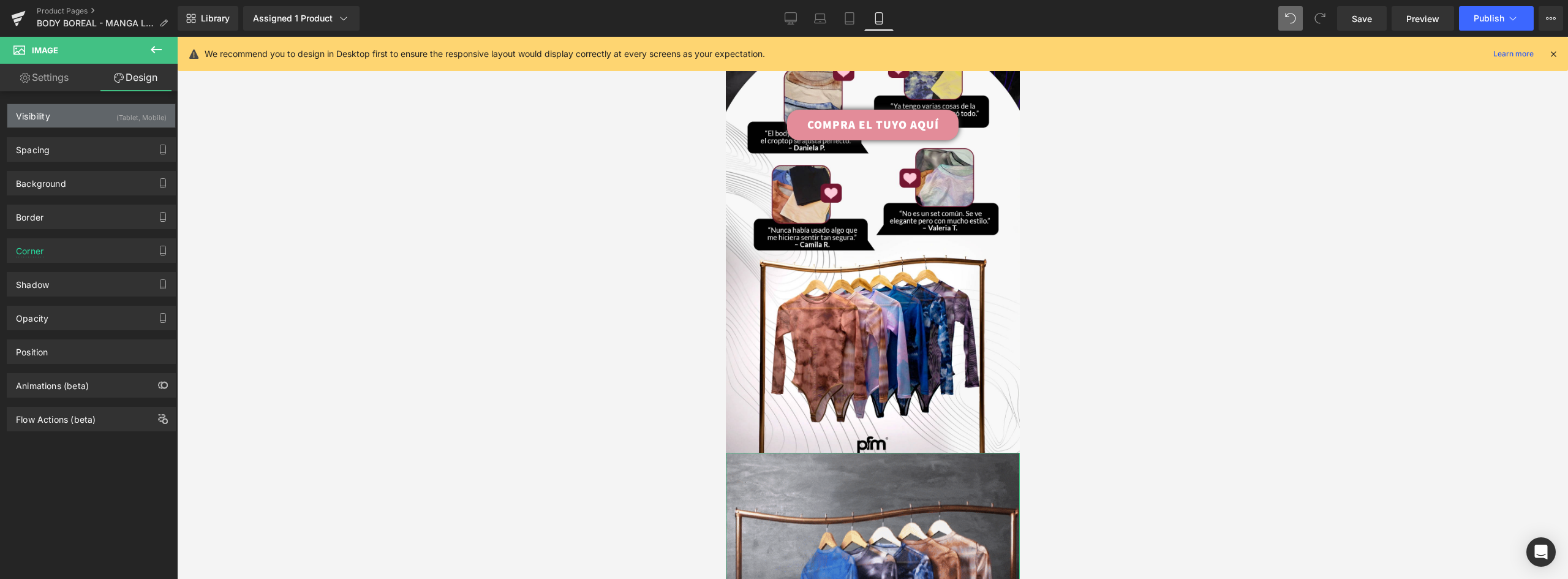
type input "0"
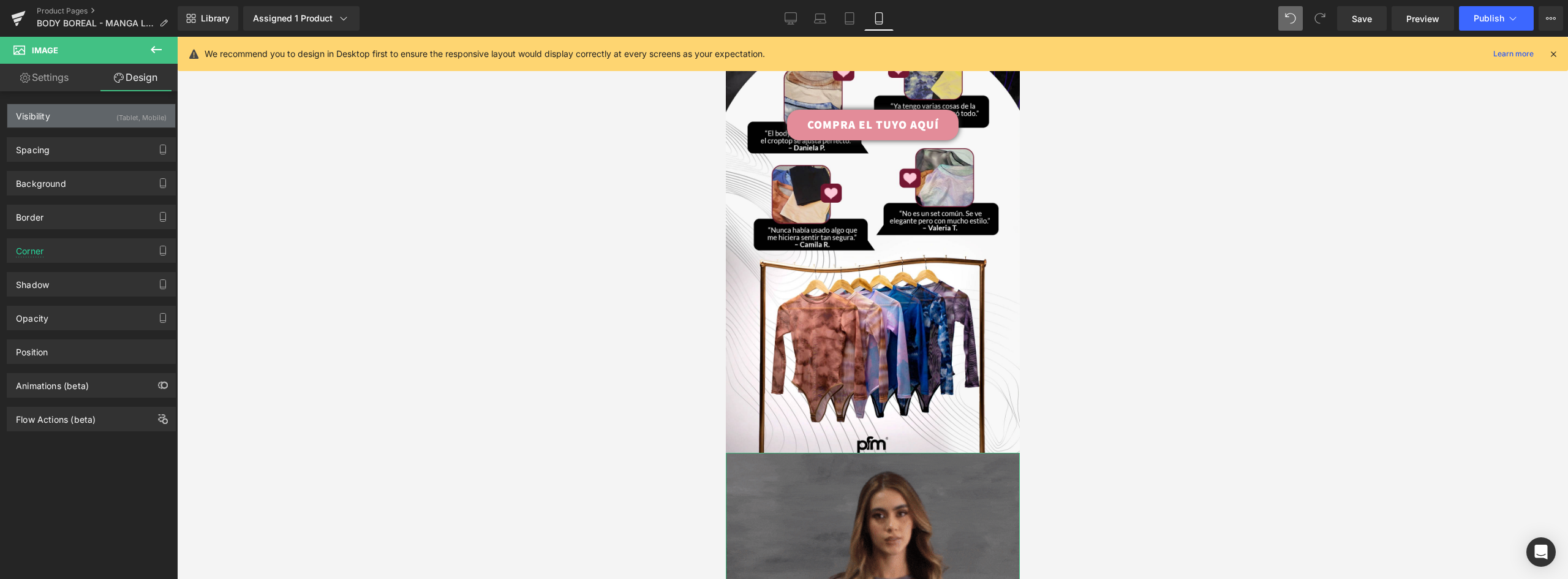
type input "0"
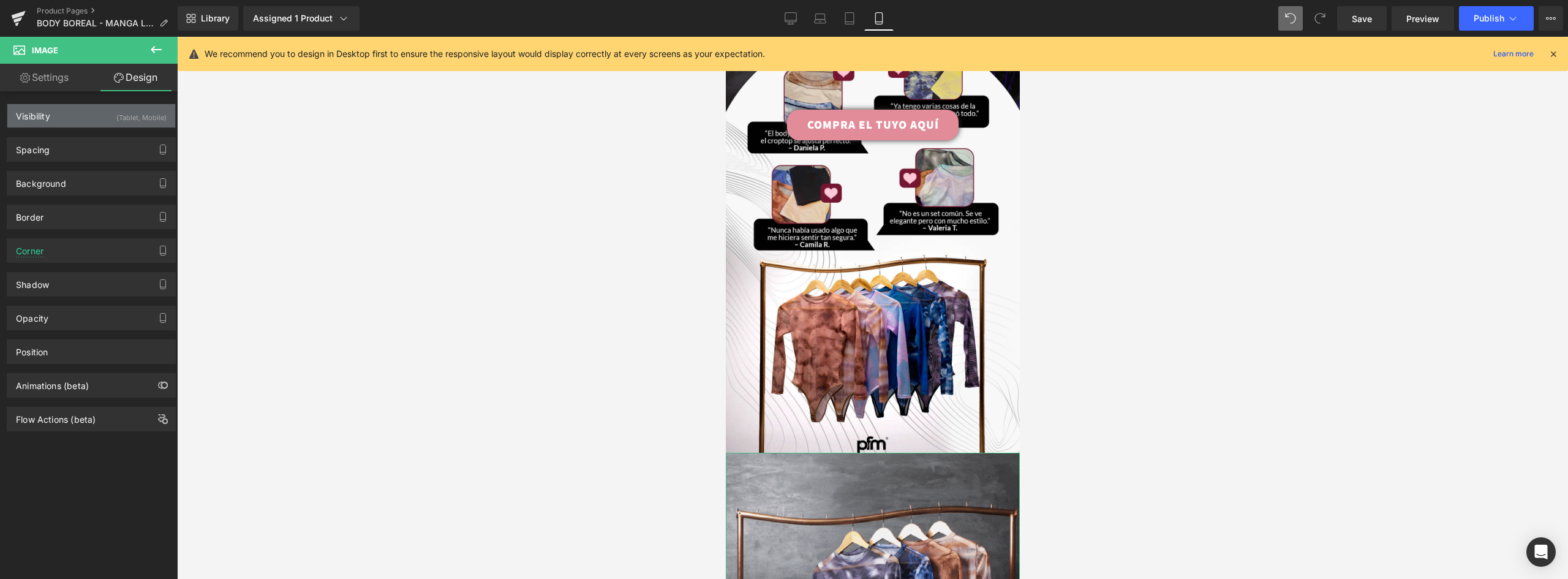
type input "0"
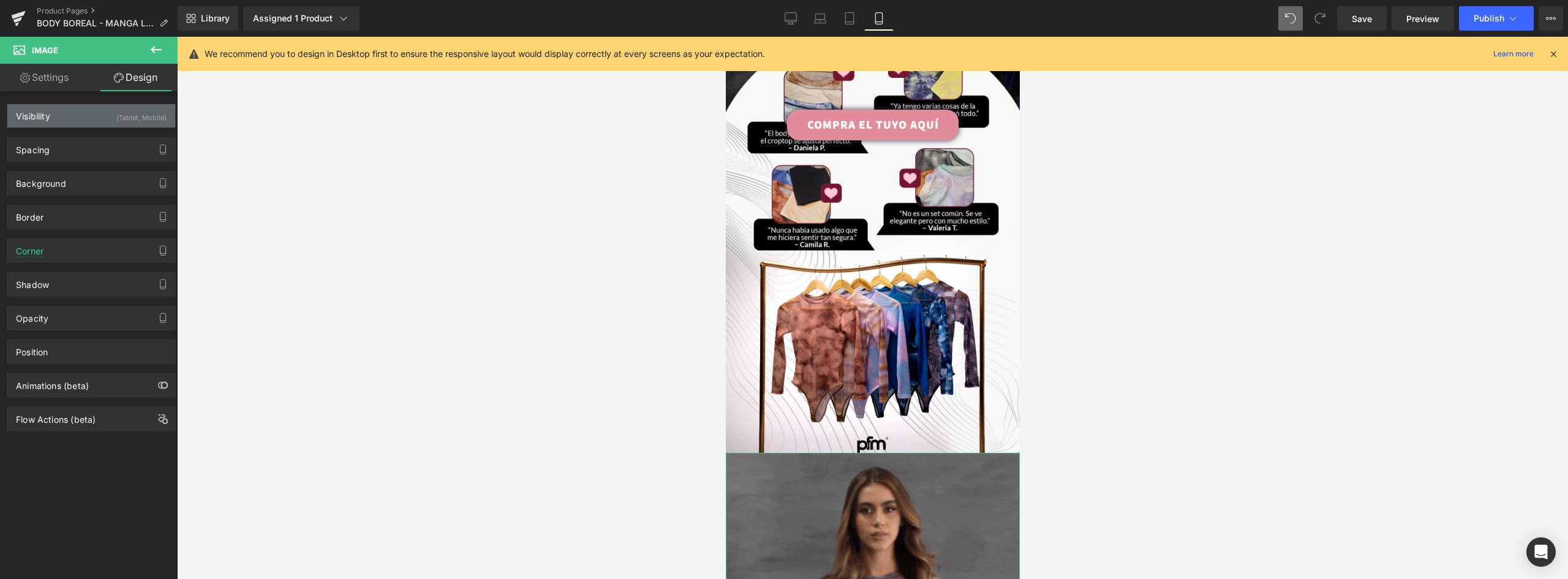
type input "0"
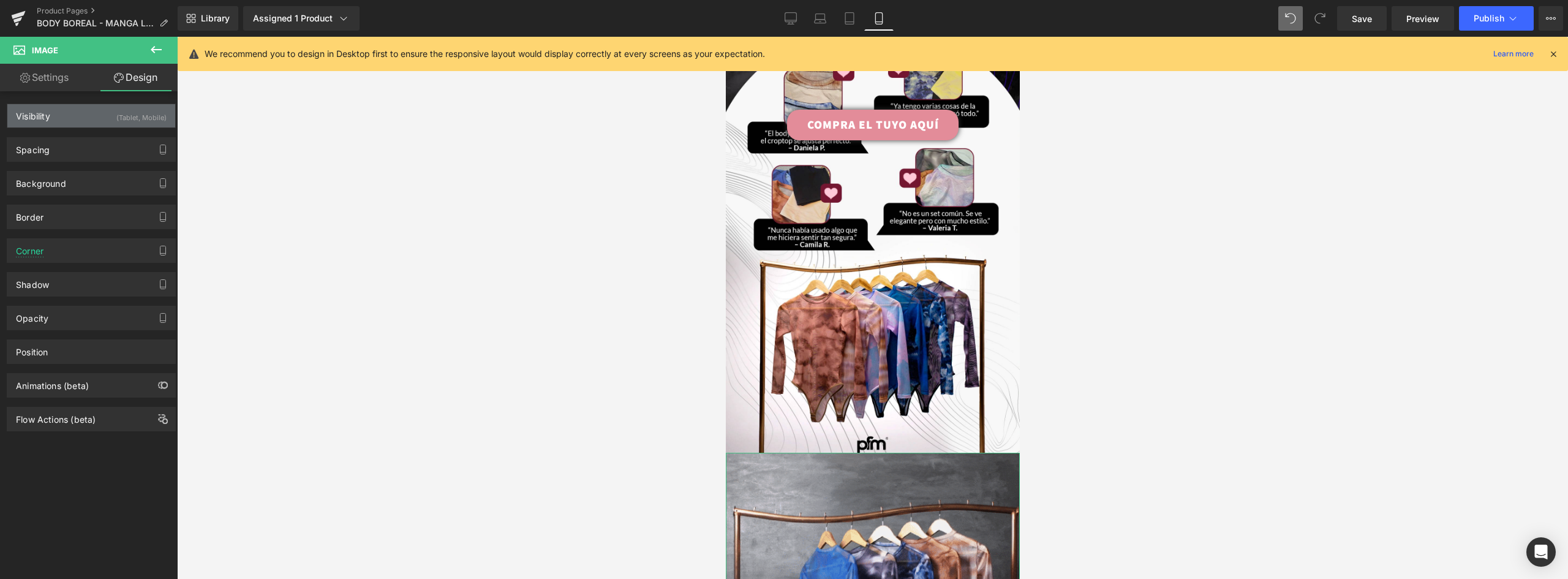
type input "0"
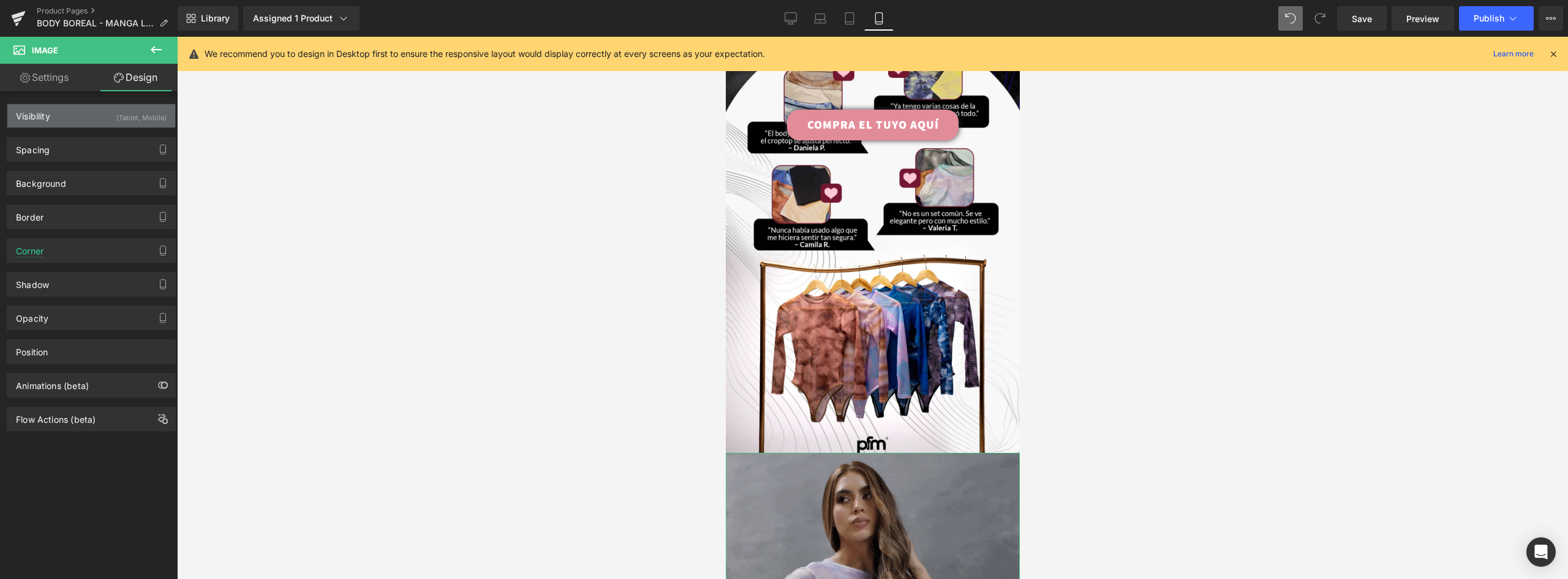
type input "0"
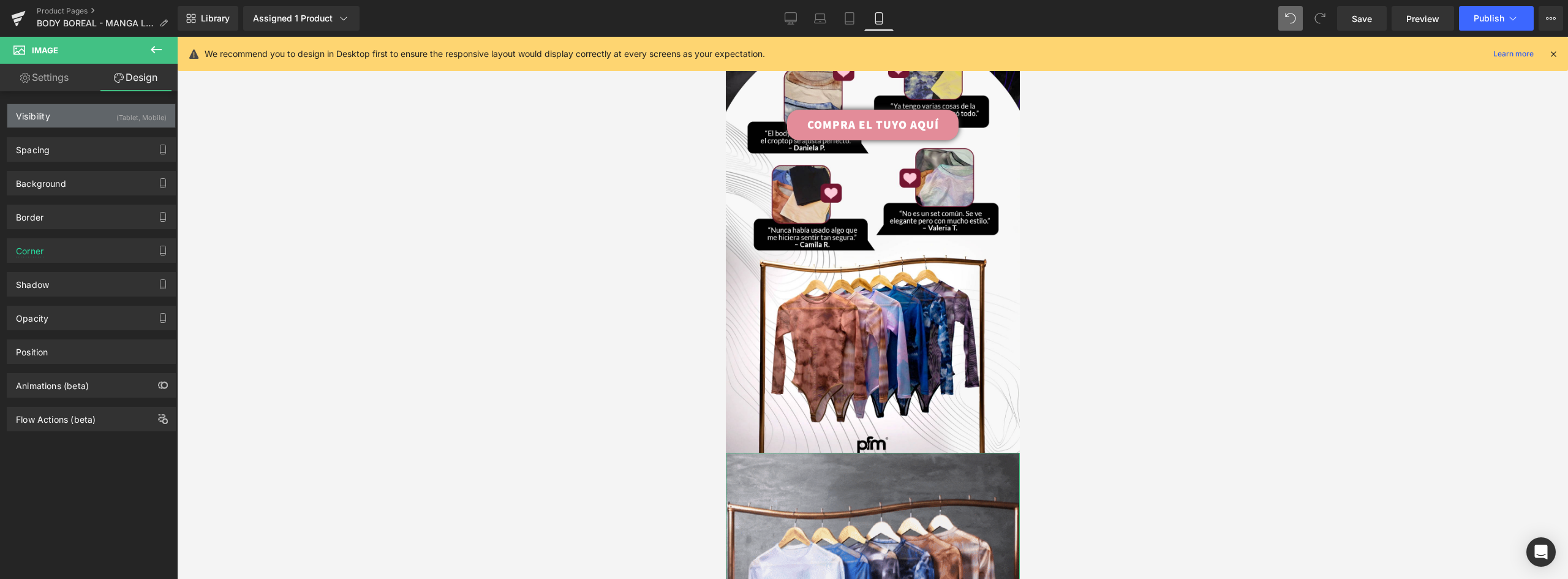
type input "0"
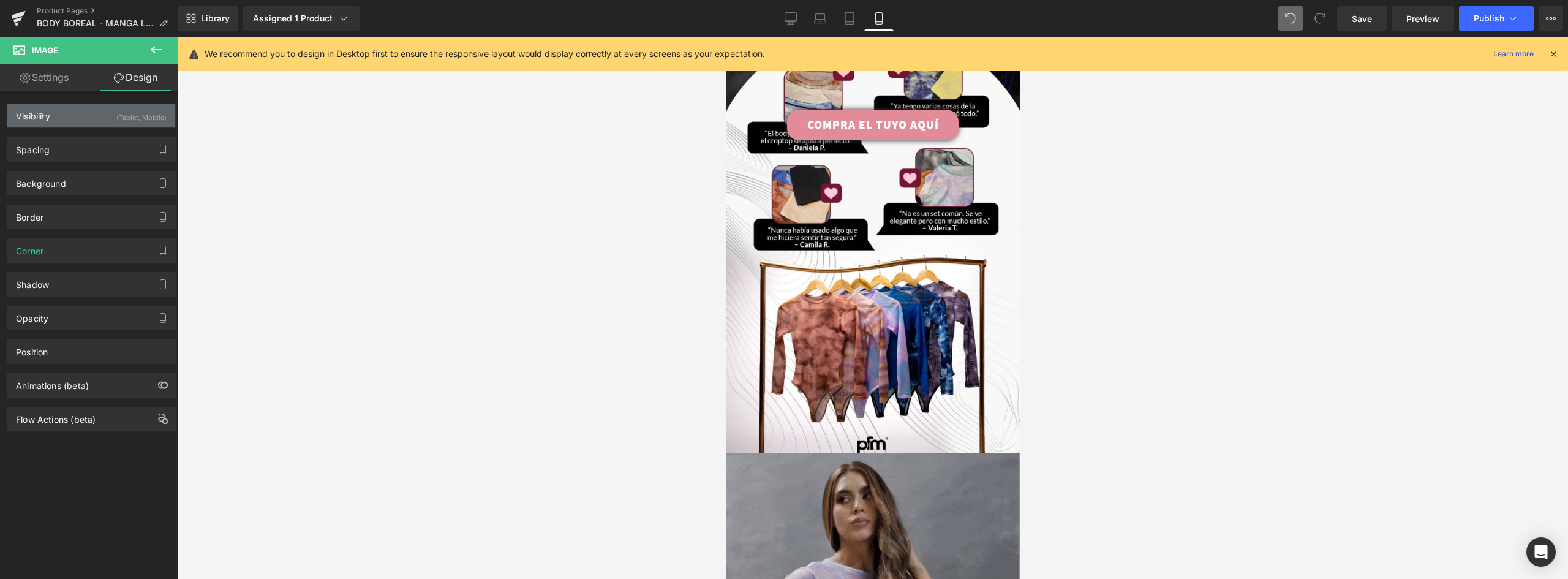
type input "0"
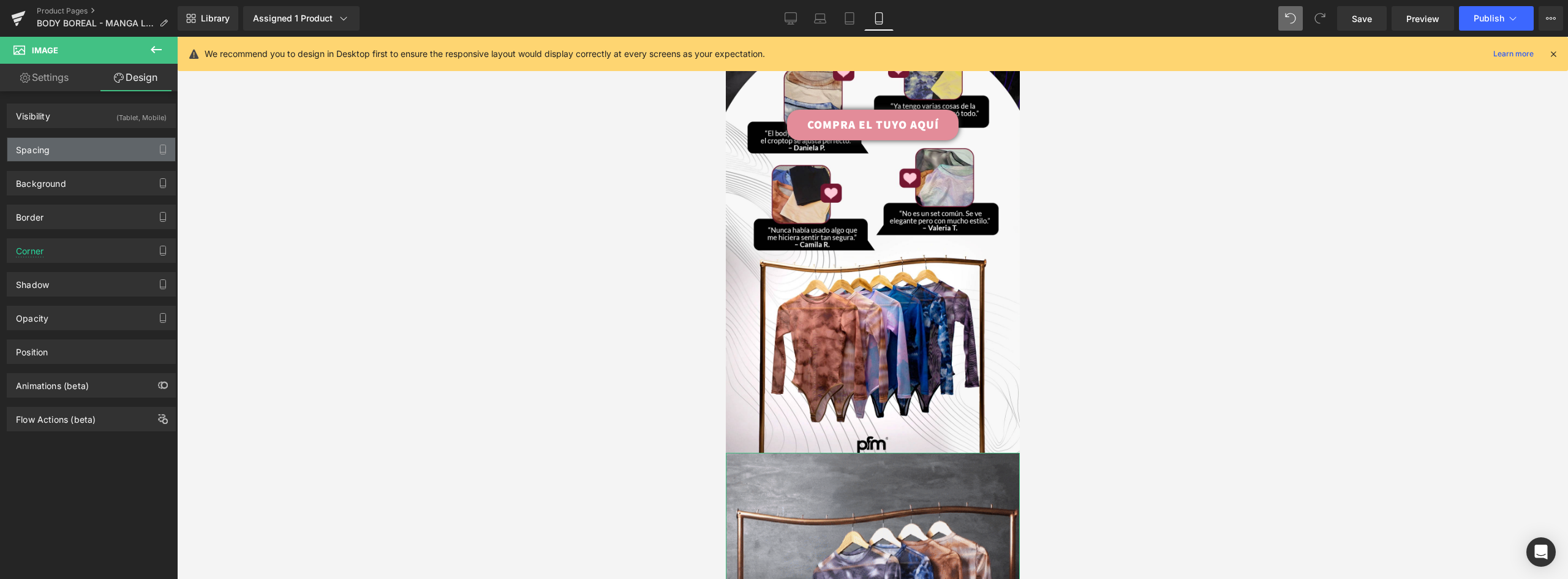
click at [53, 151] on div "Spacing" at bounding box center [91, 149] width 168 height 23
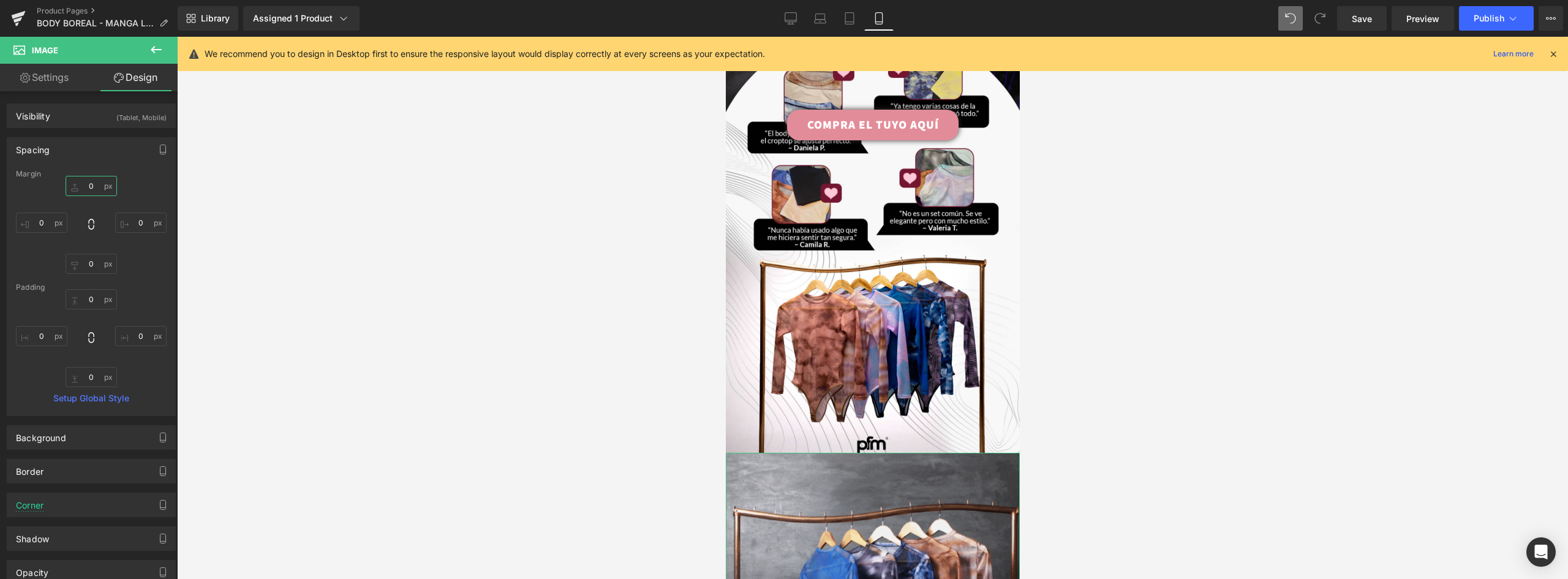
click at [93, 188] on input "0" at bounding box center [91, 186] width 52 height 21
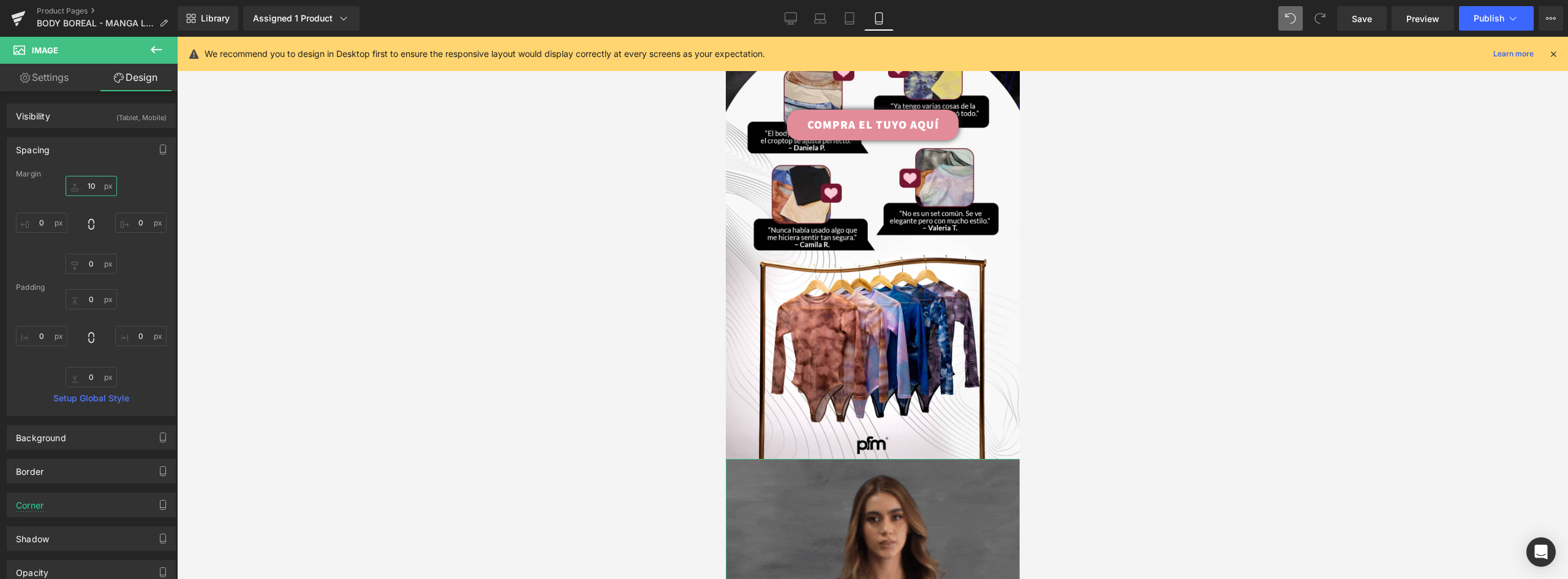
type input "1"
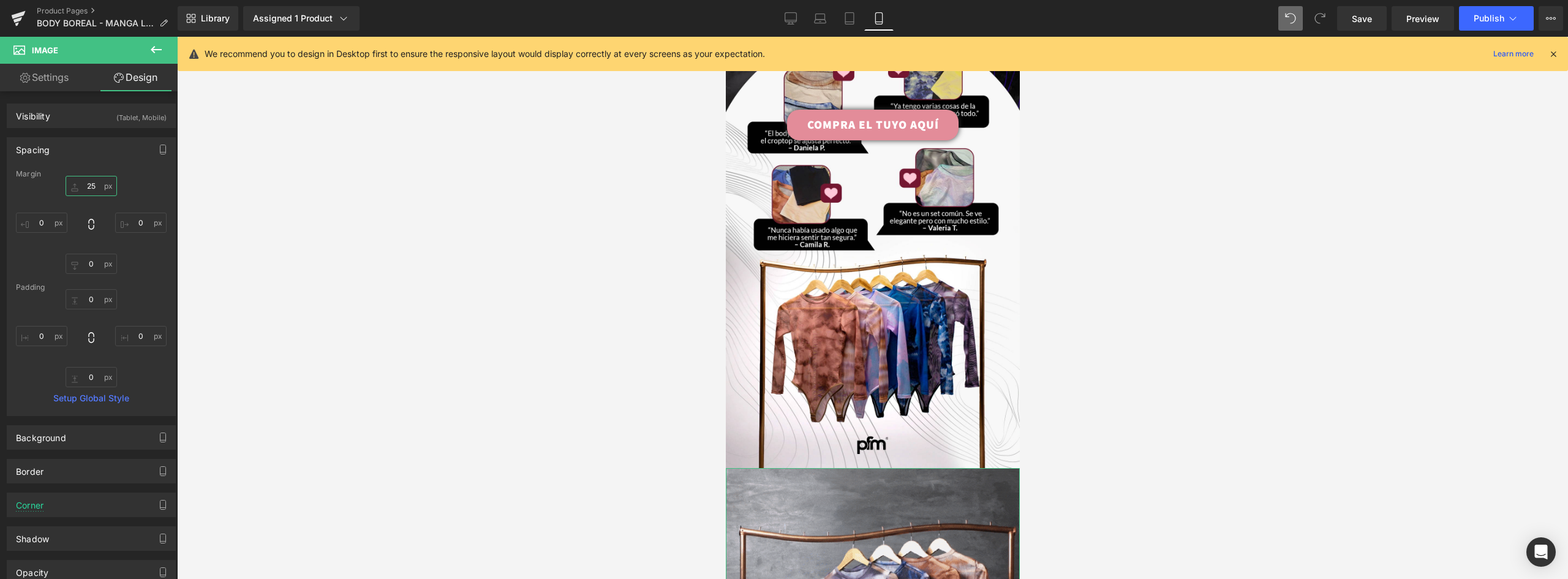
type input "2"
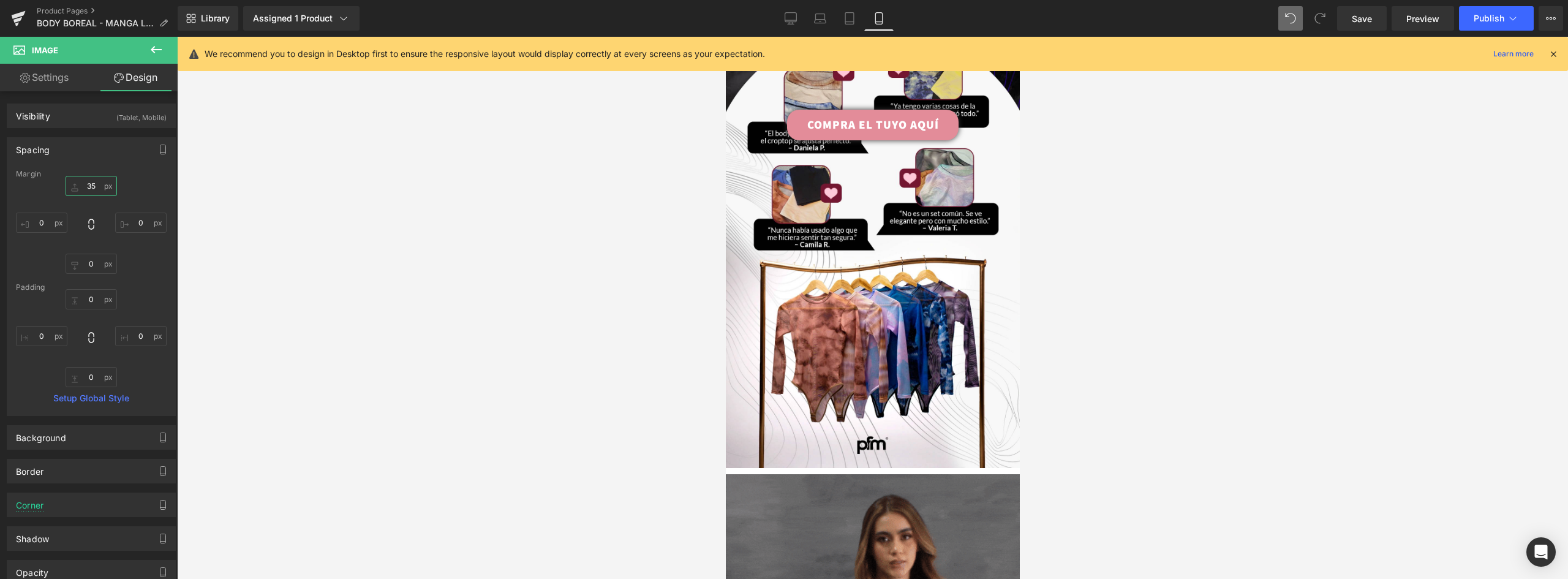
type input "3"
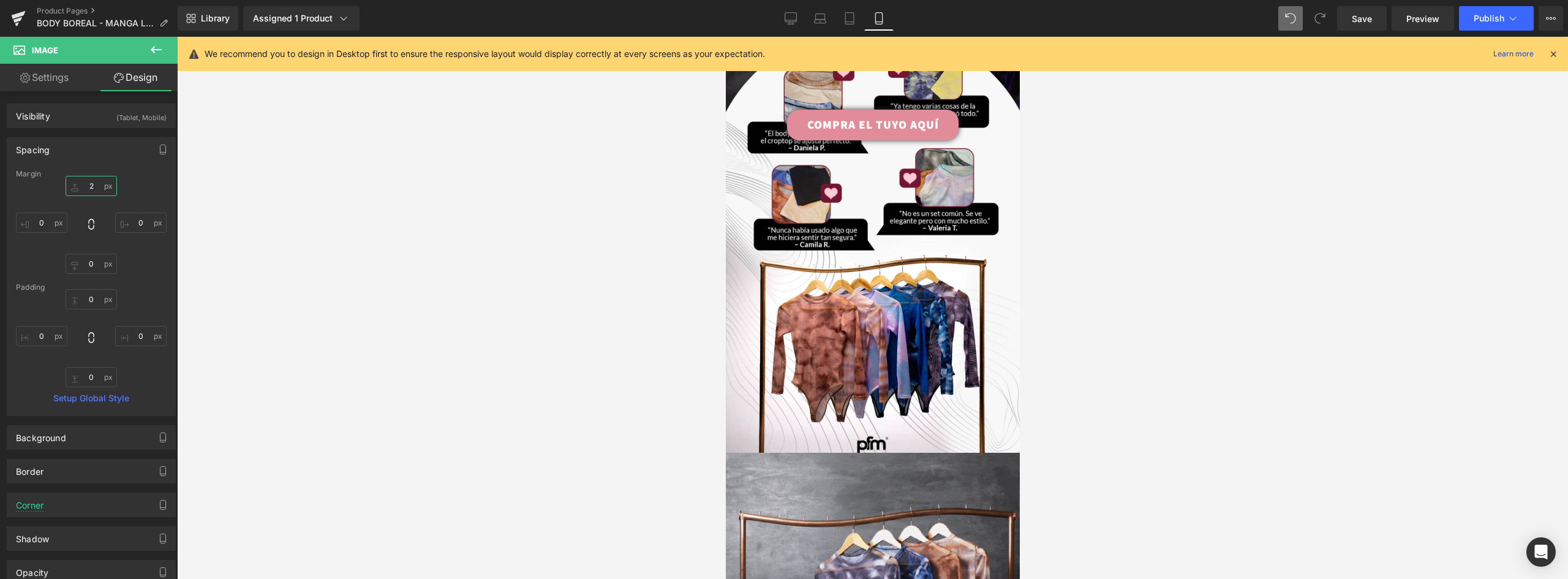
type input "25"
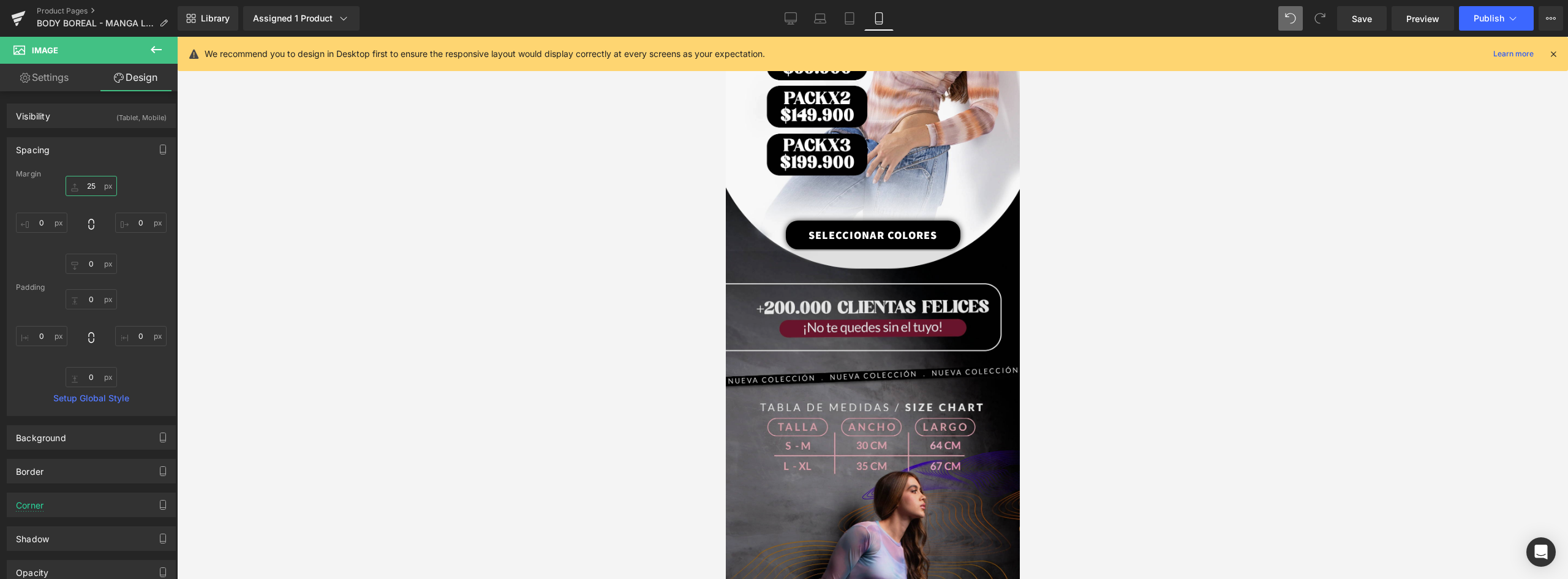
scroll to position [1566, 0]
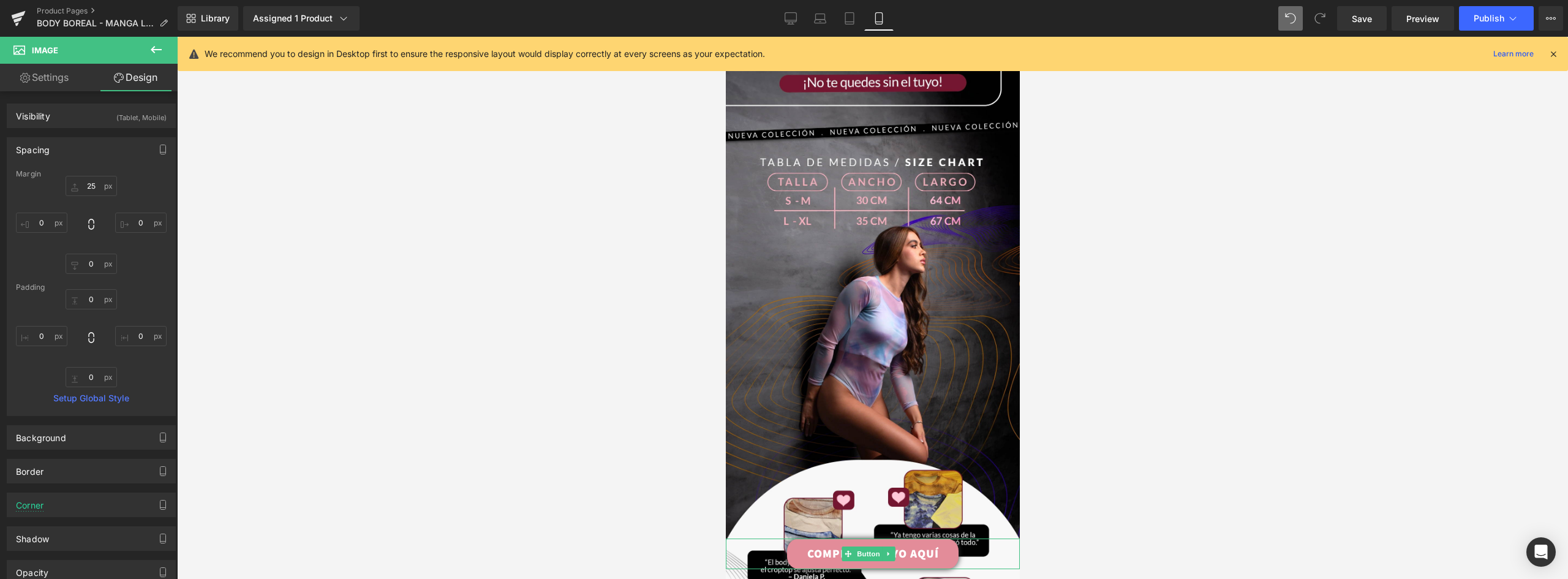
click at [939, 539] on link "COMPRA EL TUYO AQUÍ" at bounding box center [872, 554] width 171 height 30
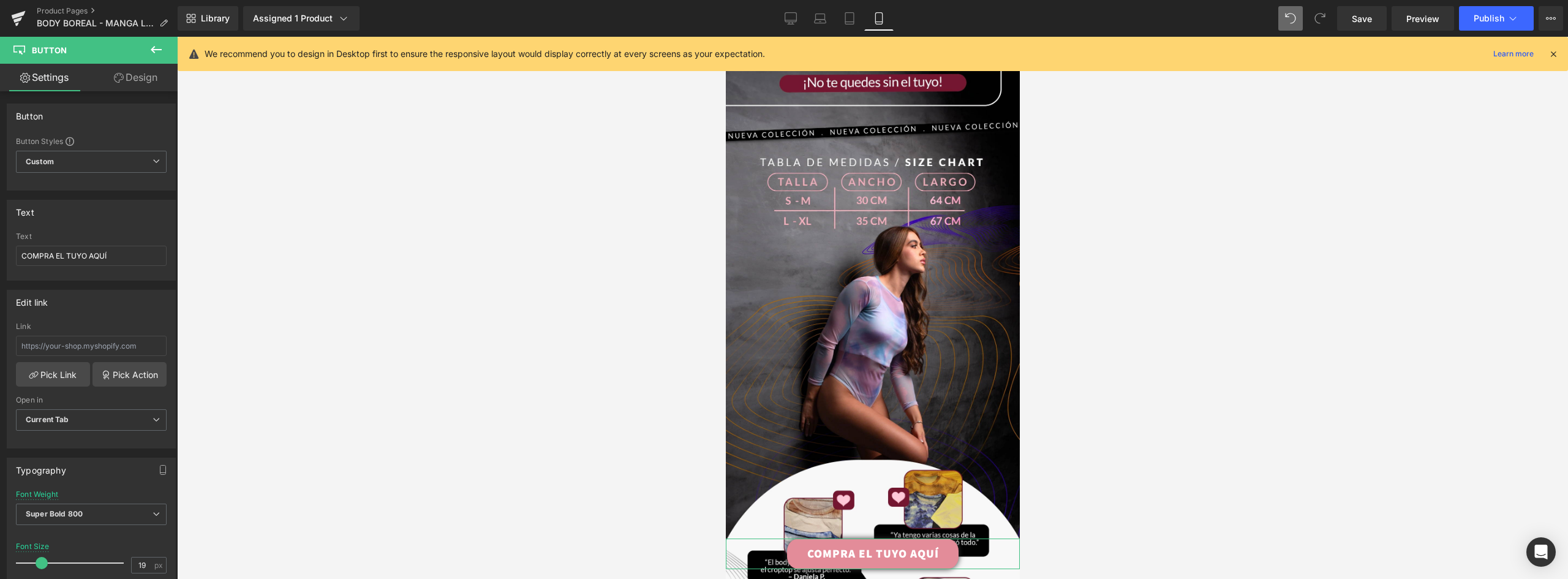
click at [132, 76] on link "Design" at bounding box center [136, 77] width 89 height 28
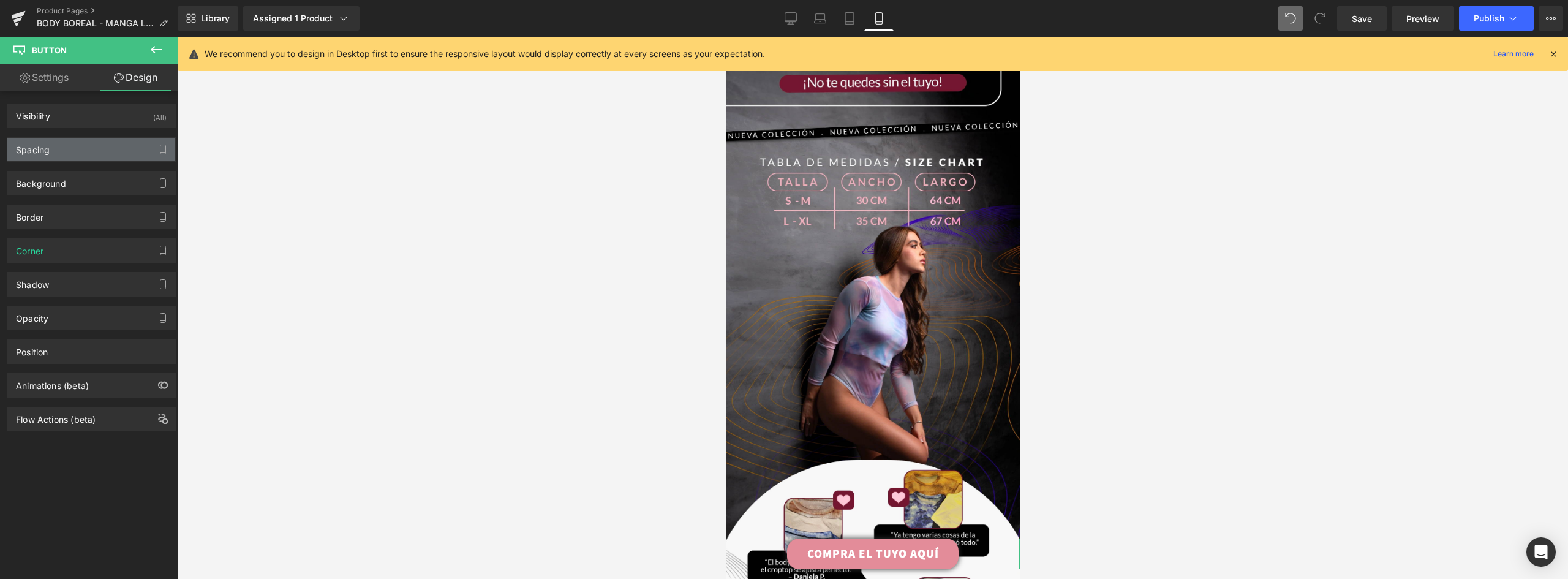
click at [69, 151] on div "Spacing" at bounding box center [91, 149] width 168 height 23
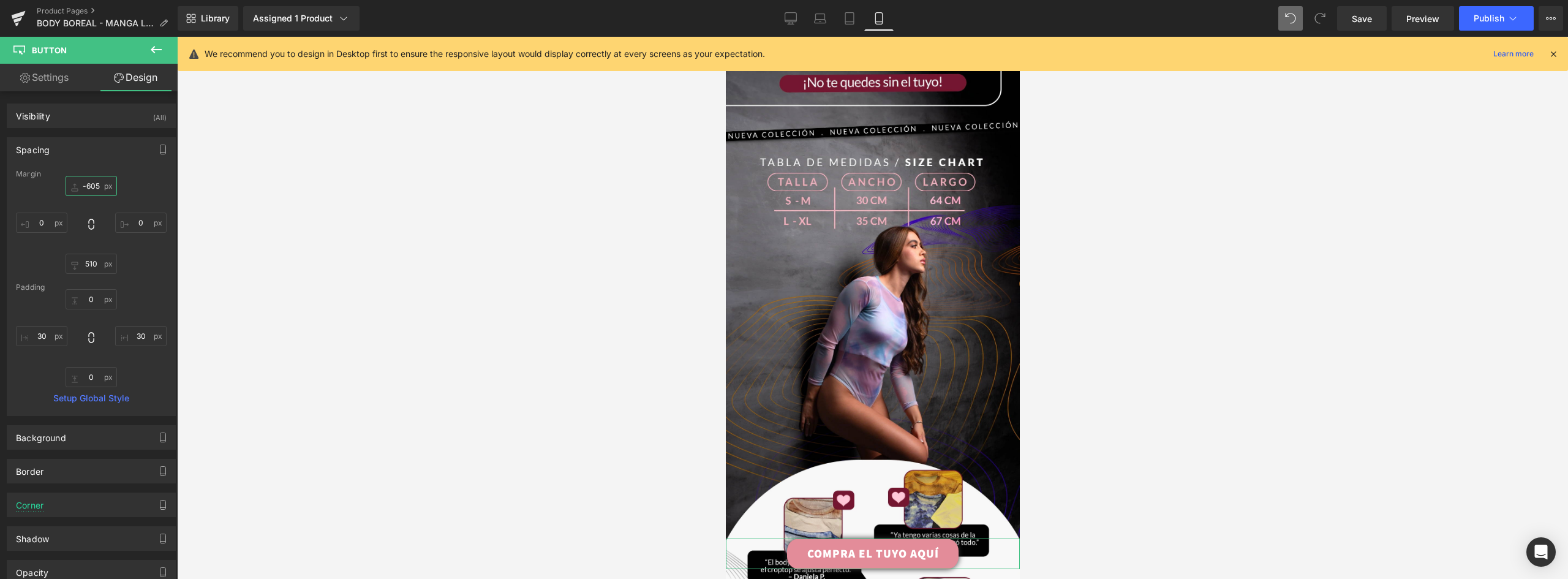
click at [89, 185] on input "-605" at bounding box center [91, 186] width 52 height 21
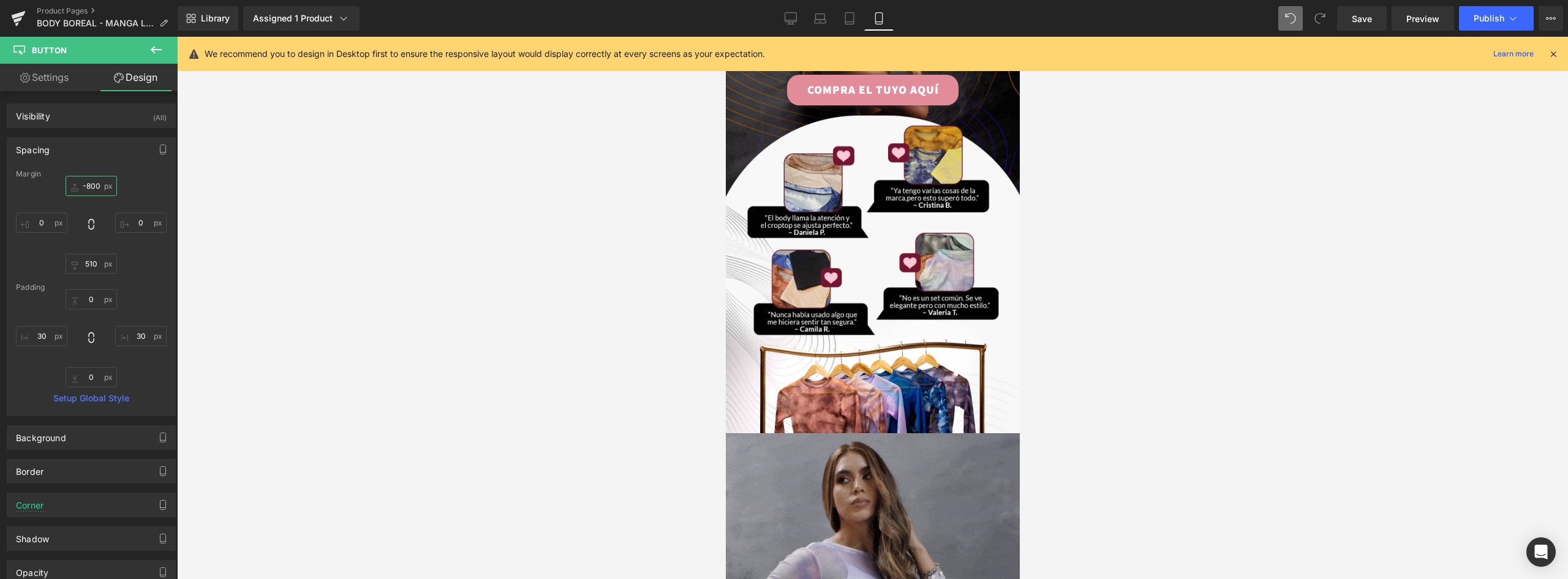
scroll to position [1915, 0]
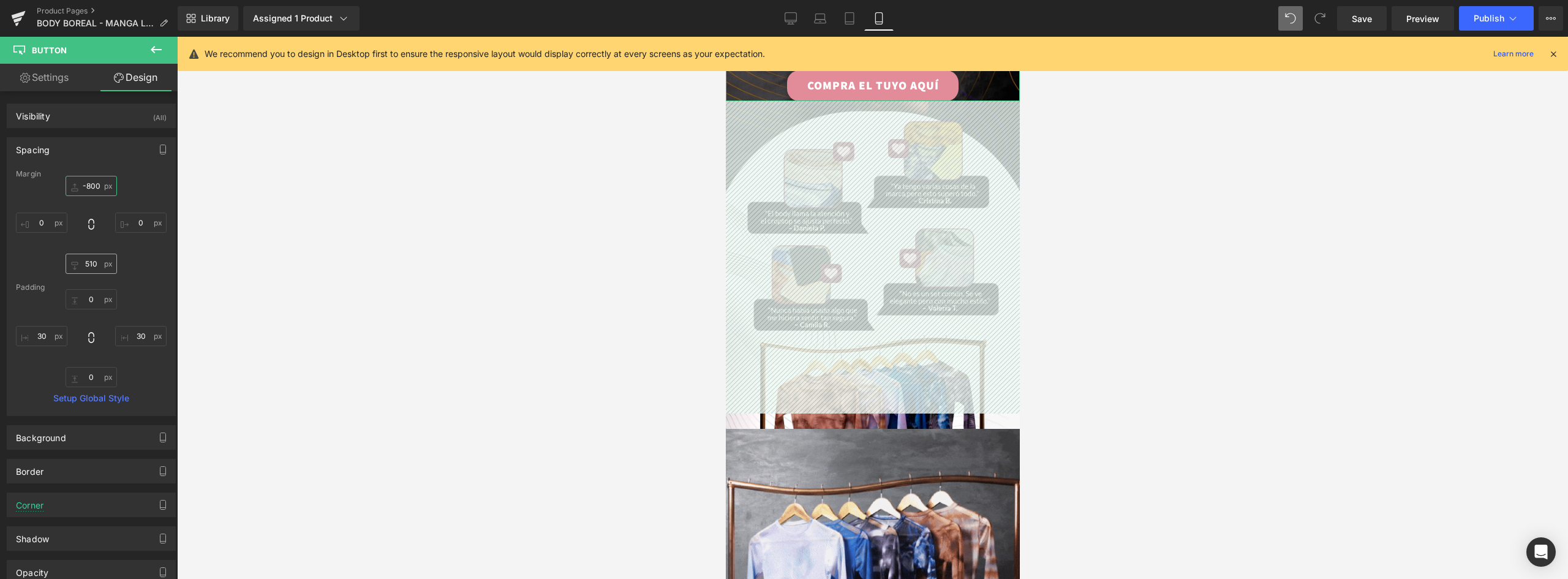
type input "-800"
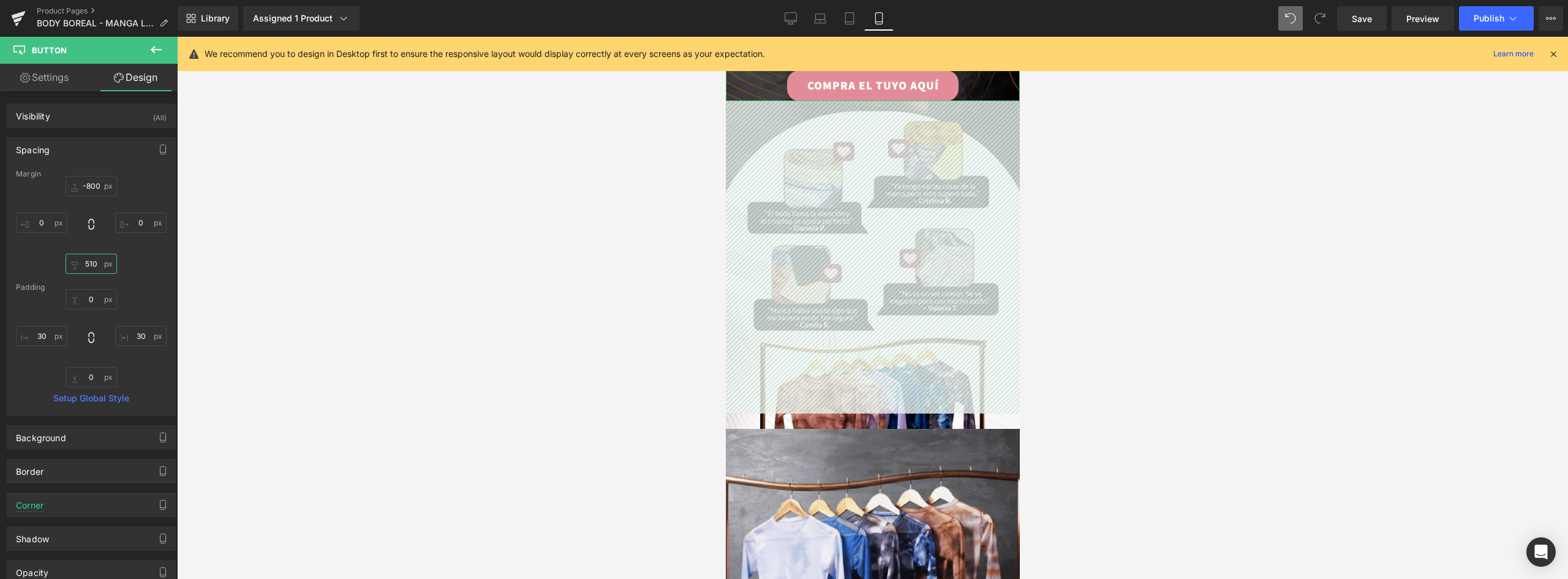
click at [97, 264] on input "510" at bounding box center [91, 264] width 52 height 21
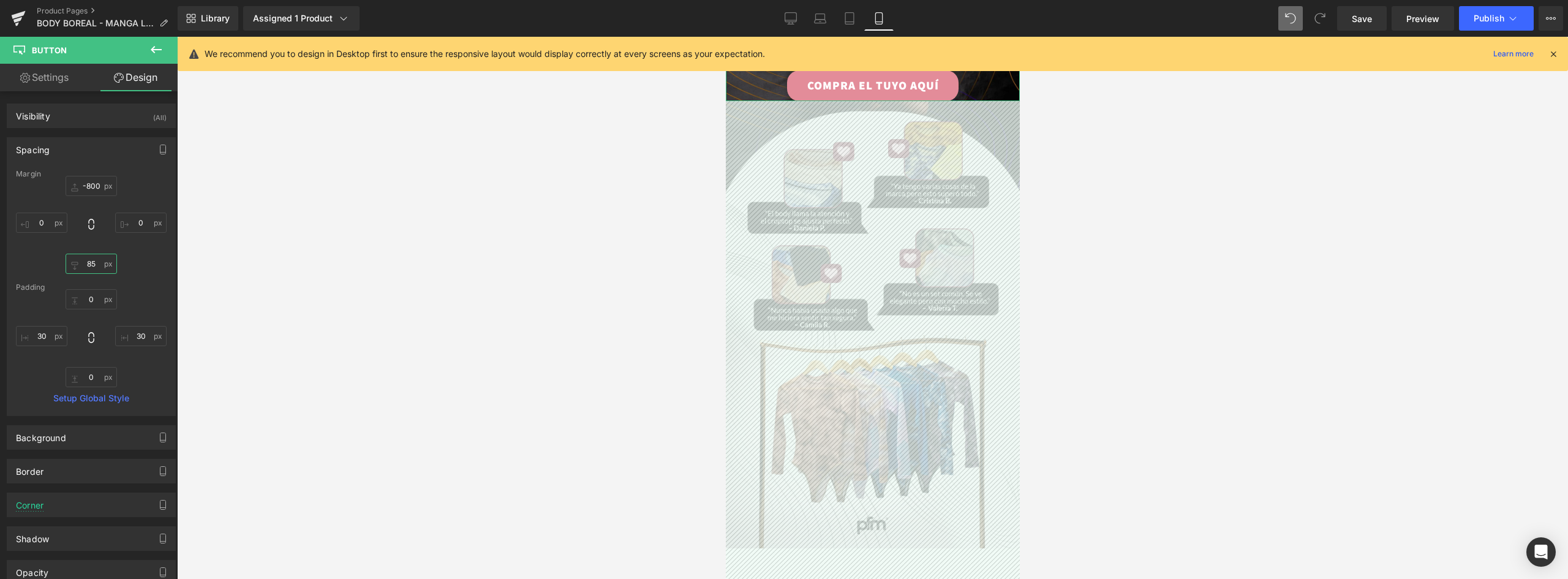
type input "8"
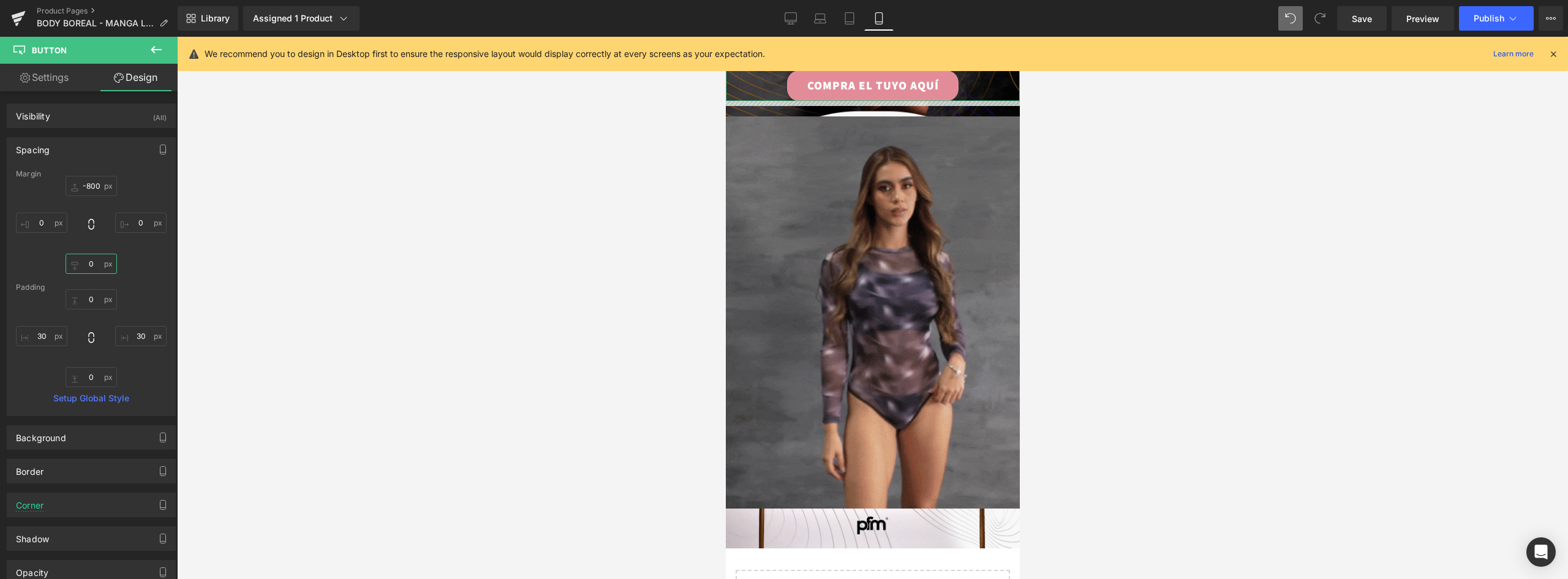
type input "+"
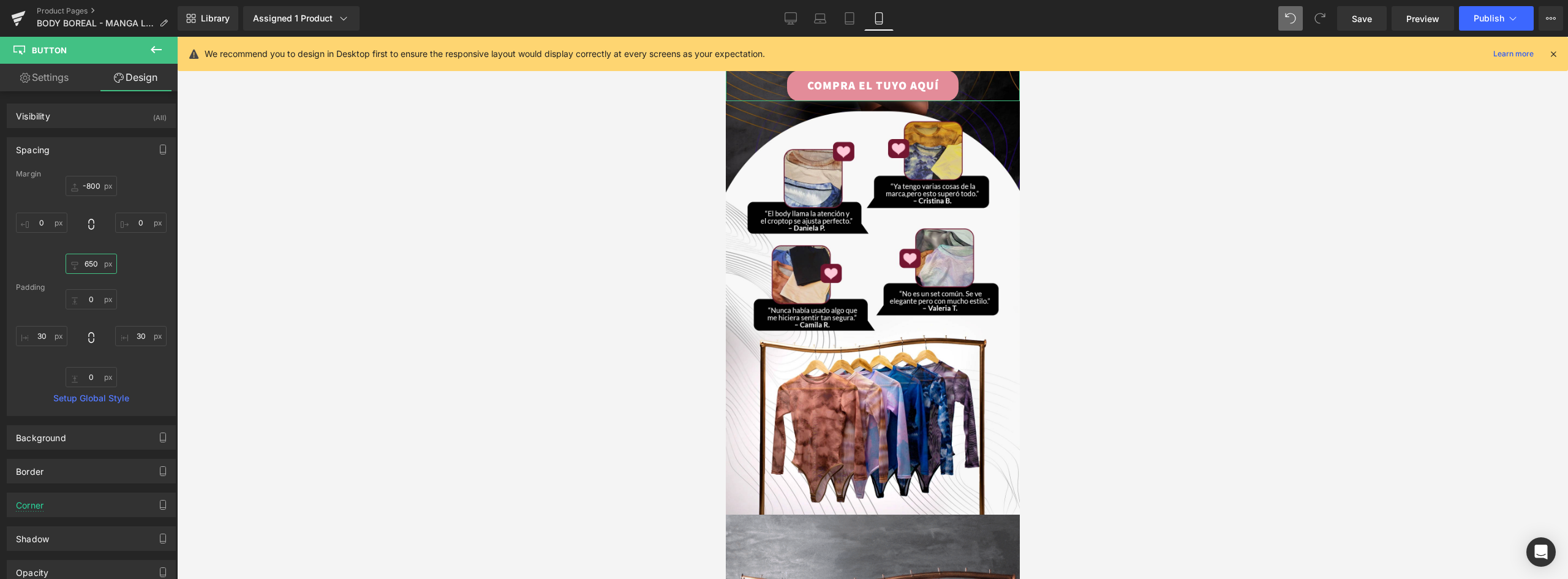
type input "650"
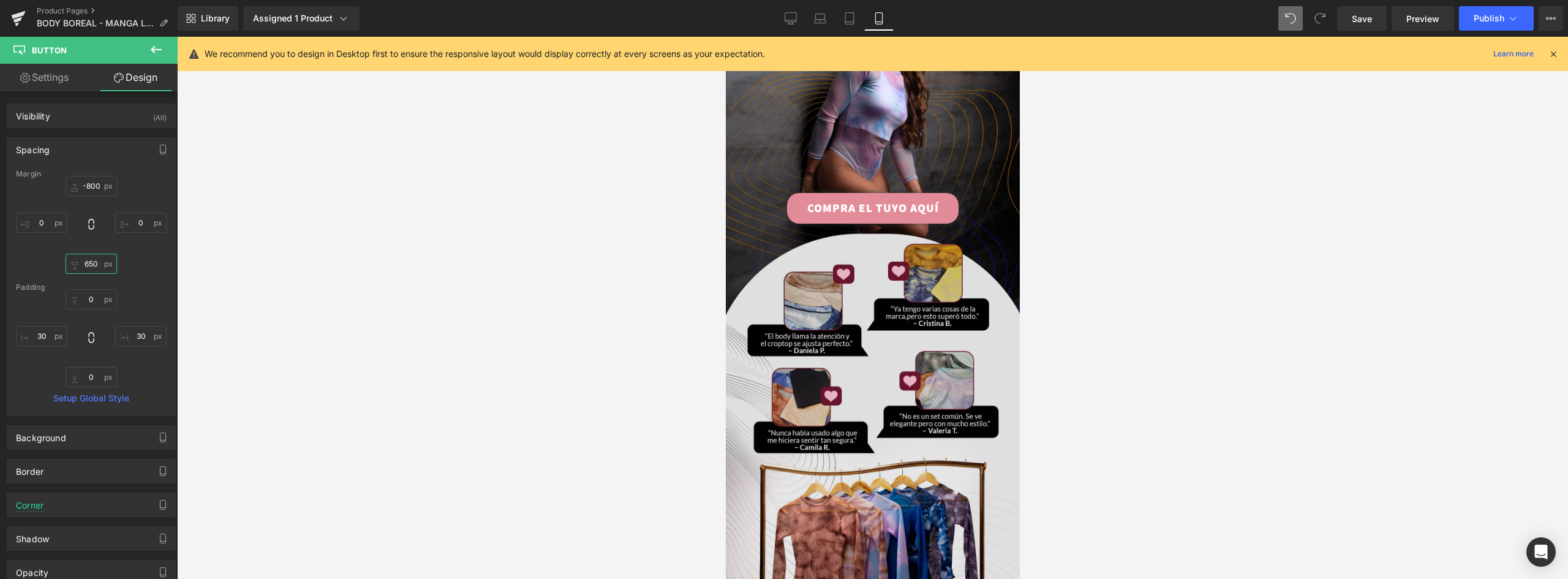
scroll to position [1731, 0]
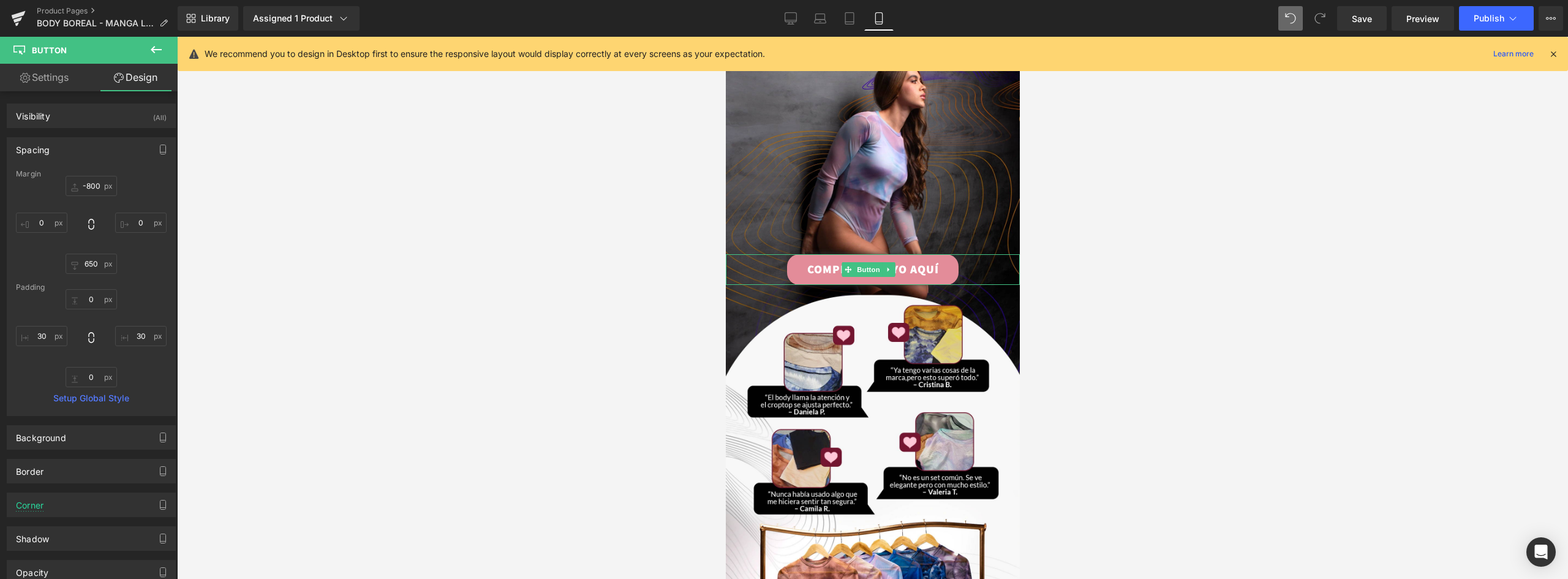
click at [943, 254] on link "COMPRA EL TUYO AQUÍ" at bounding box center [872, 269] width 171 height 30
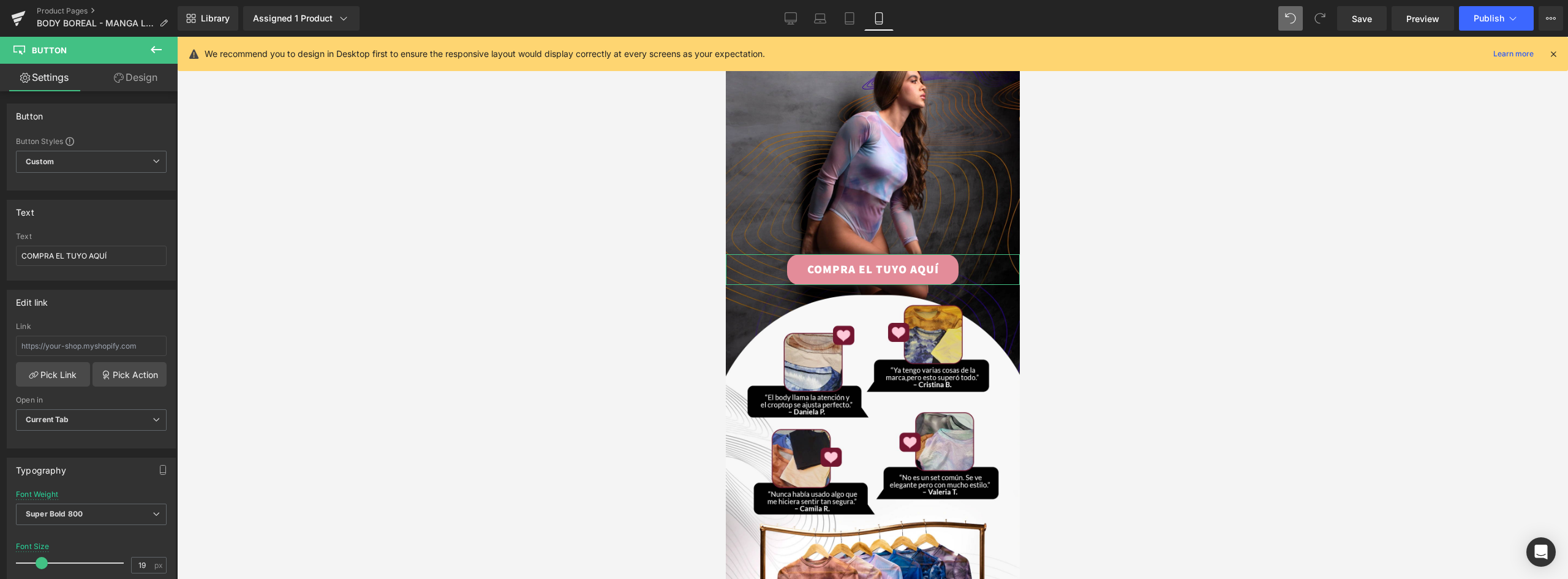
click at [138, 77] on link "Design" at bounding box center [136, 77] width 89 height 28
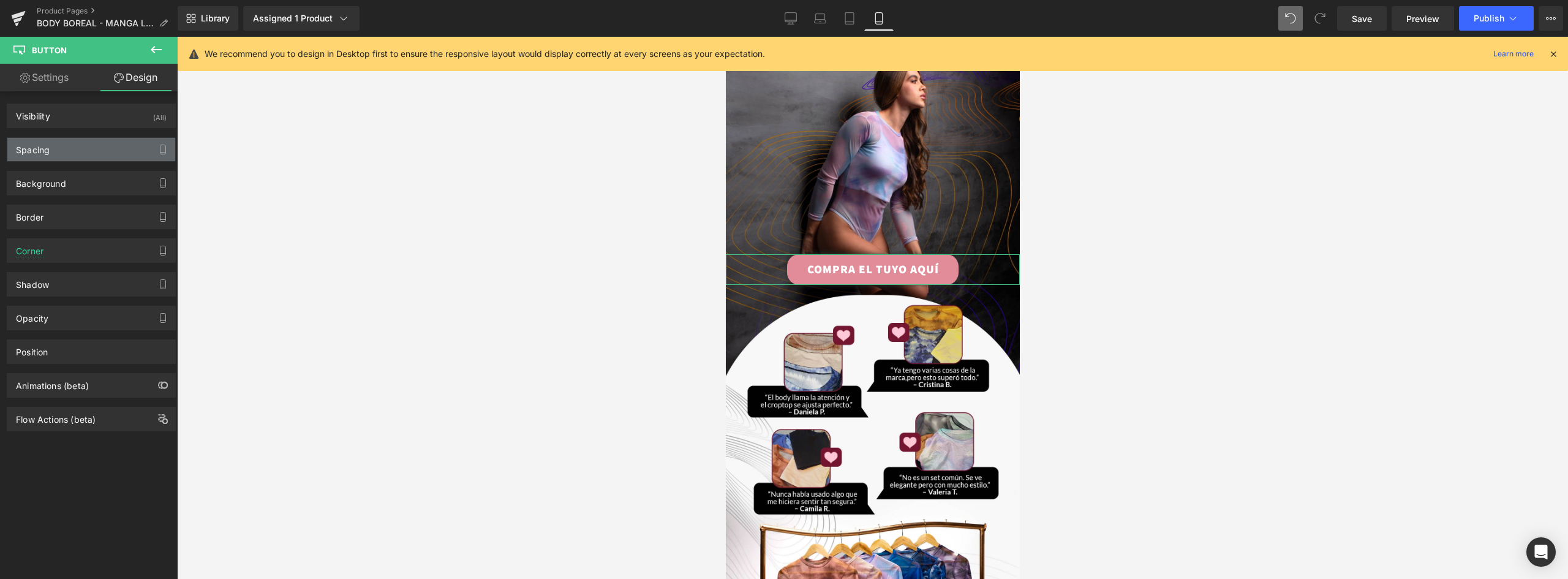
click at [57, 154] on div "Spacing" at bounding box center [91, 149] width 168 height 23
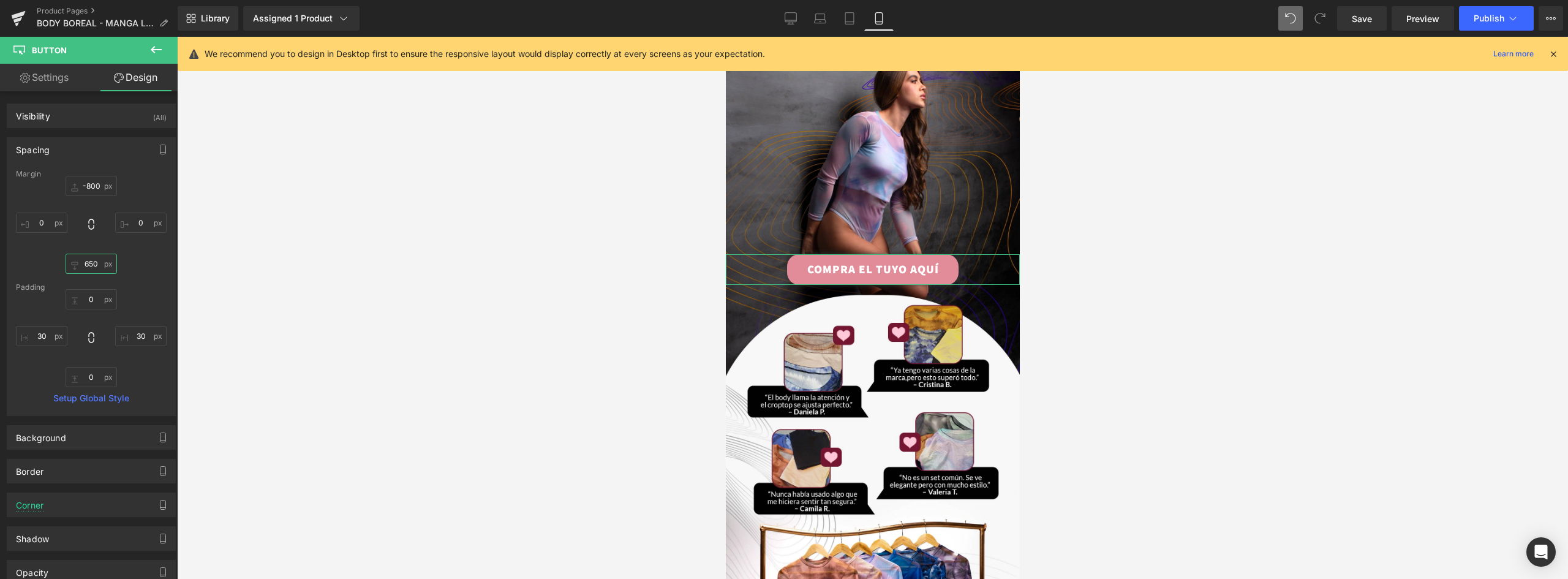
click at [91, 260] on input "650" at bounding box center [91, 264] width 52 height 21
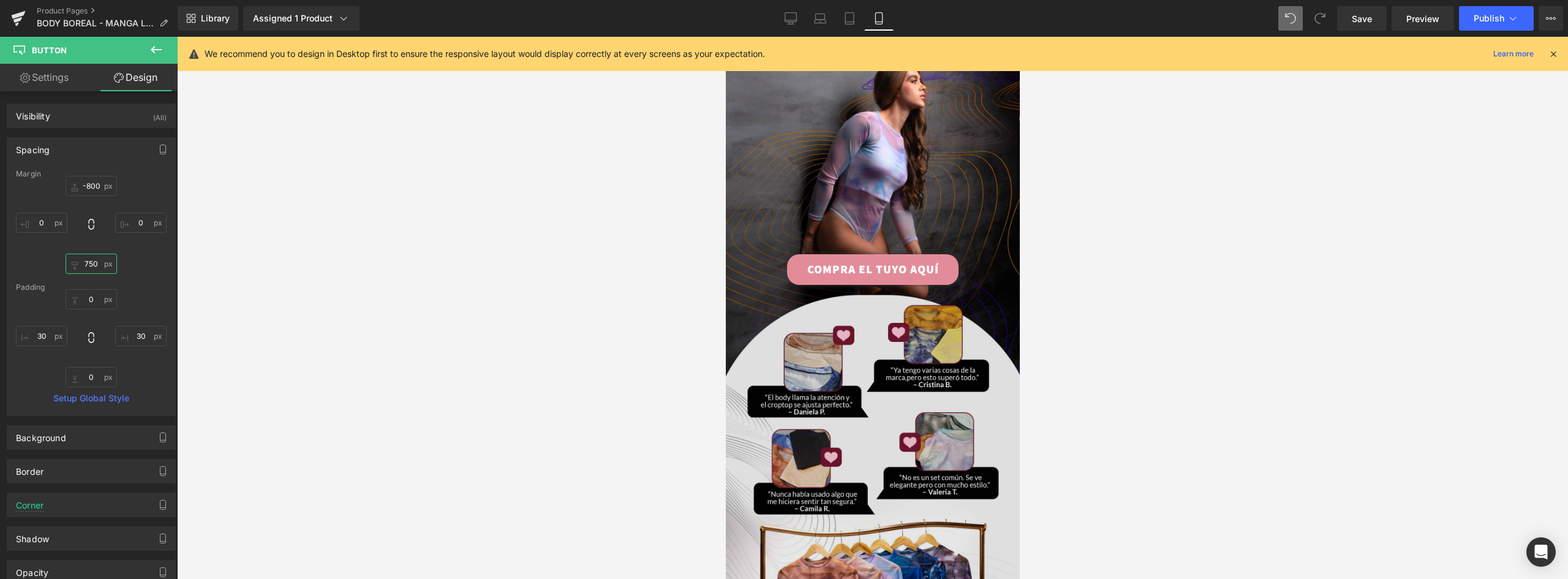
scroll to position [1915, 0]
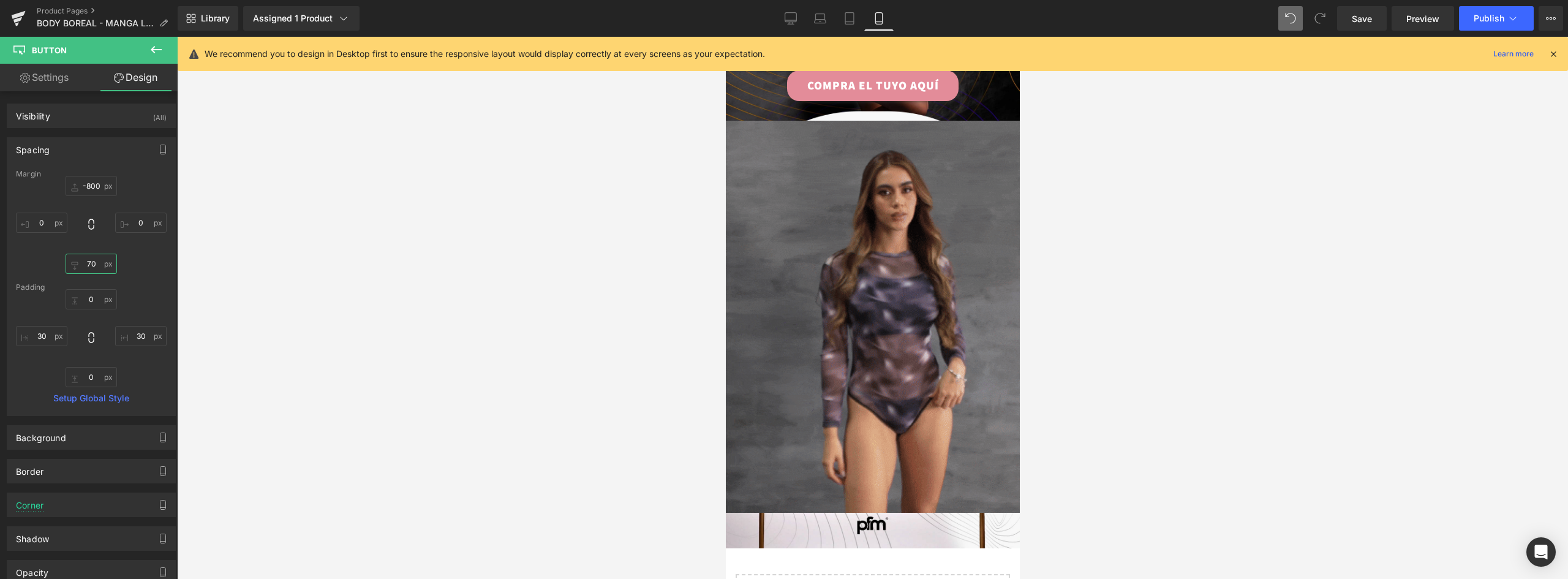
type input "705"
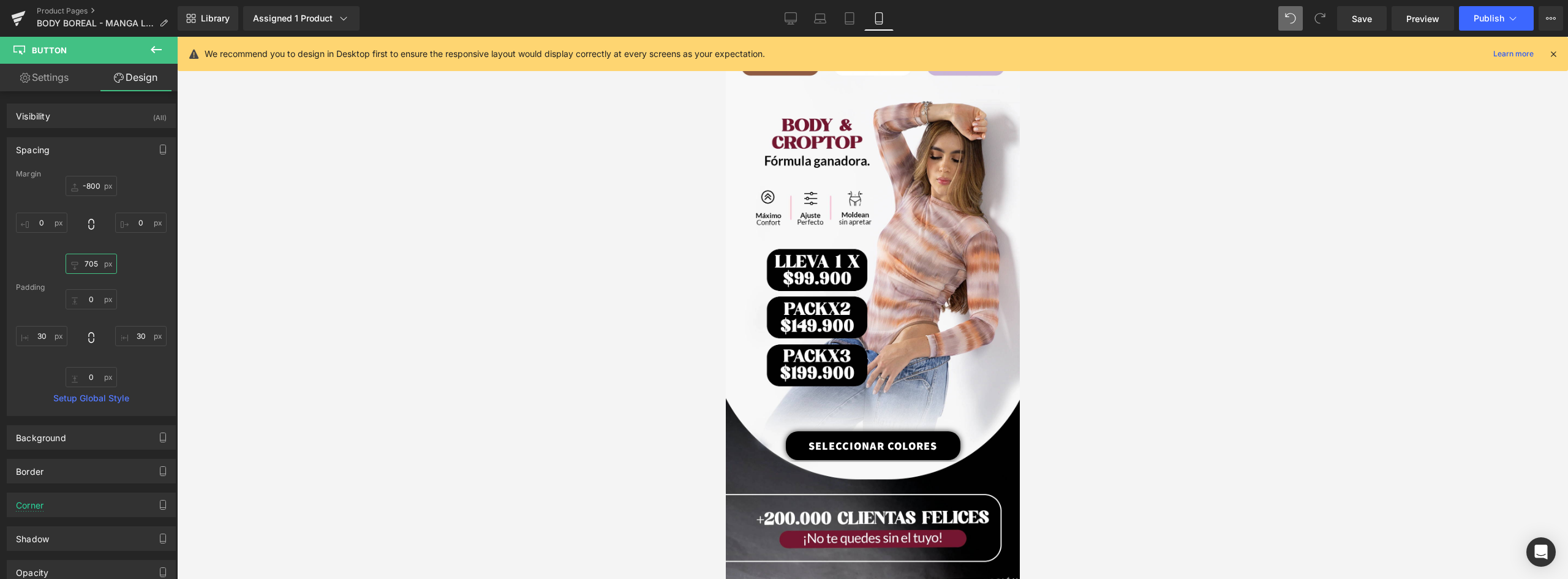
scroll to position [1084, 0]
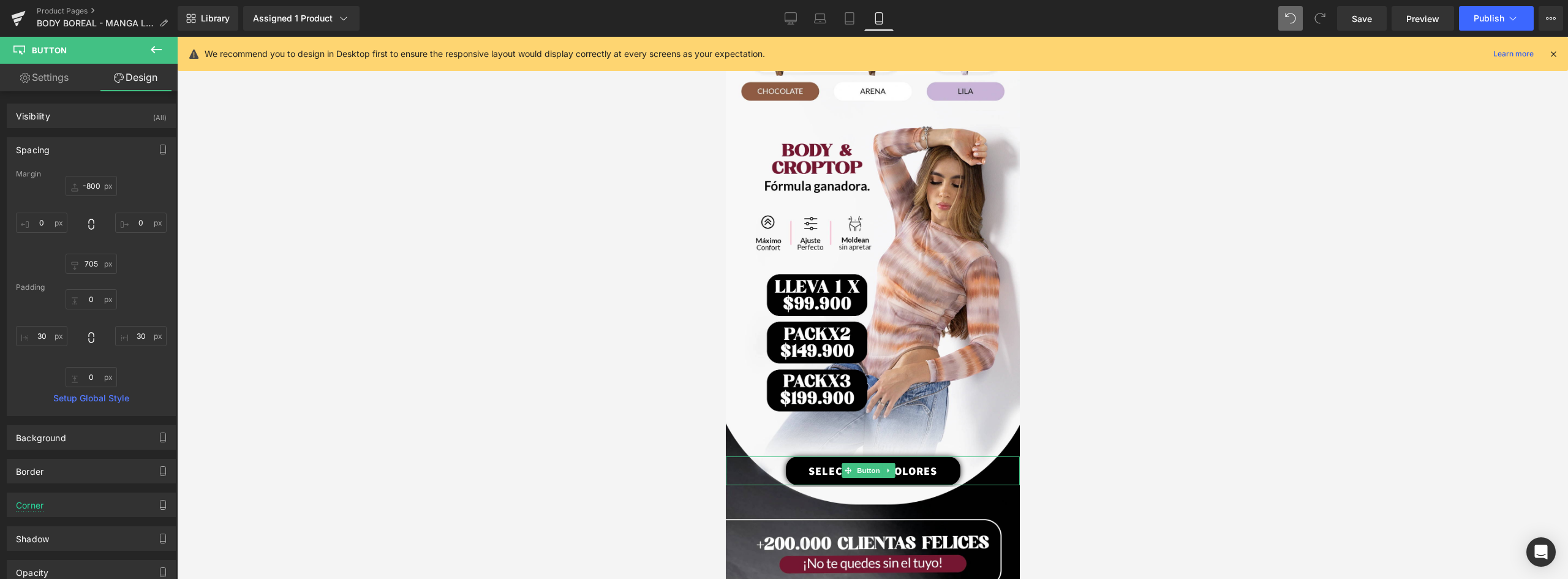
click at [939, 457] on link "SELECCIONAR COLORES" at bounding box center [872, 471] width 175 height 29
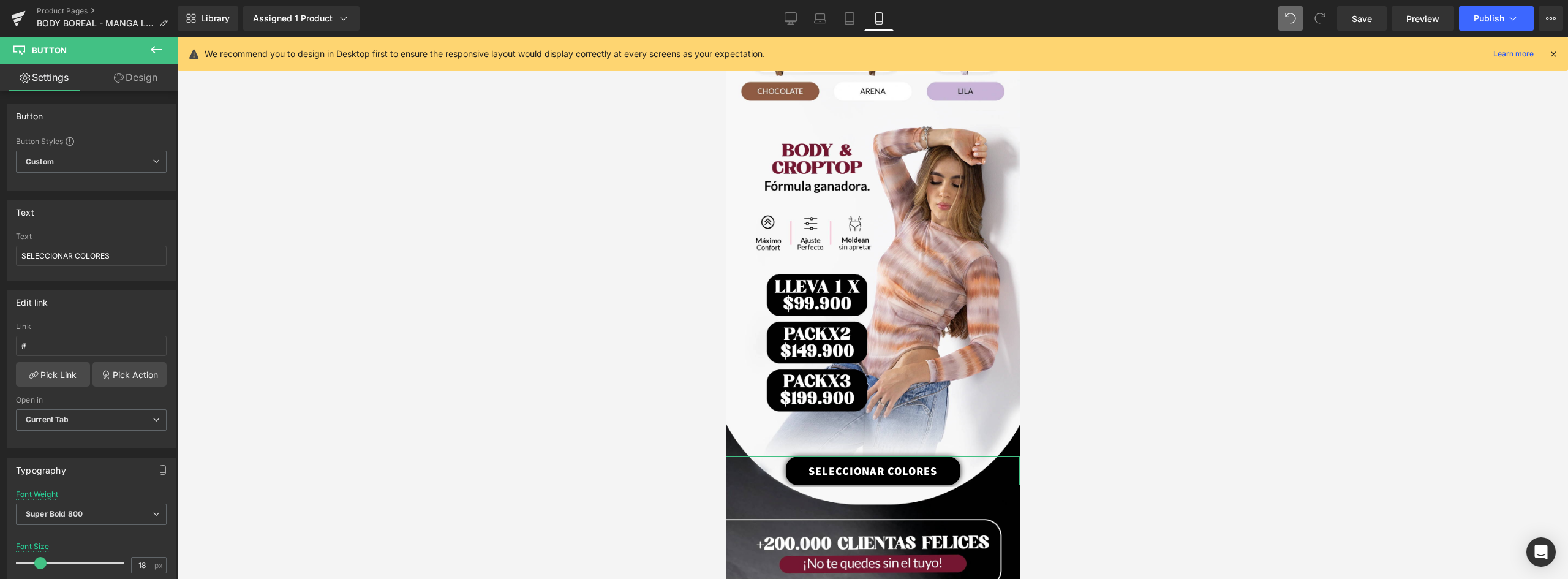
click at [139, 80] on link "Design" at bounding box center [136, 77] width 89 height 28
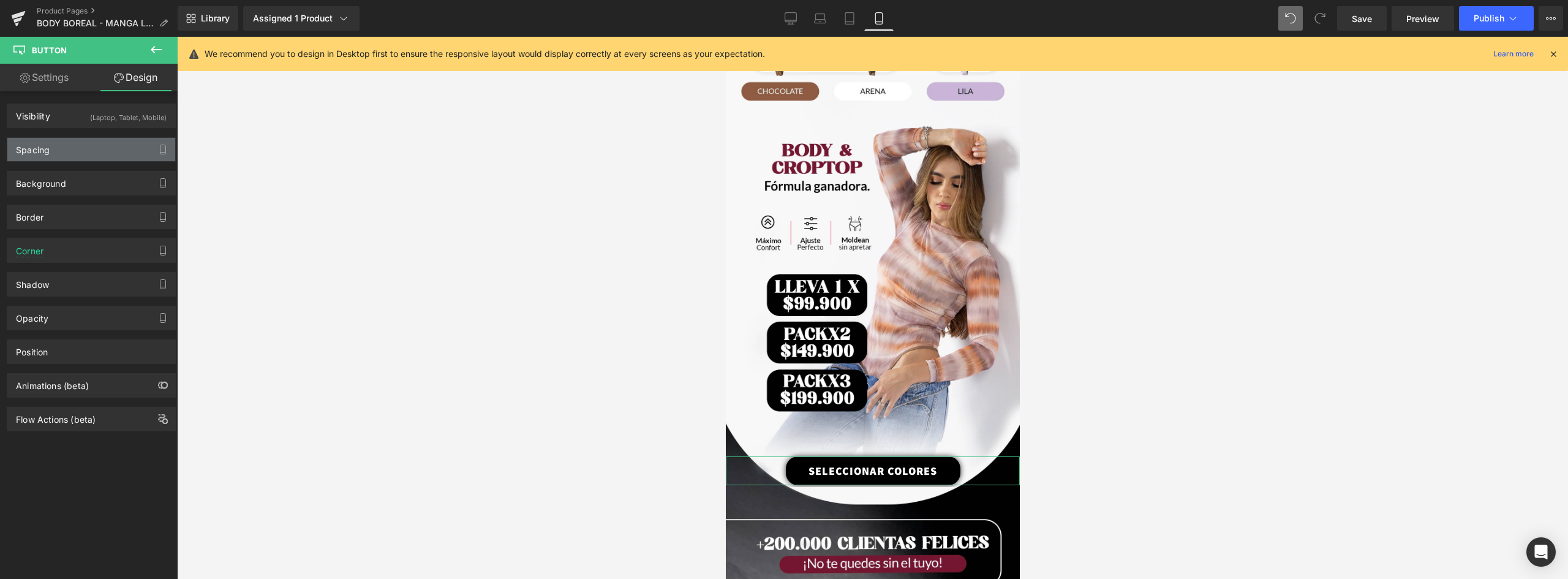
click at [54, 151] on div "Spacing" at bounding box center [91, 149] width 168 height 23
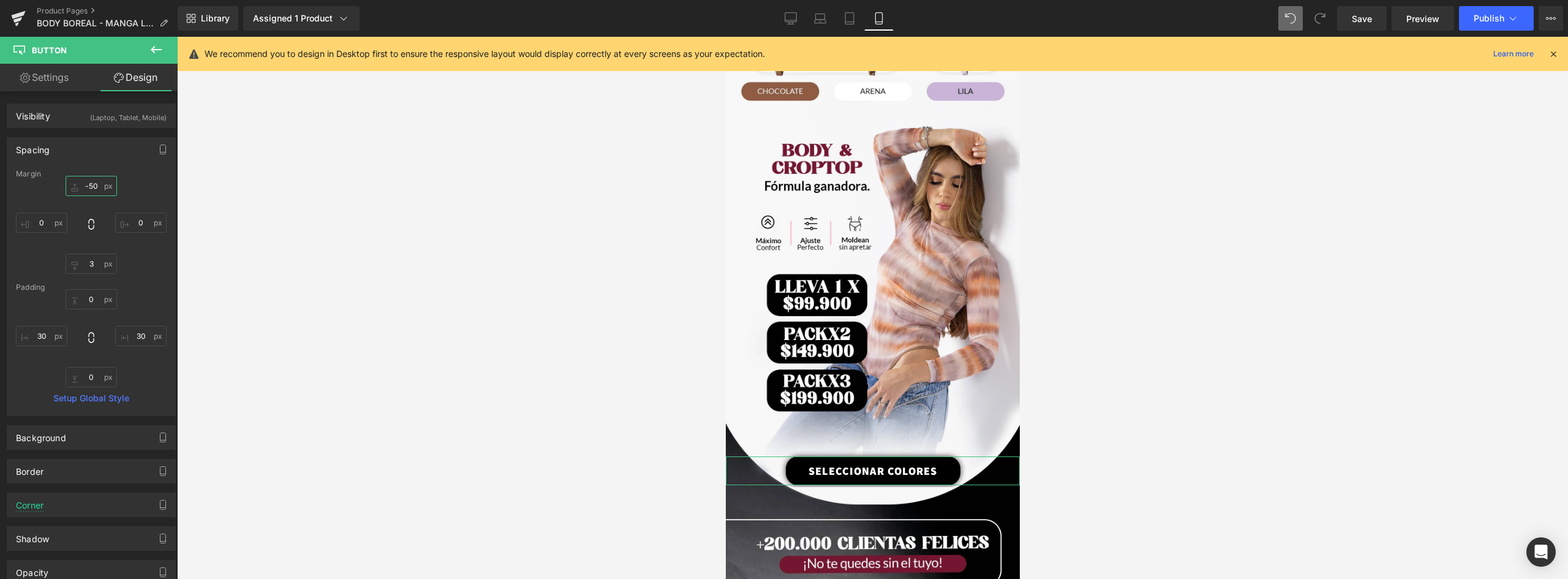
click at [100, 189] on input "-50" at bounding box center [91, 186] width 52 height 21
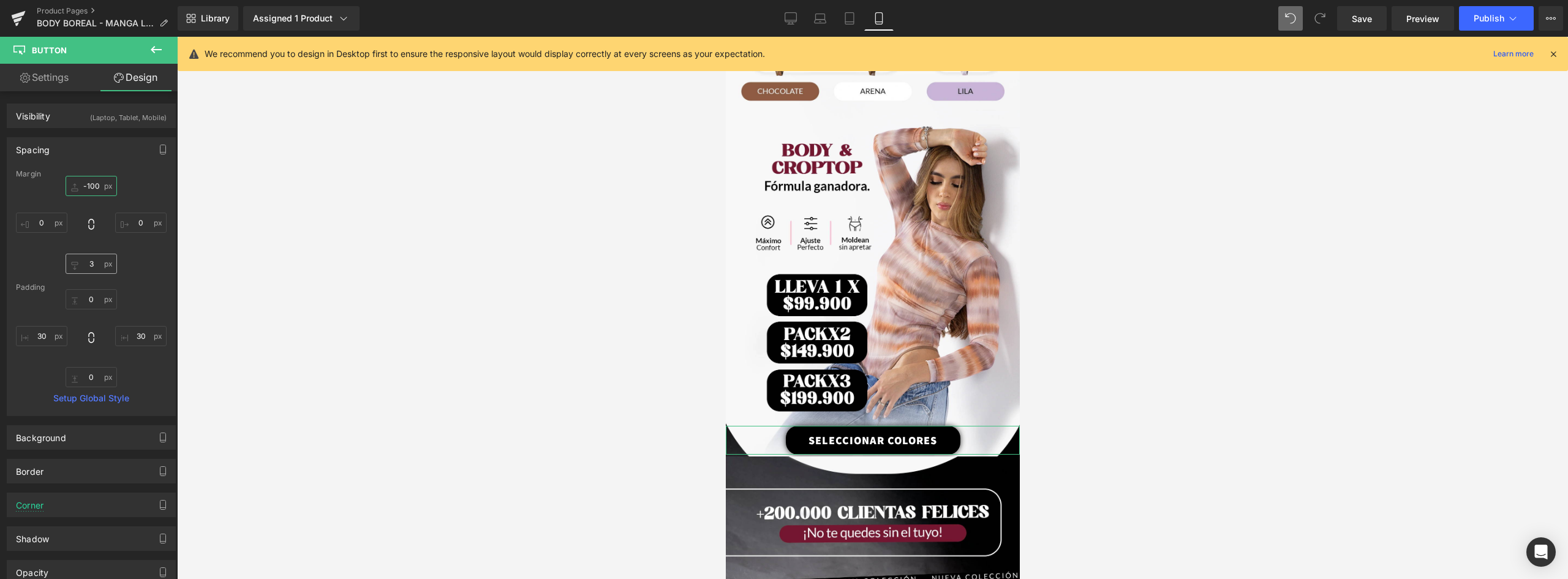
type input "-100"
click at [88, 264] on input "3" at bounding box center [91, 264] width 52 height 21
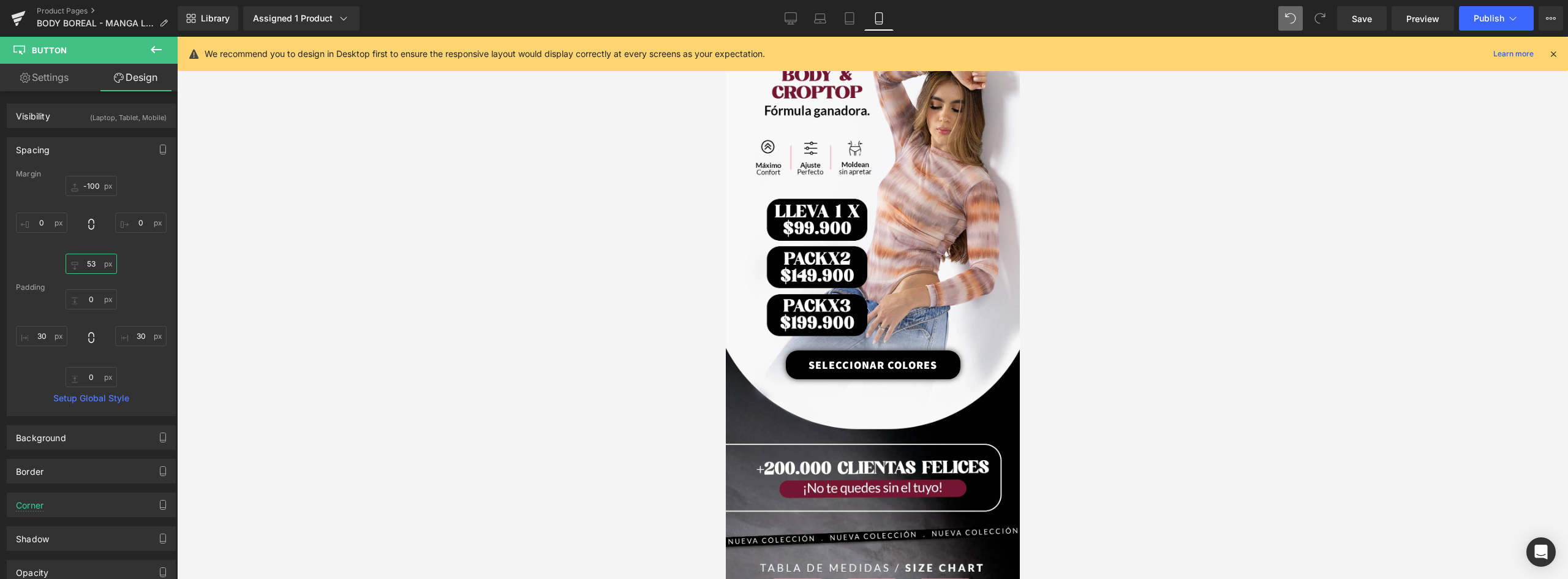
scroll to position [103, 0]
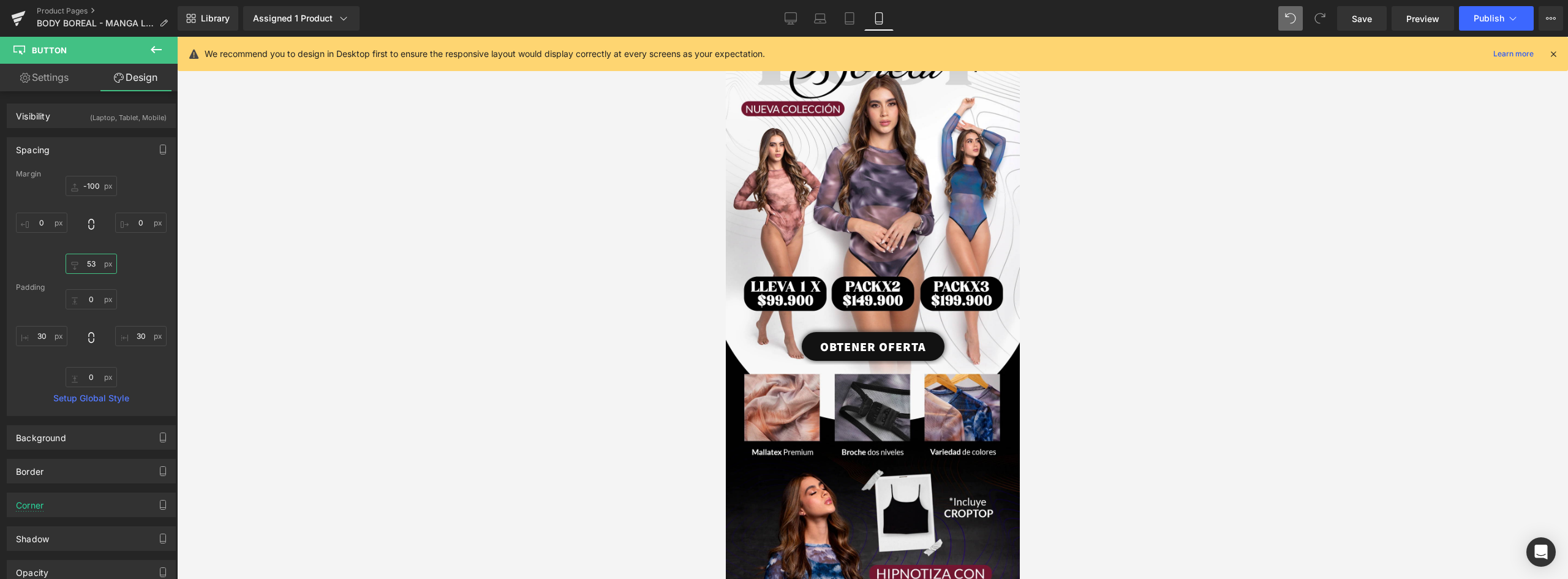
drag, startPoint x: 1014, startPoint y: 116, endPoint x: 2015, endPoint y: 39, distance: 1004.0
type input "53"
click at [1503, 14] on span "Publish" at bounding box center [1489, 18] width 30 height 10
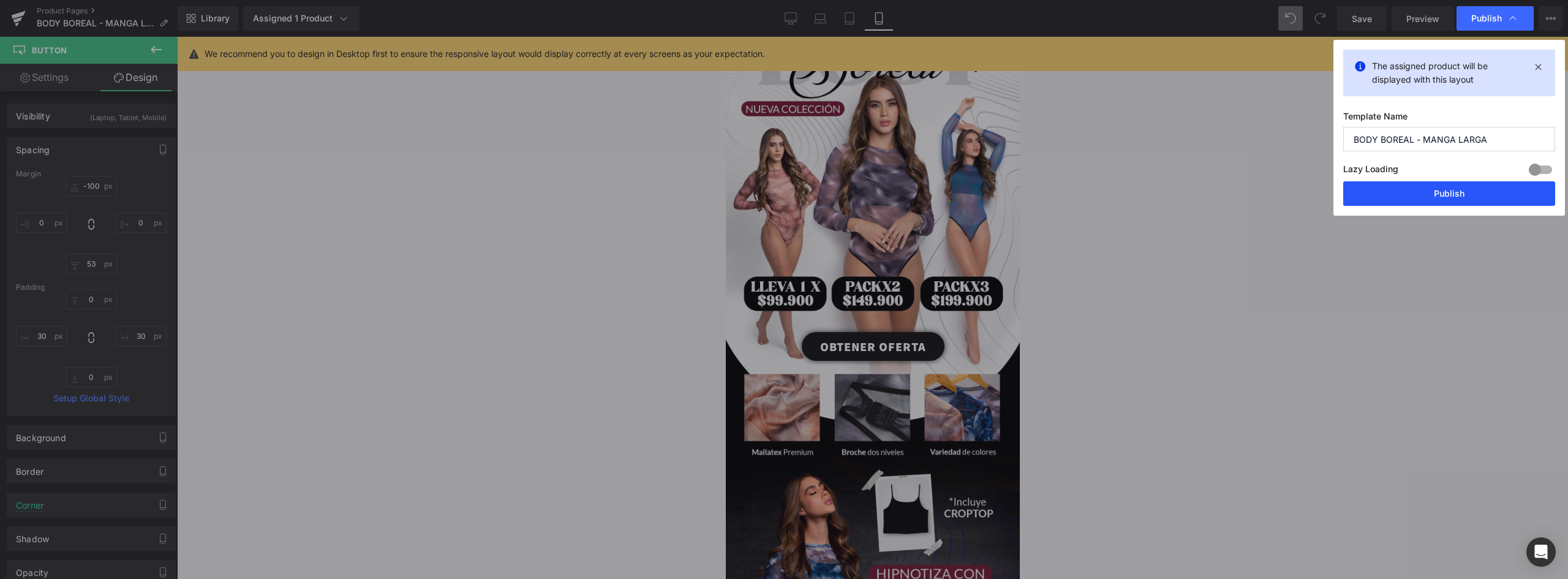
click at [1429, 185] on button "Publish" at bounding box center [1449, 193] width 212 height 25
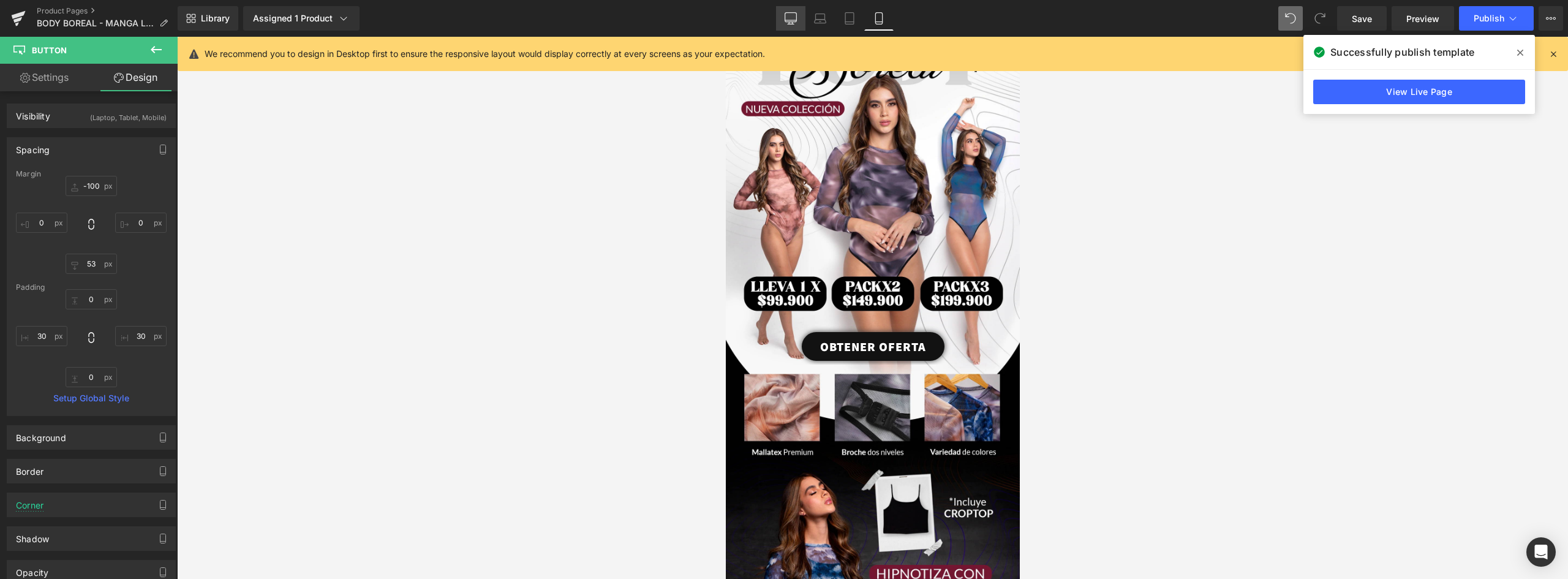
click at [796, 16] on icon at bounding box center [790, 18] width 12 height 12
type input "-100"
type input "0"
type input "55"
type input "0"
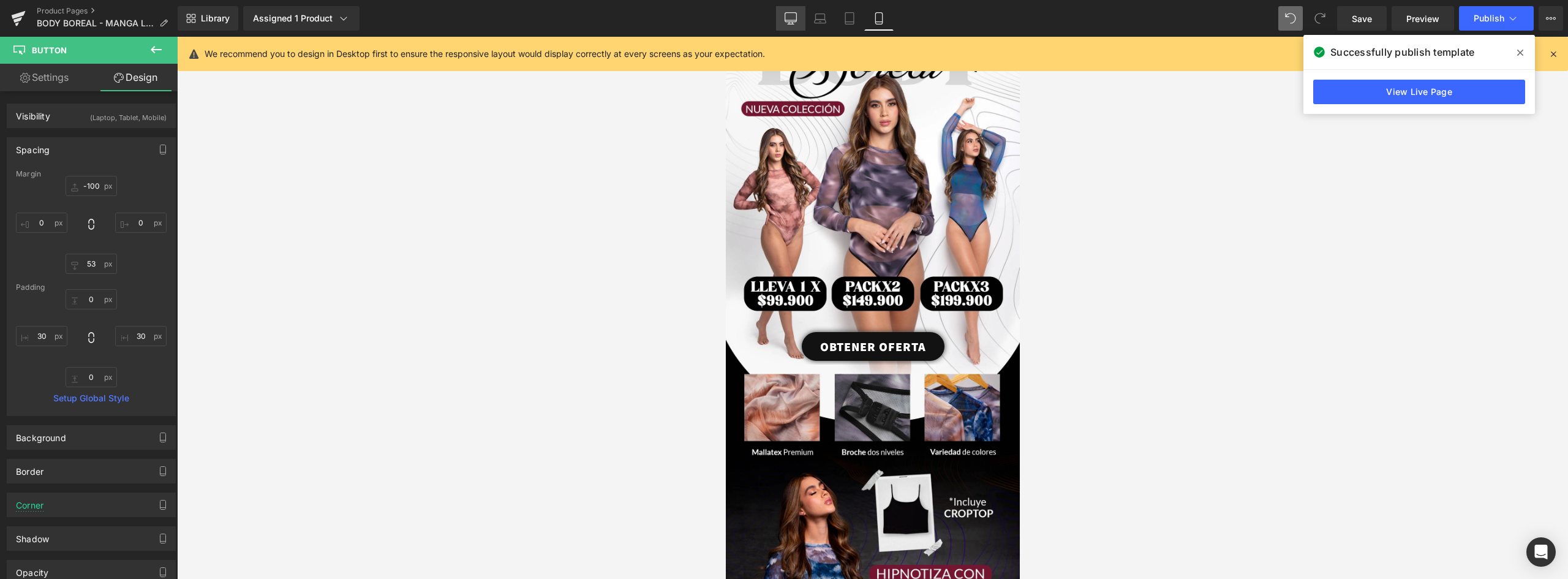
type input "0"
type input "30"
type input "0"
type input "30"
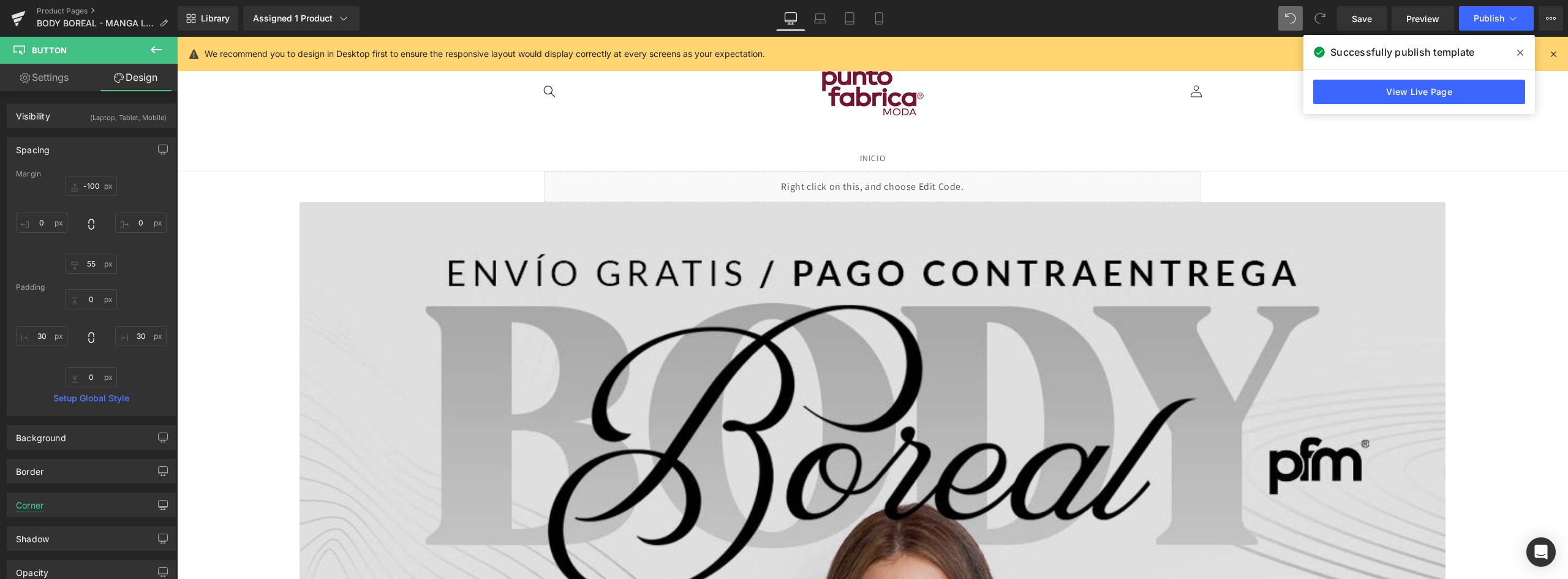
scroll to position [184, 0]
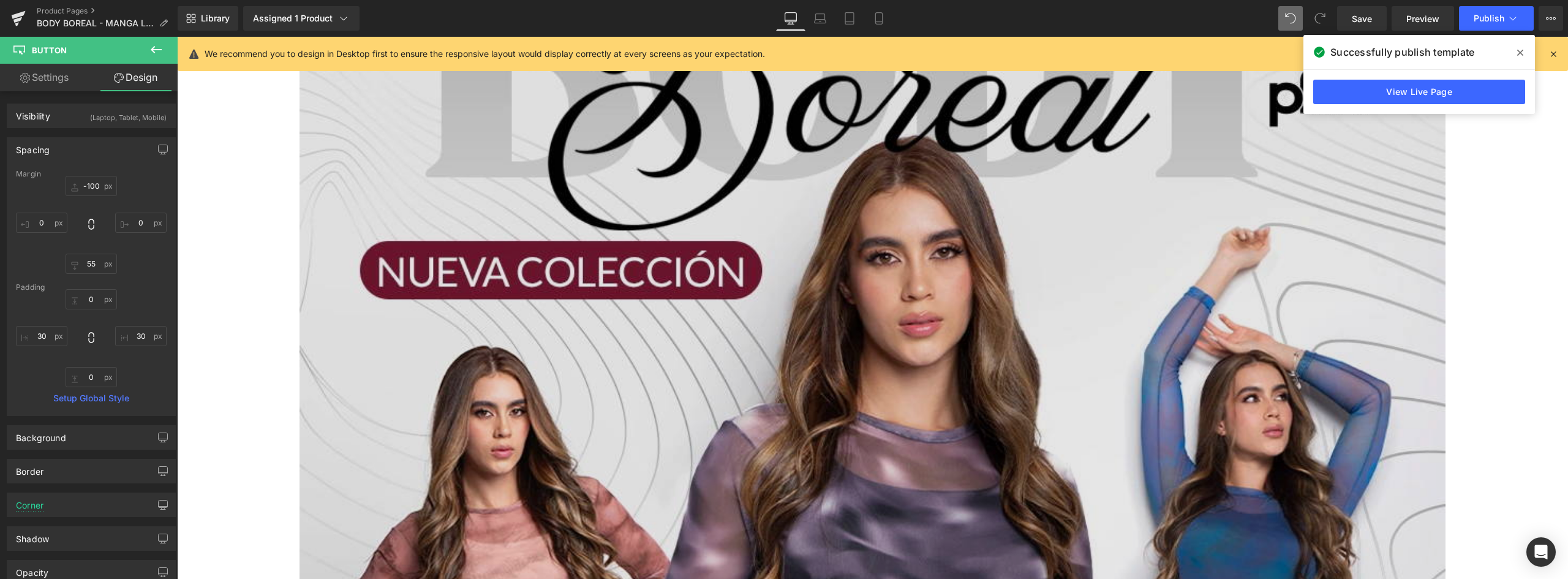
click at [907, 251] on img at bounding box center [872, 551] width 1146 height 1434
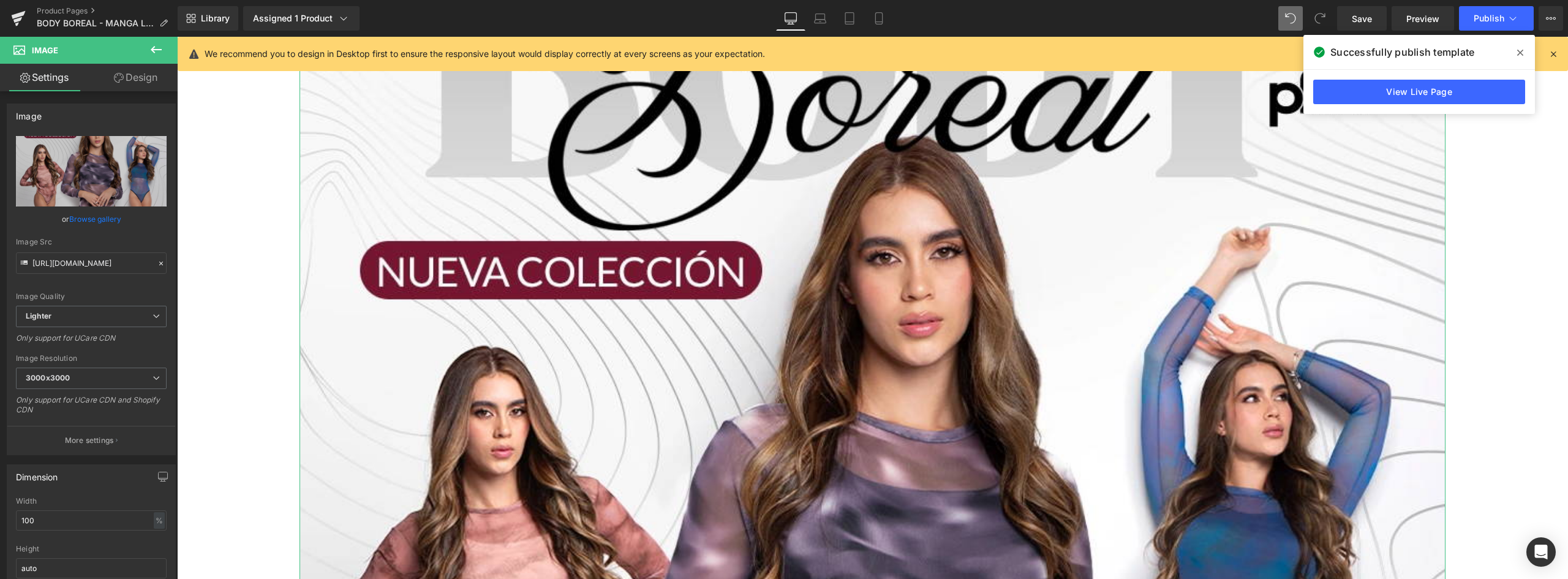
click at [135, 81] on link "Design" at bounding box center [136, 77] width 89 height 28
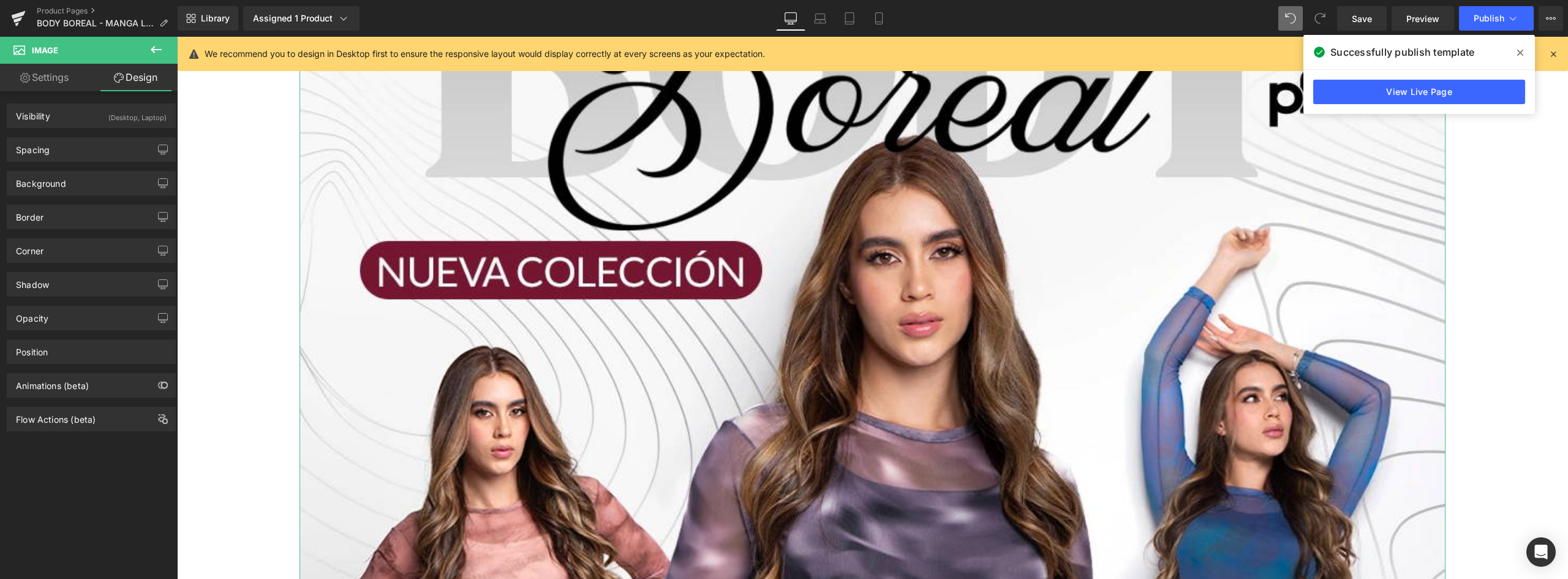
click at [60, 80] on link "Settings" at bounding box center [45, 77] width 89 height 28
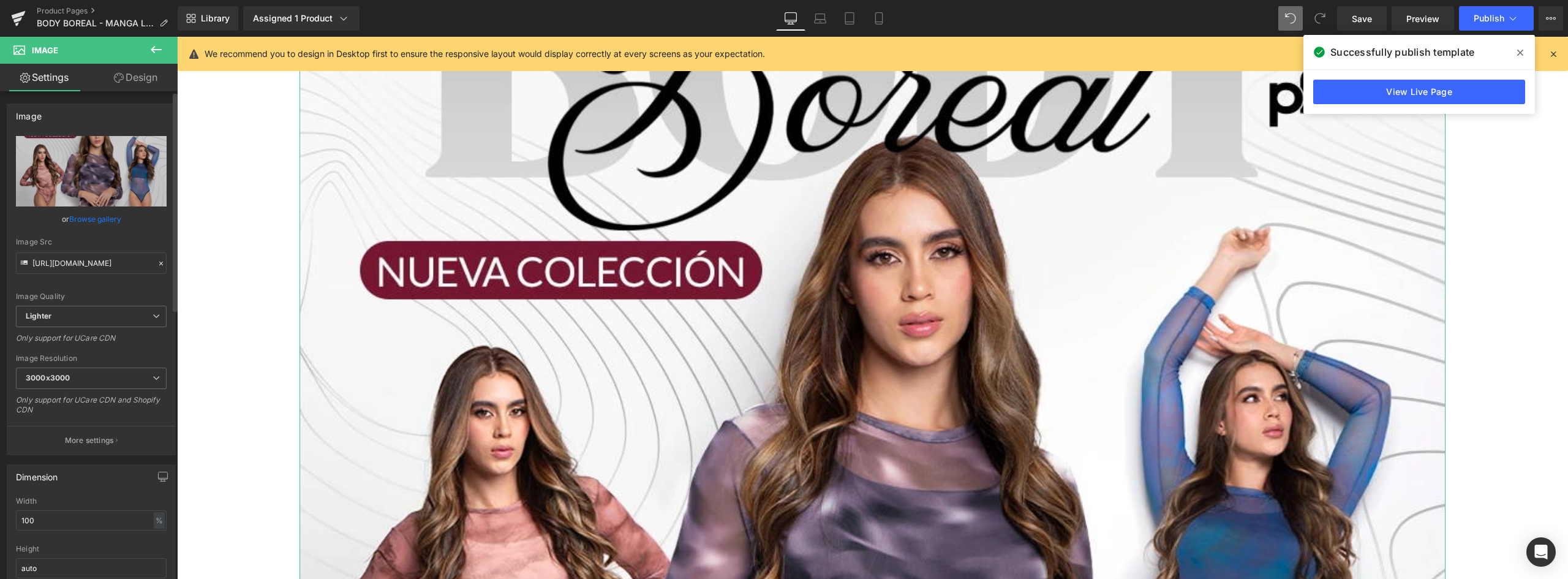
click at [105, 218] on link "Browse gallery" at bounding box center [95, 219] width 52 height 21
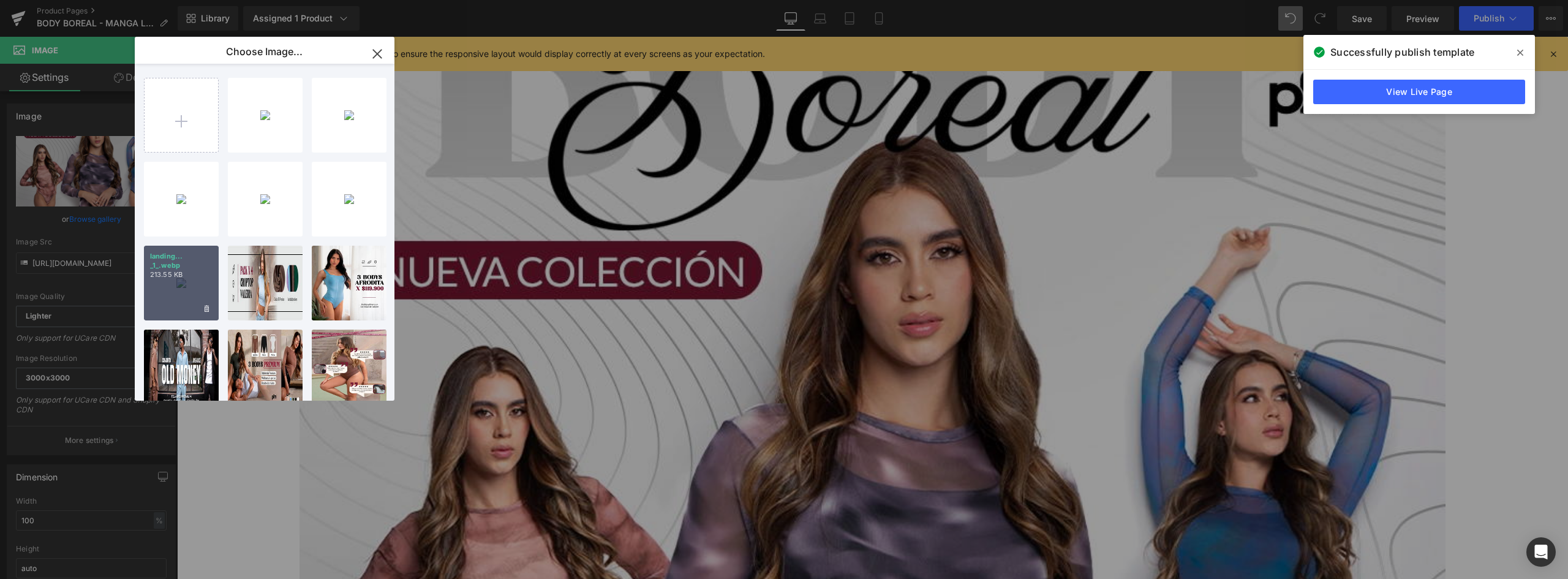
click at [194, 287] on div "landing... _1_.webp 213.55 KB" at bounding box center [182, 283] width 75 height 75
type input "https://ucarecdn.com/d3d64eb4-4560-4089-a44c-f9beb6f4d9f5/-/format/auto/-/previ…"
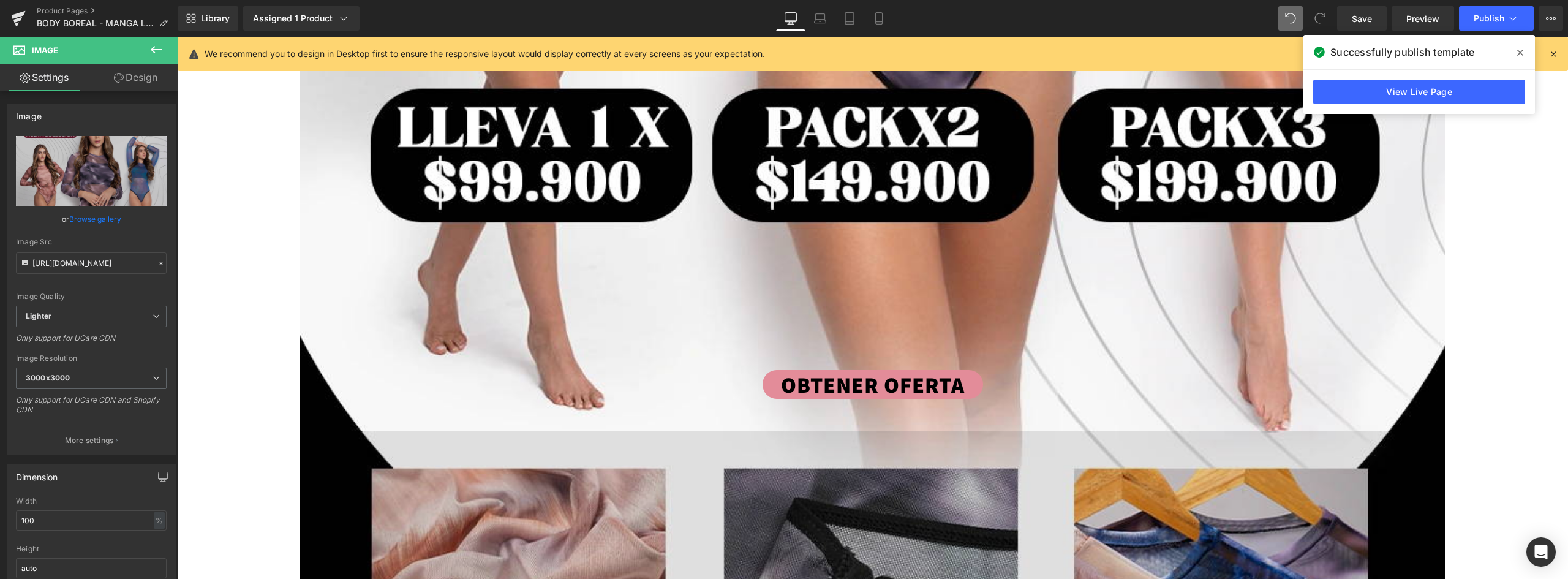
scroll to position [797, 0]
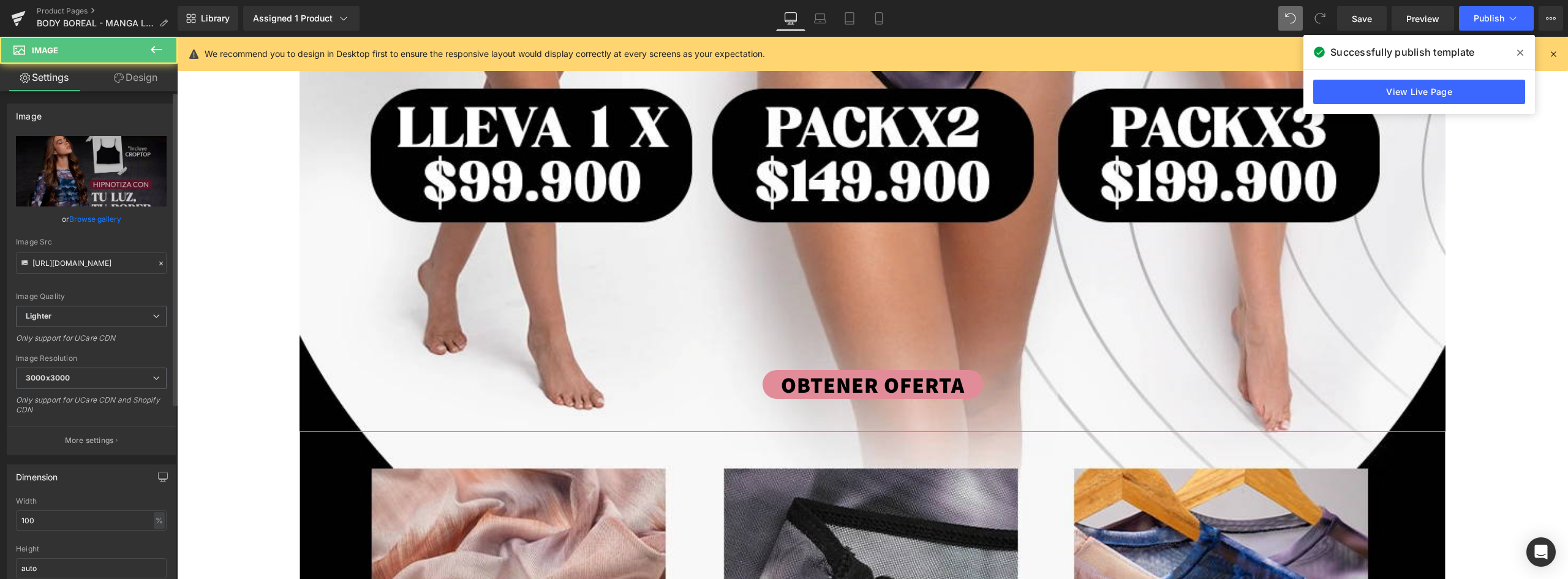
click at [97, 217] on link "Browse gallery" at bounding box center [95, 219] width 52 height 21
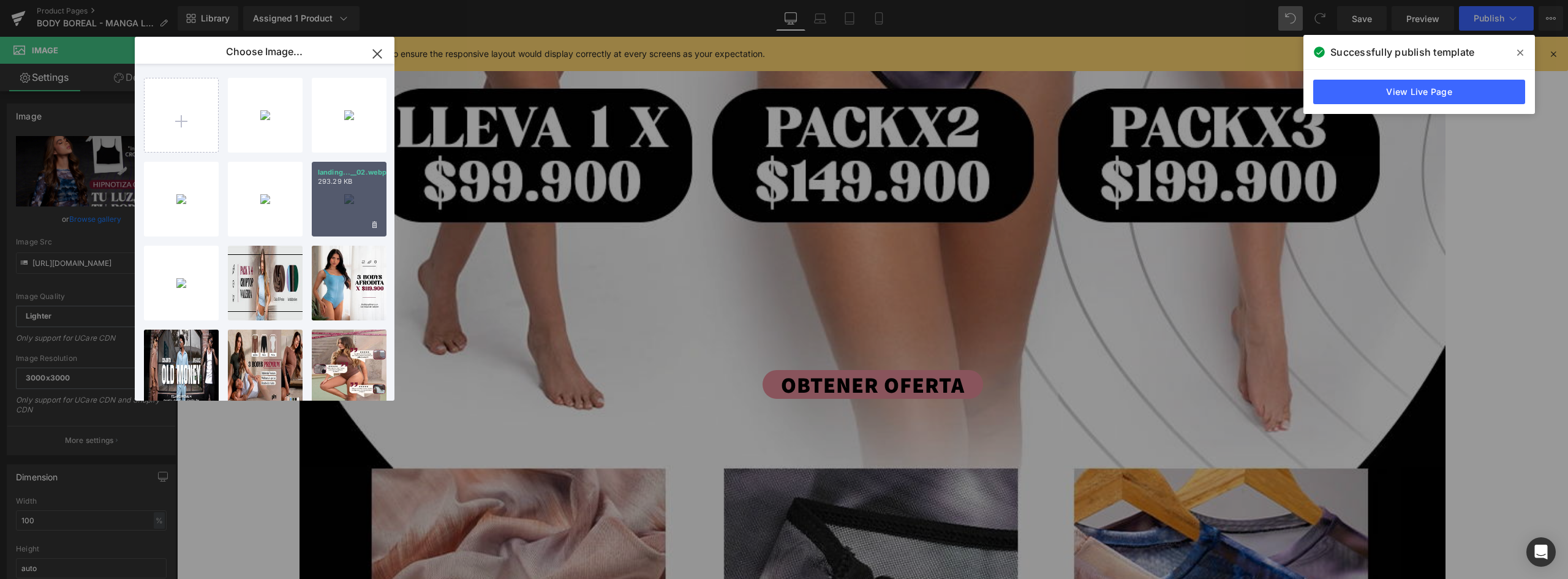
click at [368, 209] on div "landing...__02.webp 293.29 KB" at bounding box center [349, 200] width 75 height 75
type input "https://ucarecdn.com/933e6cf2-941b-428c-a20a-70634e39a1f4/-/format/auto/-/previ…"
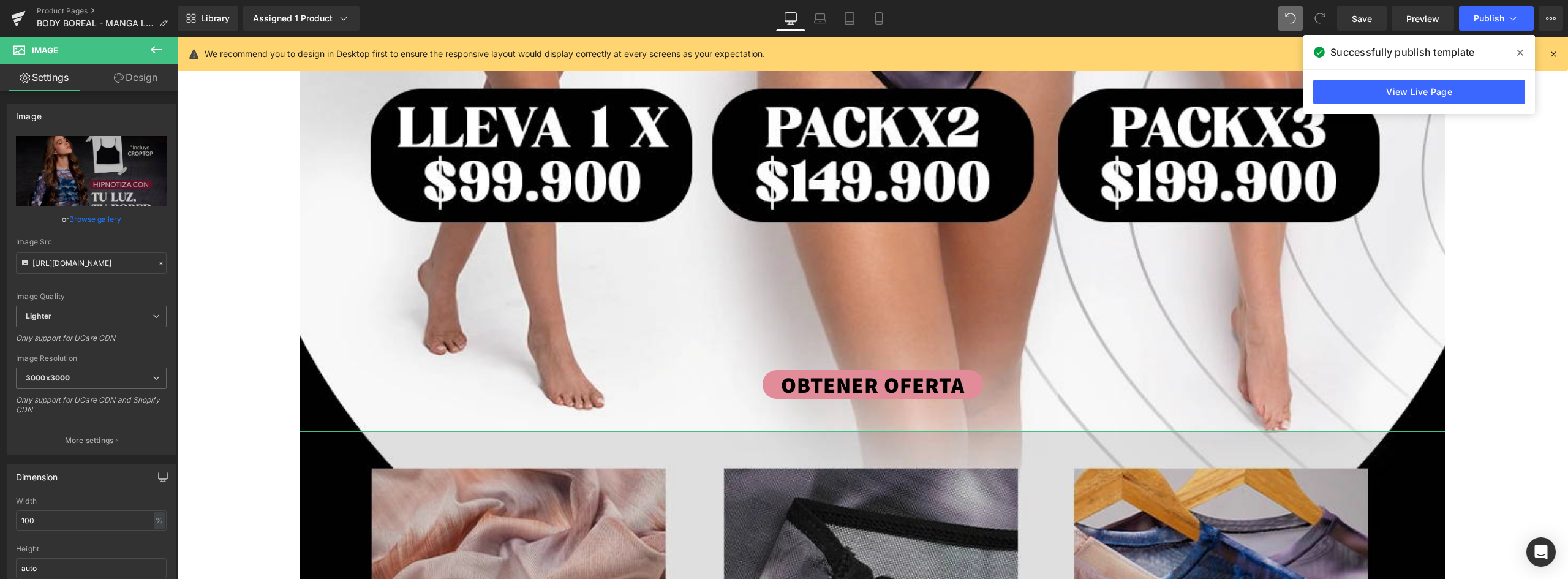
scroll to position [2329, 0]
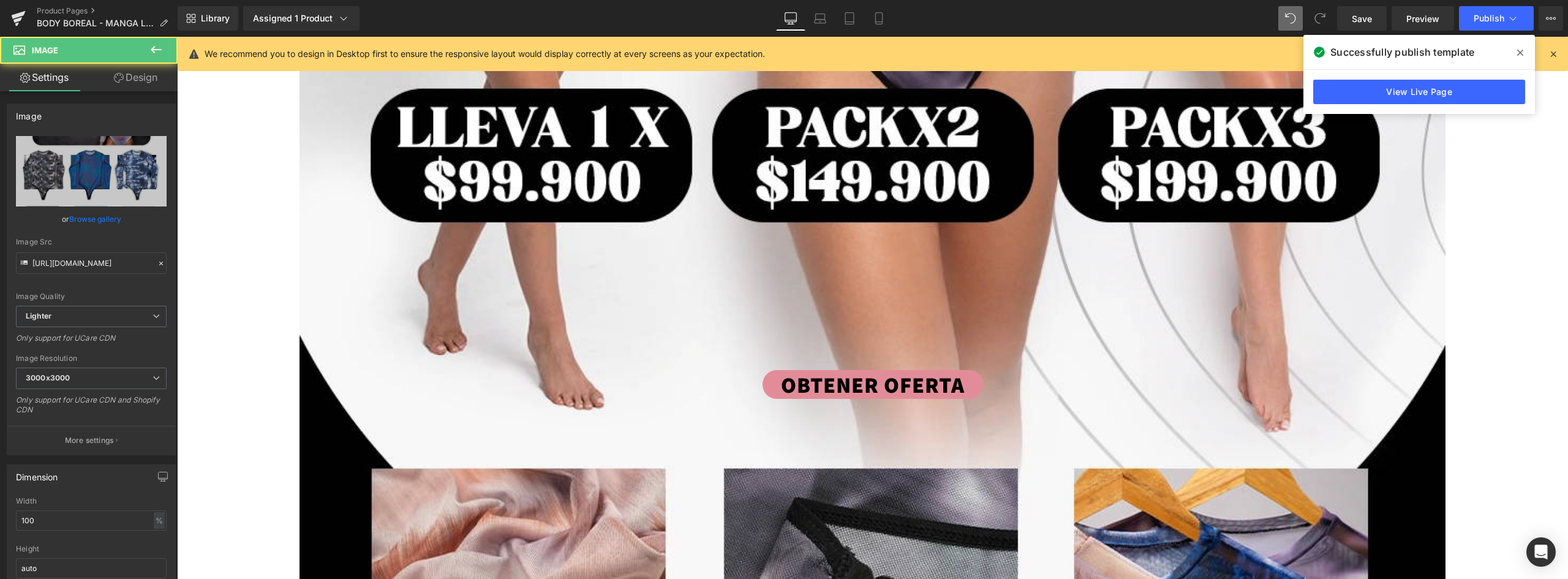
click at [100, 215] on link "Browse gallery" at bounding box center [95, 219] width 52 height 21
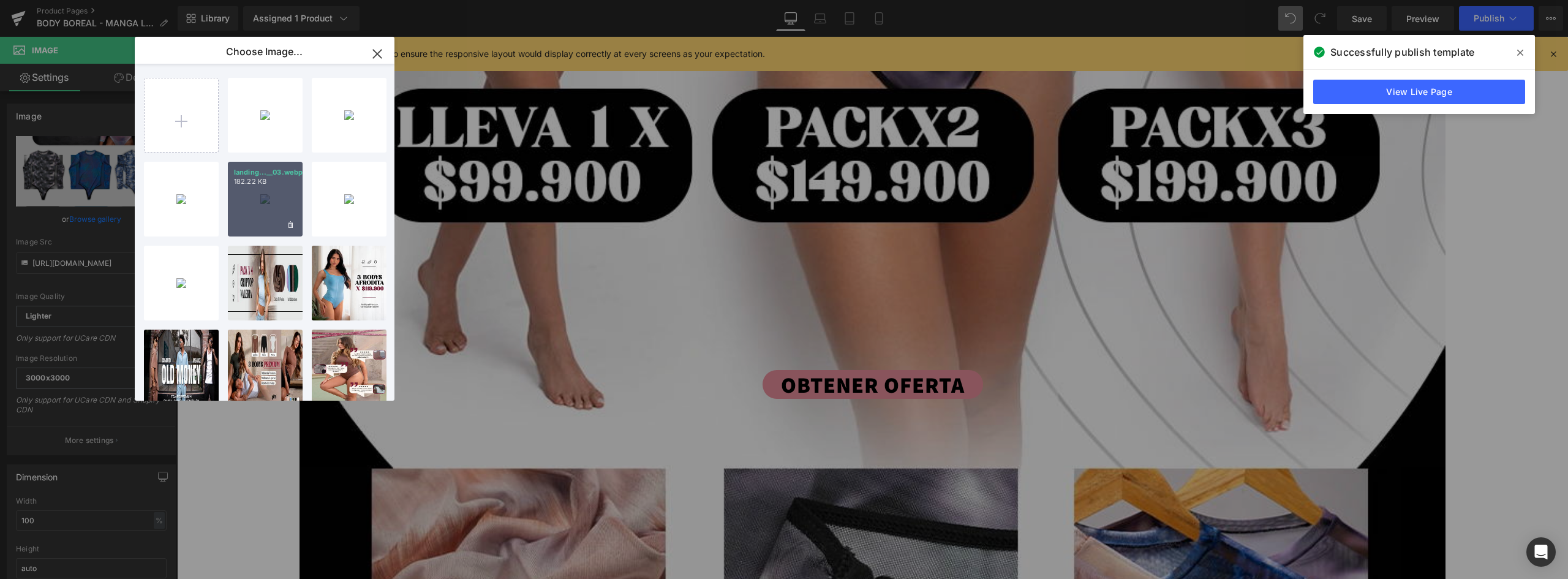
drag, startPoint x: 267, startPoint y: 208, endPoint x: 86, endPoint y: 171, distance: 184.7
click at [267, 208] on div "landing...__03.webp 182.22 KB" at bounding box center [265, 200] width 75 height 75
type input "https://ucarecdn.com/7a68688c-aaaa-4938-8e3b-610d9f84f35e/-/format/auto/-/previ…"
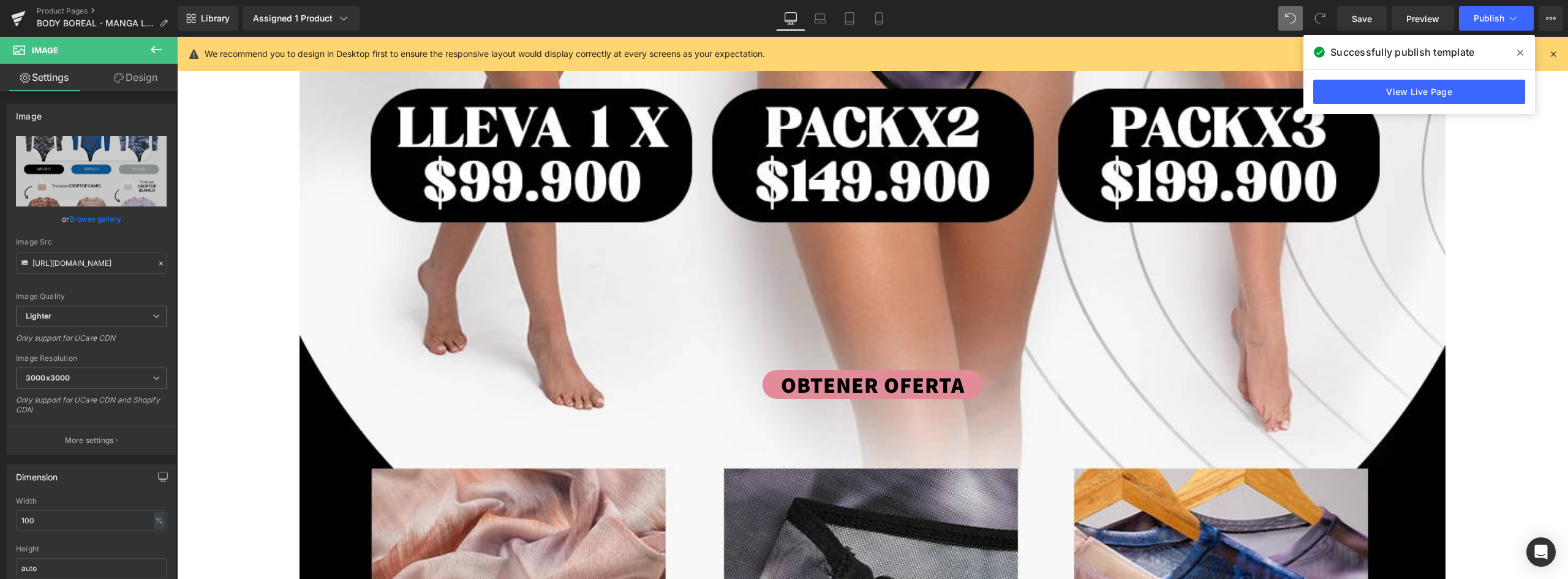
scroll to position [3678, 0]
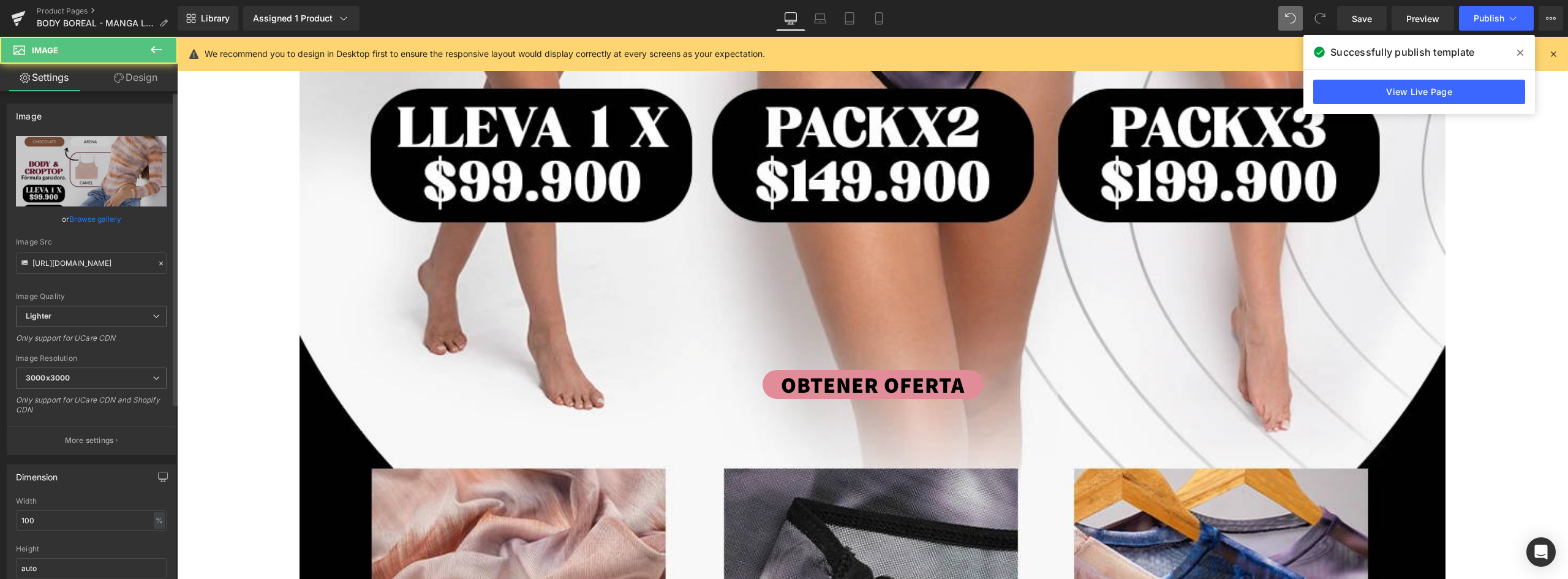
click at [91, 221] on link "Browse gallery" at bounding box center [95, 219] width 52 height 21
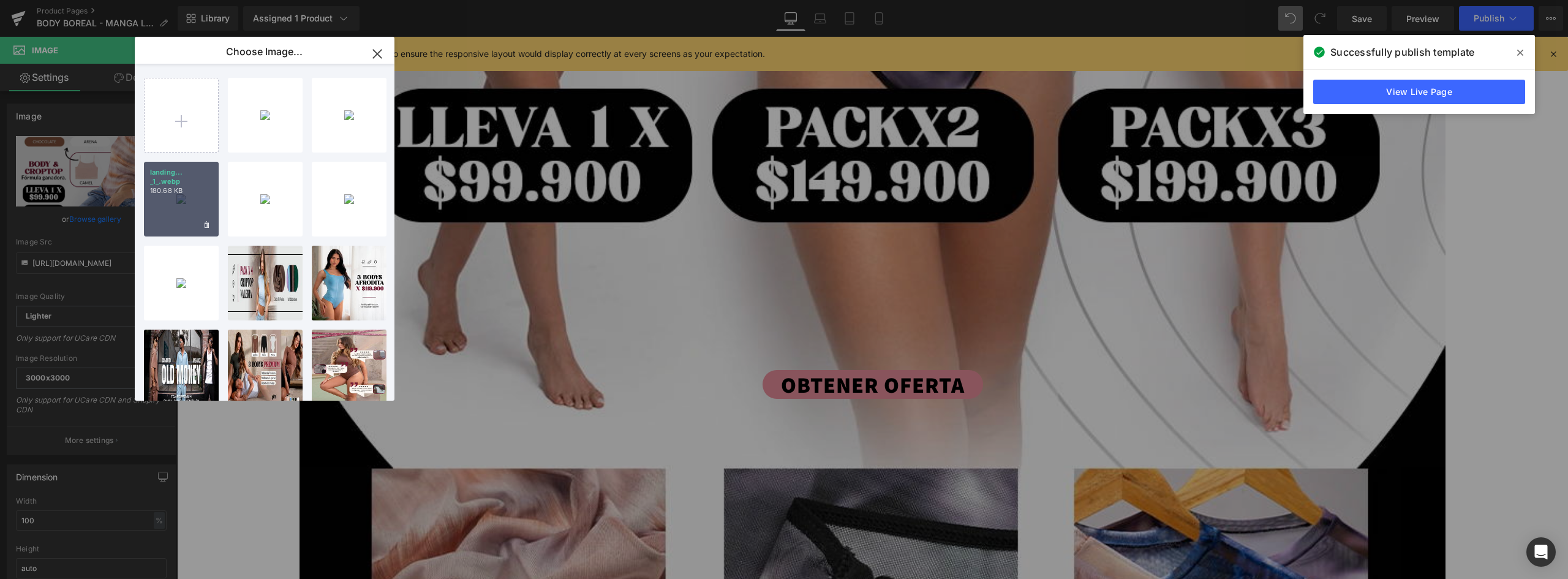
drag, startPoint x: 211, startPoint y: 207, endPoint x: 33, endPoint y: 171, distance: 181.6
click at [211, 207] on div "landing... _1_.webp 180.68 KB" at bounding box center [182, 200] width 75 height 75
type input "https://ucarecdn.com/b577c0ea-9d59-44e5-a7de-4342b7dfa4f5/-/format/auto/-/previ…"
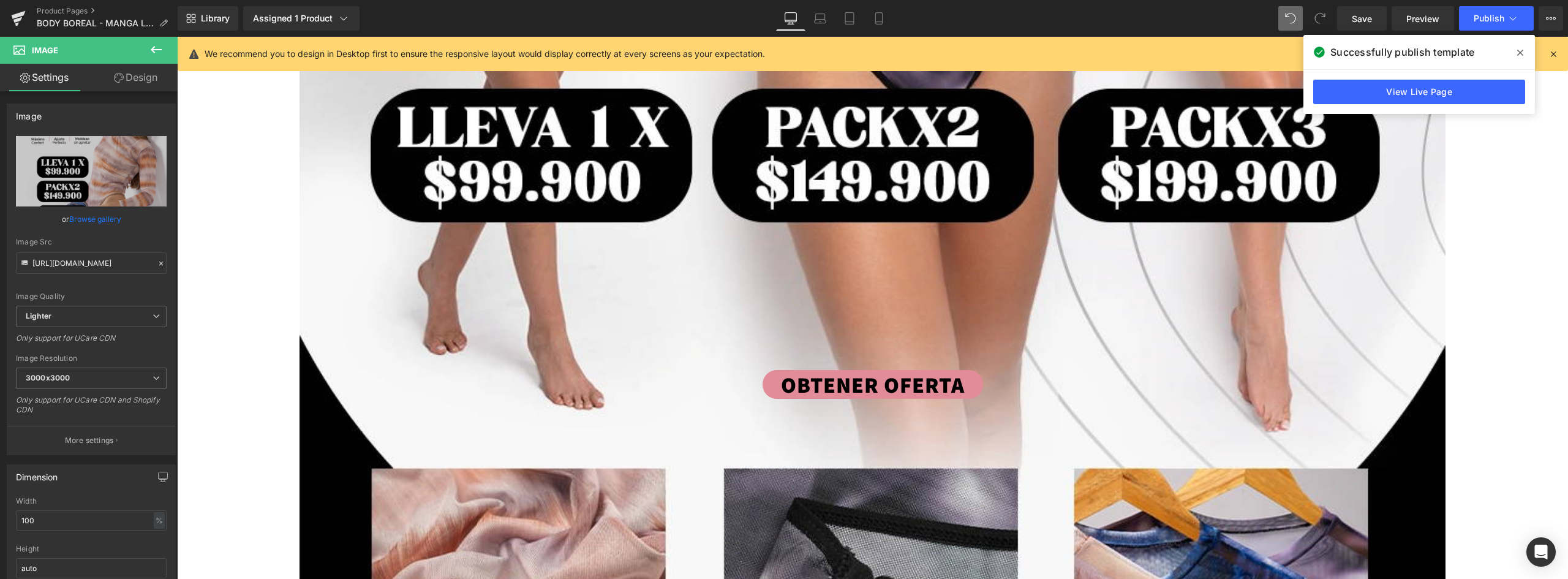
scroll to position [4965, 0]
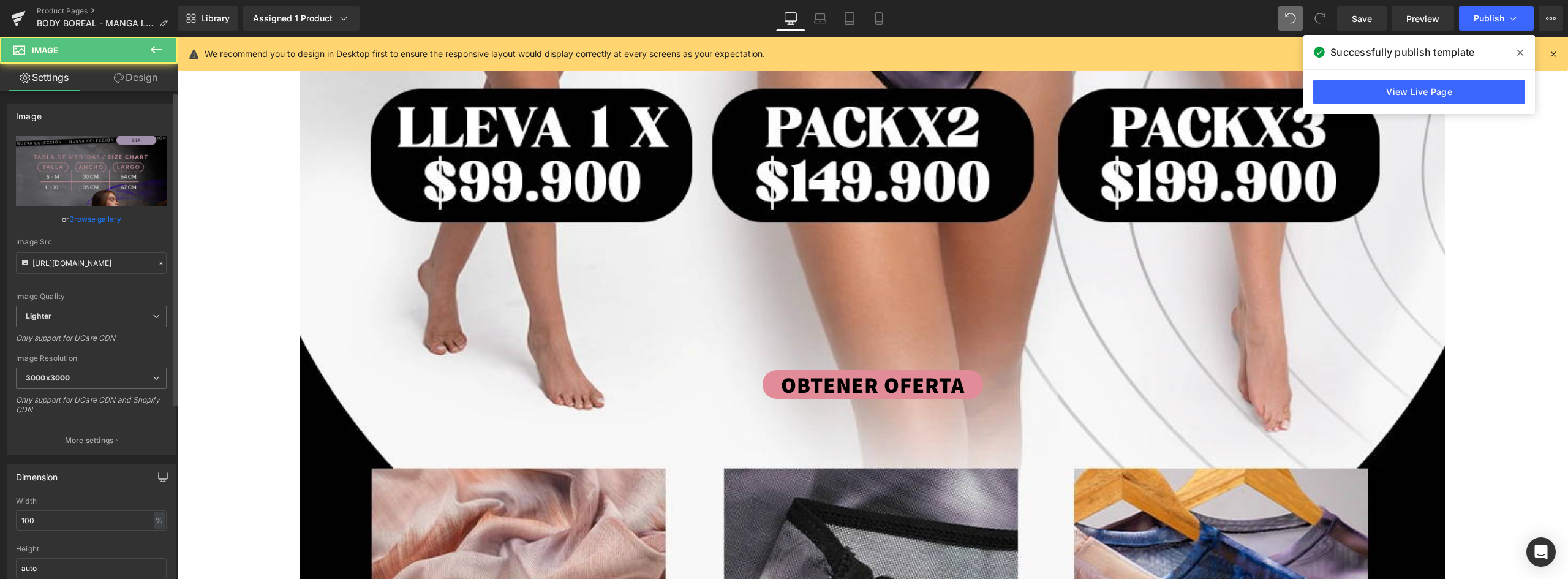
click at [92, 213] on link "Browse gallery" at bounding box center [95, 219] width 52 height 21
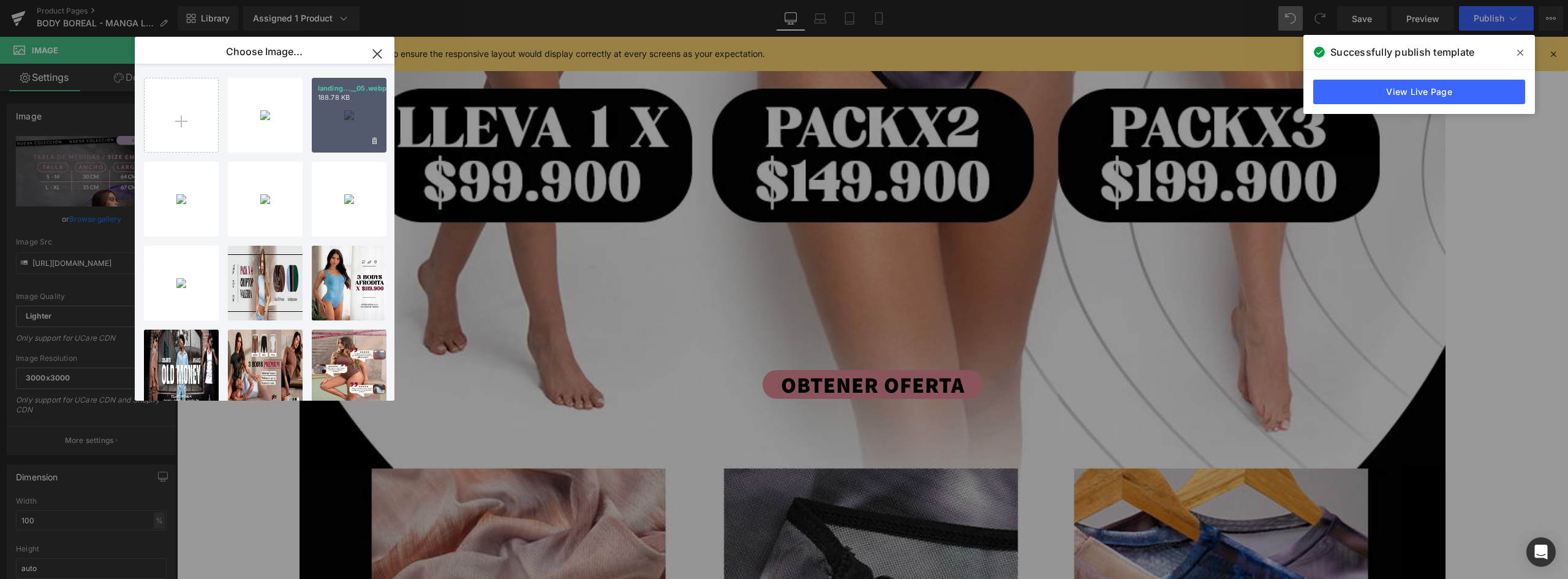
click at [365, 125] on div "landing...__05.webp 188.78 KB" at bounding box center [349, 115] width 75 height 75
type input "https://ucarecdn.com/d5b6f893-8504-4301-8423-c6a115f03480/-/format/auto/-/previ…"
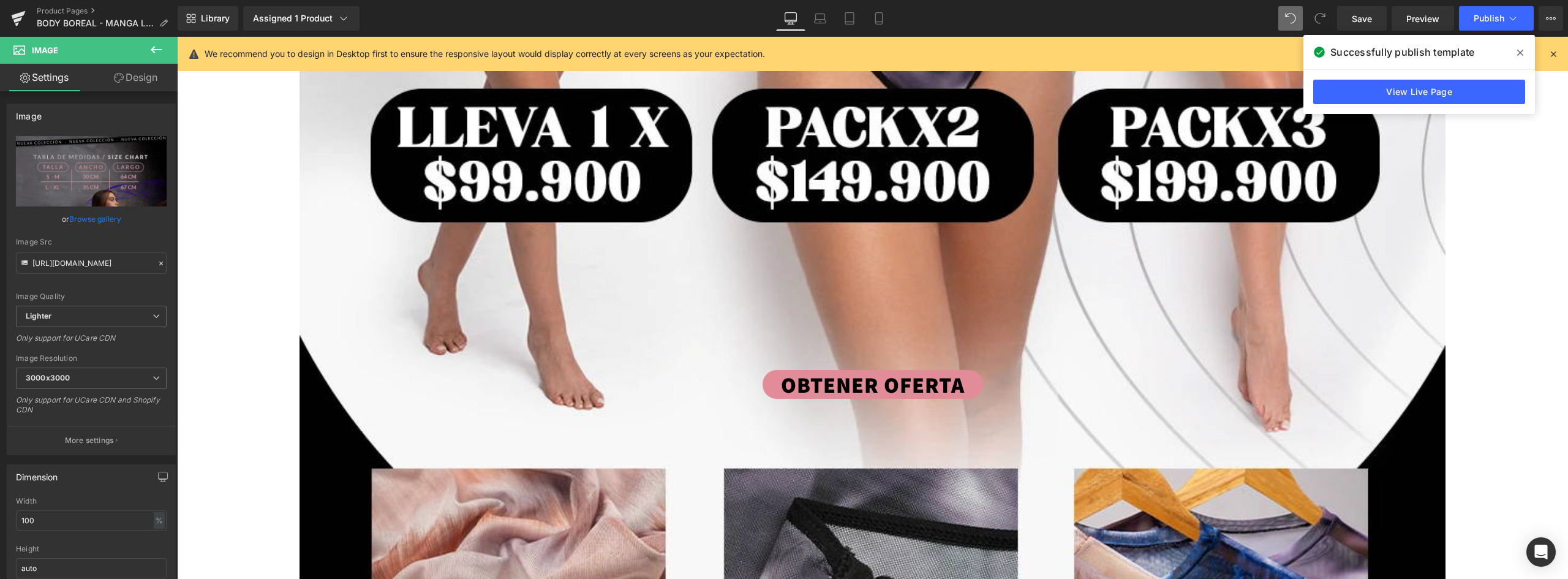
scroll to position [6559, 0]
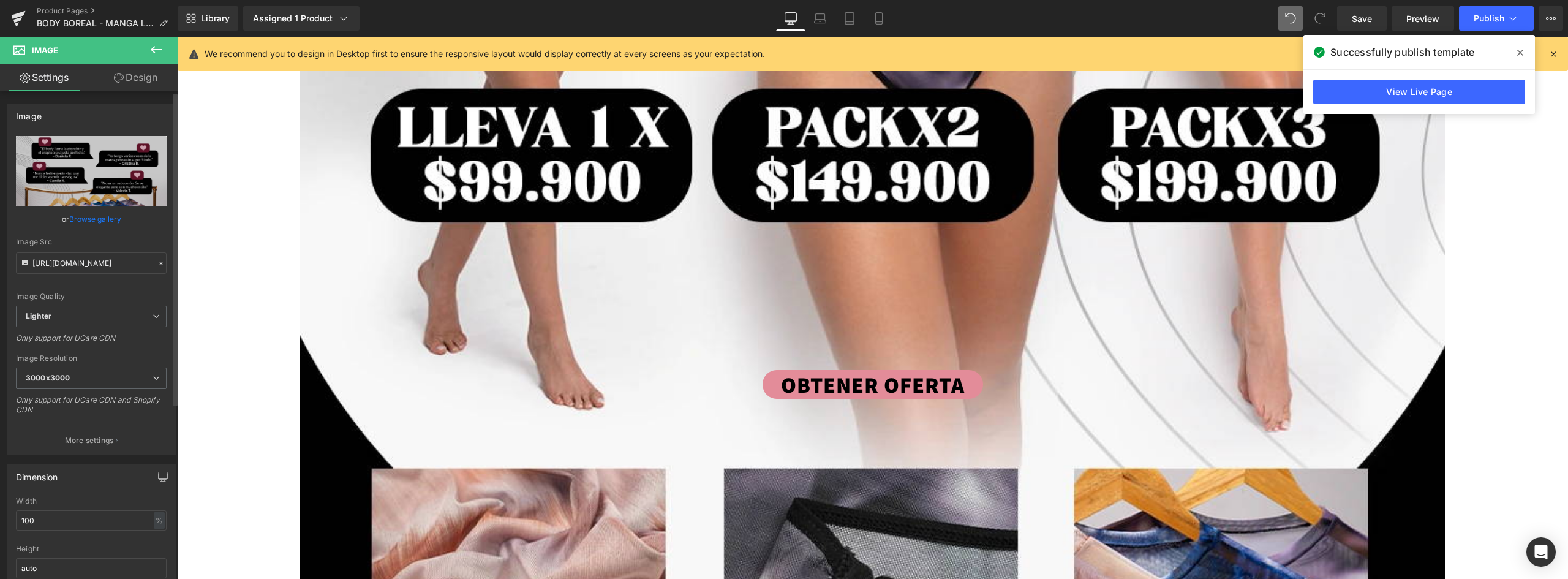
click at [98, 216] on link "Browse gallery" at bounding box center [95, 219] width 52 height 21
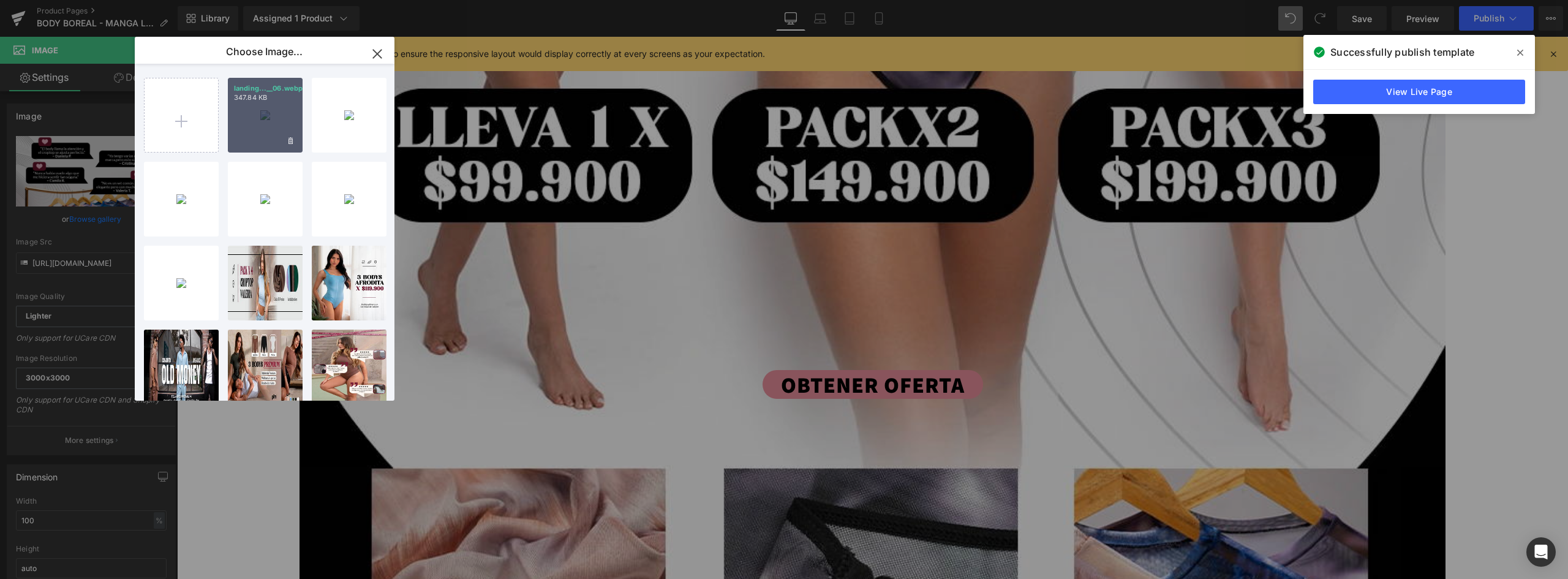
click at [276, 117] on div "landing...__06.webp 347.84 KB" at bounding box center [265, 115] width 75 height 75
type input "https://ucarecdn.com/dfc8661f-427a-40d4-9ffe-eb1ae22e53f0/-/format/auto/-/previ…"
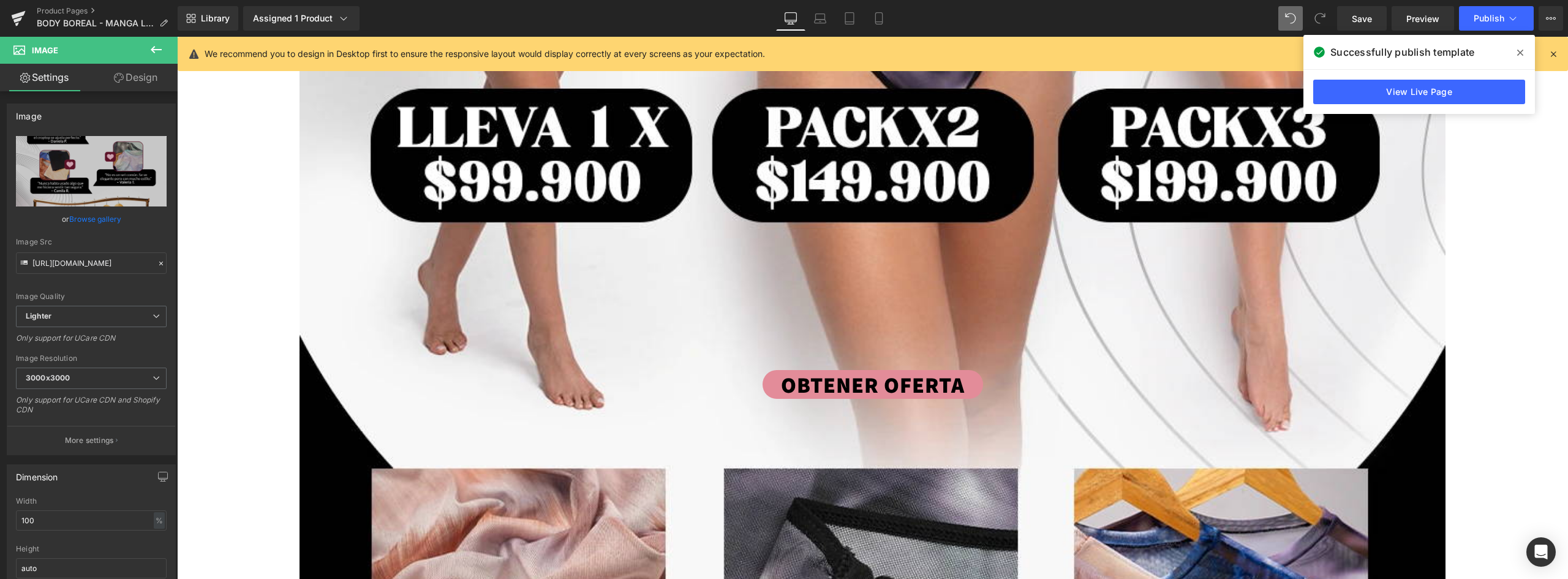
scroll to position [8108, 0]
click at [1484, 18] on span "Publish" at bounding box center [1489, 18] width 30 height 10
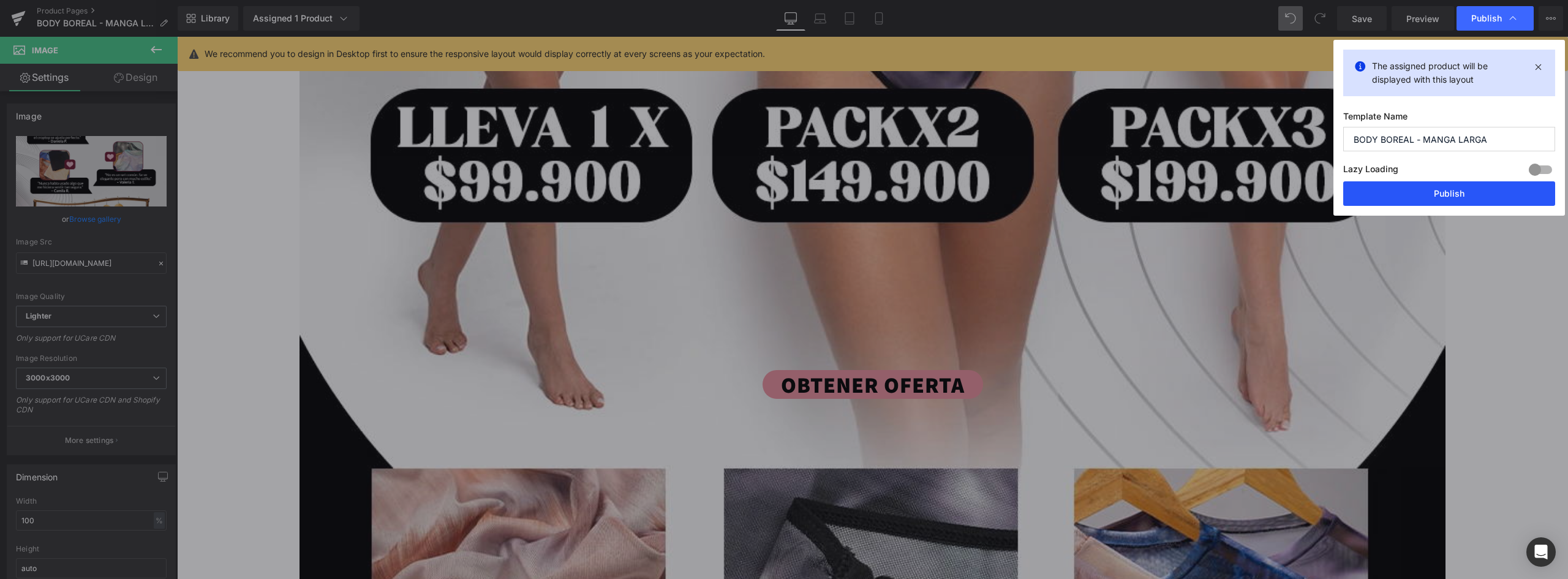
click at [1456, 196] on button "Publish" at bounding box center [1449, 193] width 212 height 25
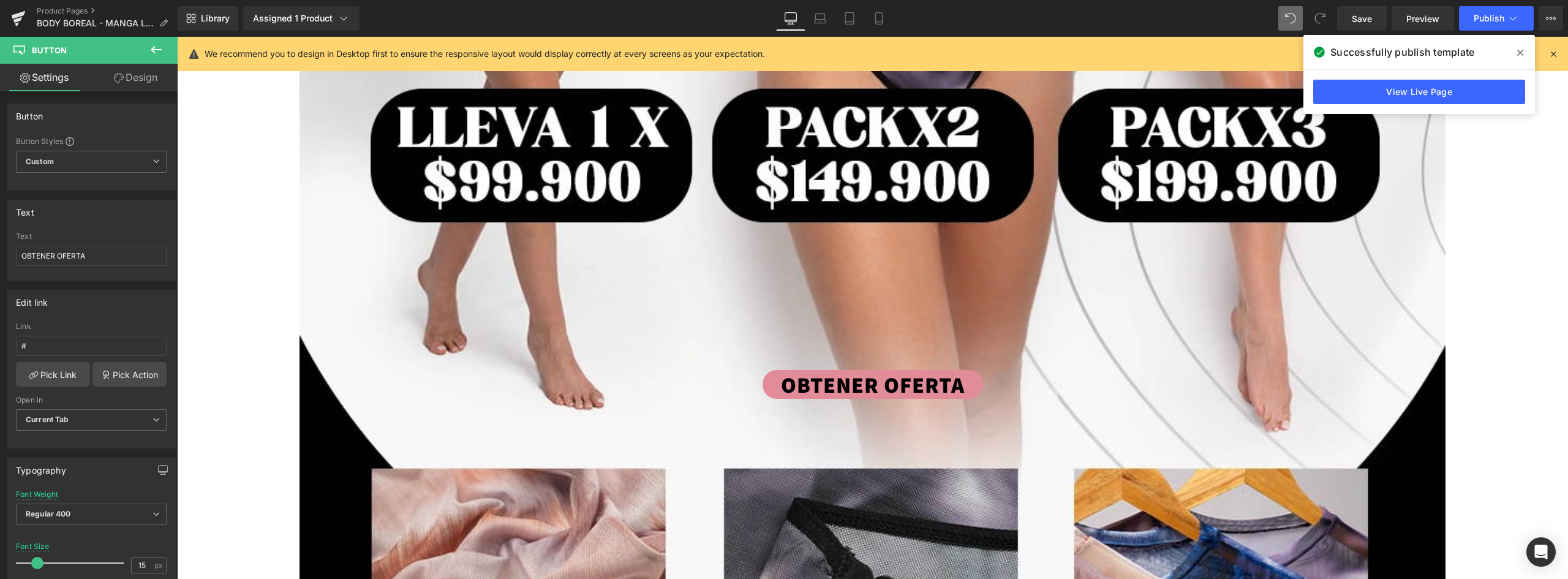
click at [149, 81] on link "Design" at bounding box center [136, 77] width 89 height 28
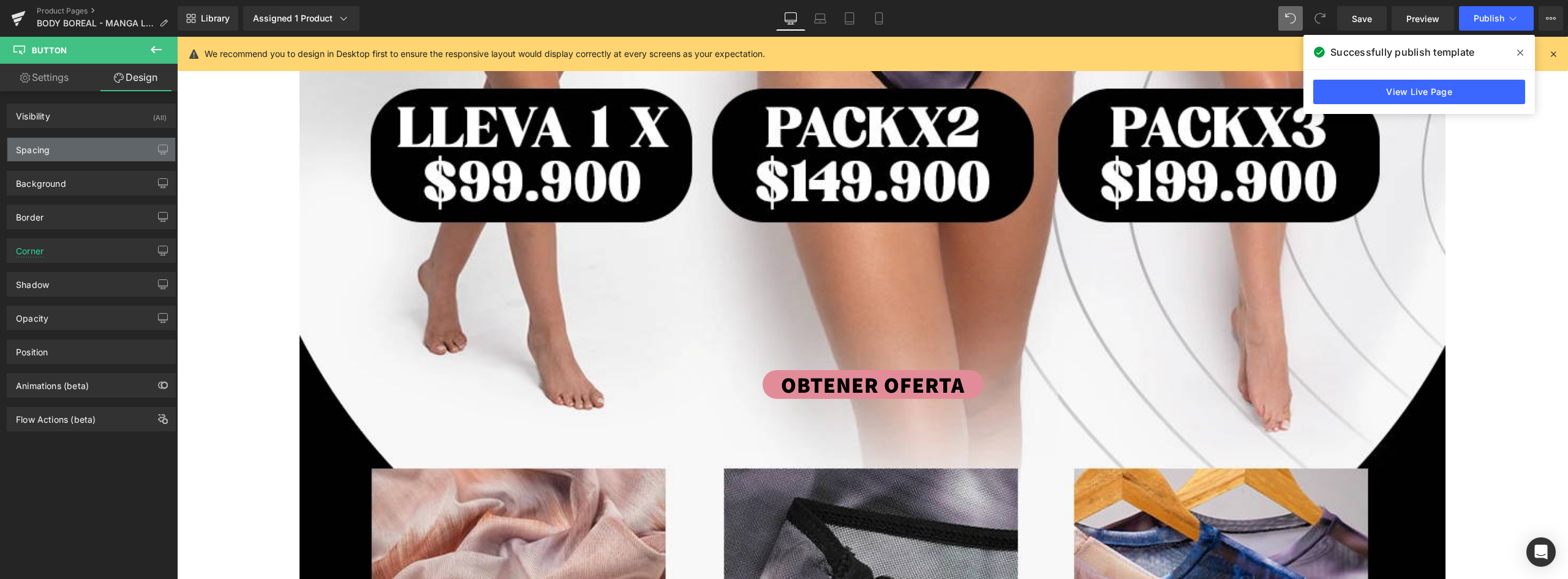
click at [60, 157] on div "Spacing" at bounding box center [91, 149] width 168 height 23
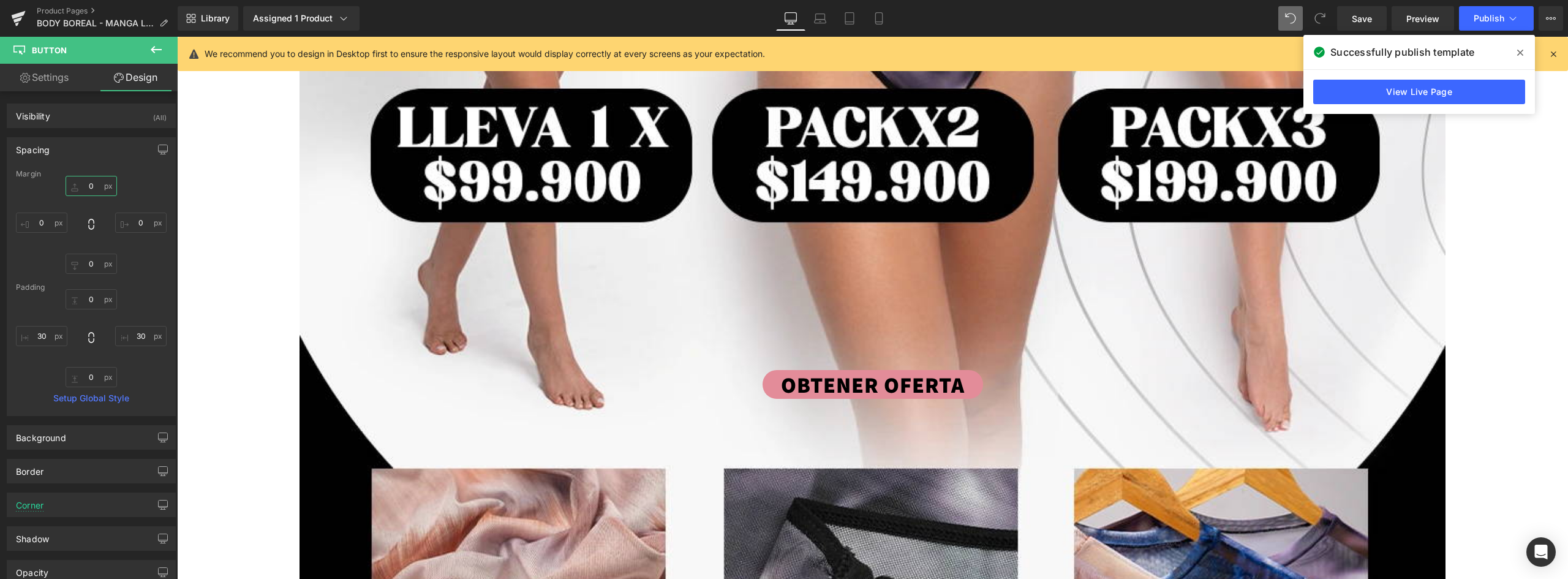
click at [104, 191] on input "0" at bounding box center [91, 186] width 52 height 21
click at [98, 189] on input "0" at bounding box center [91, 186] width 52 height 21
drag, startPoint x: 98, startPoint y: 189, endPoint x: 62, endPoint y: 185, distance: 36.2
click at [62, 185] on div "0px 0 0px 0 0px 0 0px 0" at bounding box center [91, 225] width 151 height 98
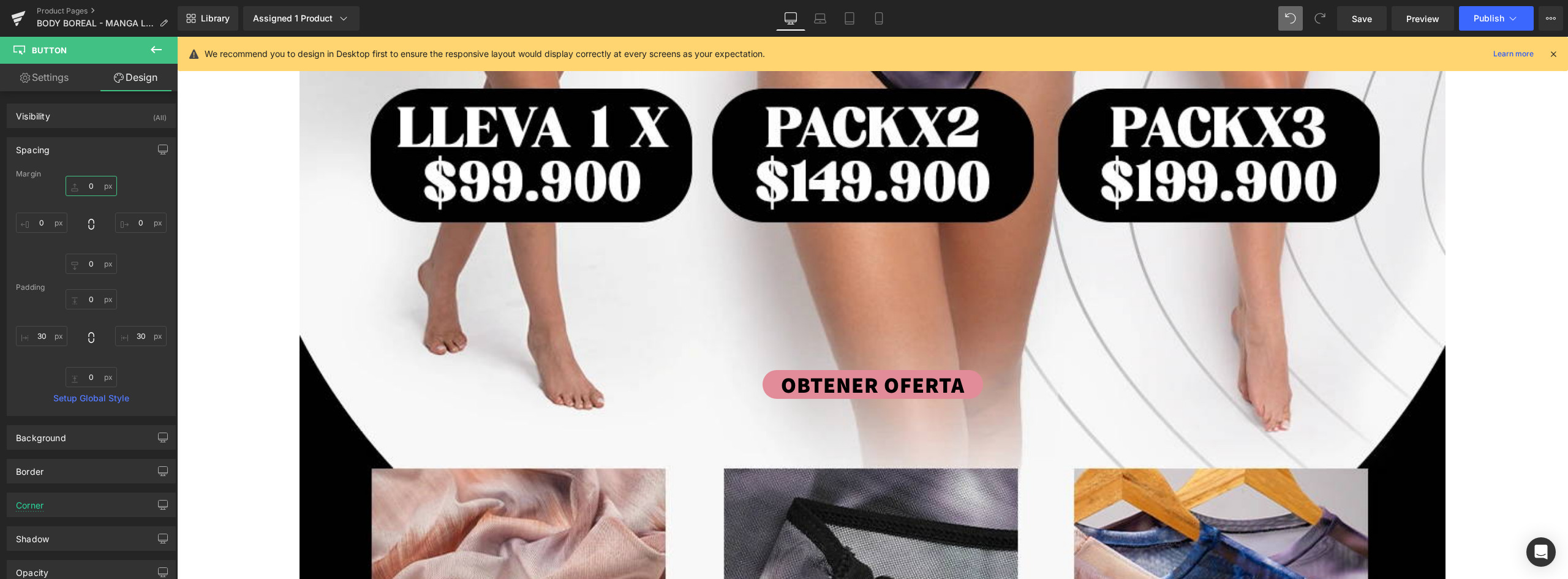
click at [89, 184] on input "0" at bounding box center [91, 186] width 52 height 21
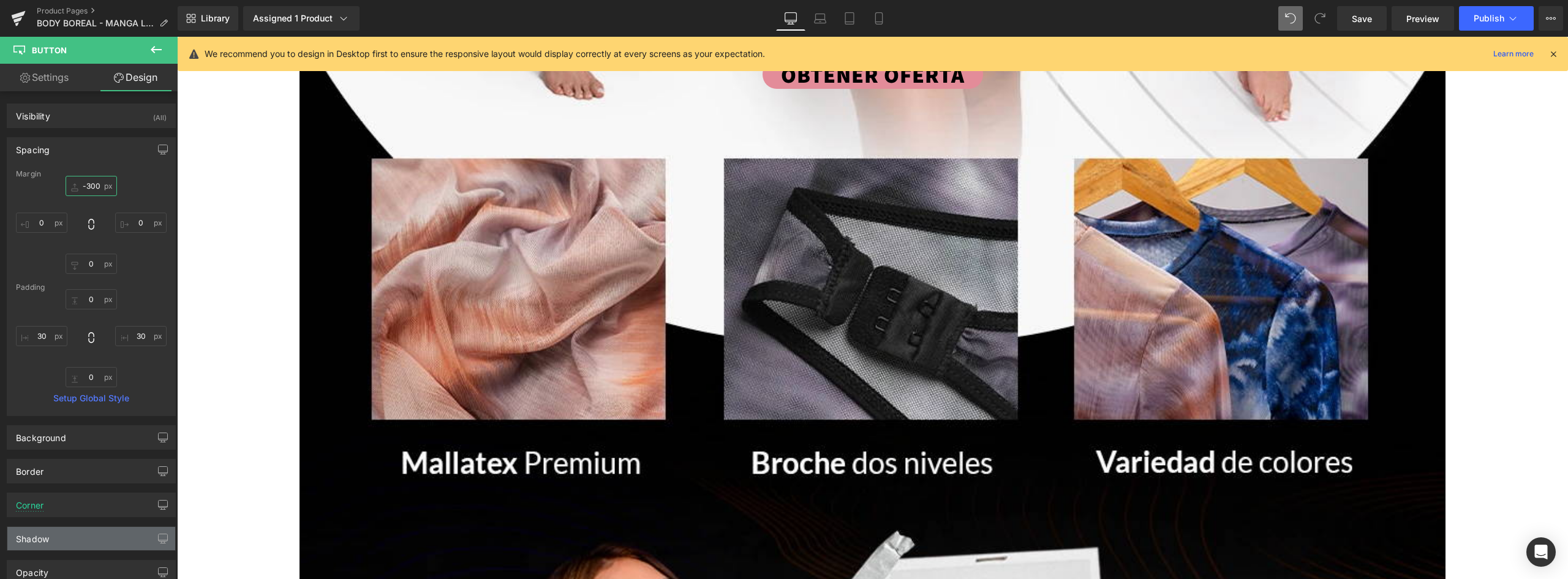
type input "-300"
click at [52, 535] on div "Shadow" at bounding box center [91, 539] width 168 height 23
click at [54, 510] on div "Corner" at bounding box center [91, 505] width 168 height 23
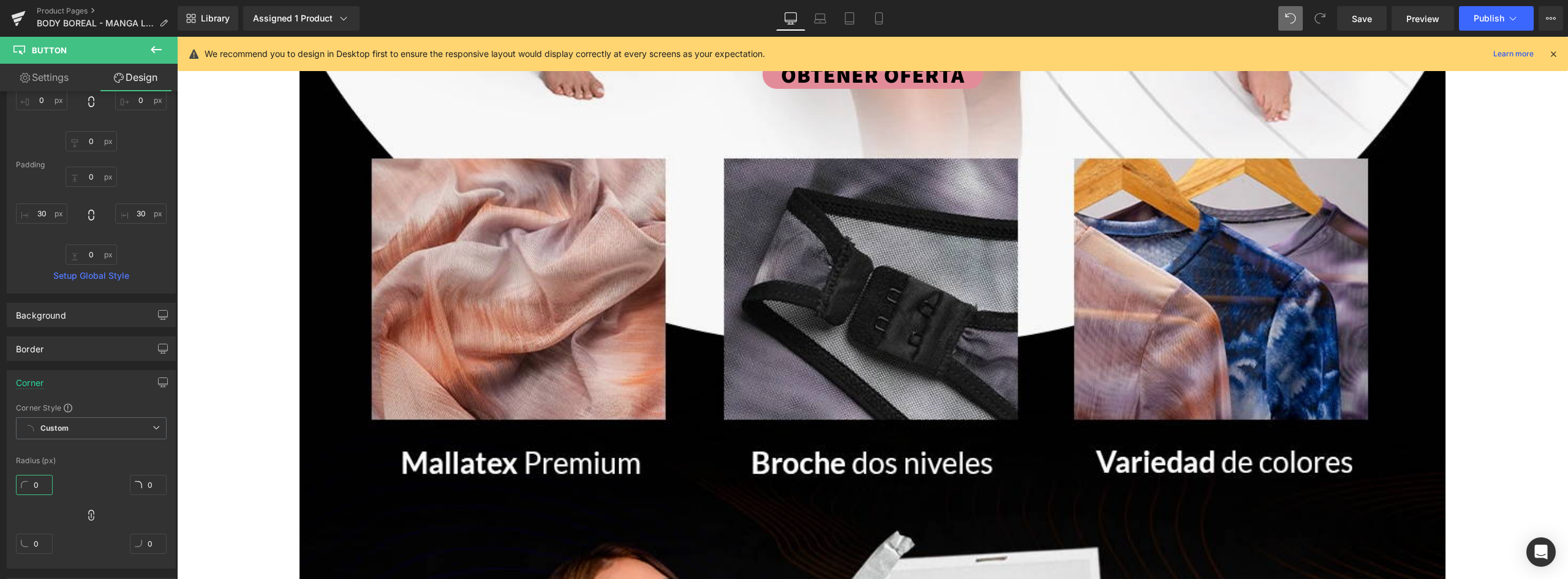
click at [37, 482] on input "0" at bounding box center [35, 485] width 37 height 21
type input "5"
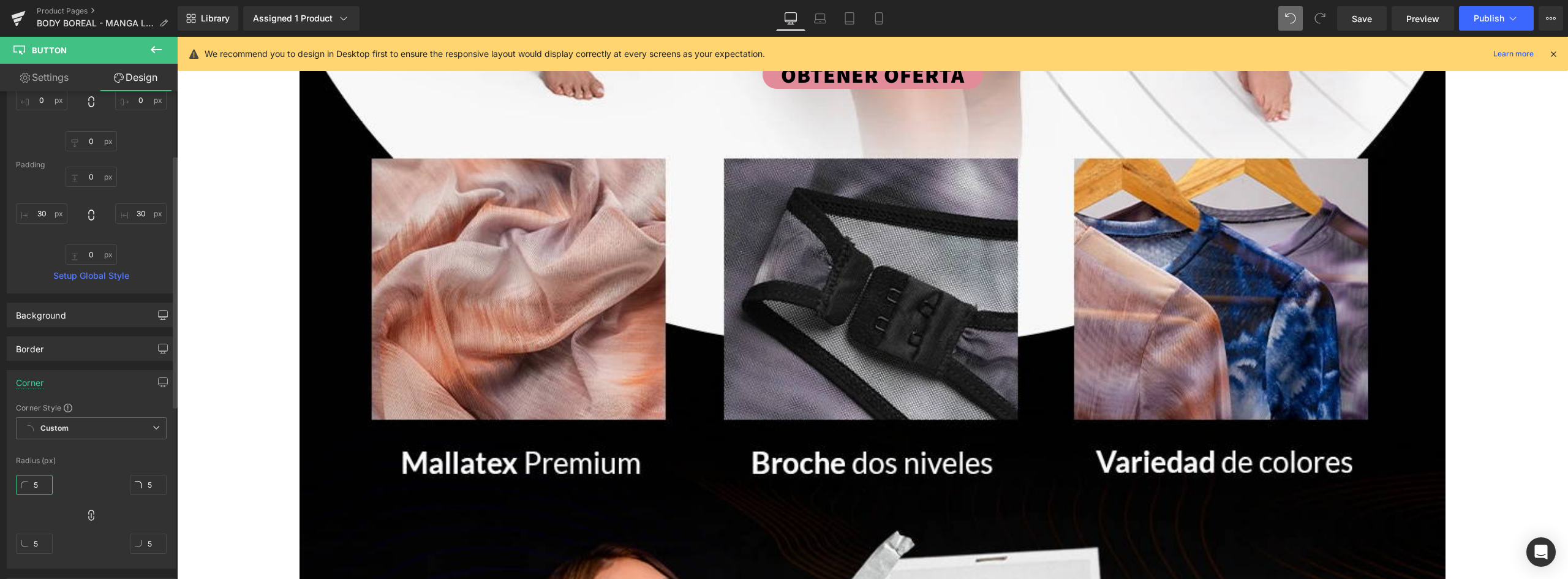
type input "50"
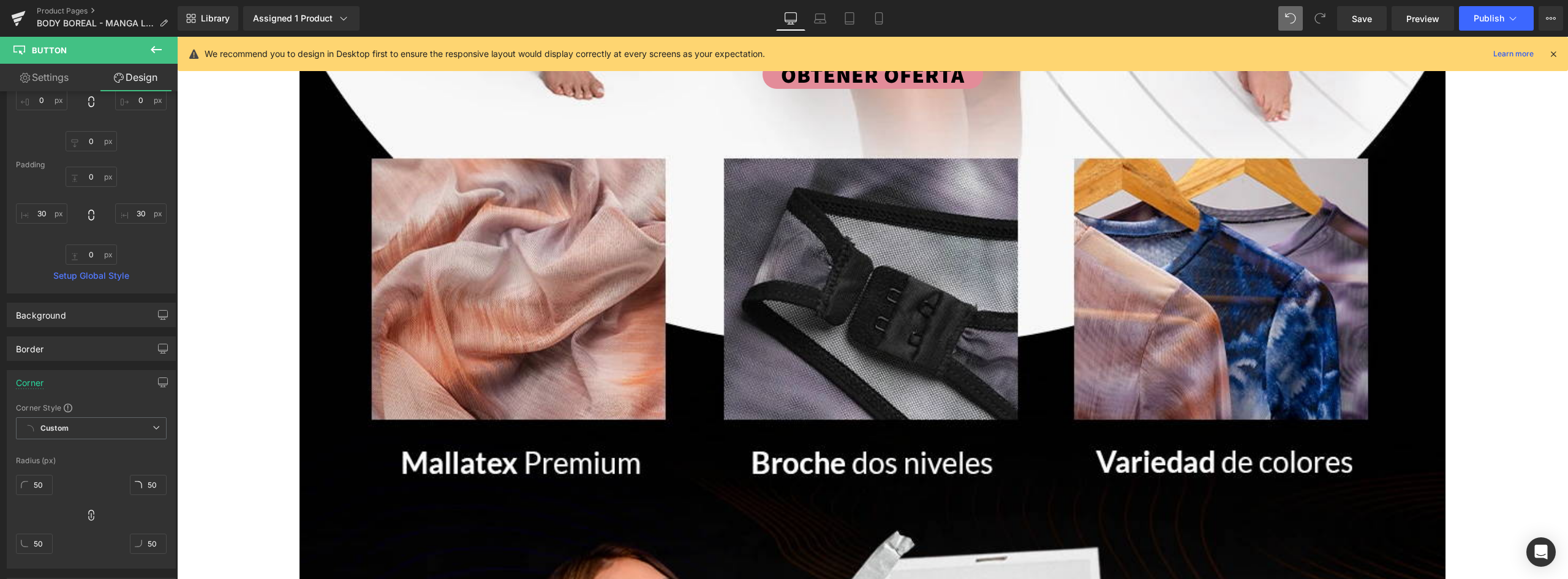
click at [54, 83] on link "Settings" at bounding box center [45, 77] width 89 height 28
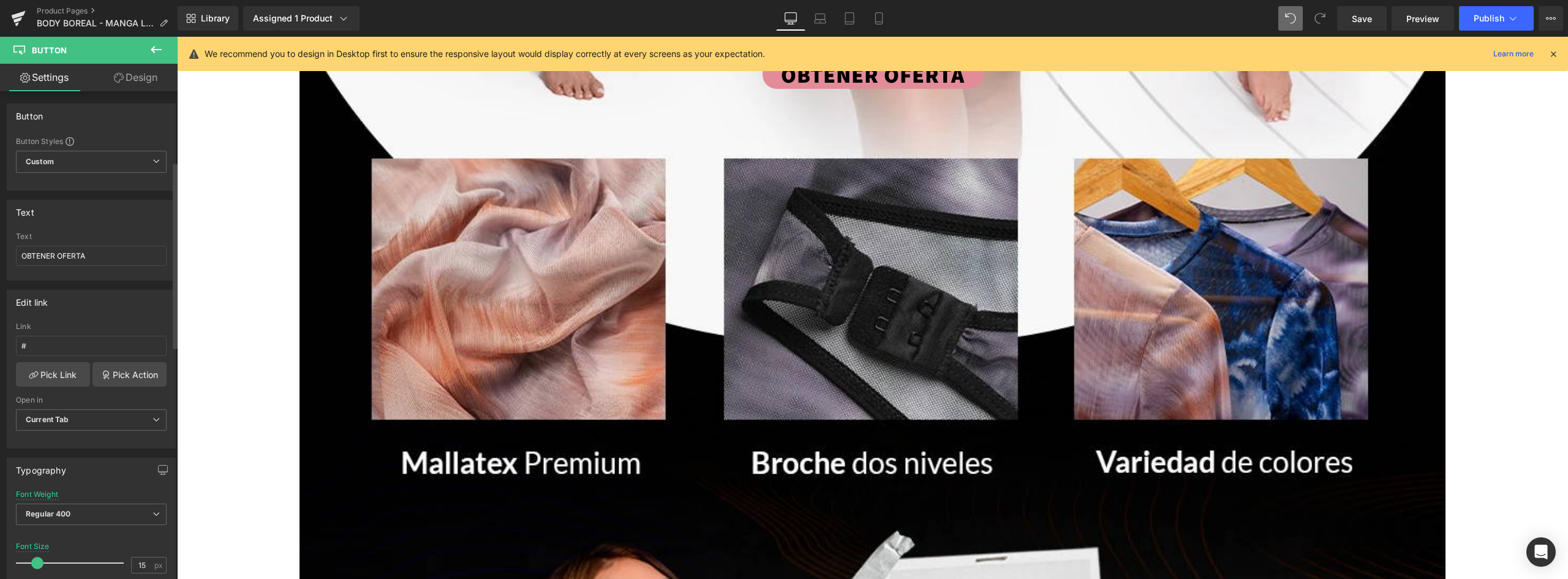
scroll to position [184, 0]
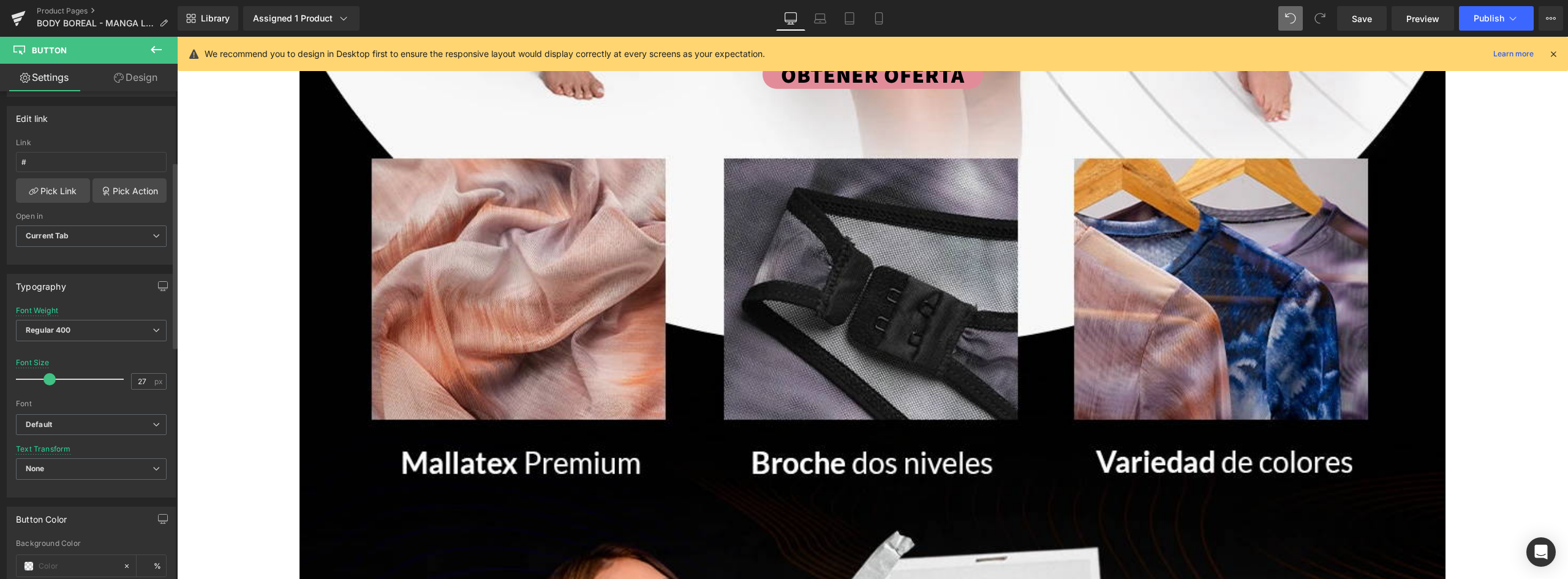
type input "26"
drag, startPoint x: 42, startPoint y: 378, endPoint x: 52, endPoint y: 374, distance: 10.8
click at [52, 374] on div at bounding box center [73, 379] width 102 height 25
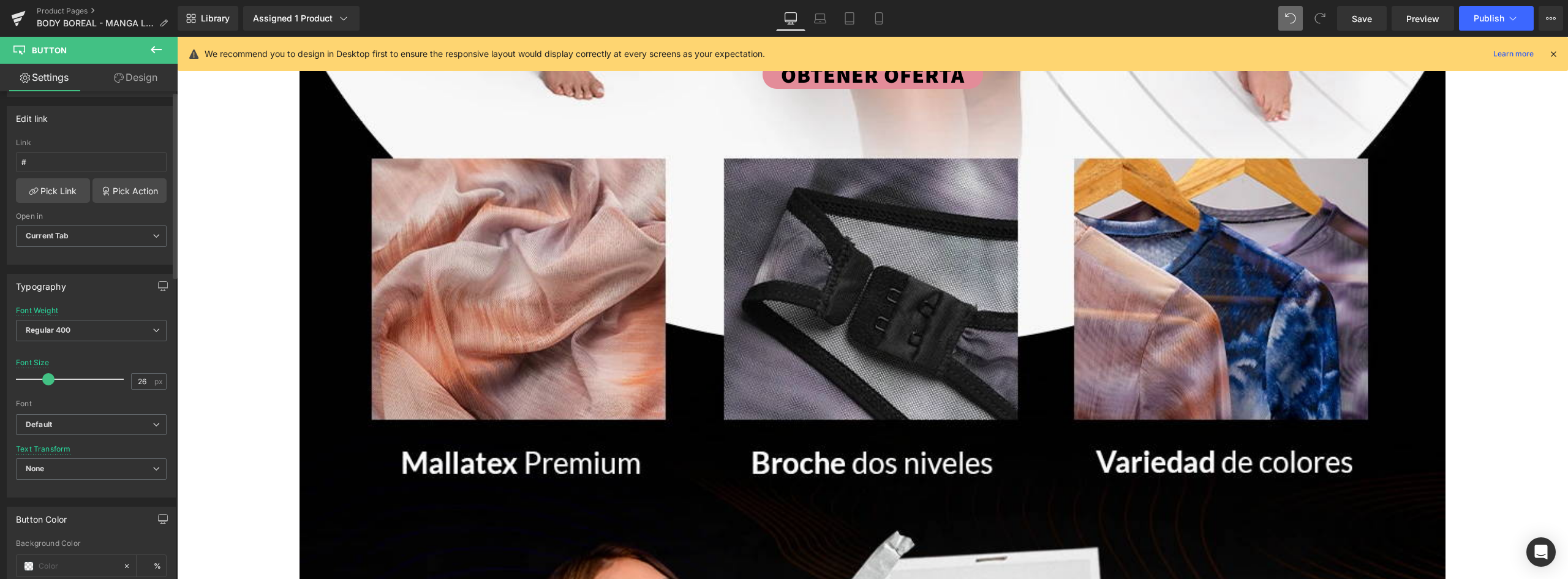
scroll to position [0, 0]
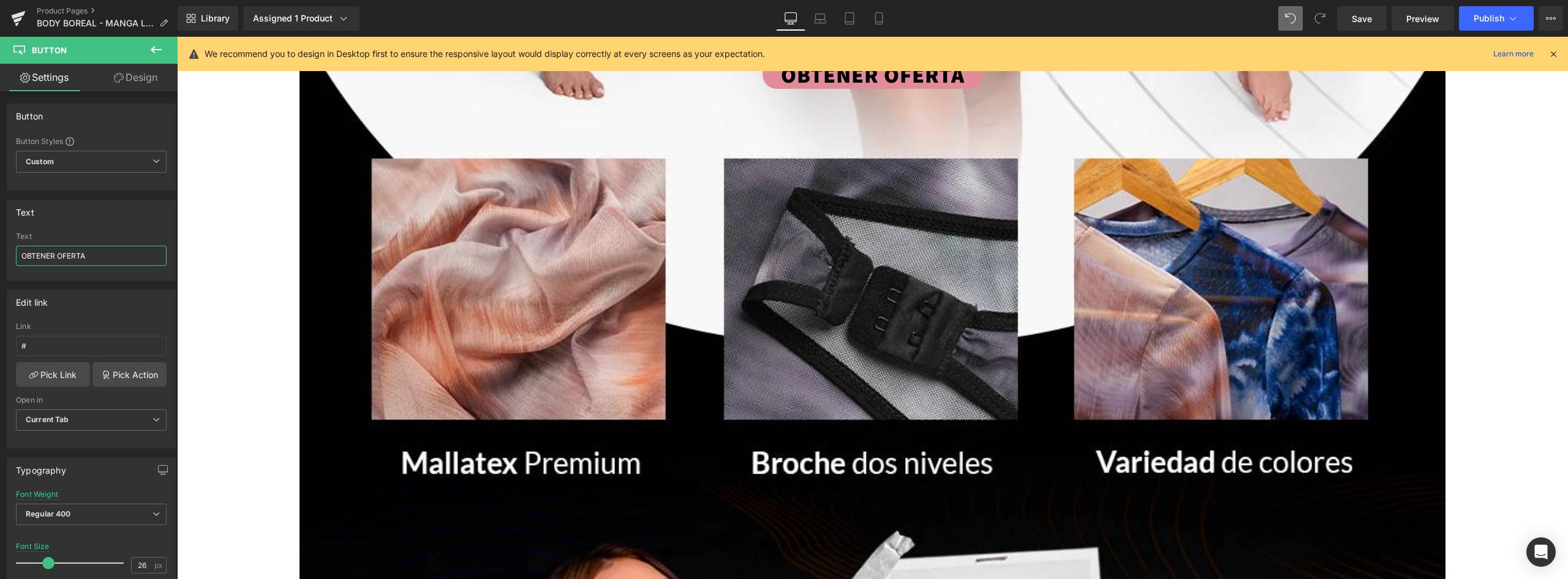
drag, startPoint x: 35, startPoint y: 242, endPoint x: -53, endPoint y: 225, distance: 89.6
click at [0, 225] on html "Image You are previewing how the will restyle your page. You can not edit Eleme…" at bounding box center [784, 290] width 1568 height 579
type input "c"
type input "COMPRAR AHORA"
click at [1480, 8] on button "Publish" at bounding box center [1497, 18] width 75 height 25
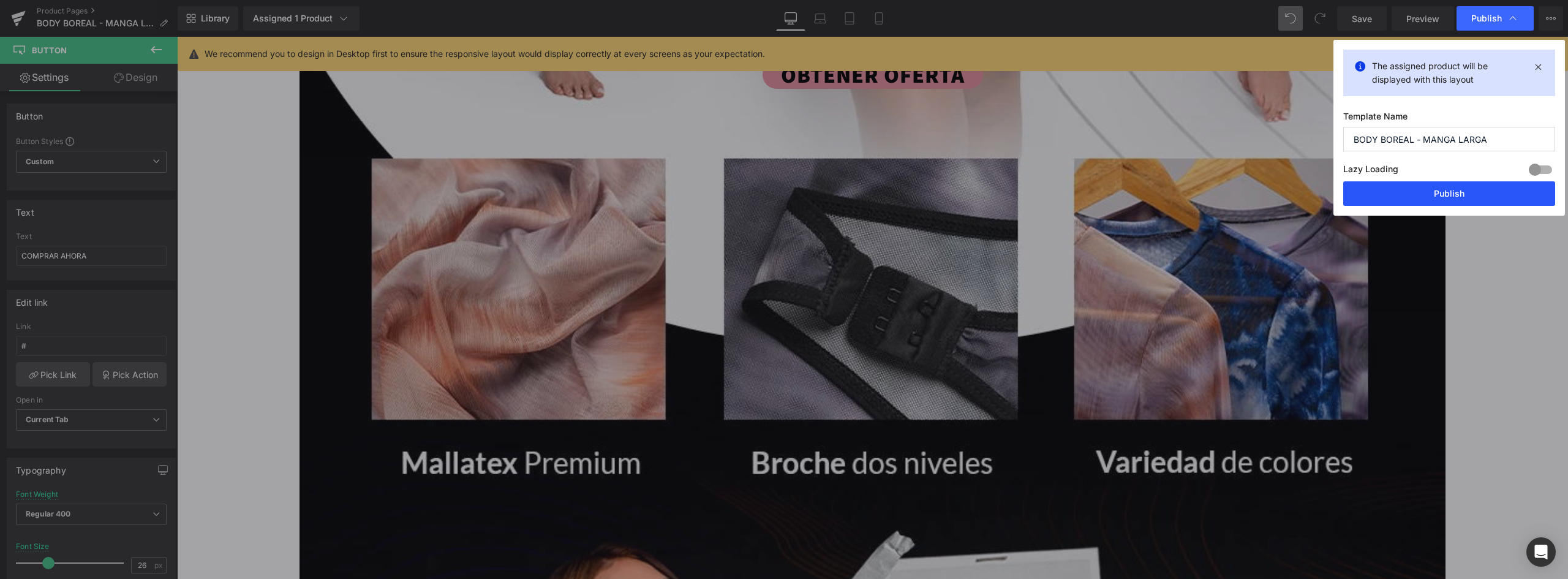
click at [1457, 204] on button "Publish" at bounding box center [1449, 193] width 212 height 25
